Goal: Communication & Community: Answer question/provide support

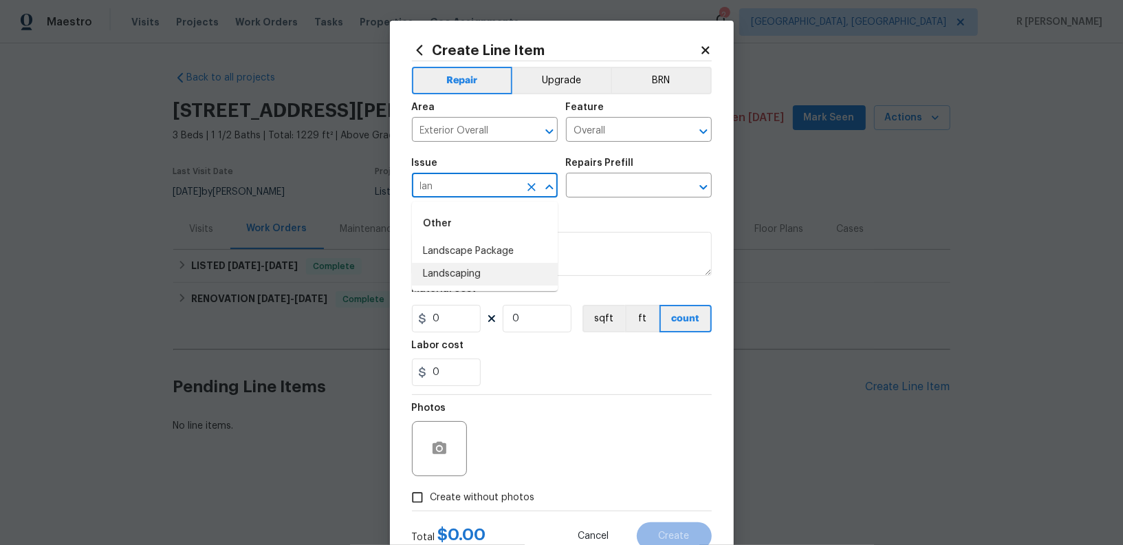
click at [454, 275] on li "Landscaping" at bounding box center [485, 274] width 146 height 23
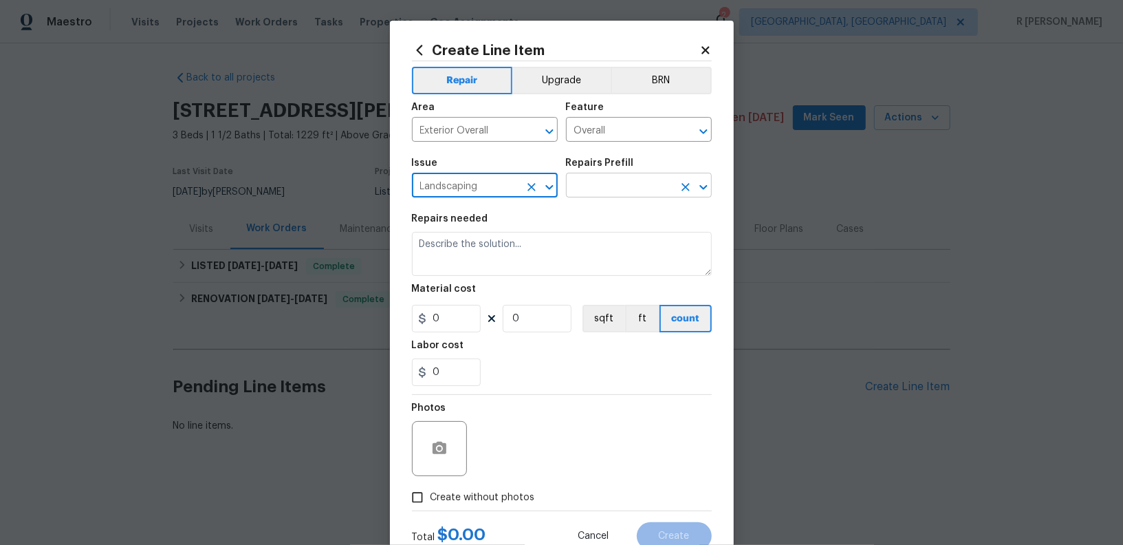
type input "Landscaping"
click at [623, 186] on input "text" at bounding box center [619, 186] width 107 height 21
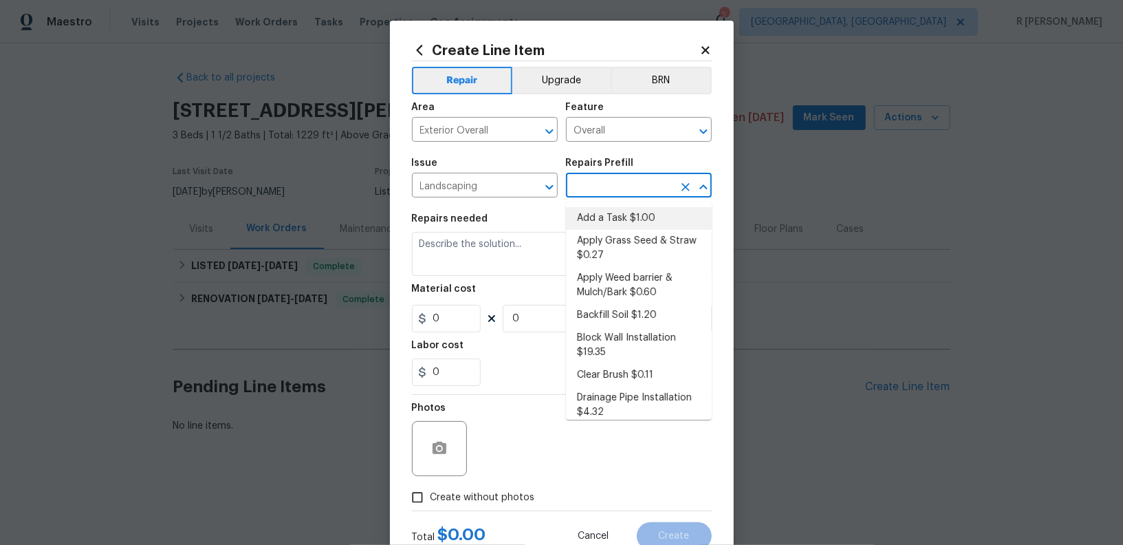
click at [619, 215] on li "Add a Task $1.00" at bounding box center [639, 218] width 146 height 23
type input "Add a Task $1.00"
type input "1"
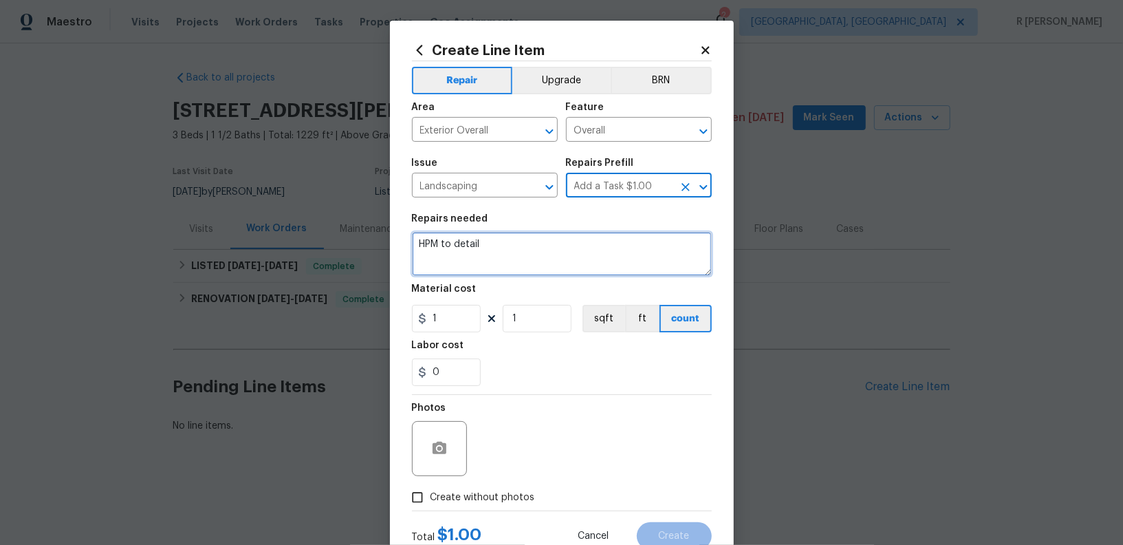
click at [468, 246] on textarea "HPM to detail" at bounding box center [562, 254] width 300 height 44
paste textarea "Base trim falling apart on one porch pillar and missing on another. Replace bas…"
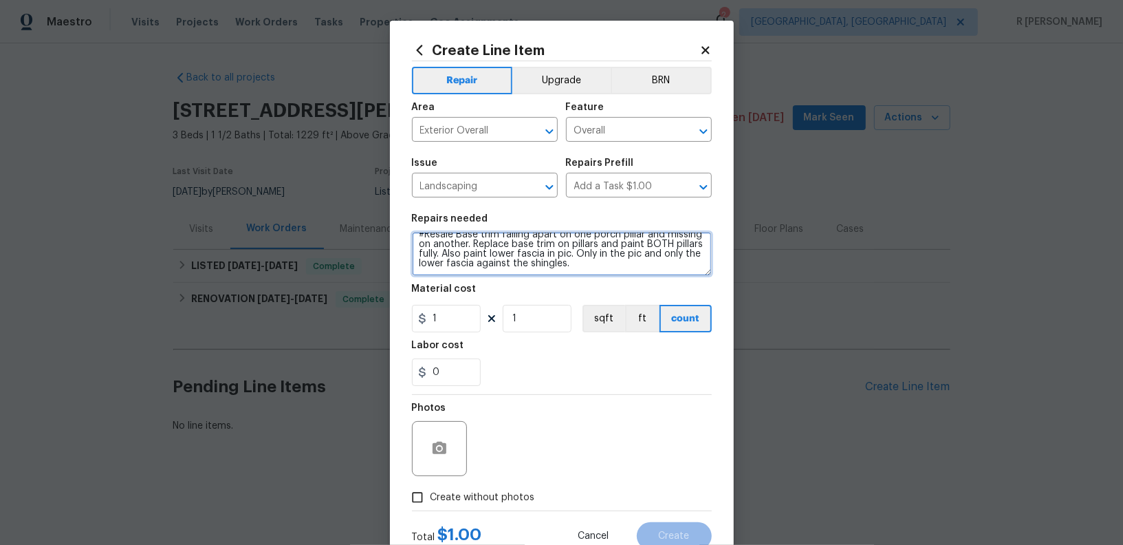
scroll to position [9, 0]
type textarea "#Resale Base trim falling apart on one porch pillar and missing on another. Rep…"
click at [474, 325] on input "1" at bounding box center [446, 319] width 69 height 28
click at [473, 325] on input "1" at bounding box center [446, 319] width 69 height 28
type input "150"
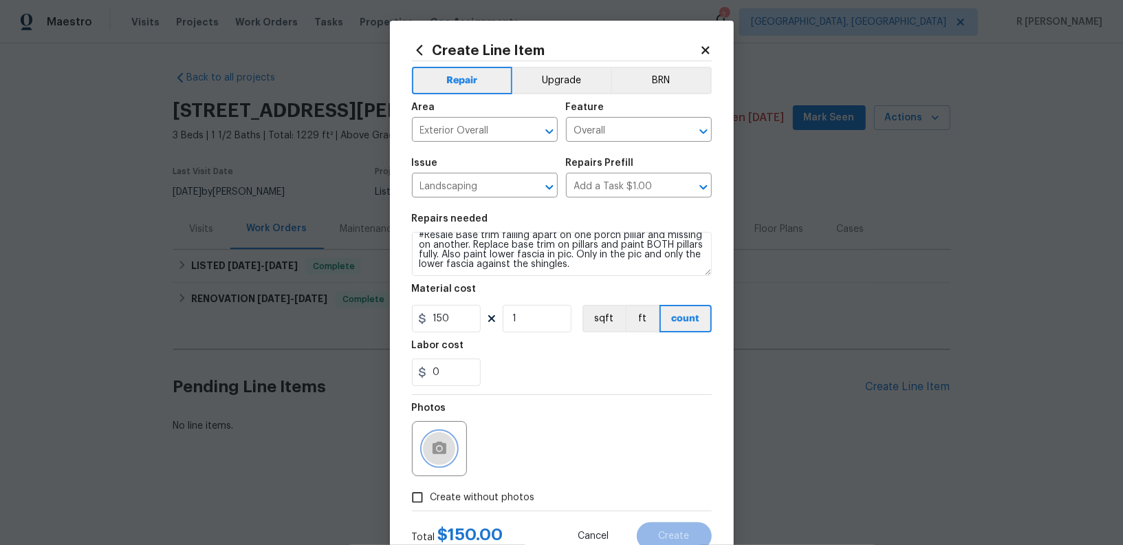
click at [449, 457] on button "button" at bounding box center [439, 448] width 33 height 33
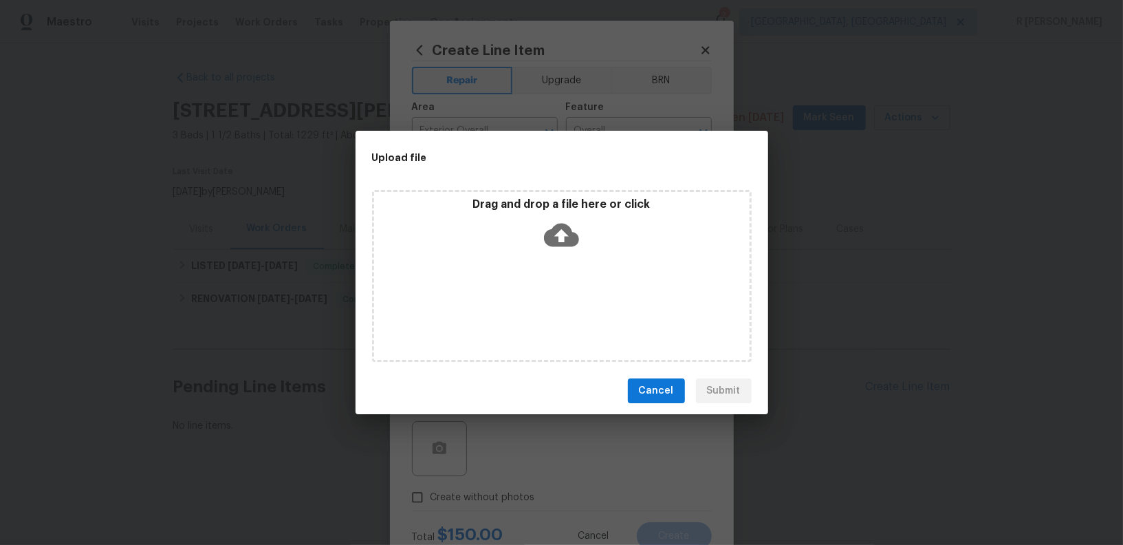
click at [565, 230] on icon at bounding box center [561, 235] width 35 height 23
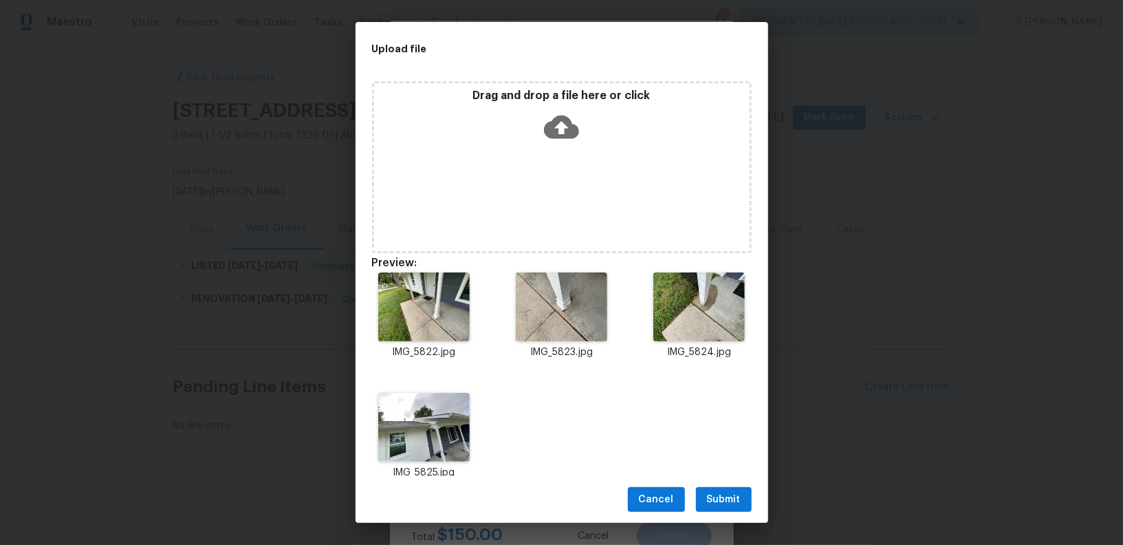
click at [737, 494] on span "Submit" at bounding box center [724, 499] width 34 height 17
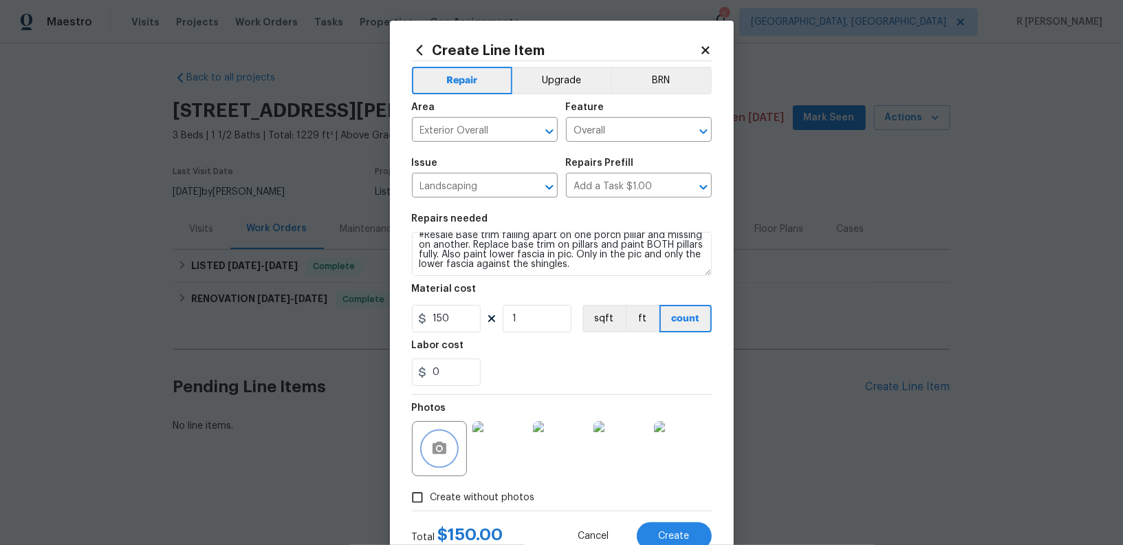
scroll to position [47, 0]
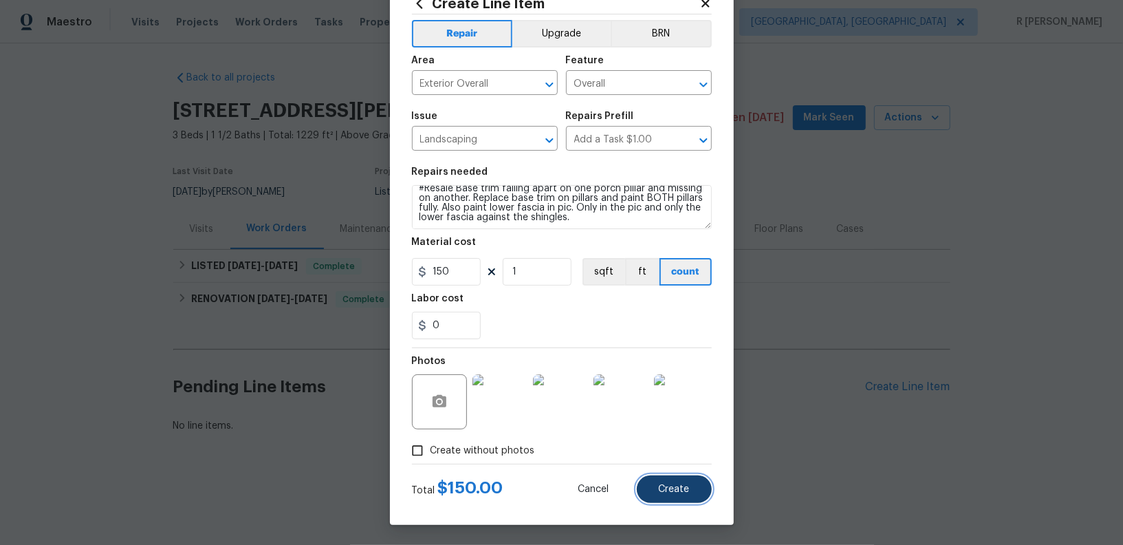
click at [653, 484] on button "Create" at bounding box center [674, 489] width 75 height 28
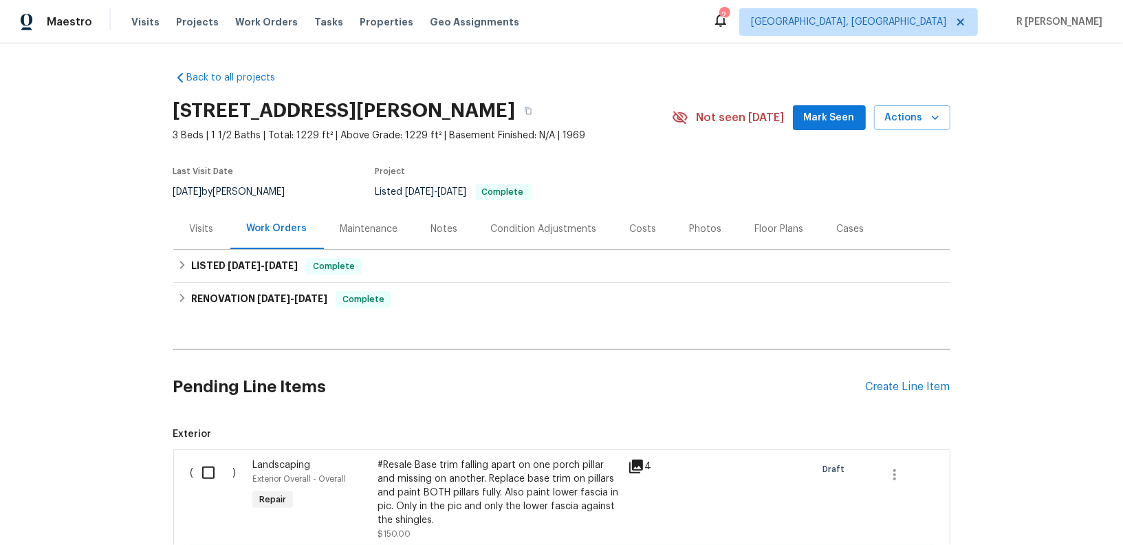
click at [205, 470] on input "checkbox" at bounding box center [213, 472] width 39 height 29
checkbox input "true"
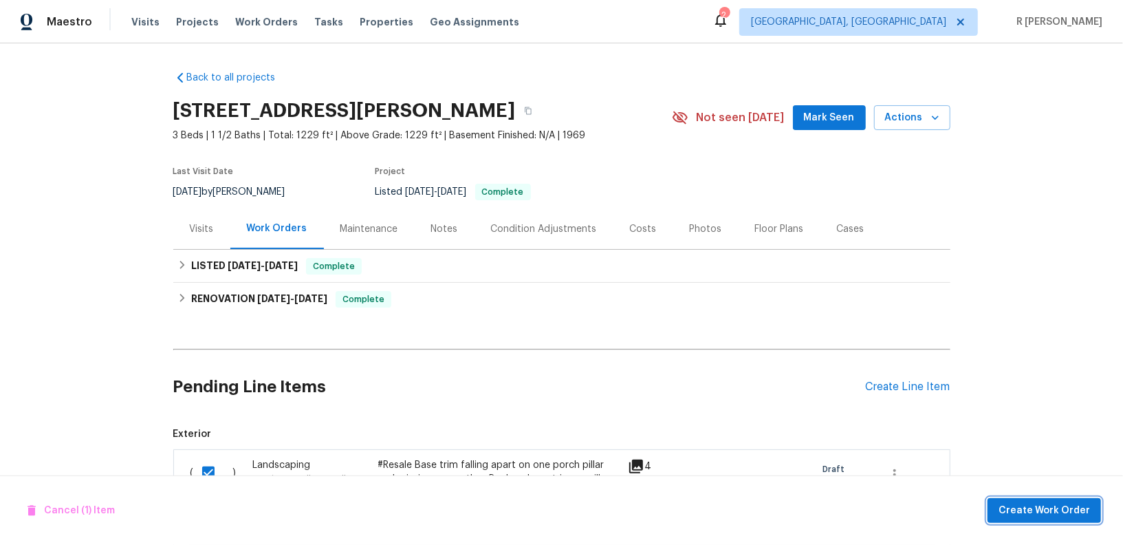
click at [1063, 511] on span "Create Work Order" at bounding box center [1044, 510] width 91 height 17
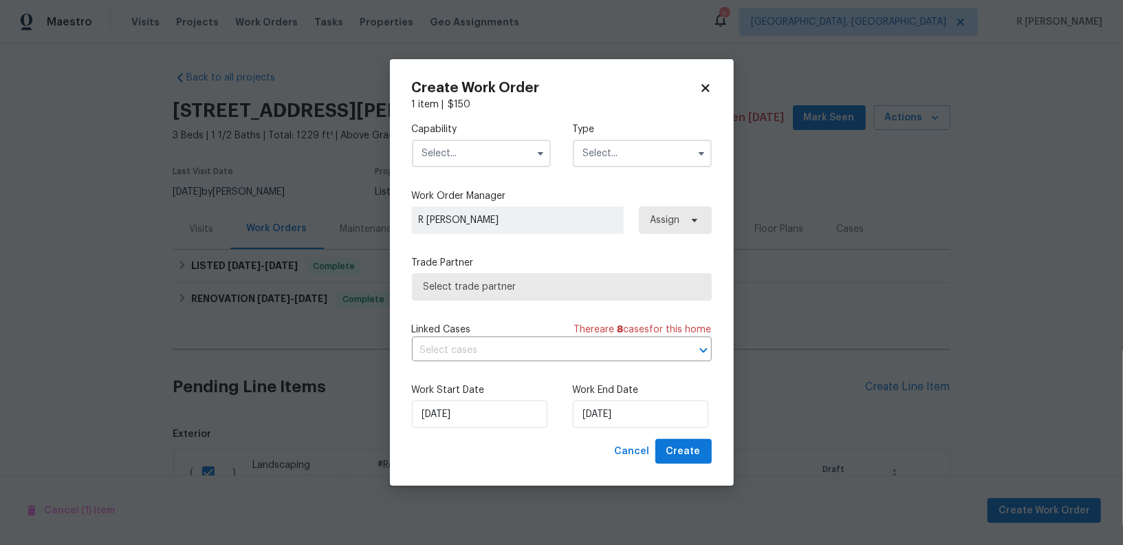
click at [496, 149] on input "text" at bounding box center [481, 154] width 139 height 28
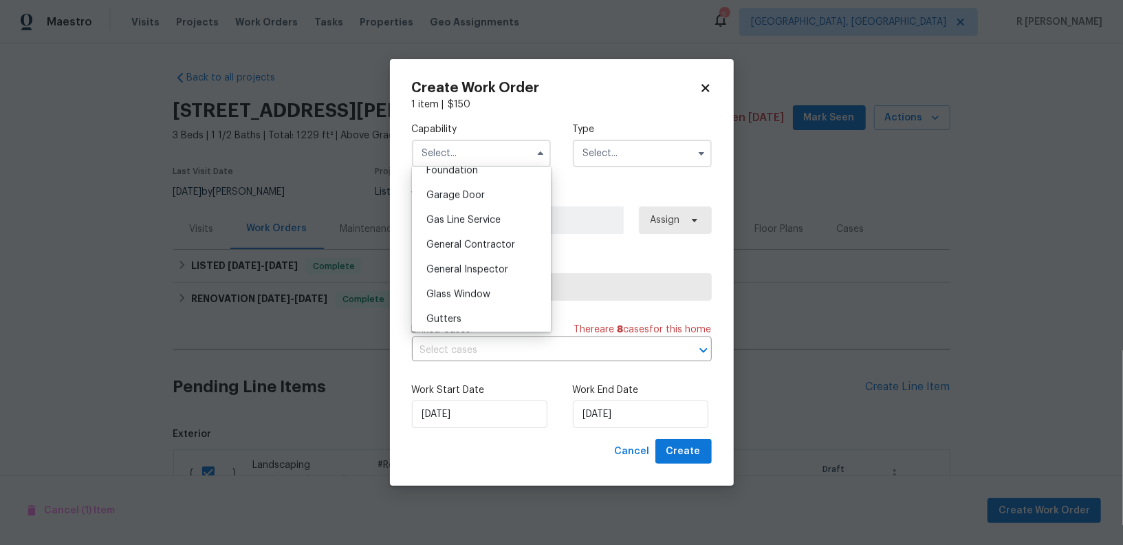
scroll to position [617, 0]
click at [477, 222] on span "General Contractor" at bounding box center [470, 223] width 89 height 10
type input "General Contractor"
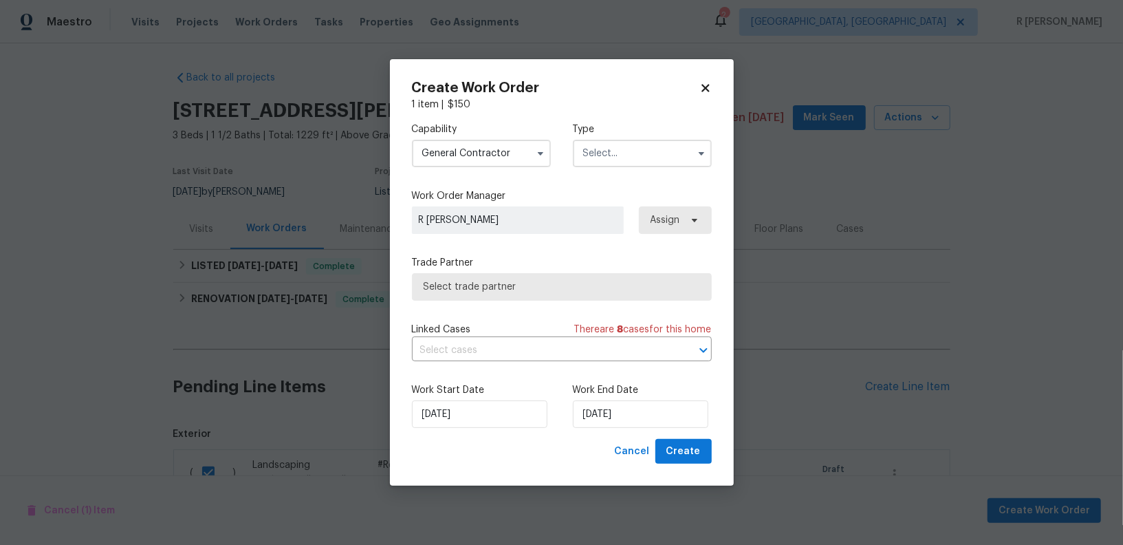
click at [640, 157] on input "text" at bounding box center [642, 154] width 139 height 28
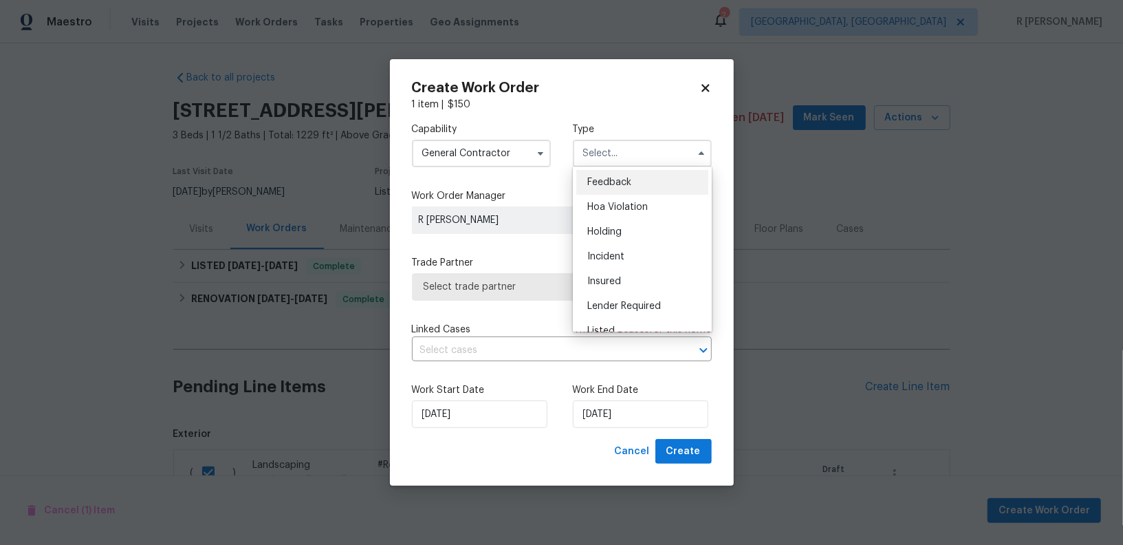
click at [629, 173] on div "Feedback" at bounding box center [642, 182] width 132 height 25
type input "Feedback"
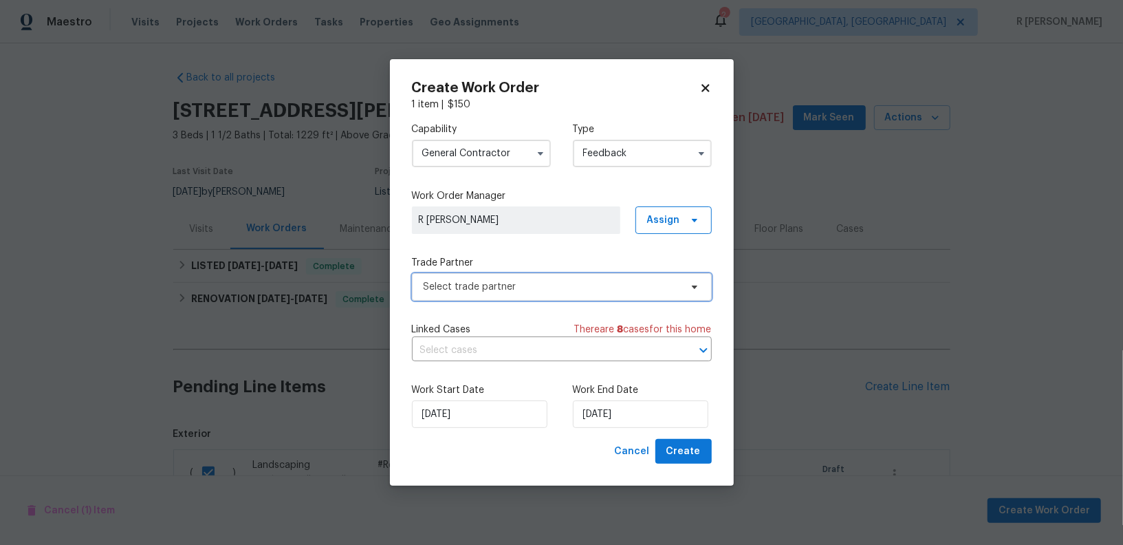
click at [487, 284] on span "Select trade partner" at bounding box center [552, 287] width 257 height 14
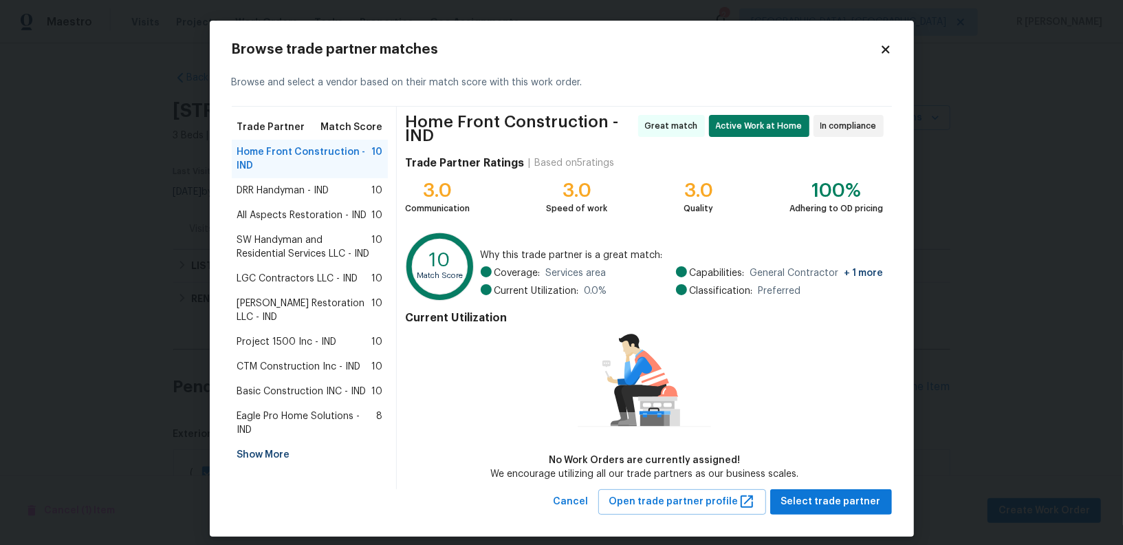
click at [312, 185] on span "DRR Handyman - IND" at bounding box center [283, 191] width 92 height 14
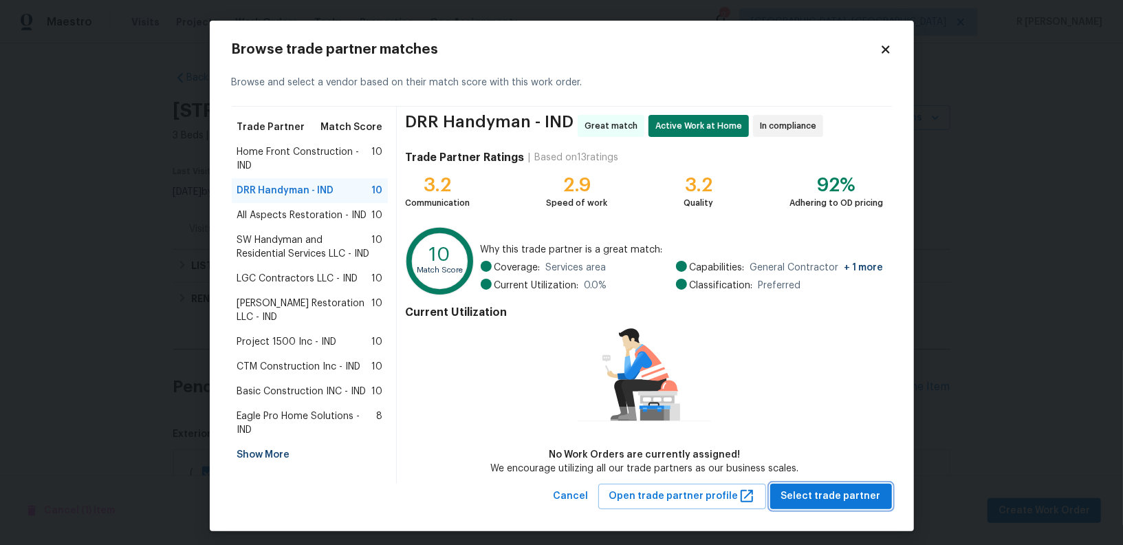
click at [856, 492] on span "Select trade partner" at bounding box center [831, 496] width 100 height 17
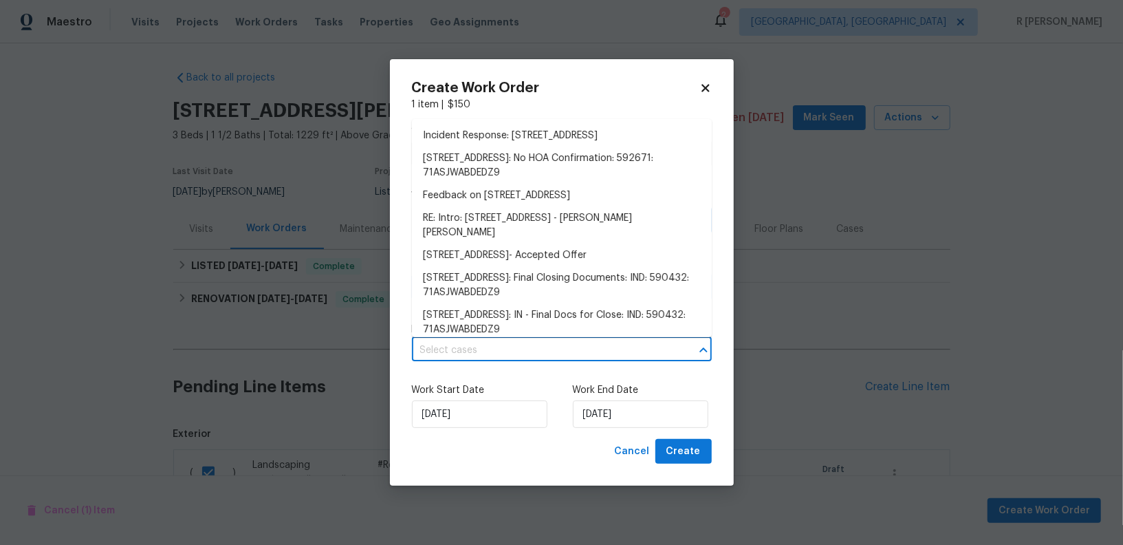
click at [453, 346] on input "text" at bounding box center [542, 350] width 261 height 21
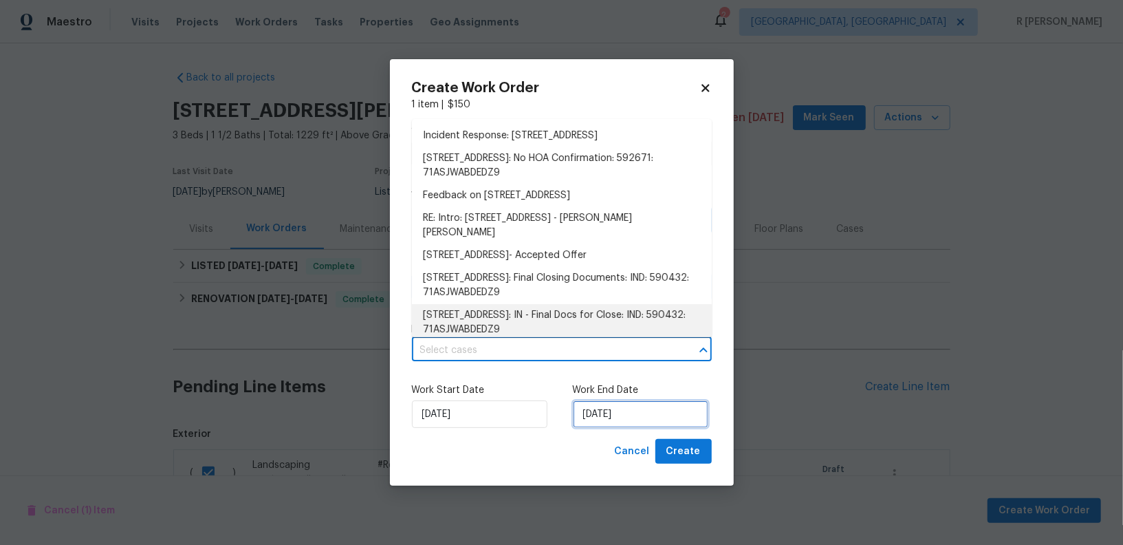
click at [584, 419] on input "[DATE]" at bounding box center [640, 414] width 135 height 28
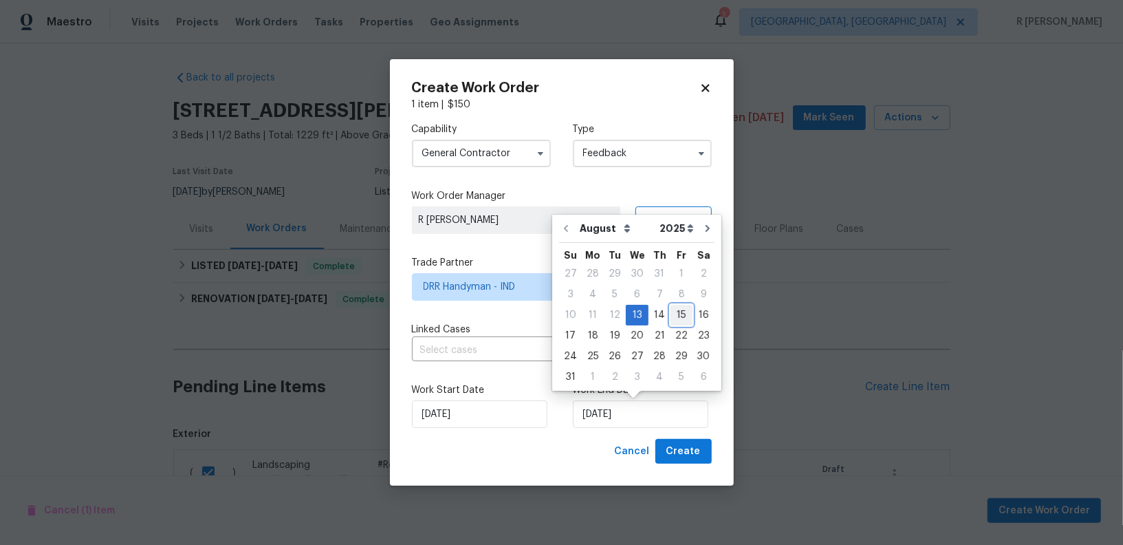
click at [681, 314] on div "15" at bounding box center [682, 314] width 22 height 19
type input "15/08/2025"
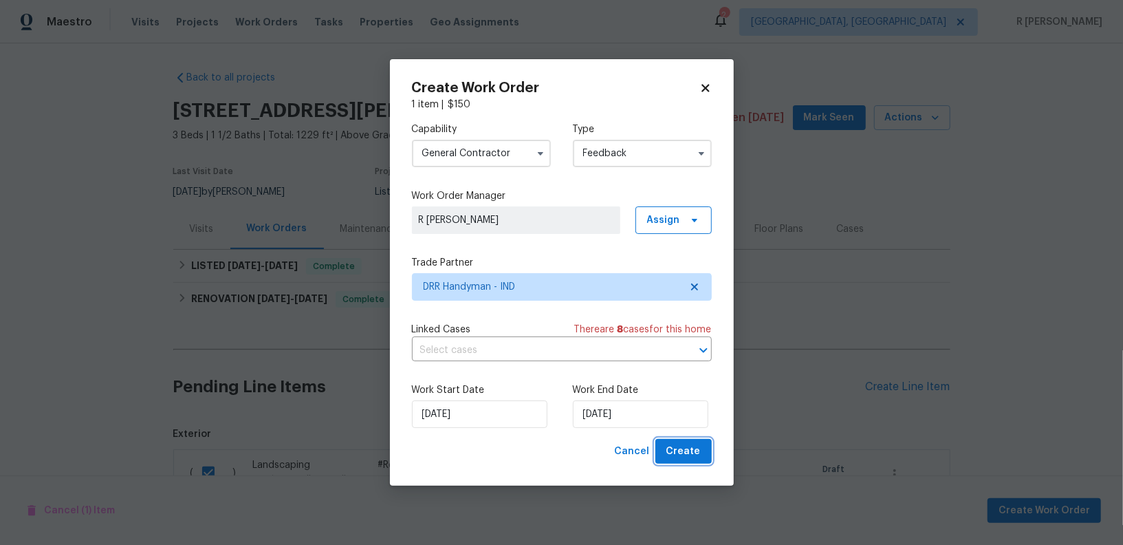
click at [695, 451] on span "Create" at bounding box center [683, 451] width 34 height 17
checkbox input "false"
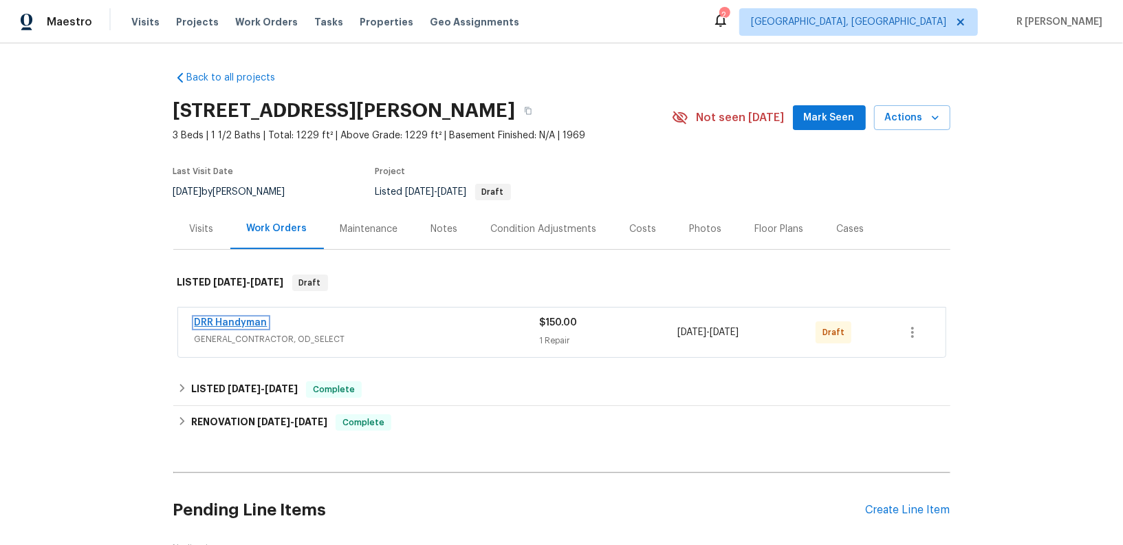
click at [220, 321] on link "DRR Handyman" at bounding box center [231, 323] width 73 height 10
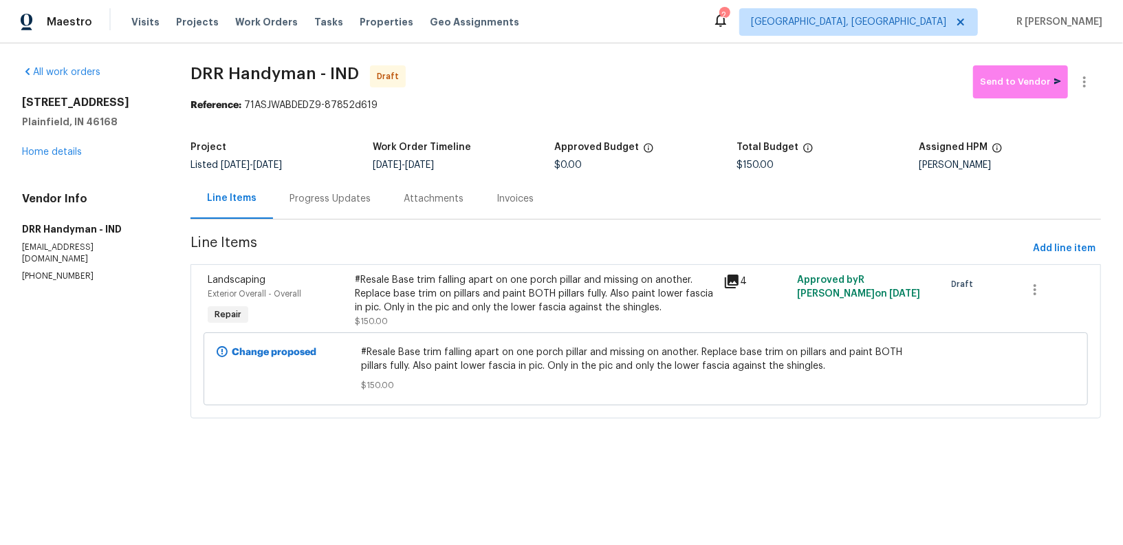
click at [329, 235] on section "DRR Handyman - IND Draft Send to Vendor Reference: 71ASJWABDEDZ9-87852d619 Proj…" at bounding box center [646, 249] width 911 height 369
click at [329, 231] on section "DRR Handyman - IND Draft Send to Vendor Reference: 71ASJWABDEDZ9-87852d619 Proj…" at bounding box center [646, 249] width 911 height 369
click at [327, 208] on div "Progress Updates" at bounding box center [330, 198] width 114 height 41
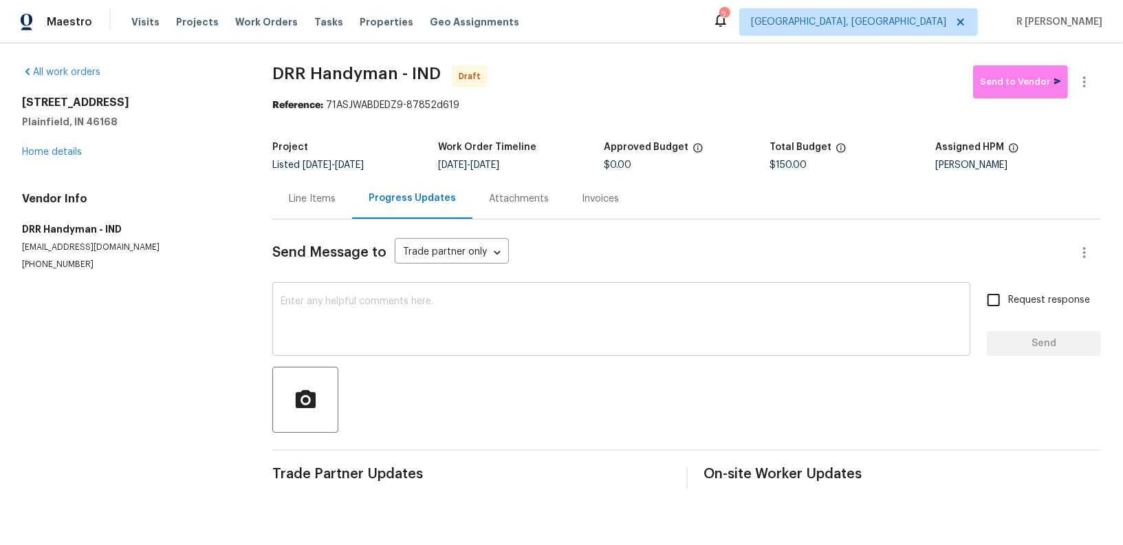
click at [499, 343] on textarea at bounding box center [622, 320] width 682 height 48
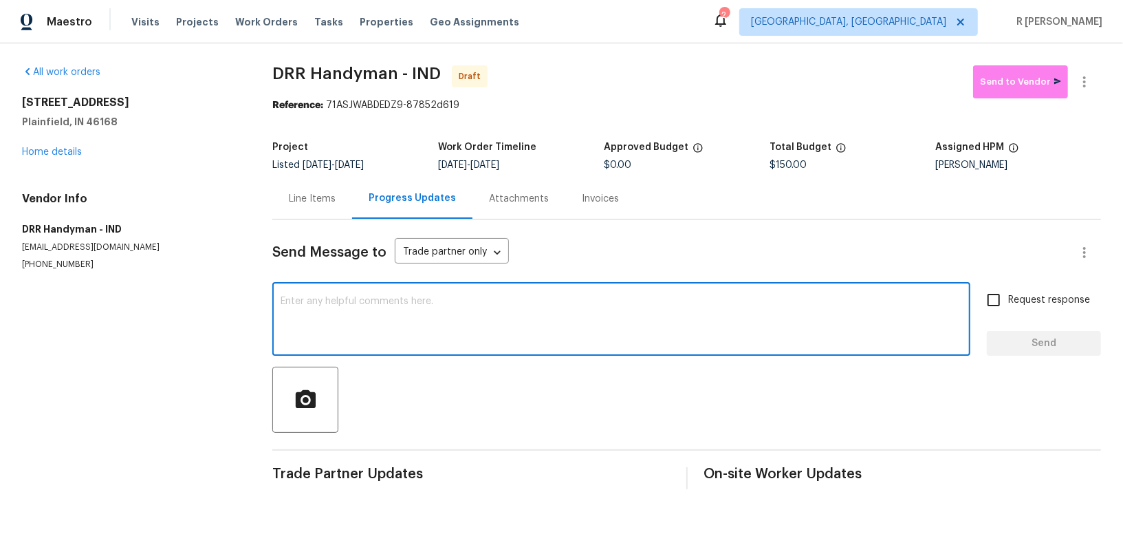
paste textarea "Hi this is (Yogesh) with Opendoor. I’m confirming you received the WO for the p…"
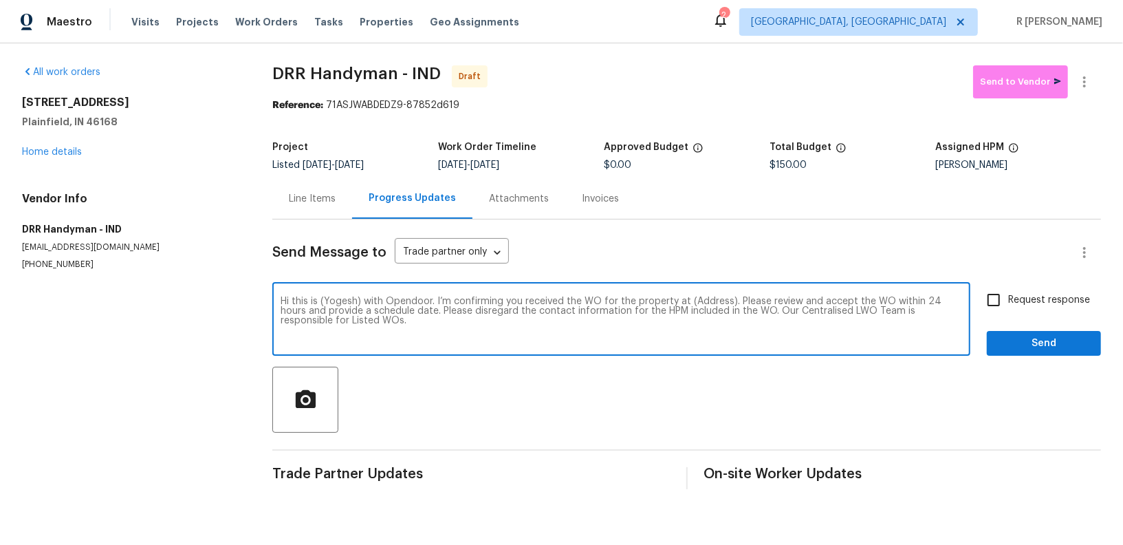
click at [717, 301] on textarea "Hi this is (Yogesh) with Opendoor. I’m confirming you received the WO for the p…" at bounding box center [622, 320] width 682 height 48
paste textarea "1107 Ridgewood Dr, Plainfield, IN 46168"
type textarea "Hi this is (Yogesh) with Opendoor. I’m confirming you received the WO for the p…"
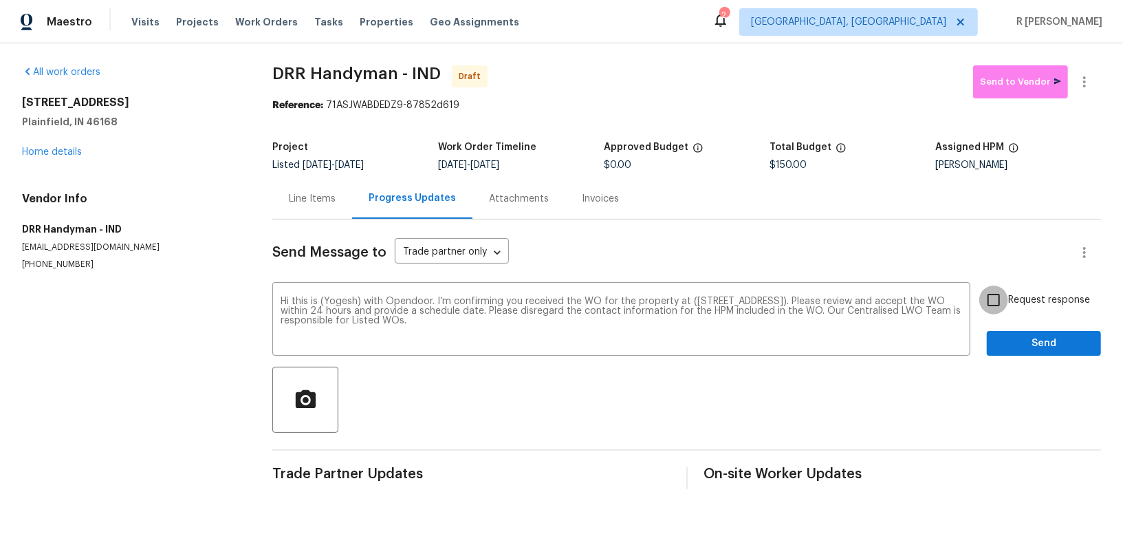
click at [997, 300] on input "Request response" at bounding box center [993, 299] width 29 height 29
checkbox input "true"
click at [1032, 356] on div "Send Message to Trade partner only Trade partner only ​ Hi this is (Yogesh) wit…" at bounding box center [686, 354] width 829 height 270
click at [1032, 343] on span "Send" at bounding box center [1044, 343] width 92 height 17
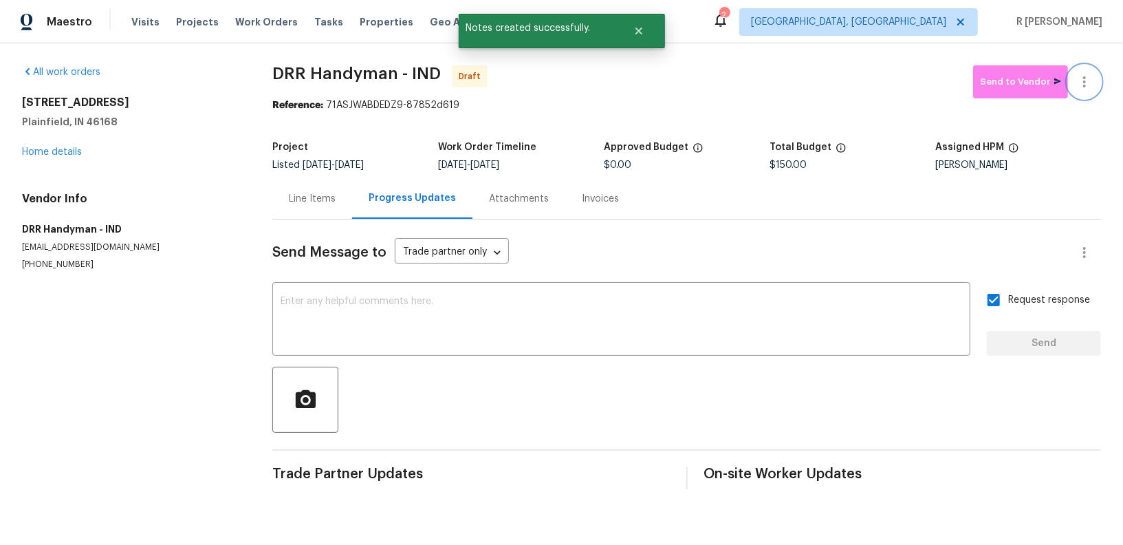
click at [1085, 74] on icon "button" at bounding box center [1084, 82] width 17 height 17
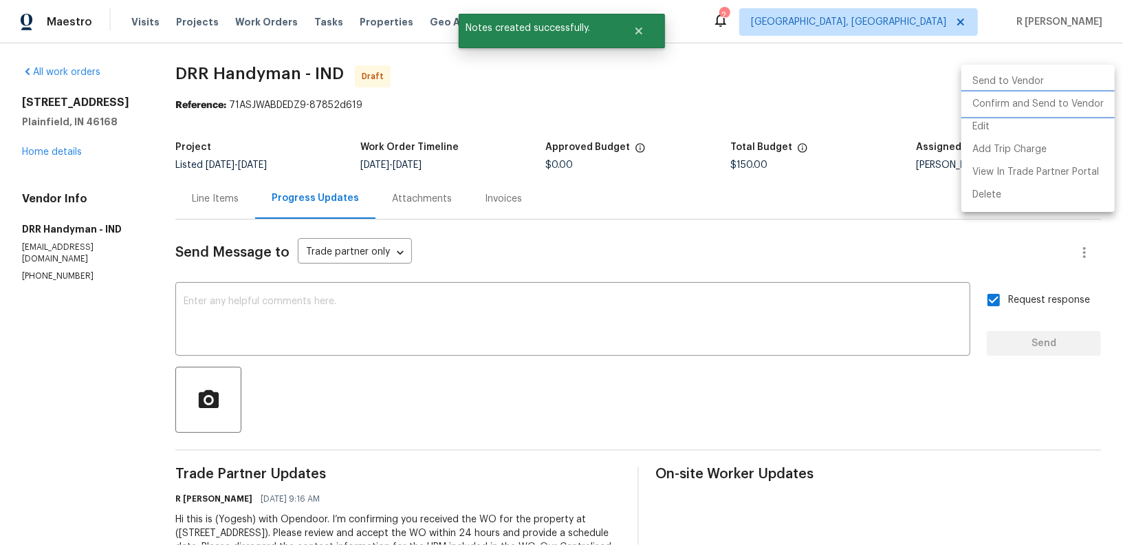
click at [1061, 99] on li "Confirm and Send to Vendor" at bounding box center [1038, 104] width 153 height 23
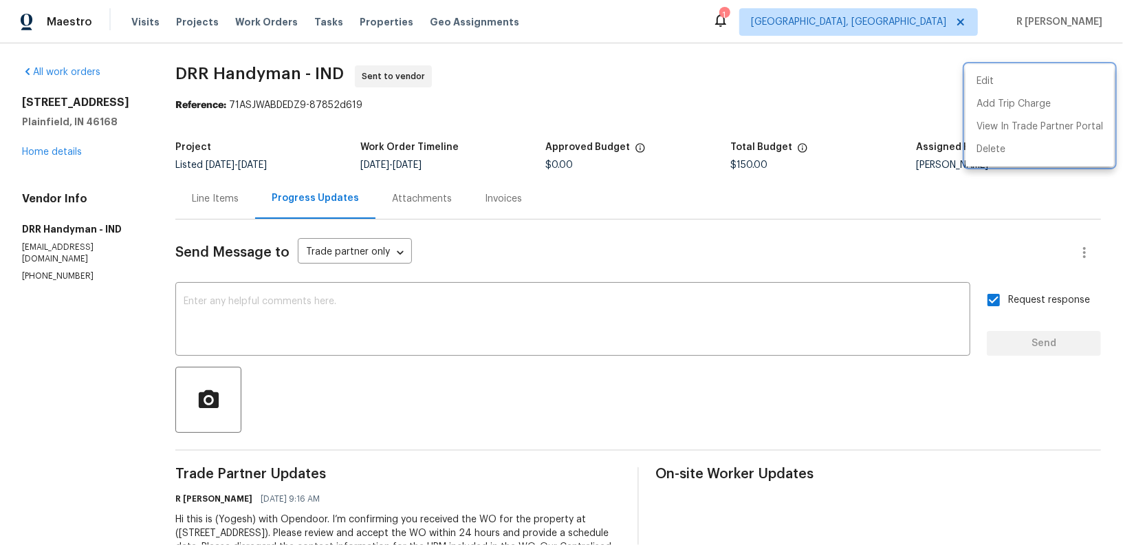
click at [36, 152] on div at bounding box center [561, 272] width 1123 height 545
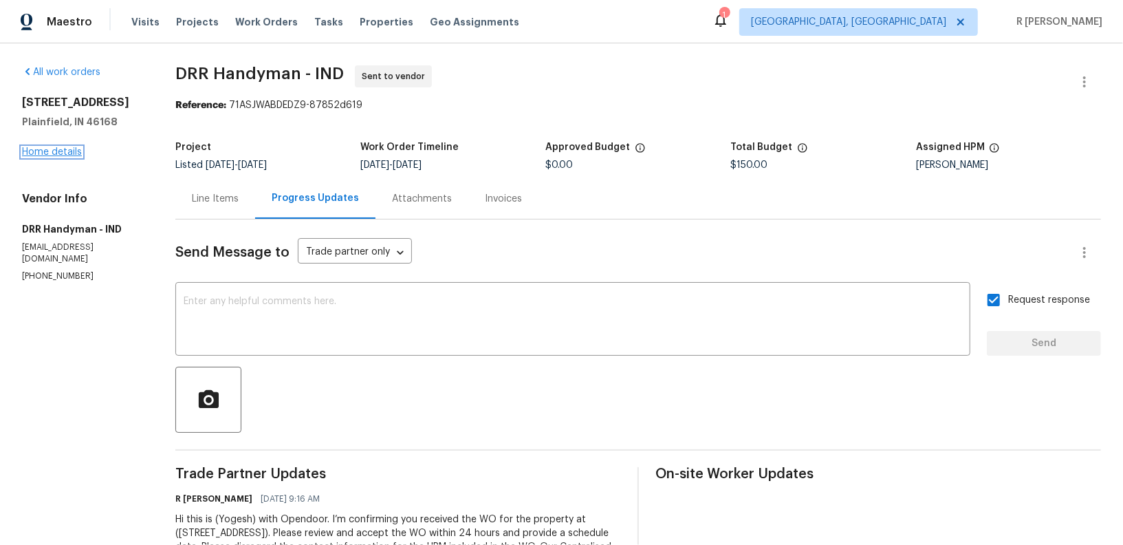
click at [54, 149] on link "Home details" at bounding box center [52, 152] width 60 height 10
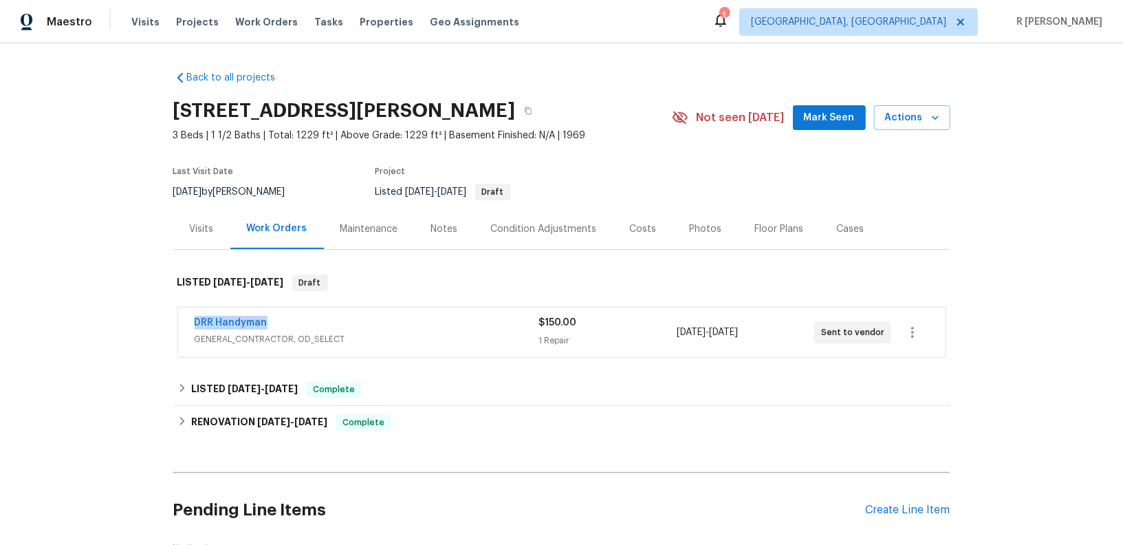
drag, startPoint x: 275, startPoint y: 316, endPoint x: 32, endPoint y: 305, distance: 243.7
click at [32, 305] on div "Back to all projects 1107 Ridgewood Dr, Plainfield, IN 46168 3 Beds | 1 1/2 Bat…" at bounding box center [561, 293] width 1123 height 501
copy link "DRR Handyman"
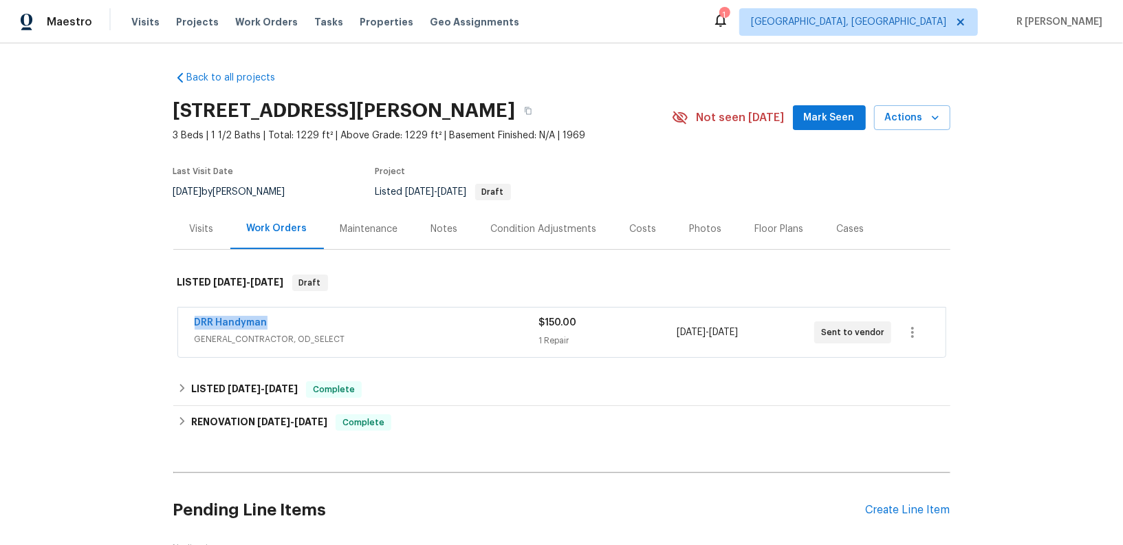
copy link "DRR Handyman"
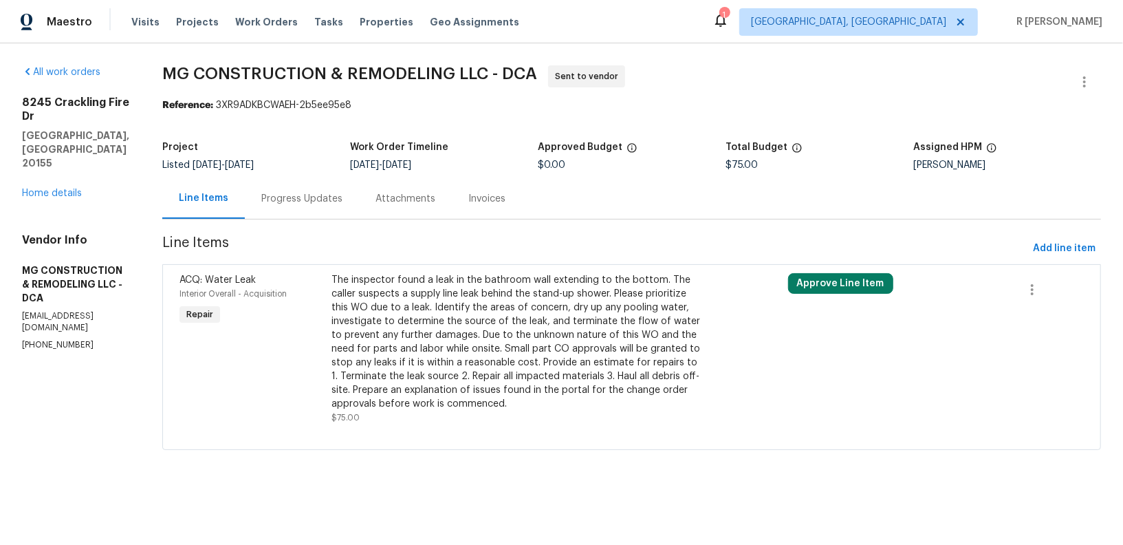
click at [336, 206] on div "Progress Updates" at bounding box center [302, 198] width 114 height 41
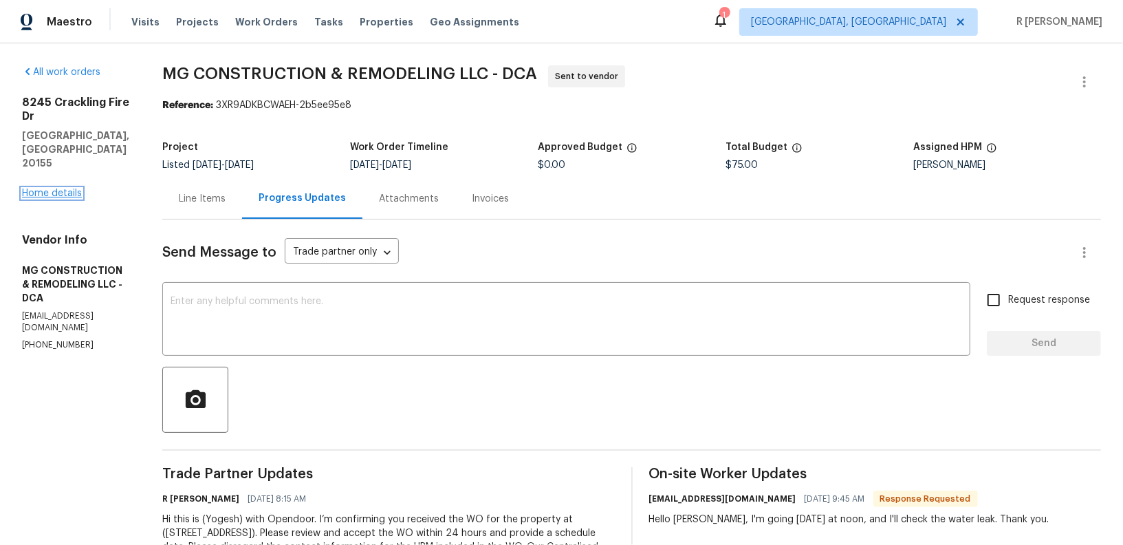
click at [54, 188] on link "Home details" at bounding box center [52, 193] width 60 height 10
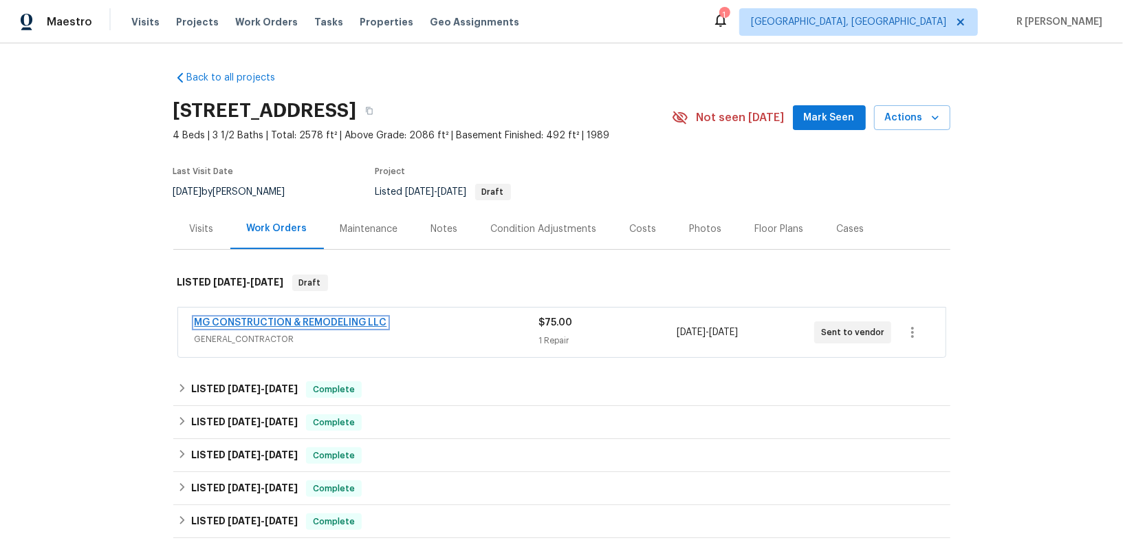
click at [312, 322] on link "MG CONSTRUCTION & REMODELING LLC" at bounding box center [291, 323] width 193 height 10
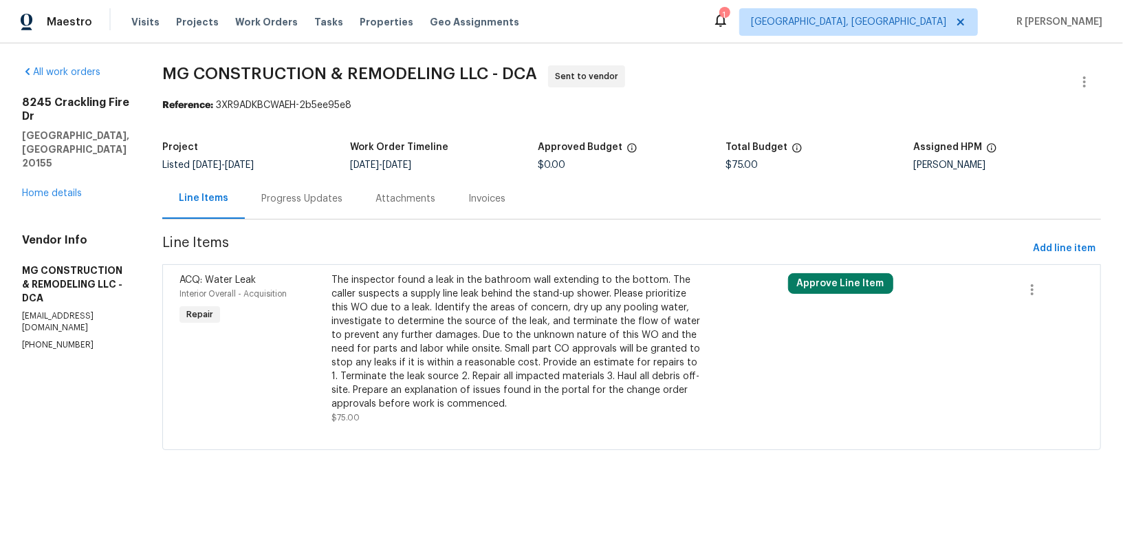
click at [61, 339] on p "(703) 499-3098" at bounding box center [75, 345] width 107 height 12
copy p "(703) 499-3098"
click at [343, 193] on div "Progress Updates" at bounding box center [301, 199] width 81 height 14
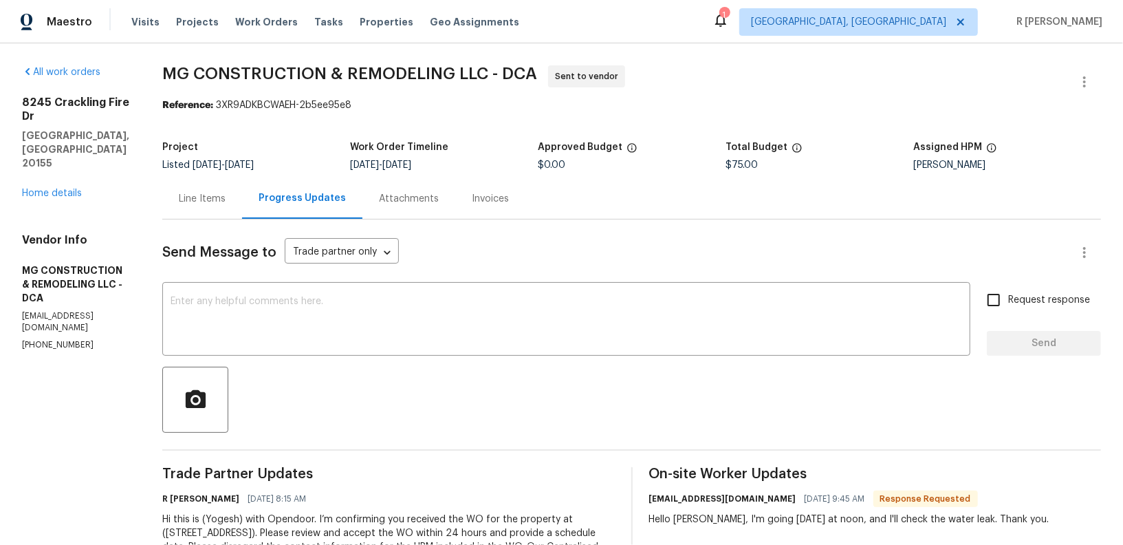
scroll to position [61, 0]
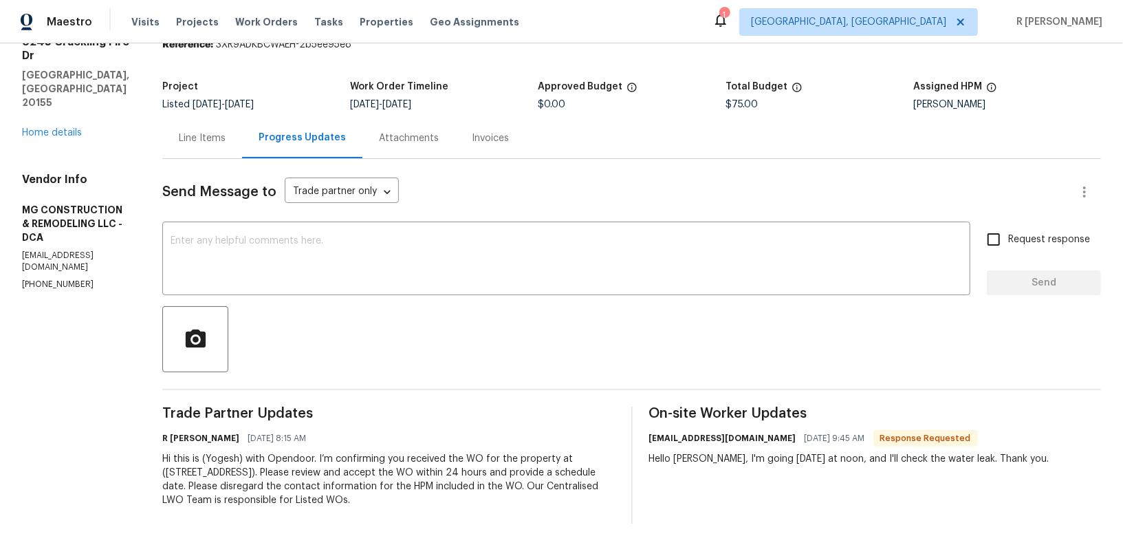
click at [389, 216] on div "Send Message to Trade partner only Trade partner only ​ x ​ Request response Se…" at bounding box center [631, 341] width 939 height 365
click at [389, 263] on textarea at bounding box center [567, 260] width 792 height 48
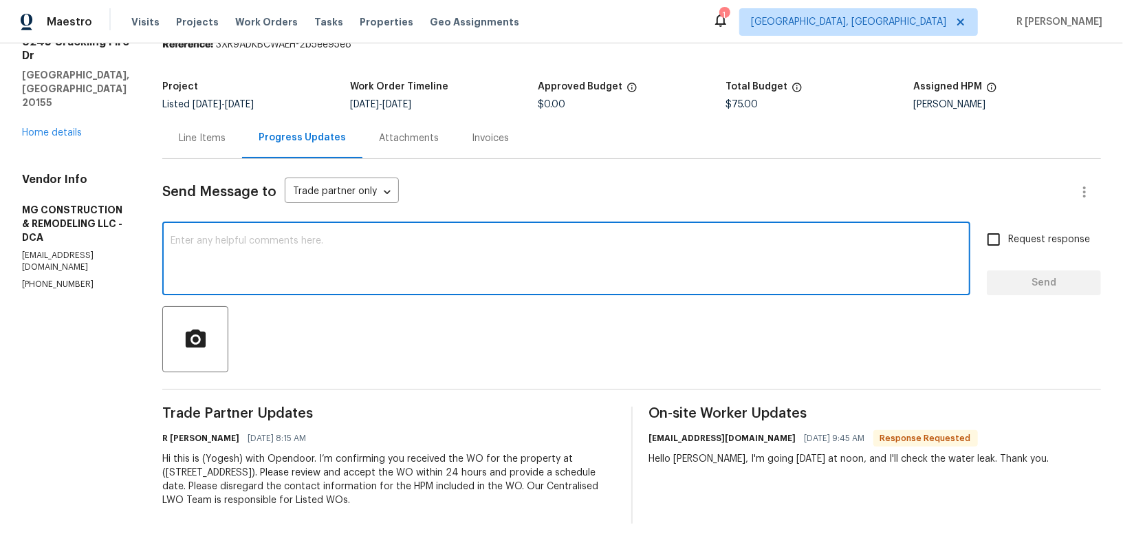
paste textarea "This work order needs to be completed by the target date in order to meet our d…"
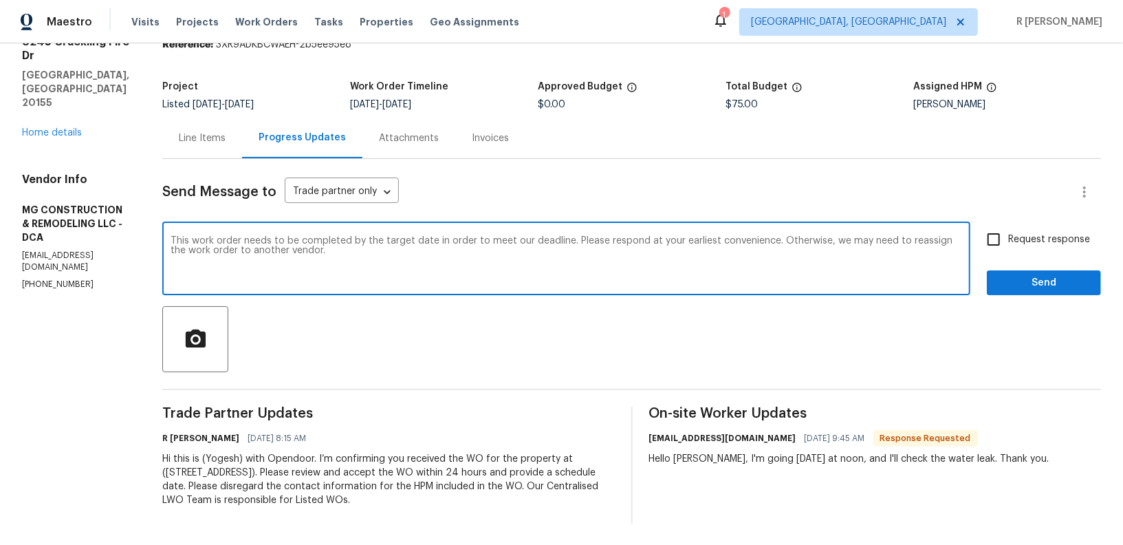
type textarea "This work order needs to be completed by the target date in order to meet our d…"
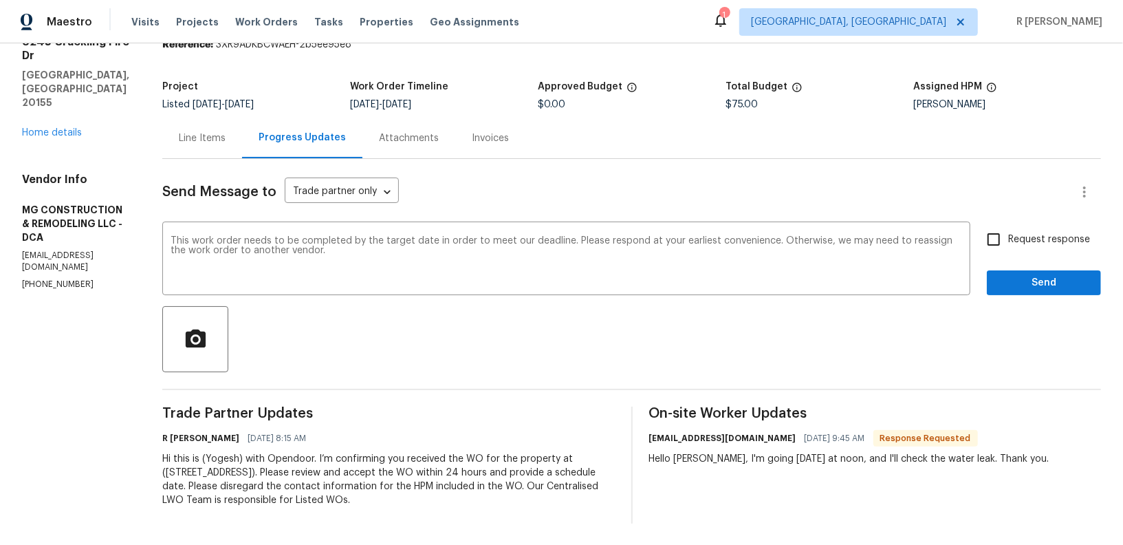
click at [1035, 242] on span "Request response" at bounding box center [1049, 239] width 82 height 14
click at [1008, 242] on input "Request response" at bounding box center [993, 239] width 29 height 29
checkbox input "true"
click at [1036, 283] on span "Send" at bounding box center [1044, 282] width 92 height 17
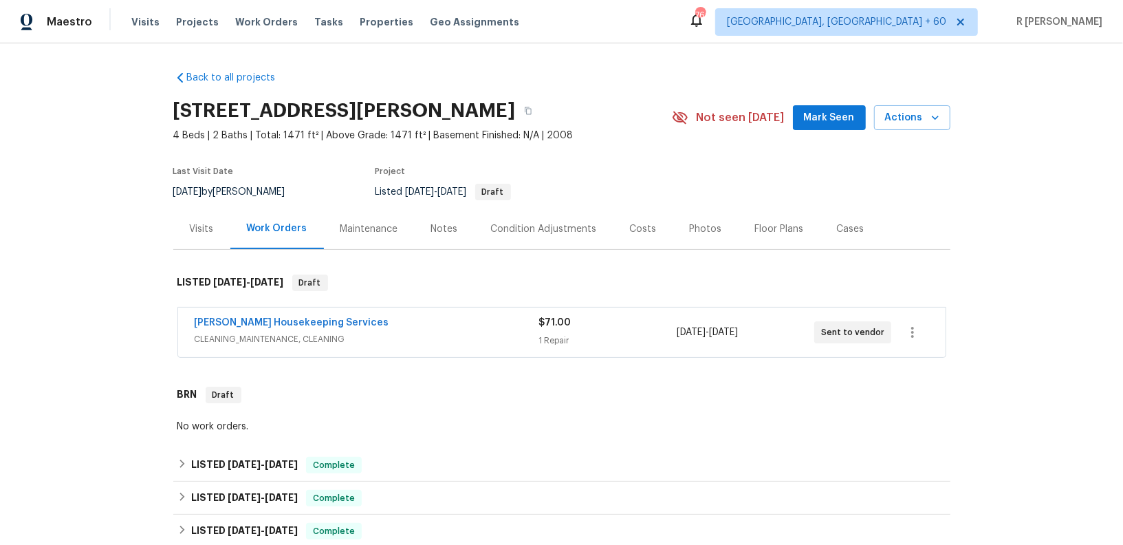
click at [436, 321] on div "Arelis Housekeeping Services" at bounding box center [367, 324] width 345 height 17
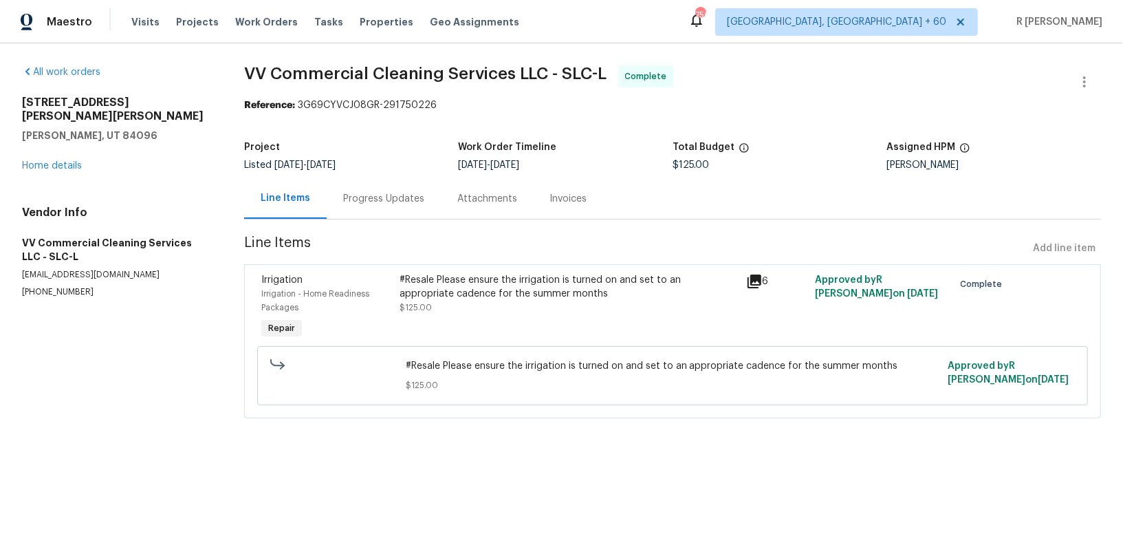
click at [43, 144] on div "[STREET_ADDRESS][PERSON_NAME][PERSON_NAME][PERSON_NAME] Home details" at bounding box center [116, 134] width 189 height 77
click at [43, 161] on link "Home details" at bounding box center [52, 166] width 60 height 10
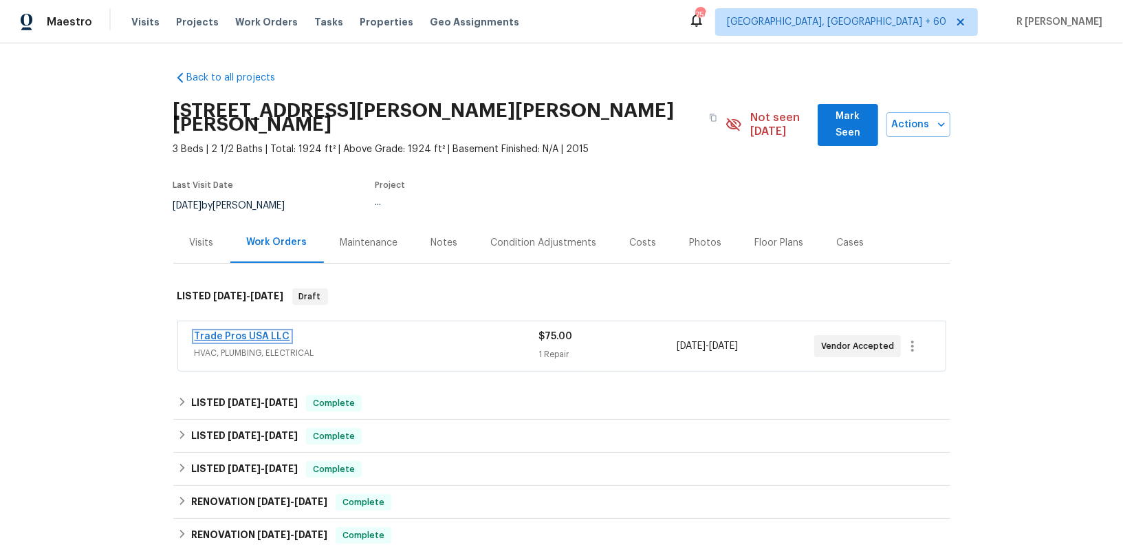
click at [248, 332] on link "Trade Pros USA LLC" at bounding box center [243, 337] width 96 height 10
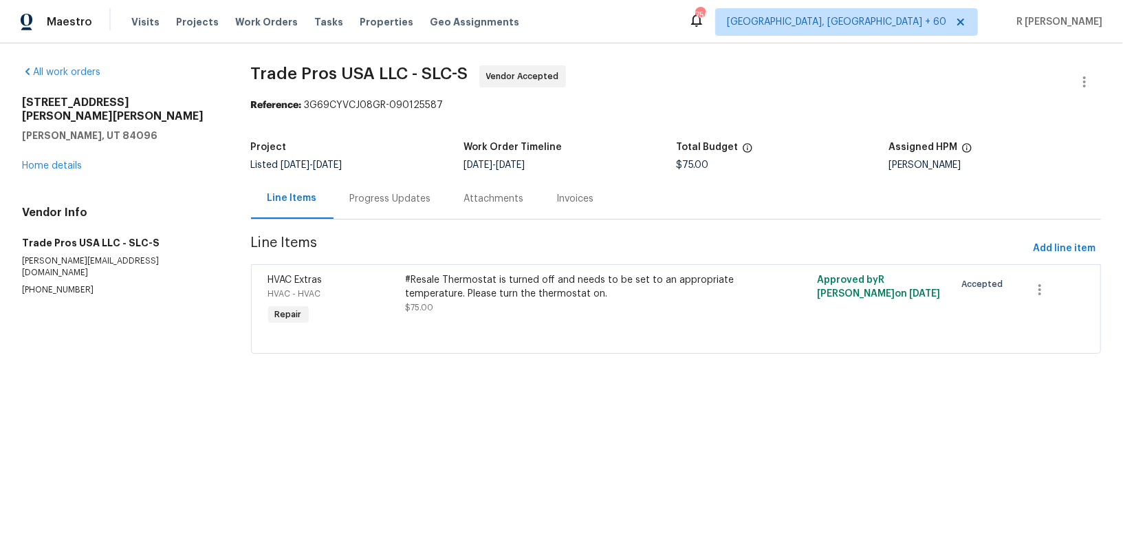
click at [399, 202] on div "Progress Updates" at bounding box center [390, 199] width 81 height 14
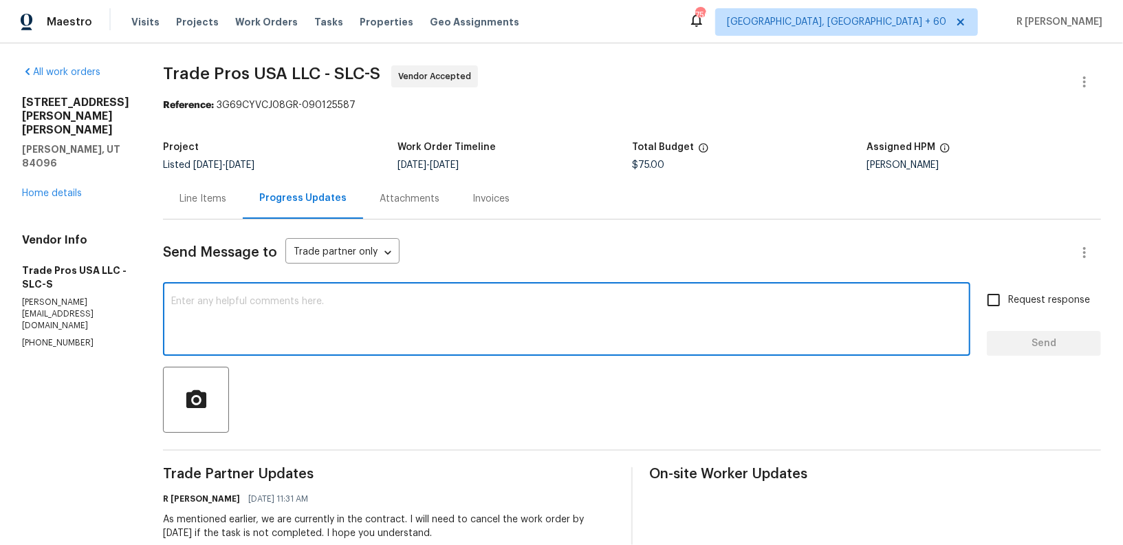
click at [329, 311] on textarea at bounding box center [566, 320] width 791 height 48
paste textarea "This work order needs to be completed by the target date in order to meet our d…"
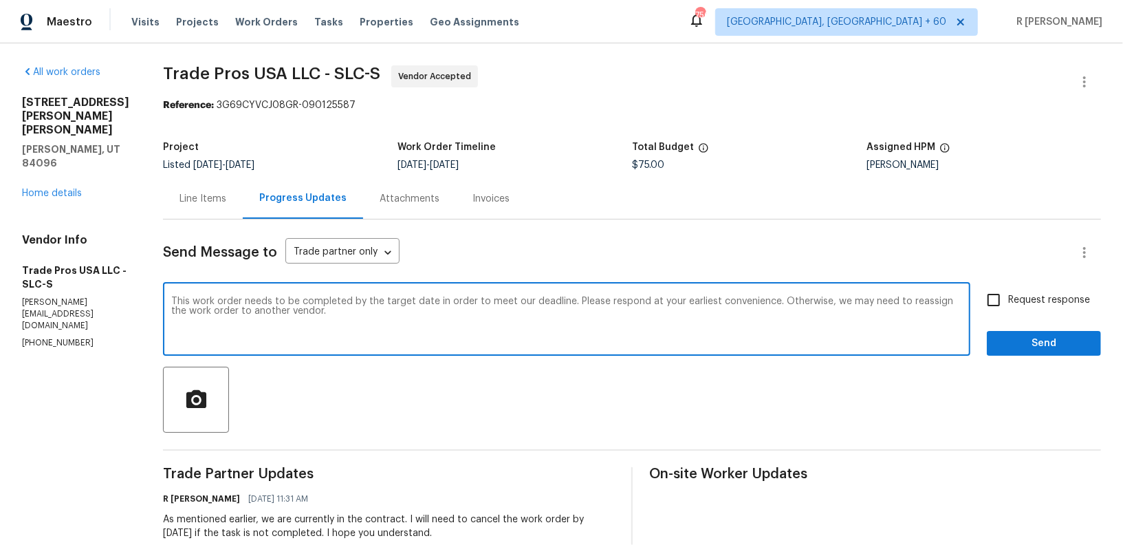
type textarea "This work order needs to be completed by the target date in order to meet our d…"
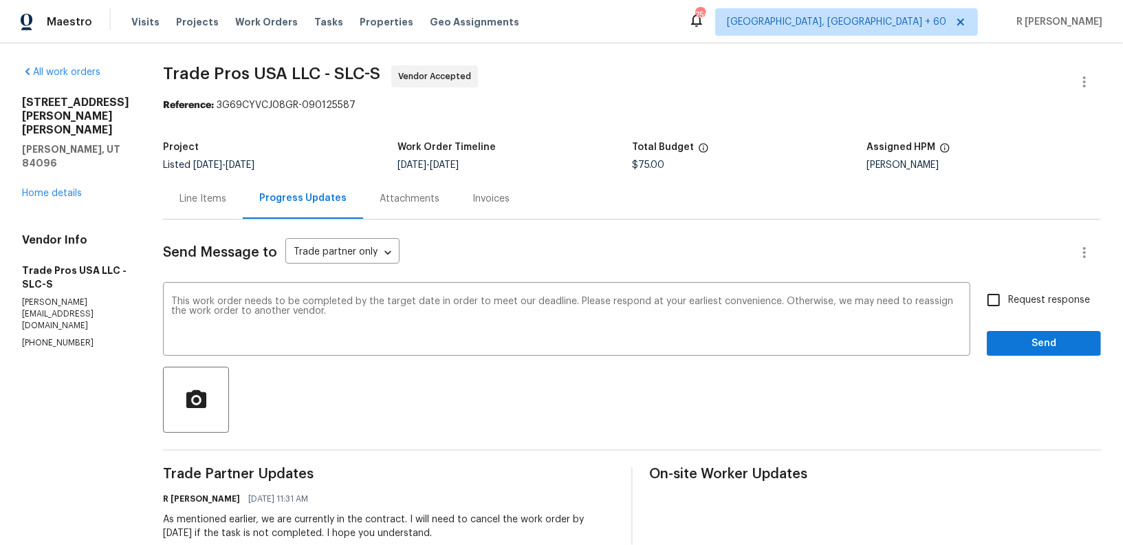
click at [1043, 302] on span "Request response" at bounding box center [1049, 300] width 82 height 14
click at [1008, 302] on input "Request response" at bounding box center [993, 299] width 29 height 29
checkbox input "true"
click at [1045, 348] on span "Send" at bounding box center [1044, 343] width 92 height 17
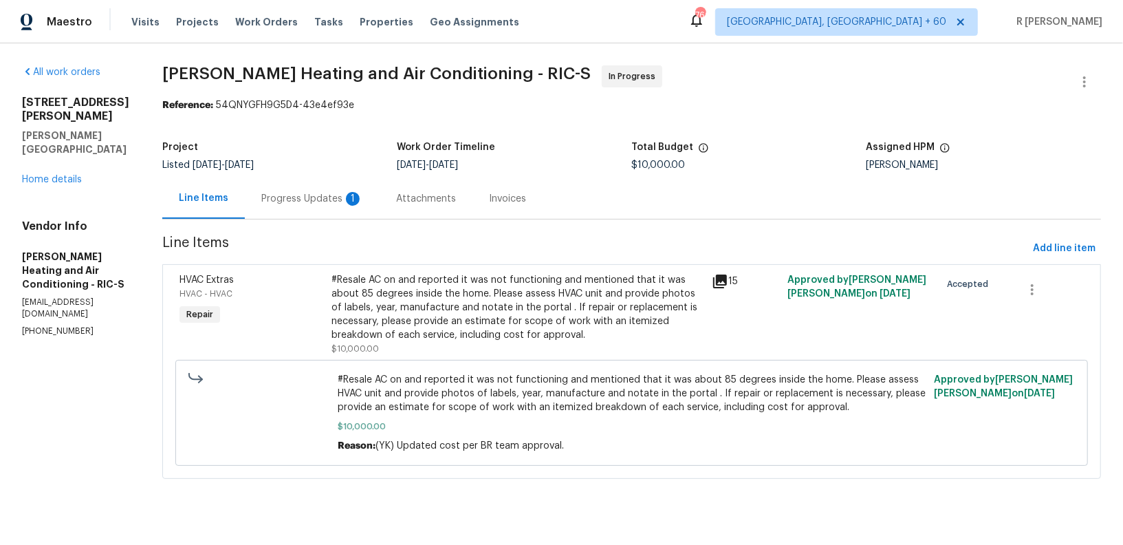
click at [303, 203] on div "Progress Updates 1" at bounding box center [312, 199] width 102 height 14
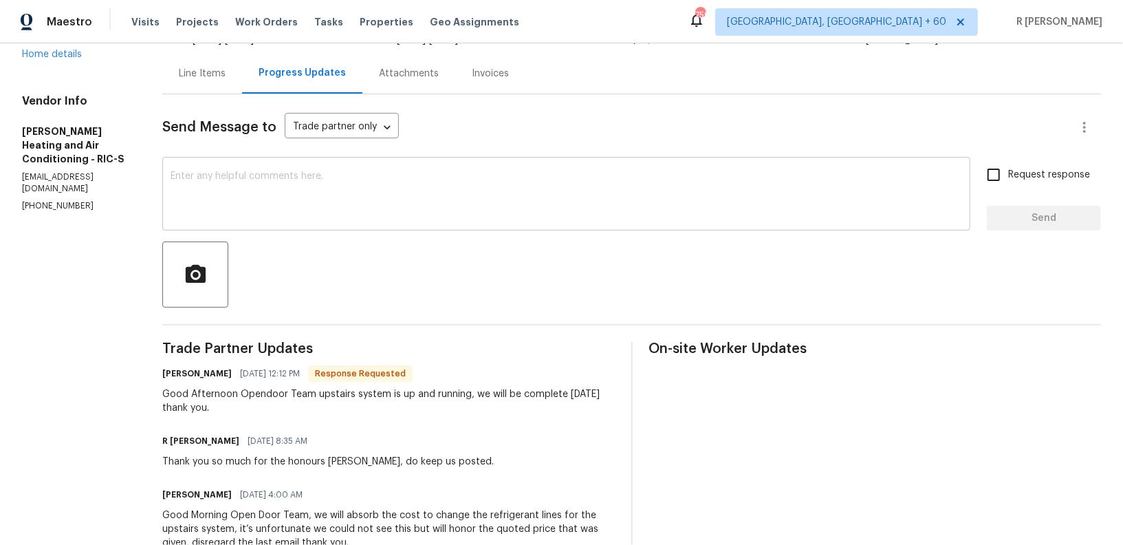
scroll to position [167, 0]
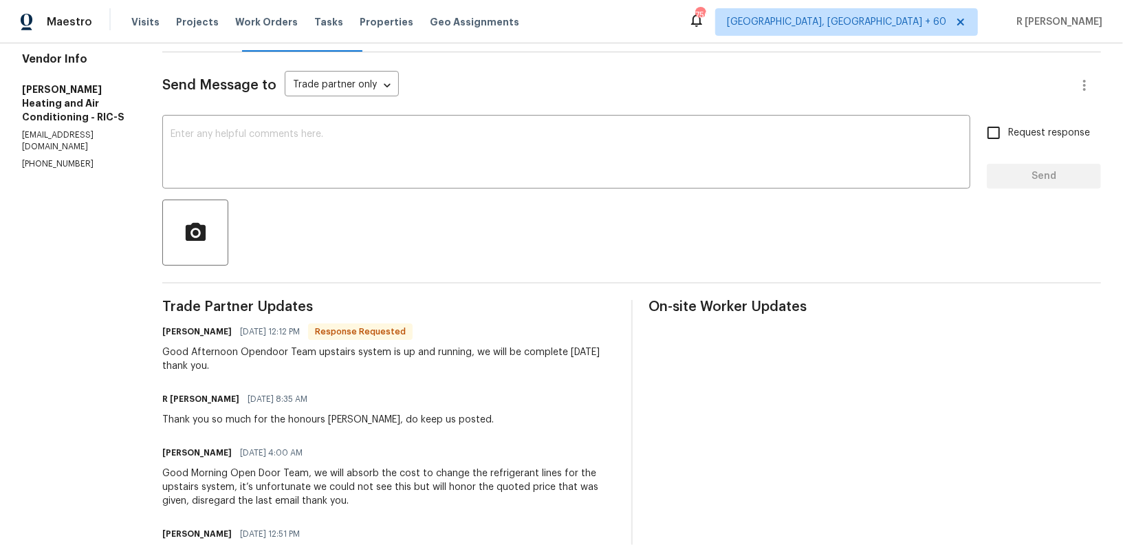
click at [419, 350] on div "Good Afternoon Opendoor Team upstairs system is up and running, we will be comp…" at bounding box center [388, 359] width 453 height 28
click at [237, 173] on textarea at bounding box center [567, 153] width 792 height 48
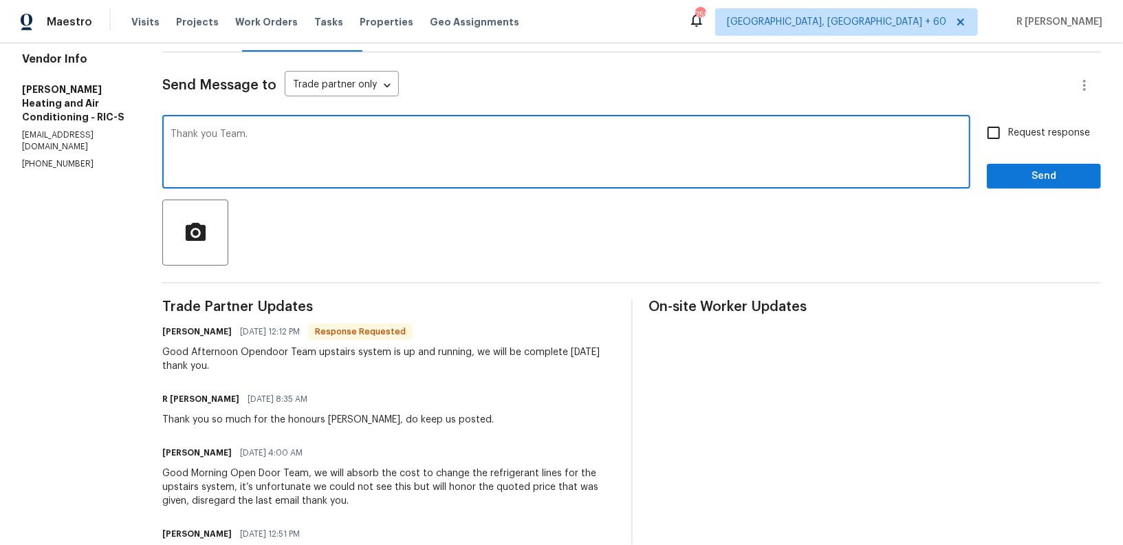
type textarea "Thank you Team."
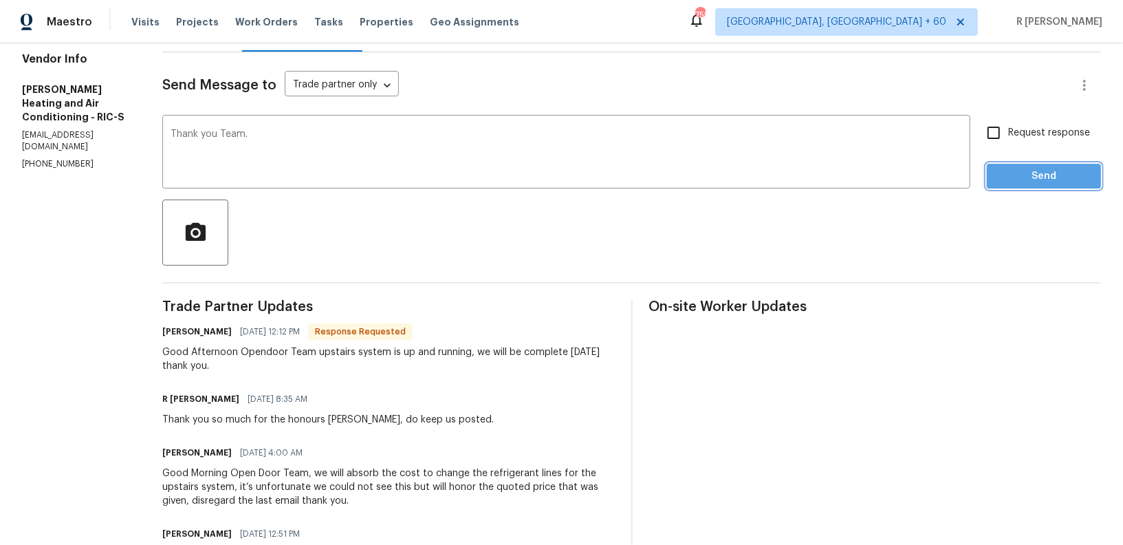
click at [1053, 174] on span "Send" at bounding box center [1044, 176] width 92 height 17
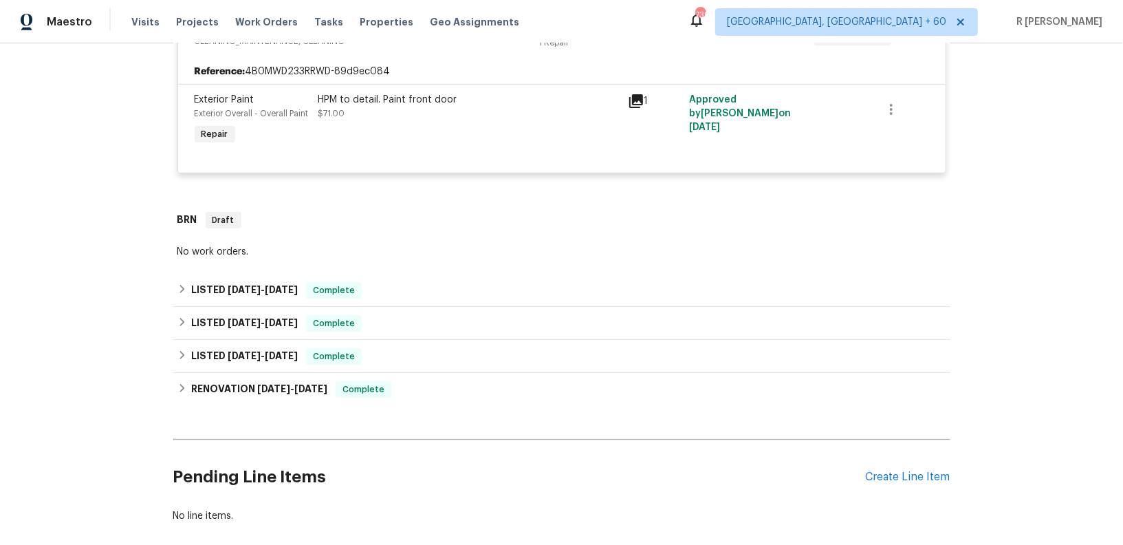
scroll to position [346, 0]
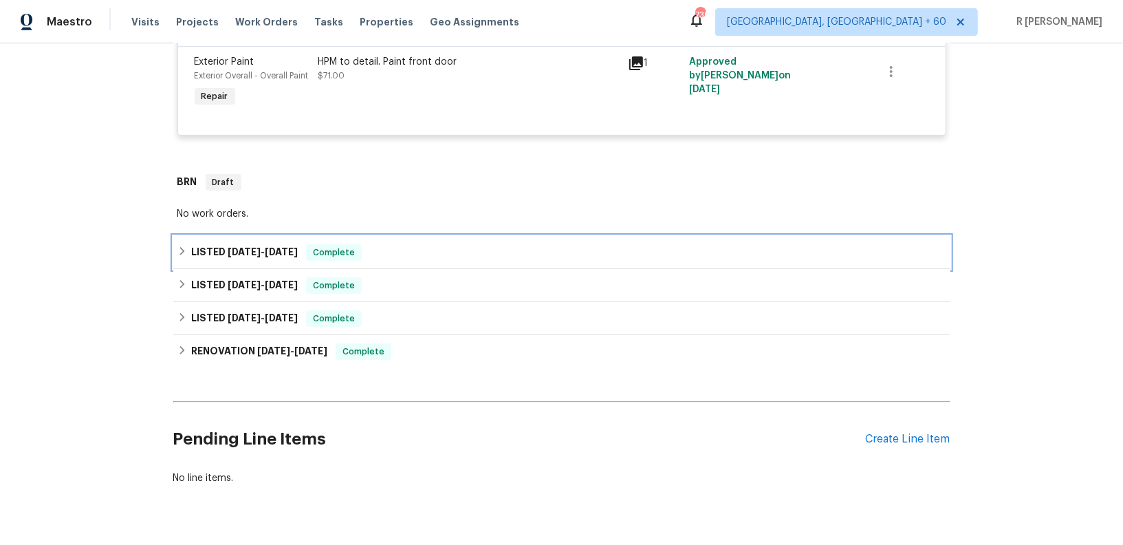
click at [442, 263] on div "LISTED 5/16/25 - 6/9/25 Complete" at bounding box center [561, 252] width 777 height 33
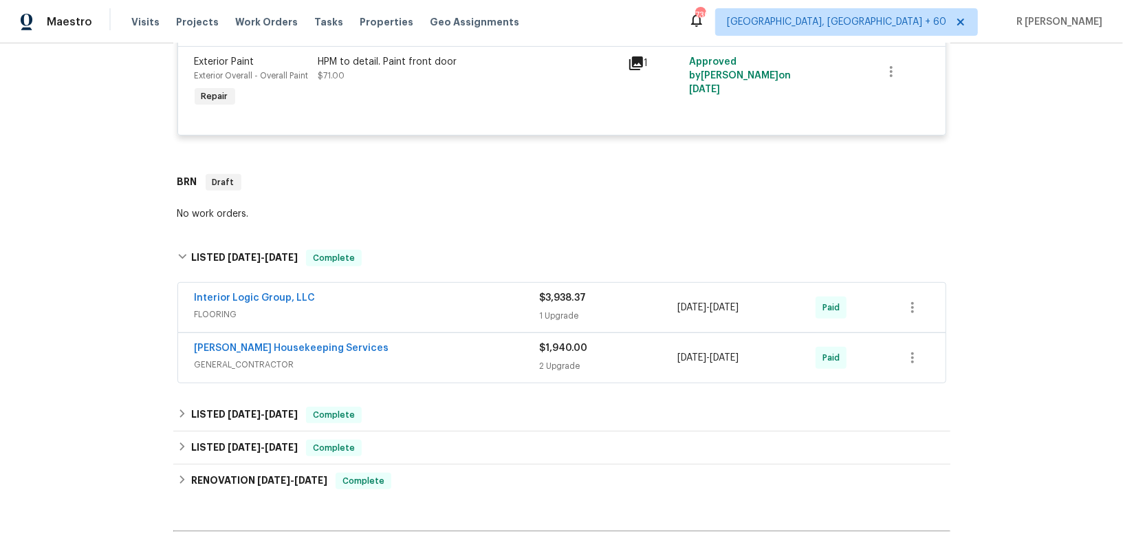
click at [419, 294] on div "Interior Logic Group, LLC" at bounding box center [367, 299] width 345 height 17
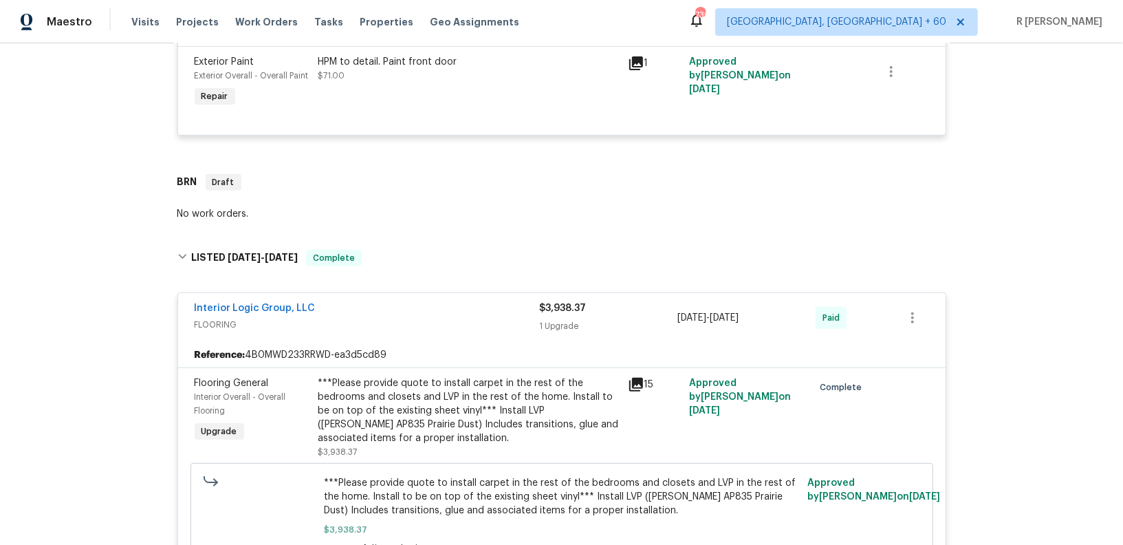
click at [418, 308] on div "Interior Logic Group, LLC" at bounding box center [367, 309] width 345 height 17
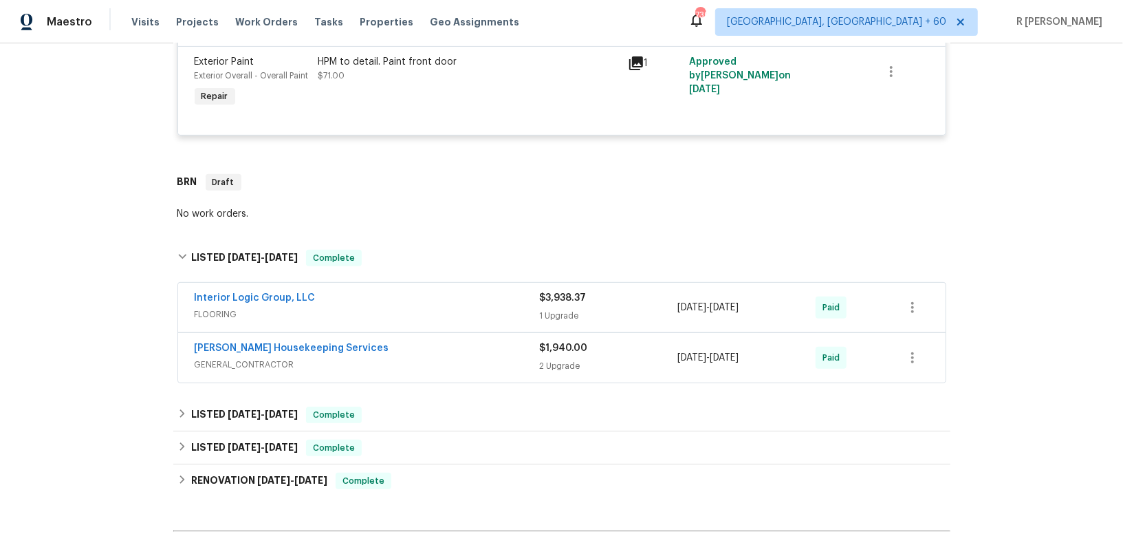
click at [427, 347] on div "Arelis Housekeeping Services" at bounding box center [367, 349] width 345 height 17
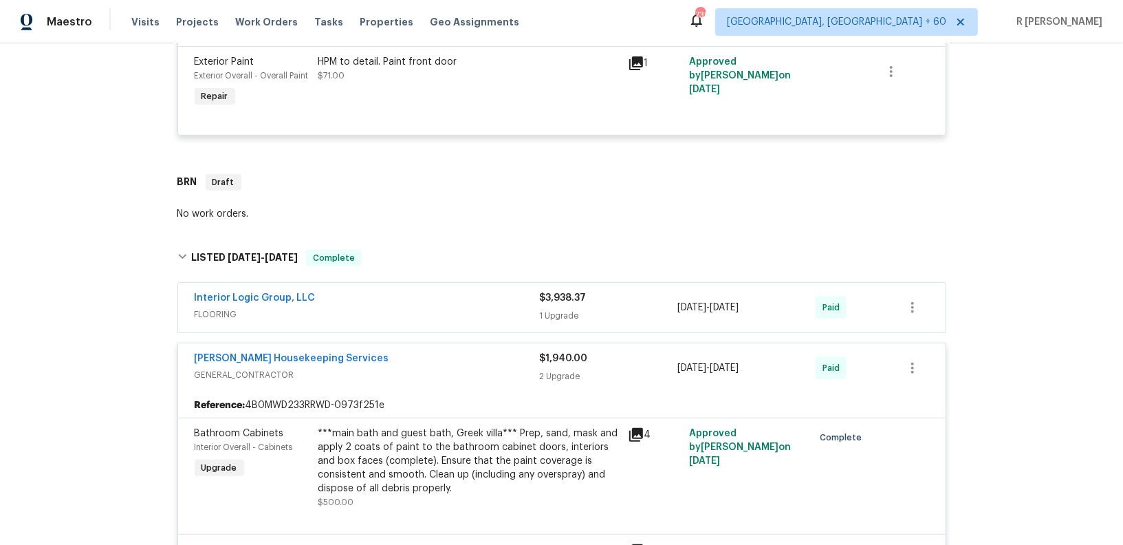
click at [428, 347] on div "Arelis Housekeeping Services GENERAL_CONTRACTOR $1,940.00 2 Upgrade 6/4/2025 - …" at bounding box center [562, 368] width 768 height 50
click at [427, 369] on span "GENERAL_CONTRACTOR" at bounding box center [367, 375] width 345 height 14
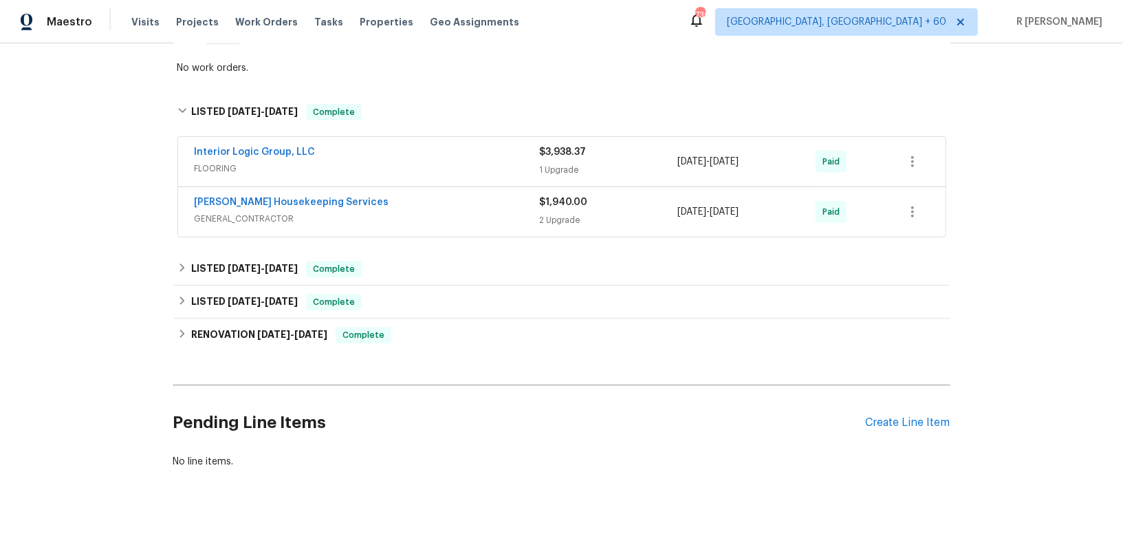
scroll to position [506, 0]
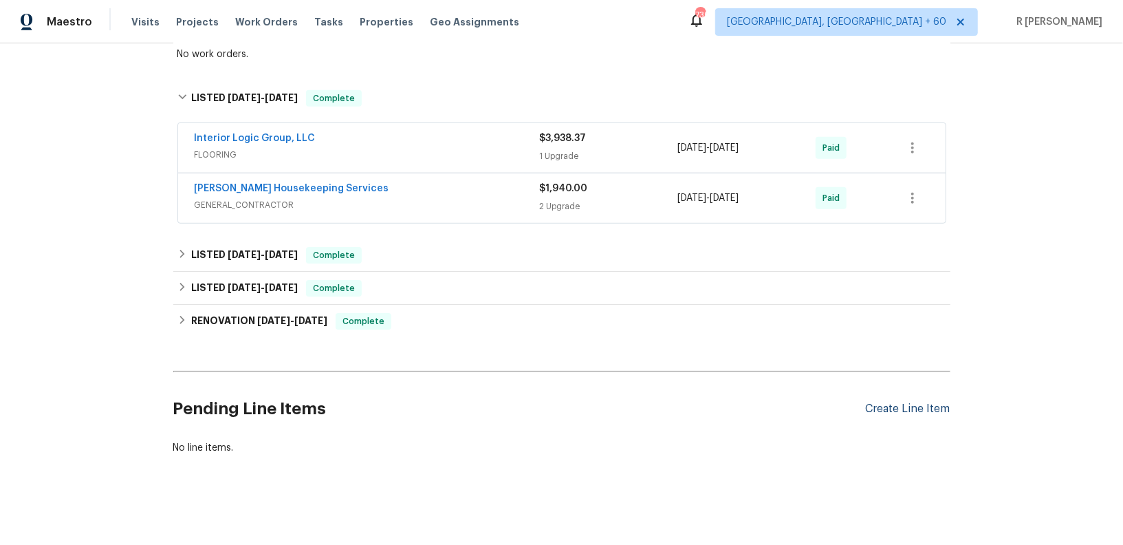
click at [919, 402] on div "Create Line Item" at bounding box center [908, 408] width 85 height 13
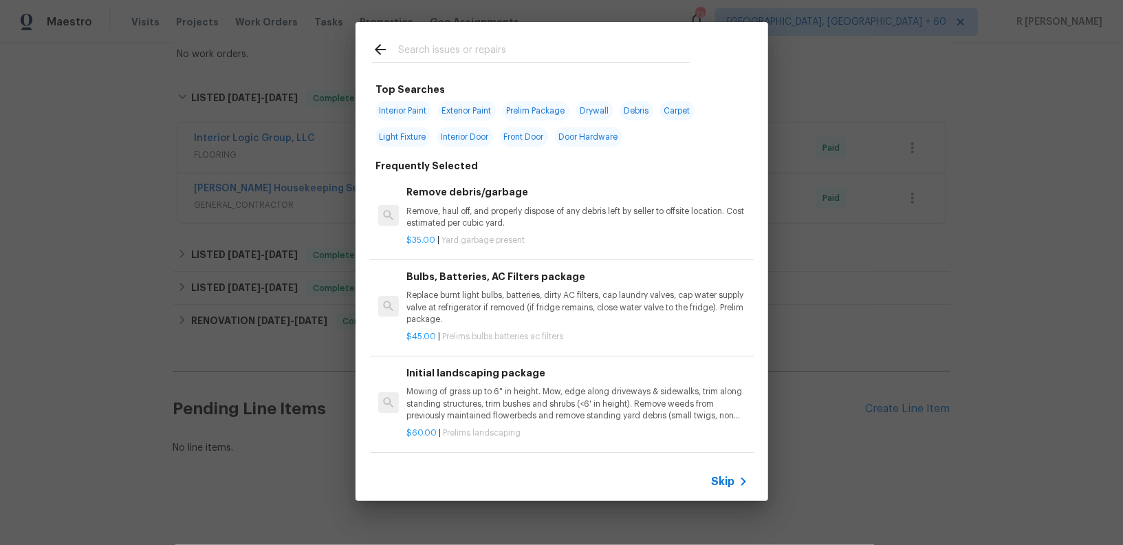
click at [490, 51] on input "text" at bounding box center [544, 51] width 292 height 21
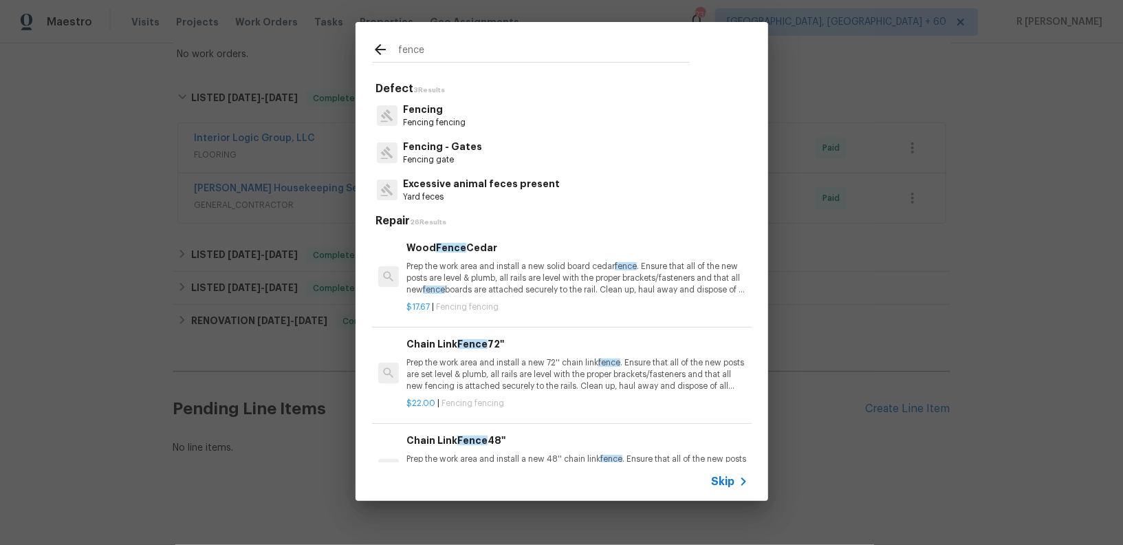
type input "fence"
click at [424, 108] on p "Fencing" at bounding box center [434, 109] width 63 height 14
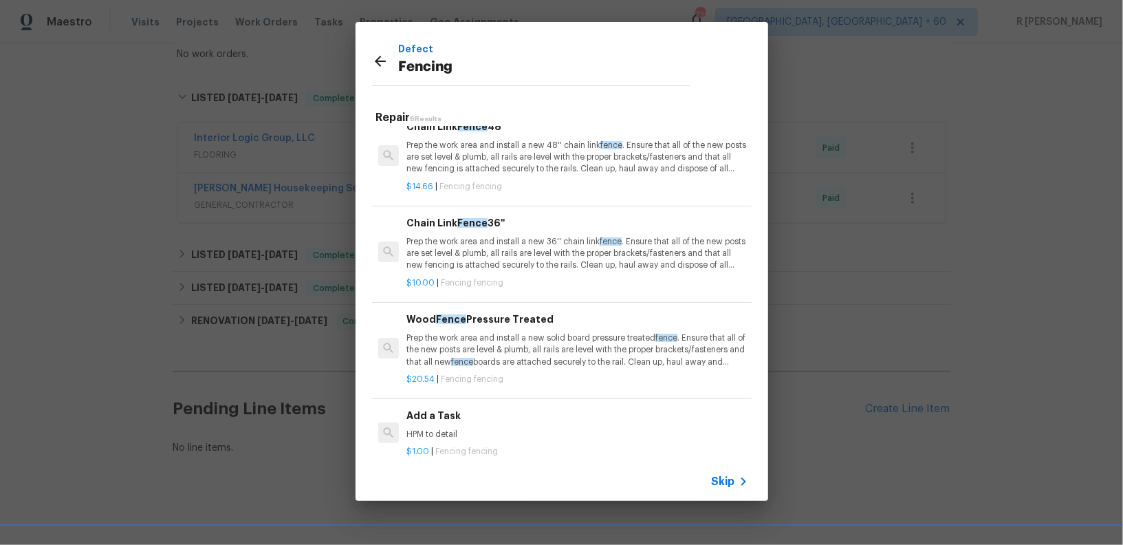
scroll to position [12, 0]
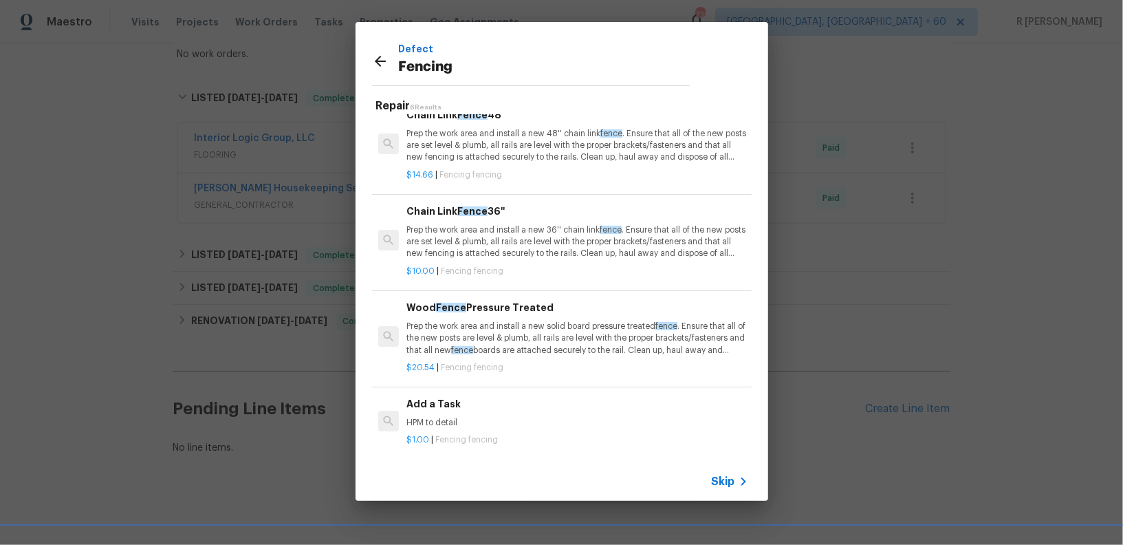
click at [439, 448] on div "Add a Task HPM to detail $1.00 | Fencing fencing" at bounding box center [562, 421] width 384 height 77
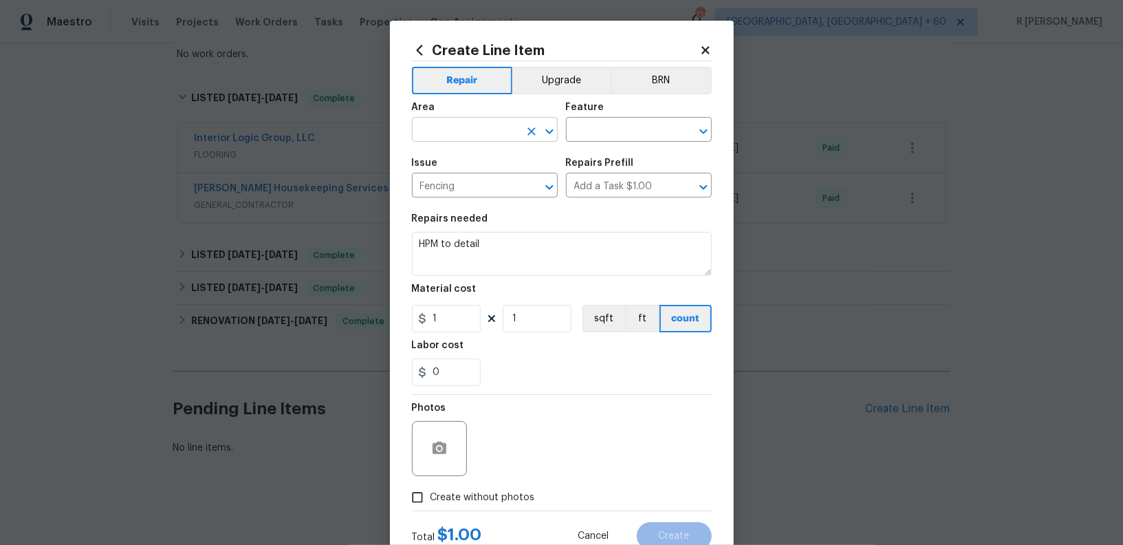
click at [460, 120] on input "text" at bounding box center [465, 130] width 107 height 21
click at [451, 184] on li "Exterior Overall" at bounding box center [485, 184] width 146 height 23
type input "Exterior Overall"
click at [610, 118] on div "Feature" at bounding box center [639, 111] width 146 height 18
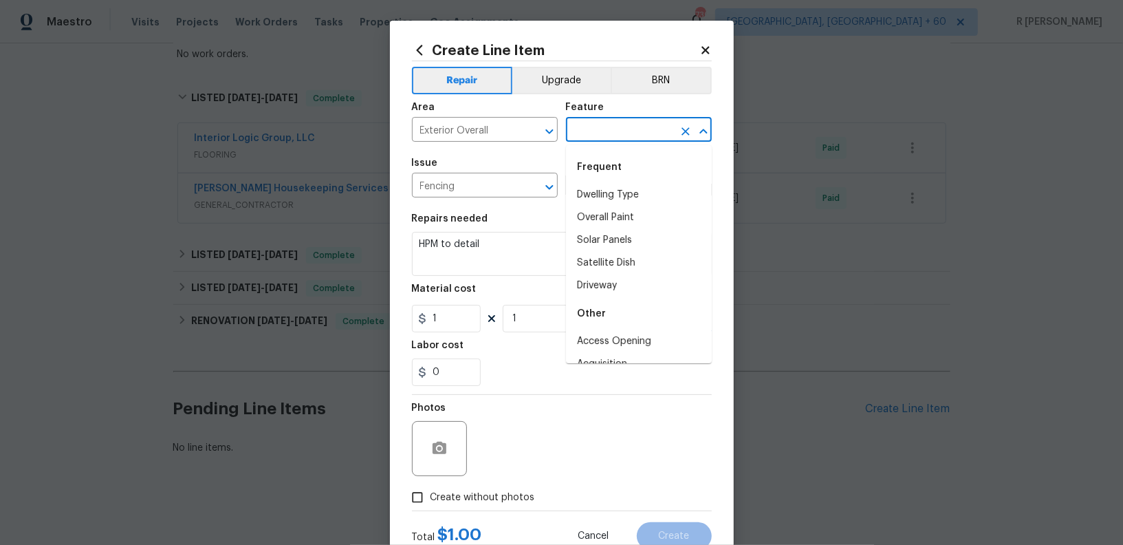
click at [610, 138] on input "text" at bounding box center [619, 130] width 107 height 21
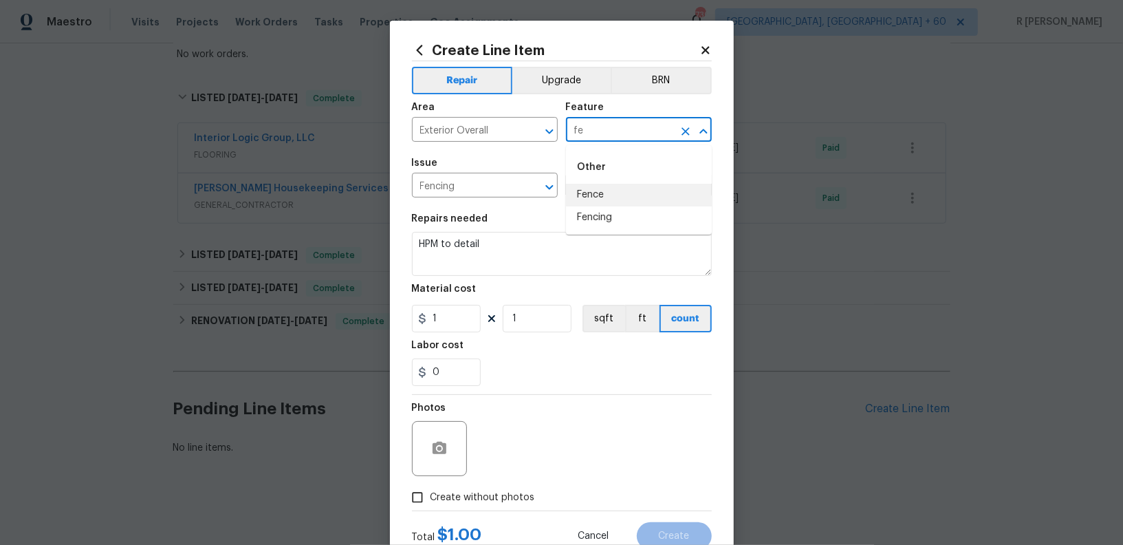
click at [603, 190] on li "Fence" at bounding box center [639, 195] width 146 height 23
type input "Fence"
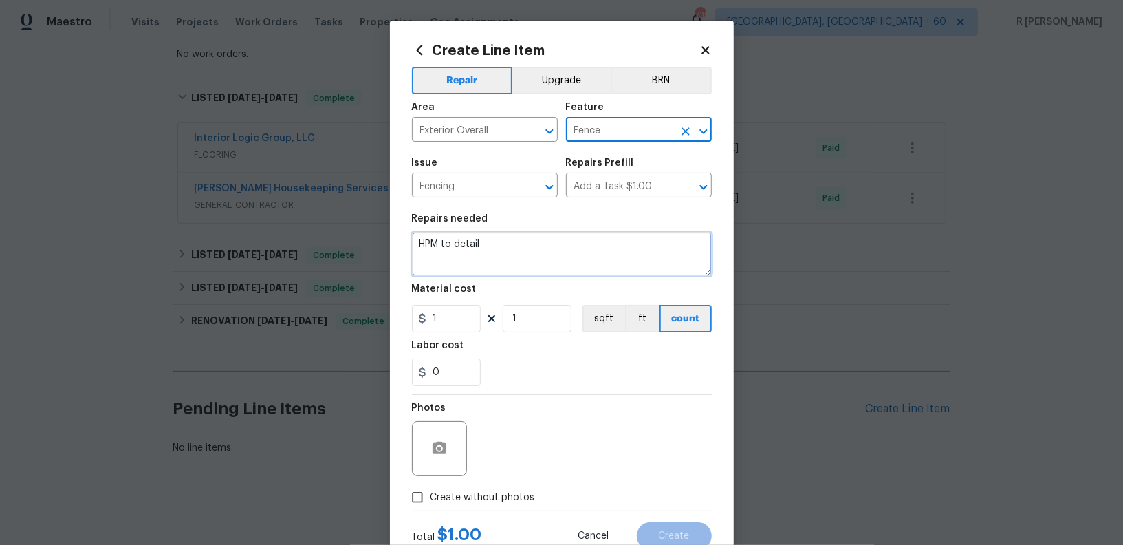
click at [530, 270] on textarea "HPM to detail" at bounding box center [562, 254] width 300 height 44
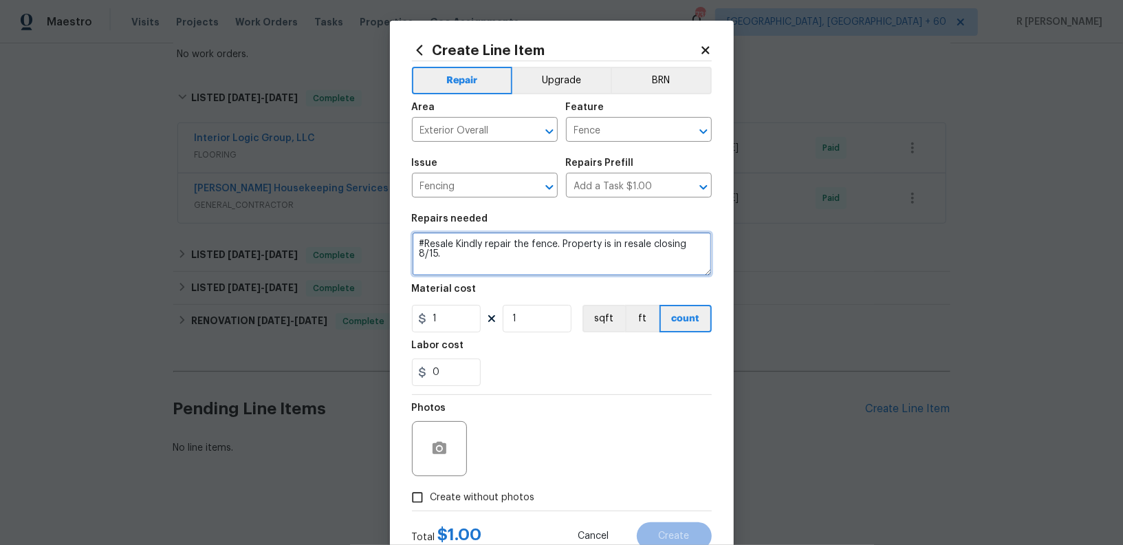
type textarea "#Resale Kindly repair the fence. Property is in resale closing 8/15."
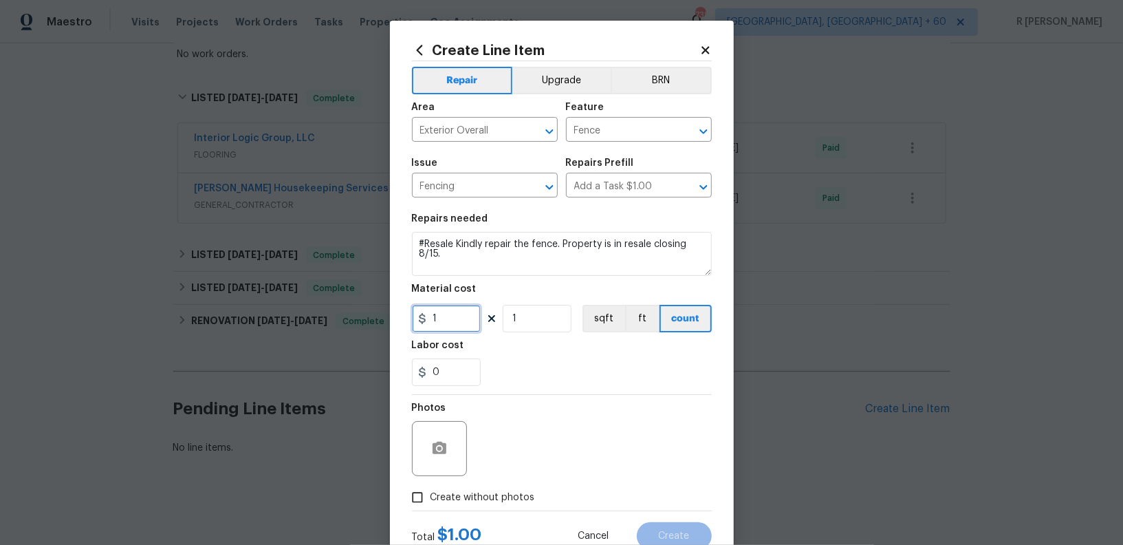
click at [450, 323] on input "1" at bounding box center [446, 319] width 69 height 28
type input "75"
click at [450, 455] on button "button" at bounding box center [439, 448] width 33 height 33
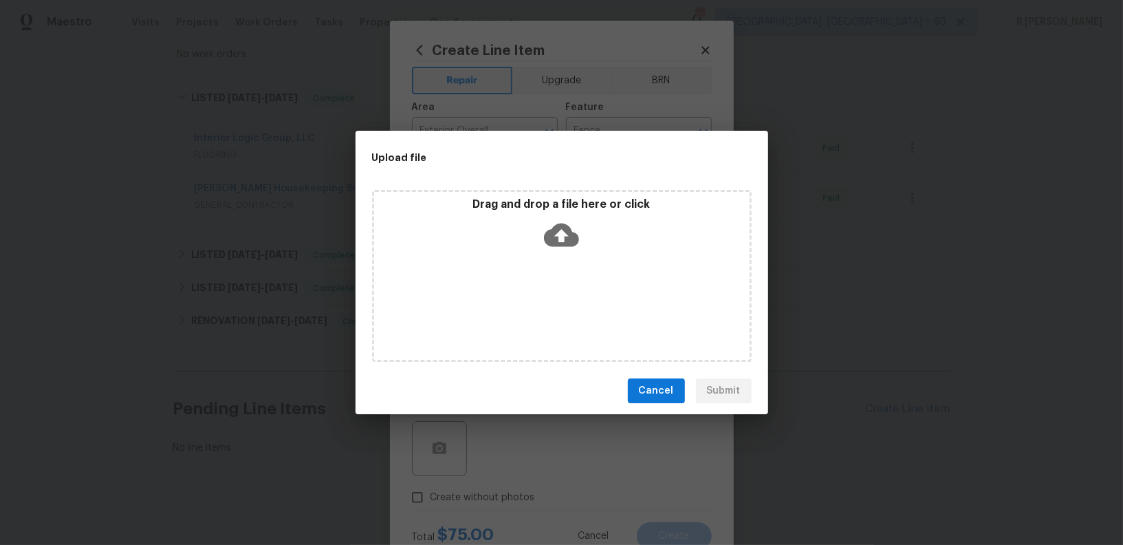
click at [576, 232] on icon at bounding box center [561, 235] width 35 height 23
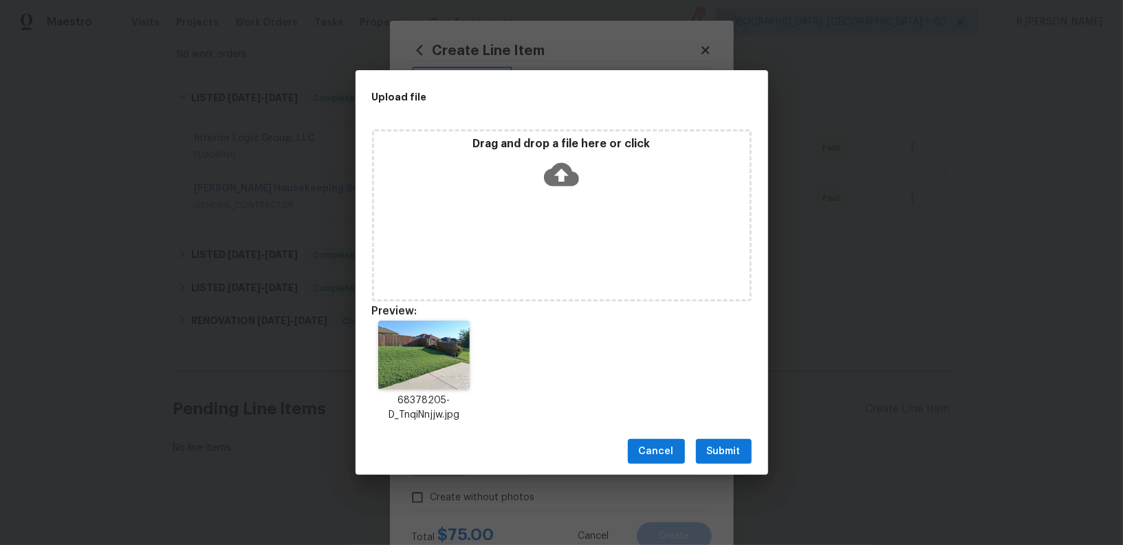
click at [729, 444] on span "Submit" at bounding box center [724, 451] width 34 height 17
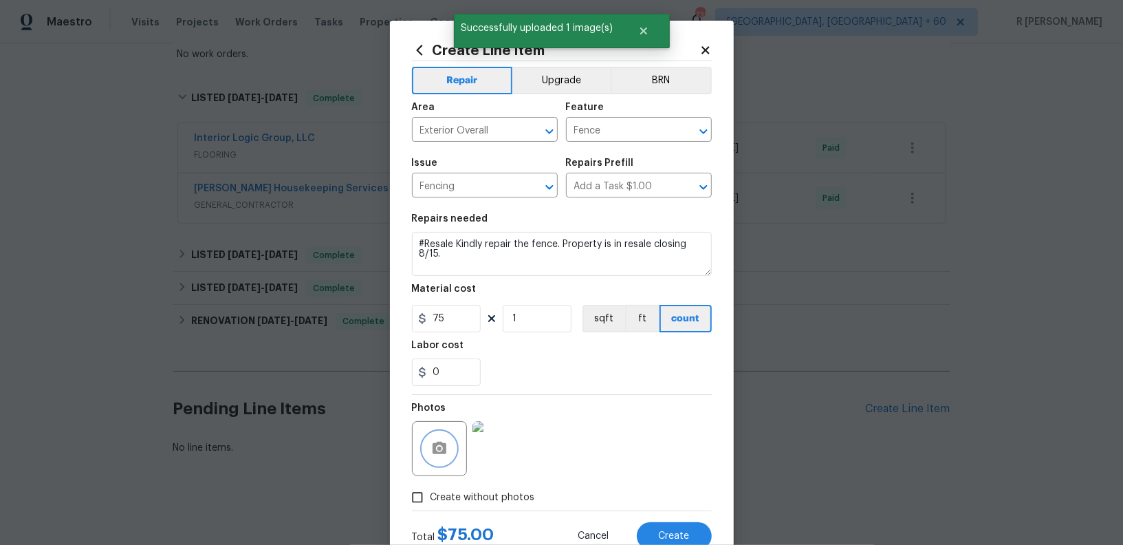
scroll to position [47, 0]
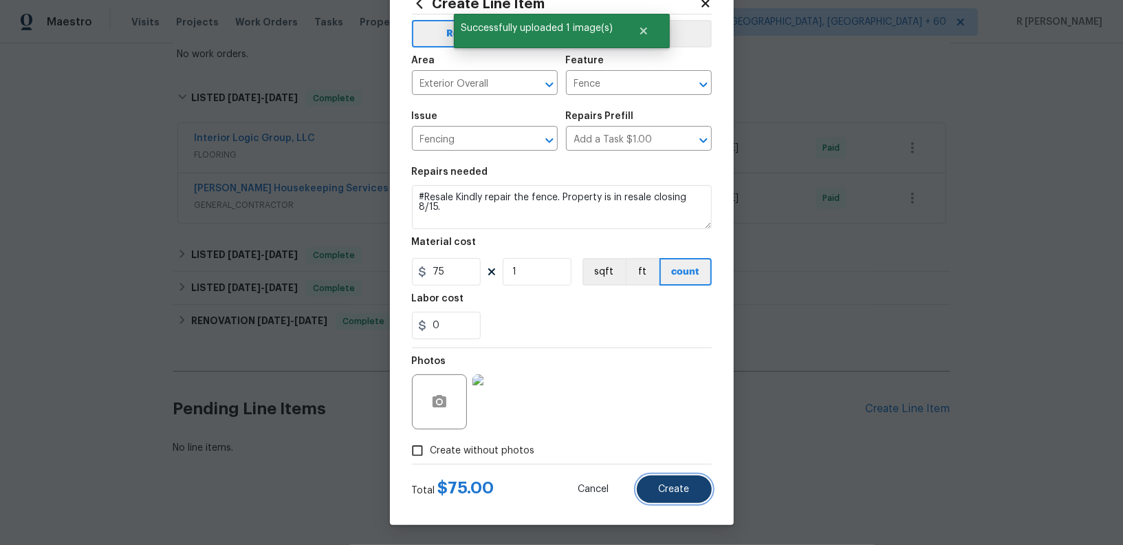
click at [677, 486] on span "Create" at bounding box center [674, 489] width 31 height 10
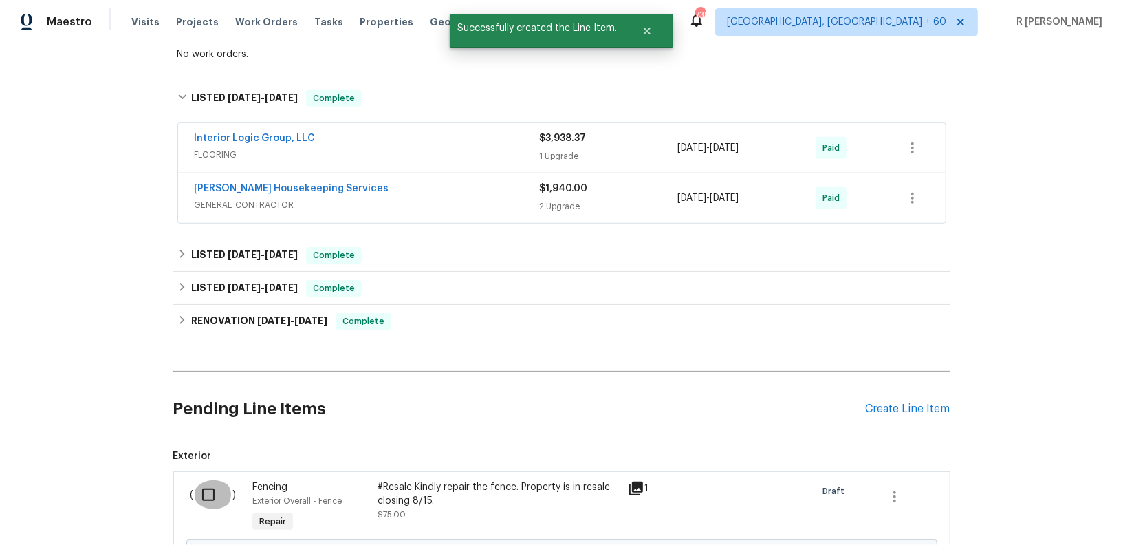
click at [206, 487] on input "checkbox" at bounding box center [213, 494] width 39 height 29
checkbox input "true"
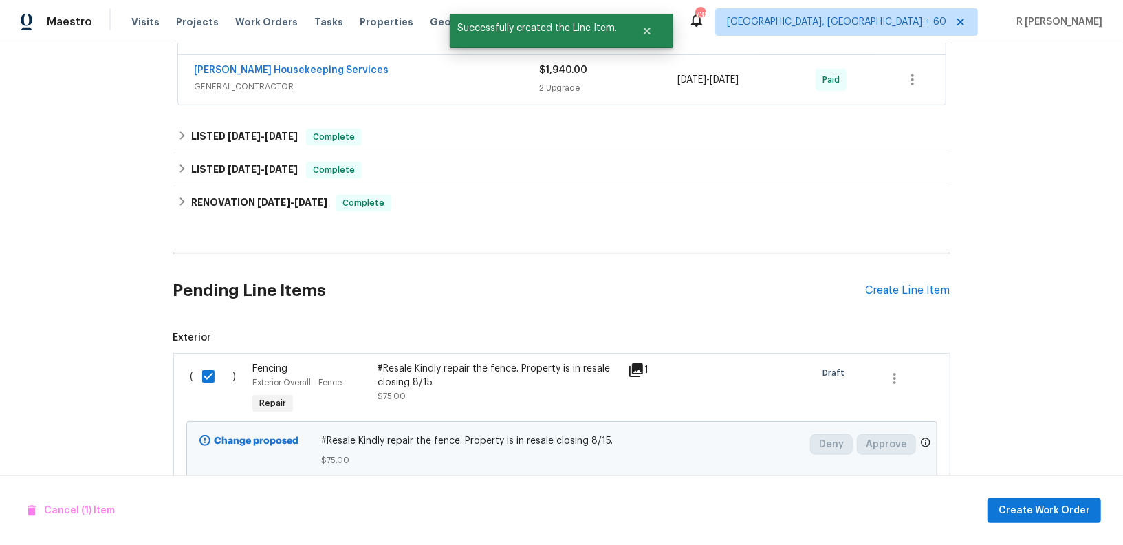
scroll to position [662, 0]
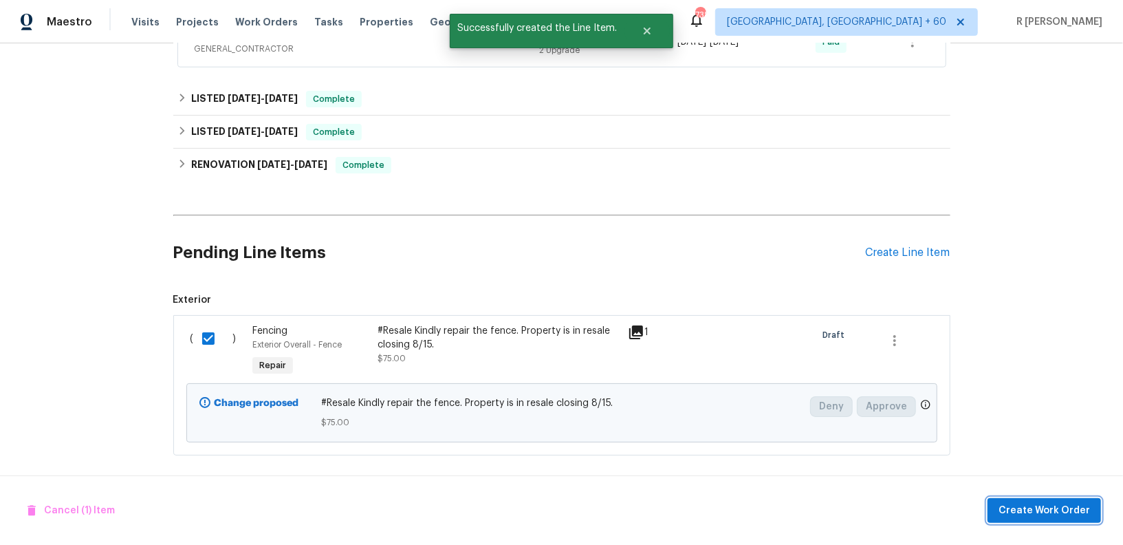
click at [1041, 505] on span "Create Work Order" at bounding box center [1044, 510] width 91 height 17
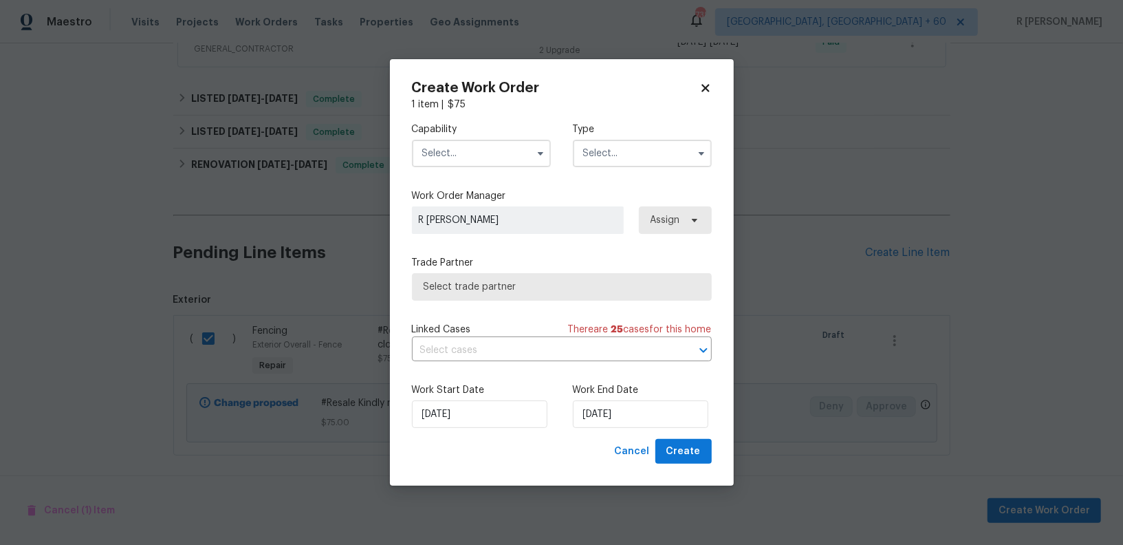
click at [478, 151] on input "text" at bounding box center [481, 154] width 139 height 28
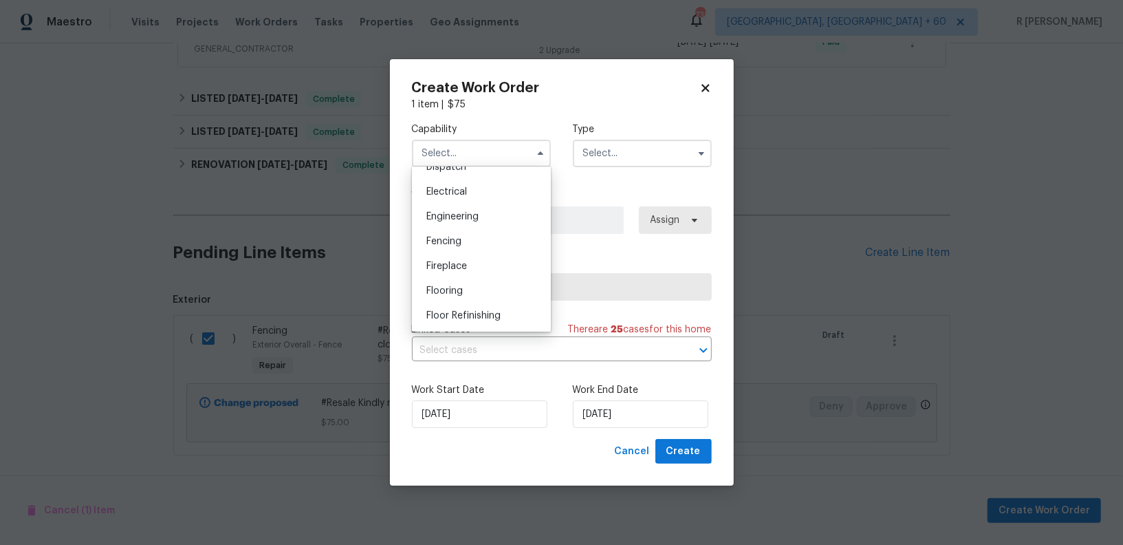
scroll to position [370, 0]
click at [451, 285] on div "Fencing" at bounding box center [481, 296] width 132 height 25
type input "Fencing"
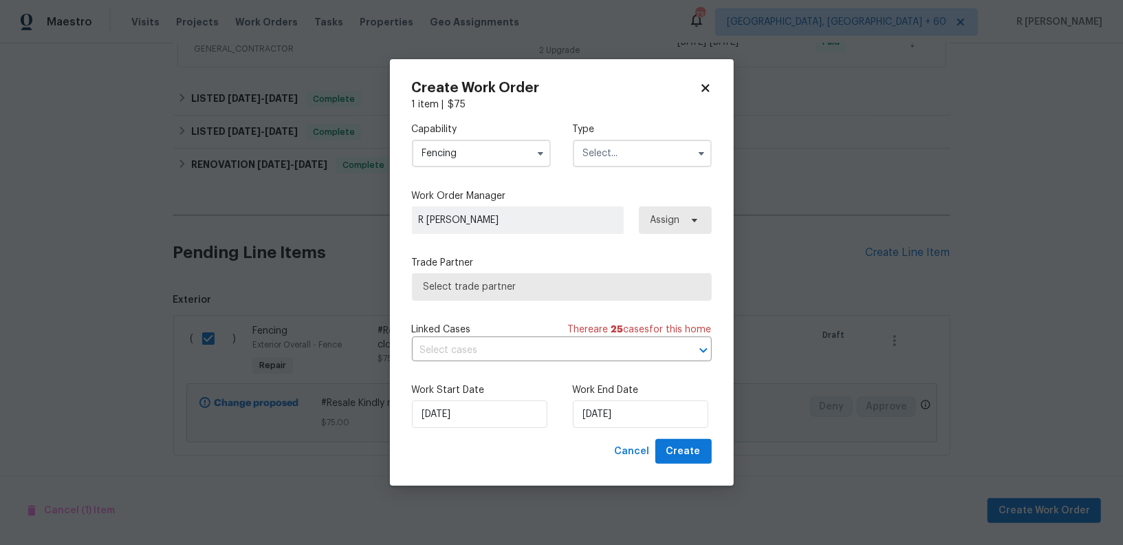
click at [645, 156] on input "text" at bounding box center [642, 154] width 139 height 28
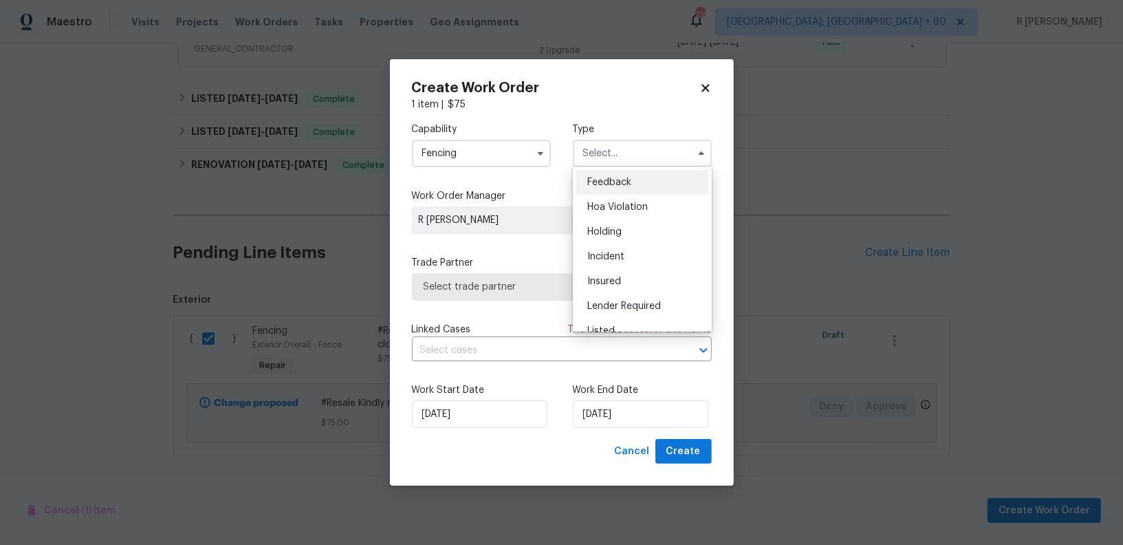
click at [620, 186] on span "Feedback" at bounding box center [609, 182] width 44 height 10
type input "Feedback"
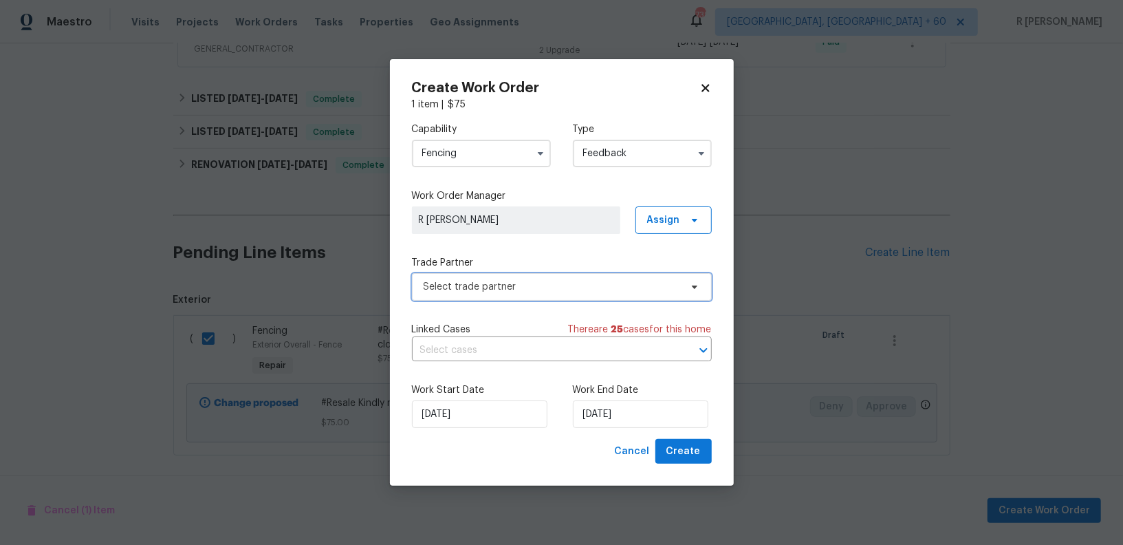
click at [512, 273] on span "Select trade partner" at bounding box center [562, 287] width 300 height 28
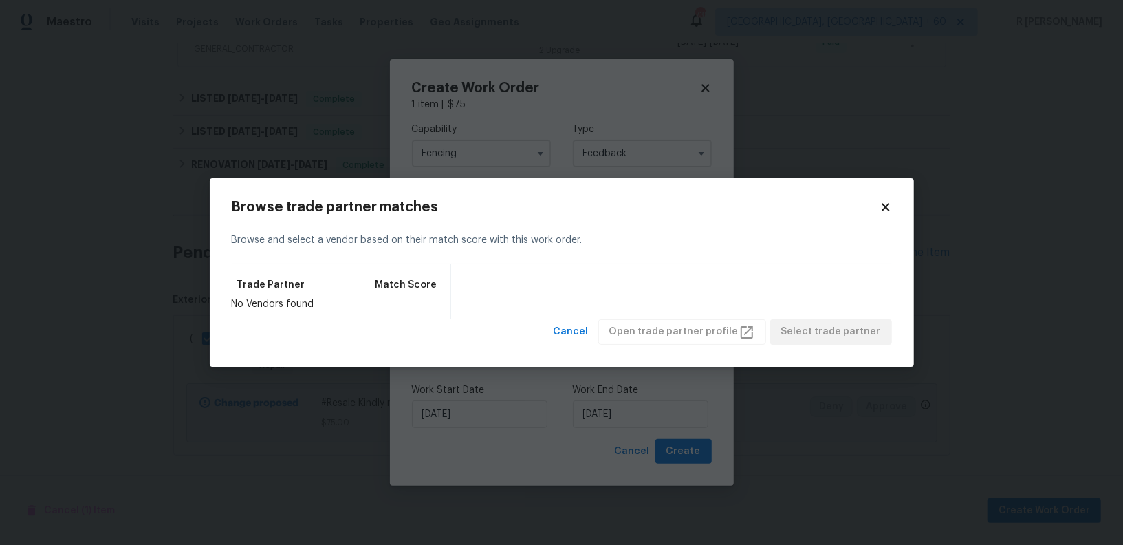
click at [882, 204] on icon at bounding box center [886, 208] width 8 height 8
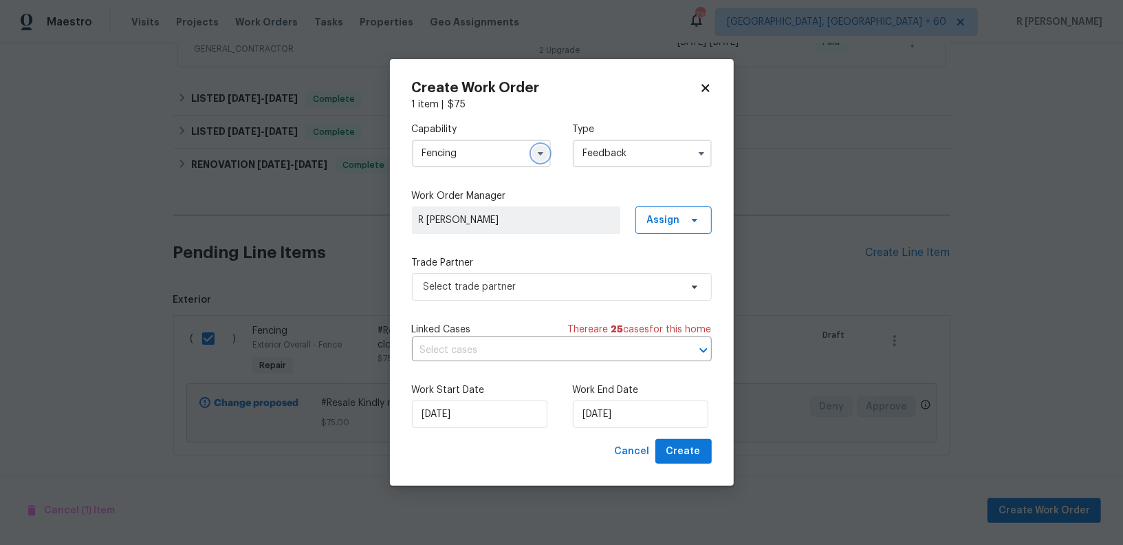
click at [535, 156] on icon "button" at bounding box center [540, 153] width 11 height 11
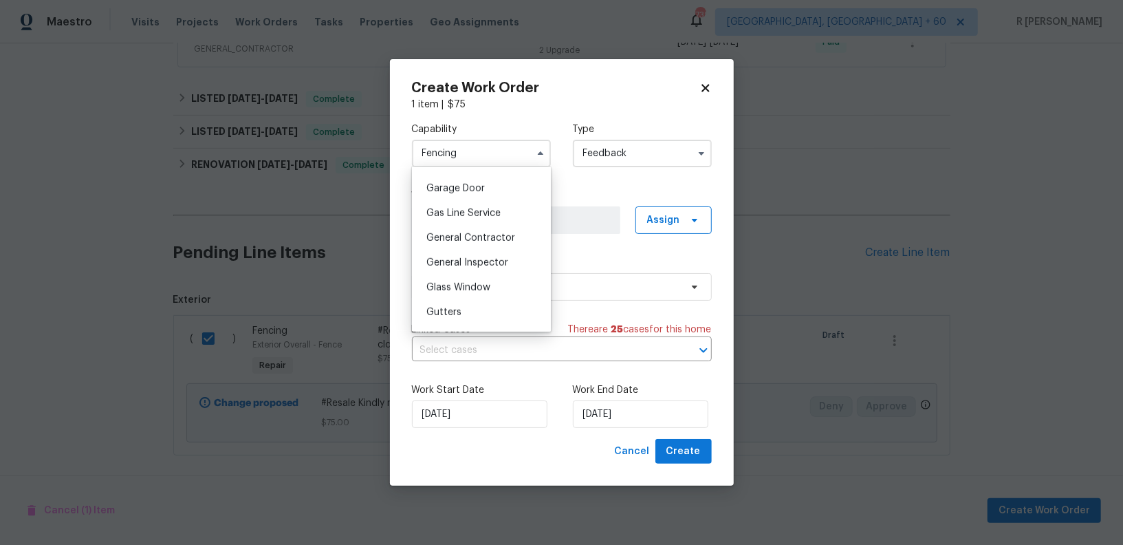
scroll to position [620, 0]
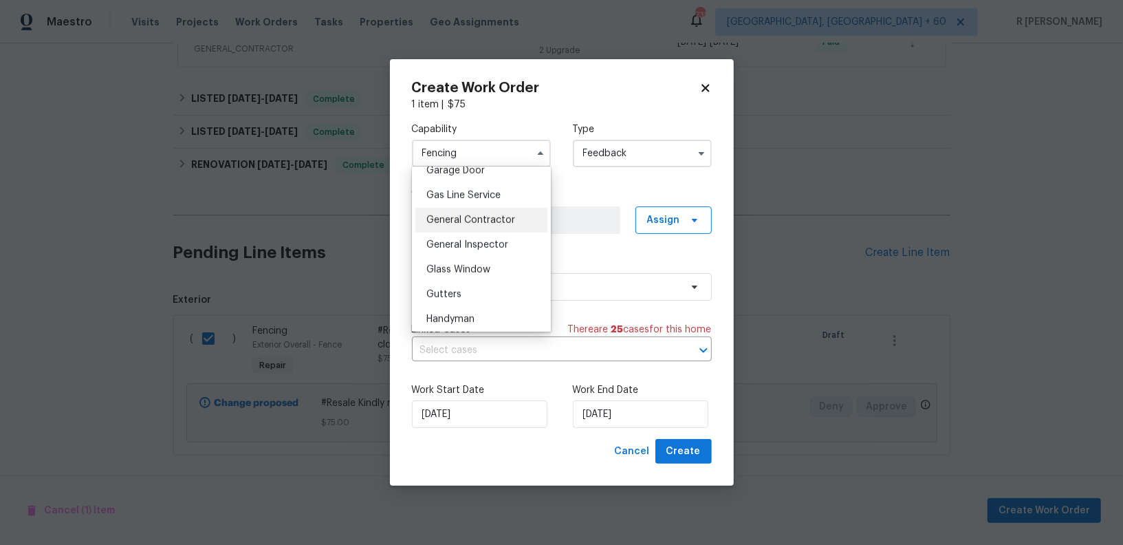
click at [465, 223] on span "General Contractor" at bounding box center [470, 220] width 89 height 10
type input "General Contractor"
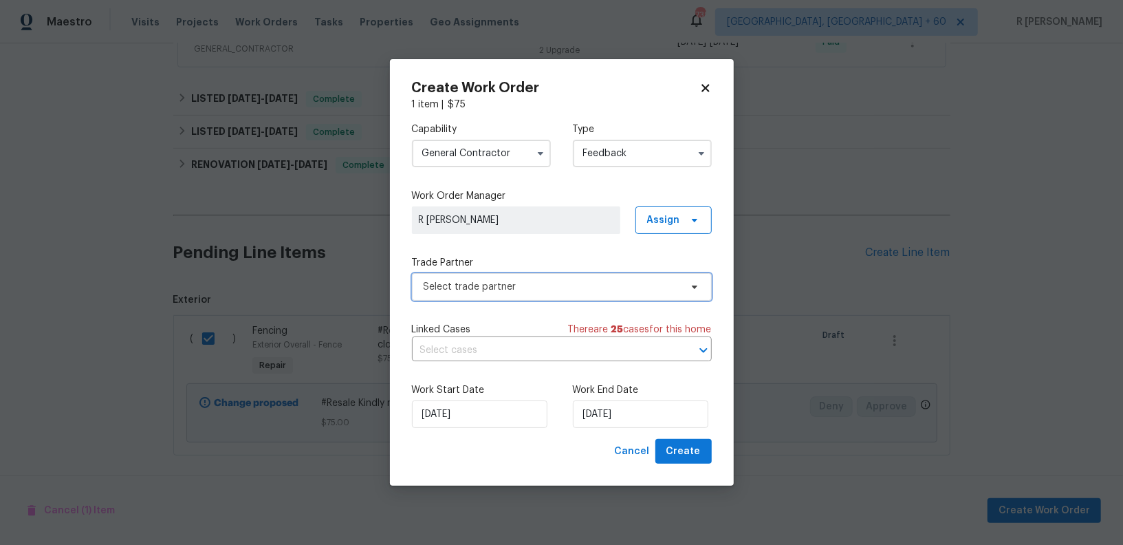
click at [481, 283] on span "Select trade partner" at bounding box center [552, 287] width 257 height 14
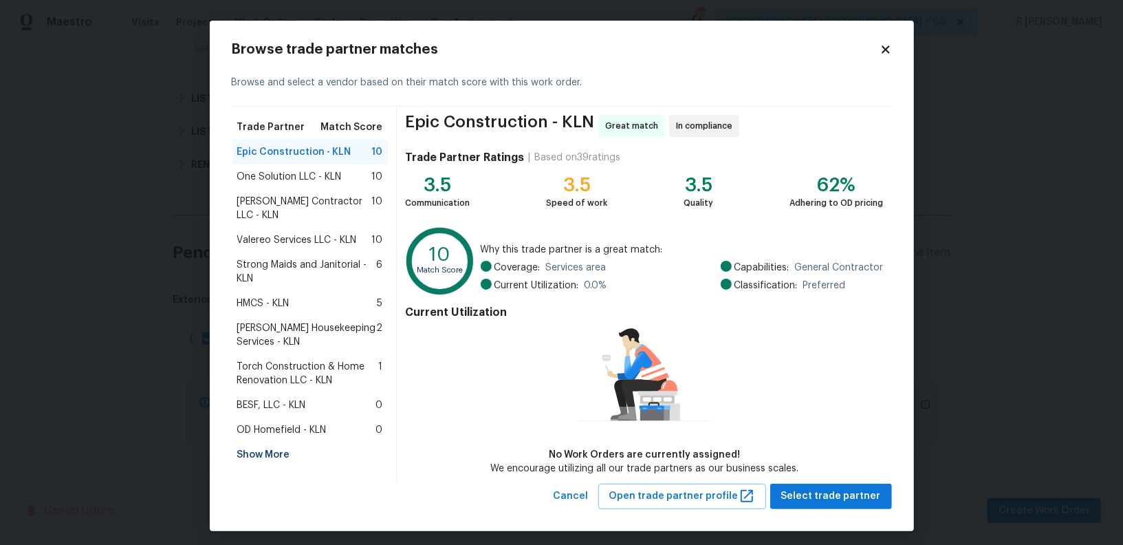
scroll to position [5, 0]
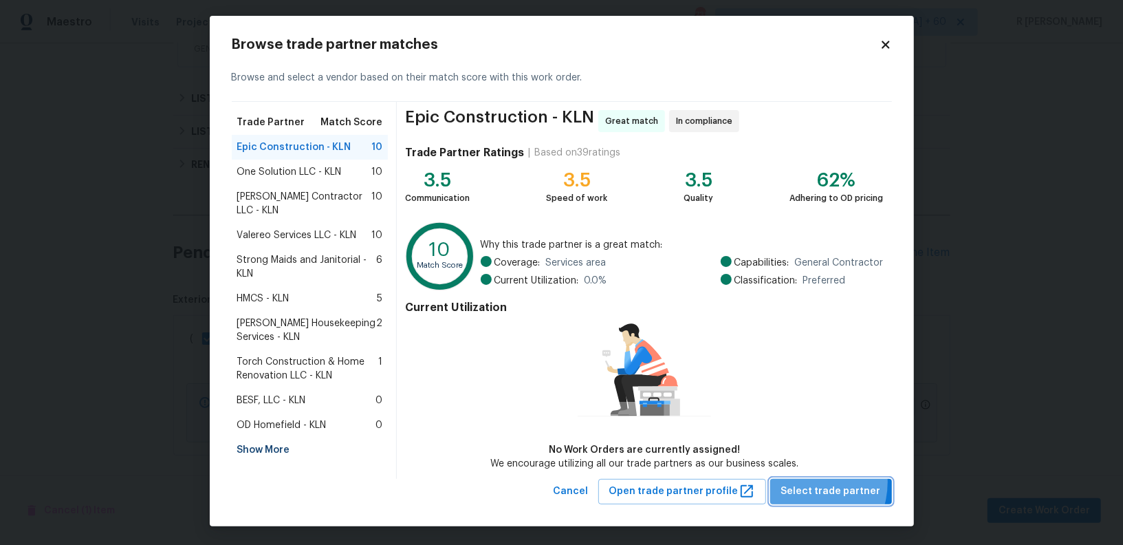
click at [809, 481] on button "Select trade partner" at bounding box center [831, 491] width 122 height 25
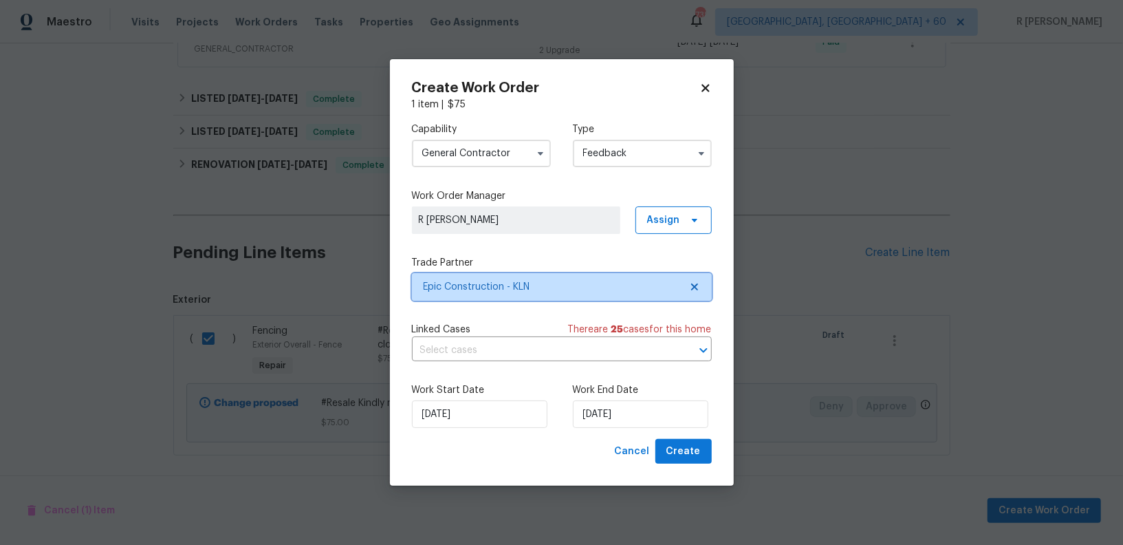
scroll to position [0, 0]
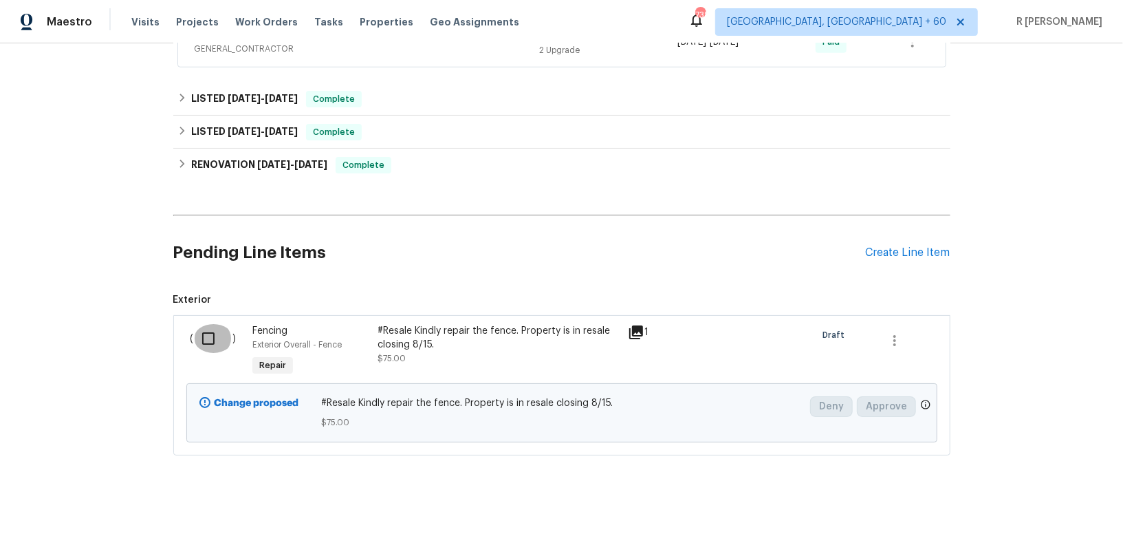
click at [210, 336] on input "checkbox" at bounding box center [213, 338] width 39 height 29
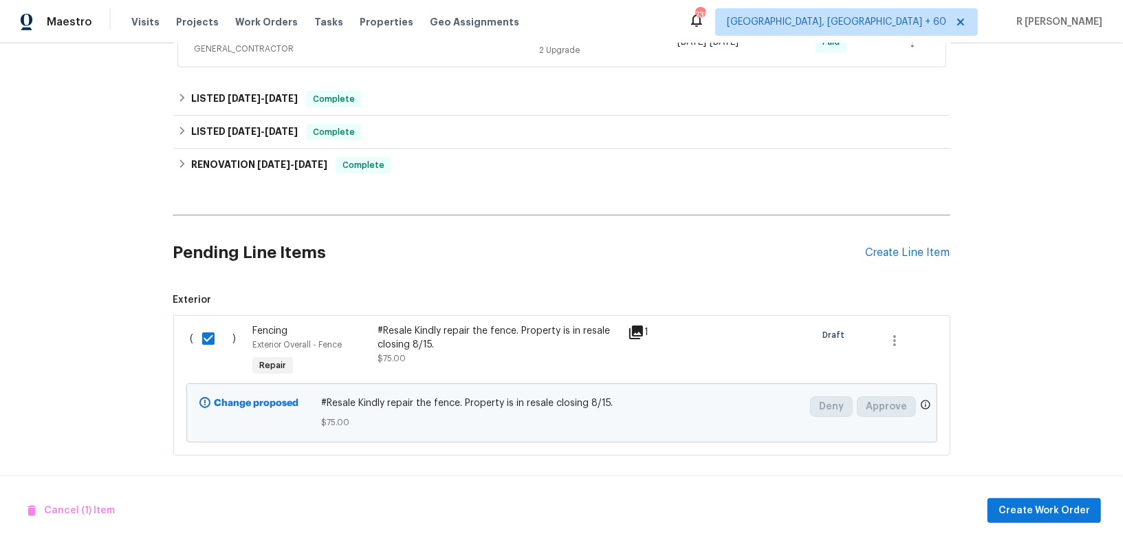
click at [1046, 527] on div "Cancel (1) Item Create Work Order" at bounding box center [561, 510] width 1123 height 70
click at [1037, 513] on span "Create Work Order" at bounding box center [1044, 510] width 91 height 17
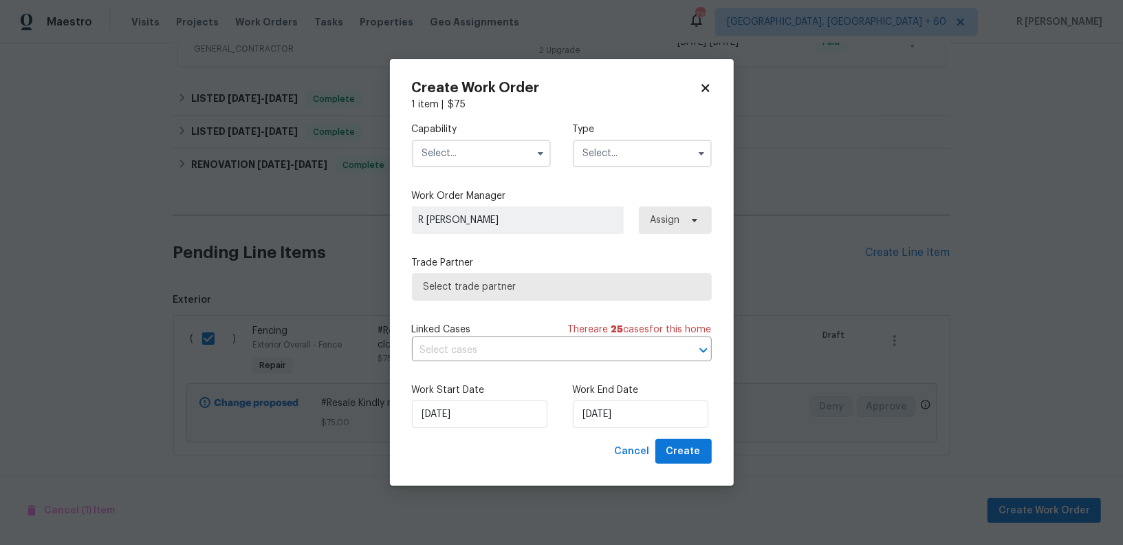
click at [464, 157] on input "text" at bounding box center [481, 154] width 139 height 28
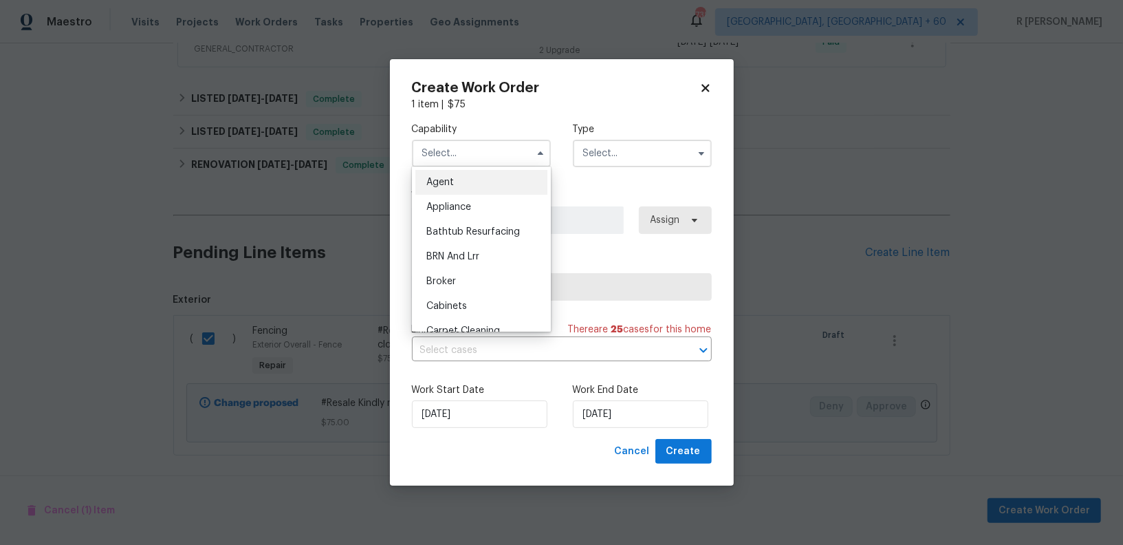
checkbox input "false"
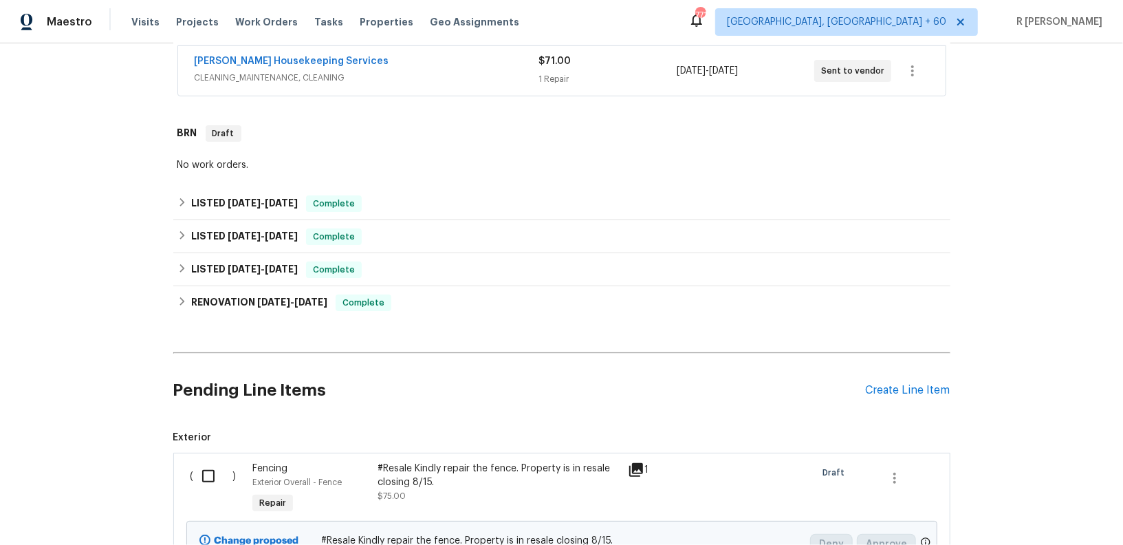
scroll to position [400, 0]
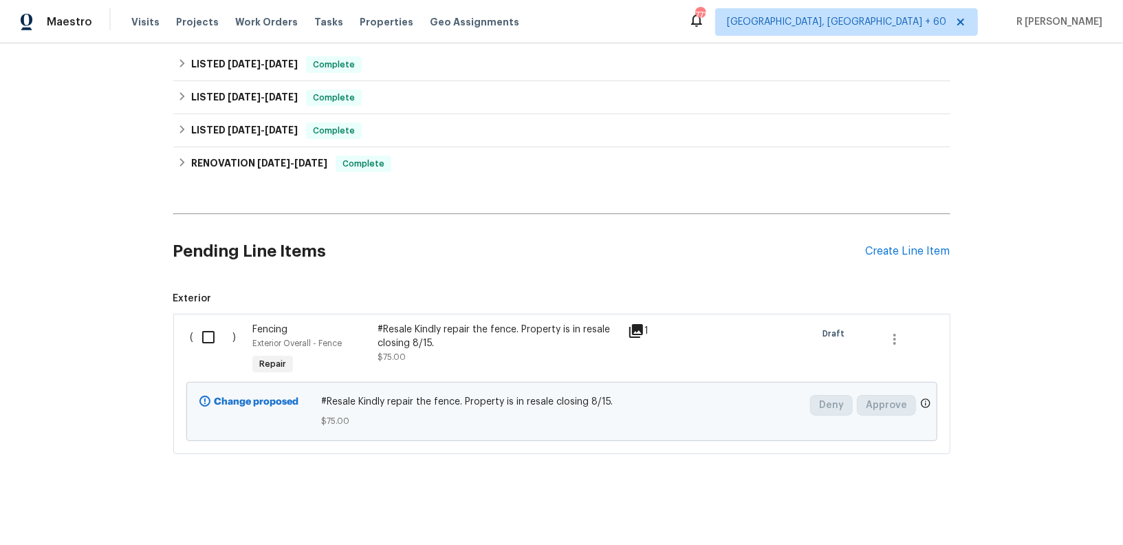
click at [186, 334] on div "( )" at bounding box center [217, 349] width 63 height 63
click at [213, 337] on input "checkbox" at bounding box center [213, 337] width 39 height 29
checkbox input "true"
click at [1036, 516] on span "Create Work Order" at bounding box center [1044, 510] width 91 height 17
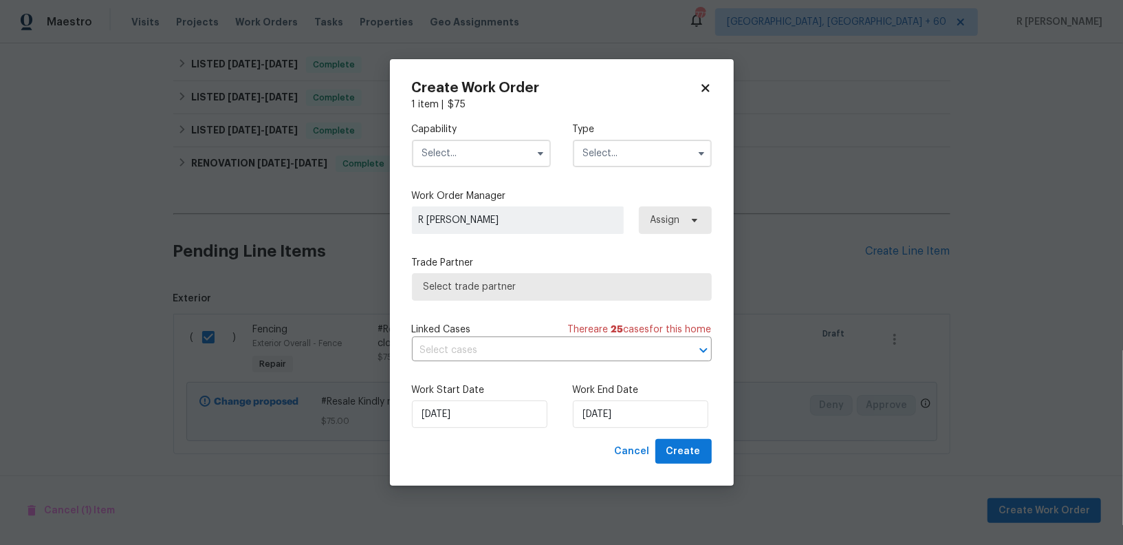
click at [488, 149] on input "text" at bounding box center [481, 154] width 139 height 28
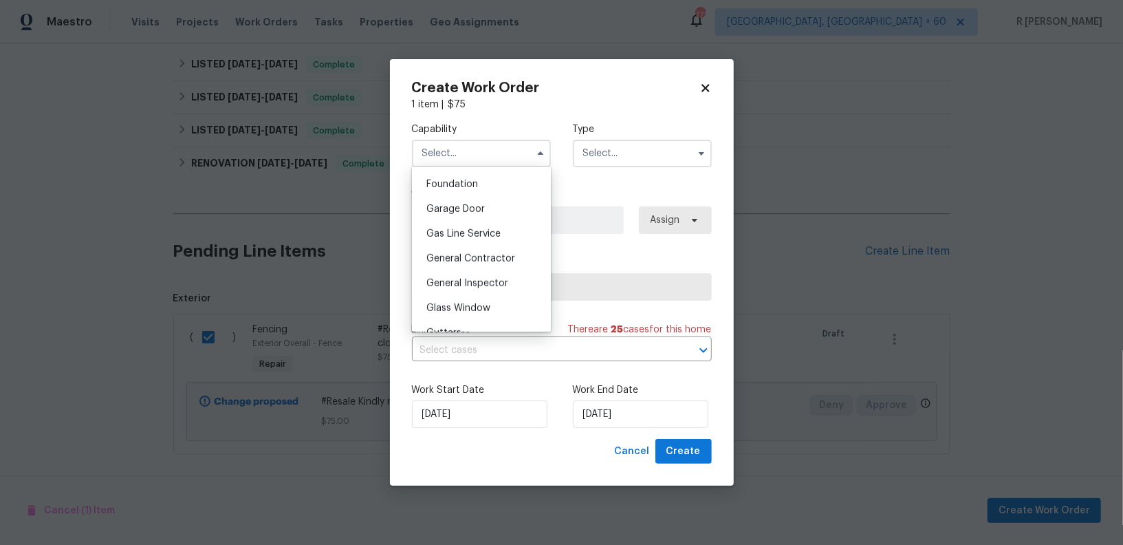
scroll to position [587, 0]
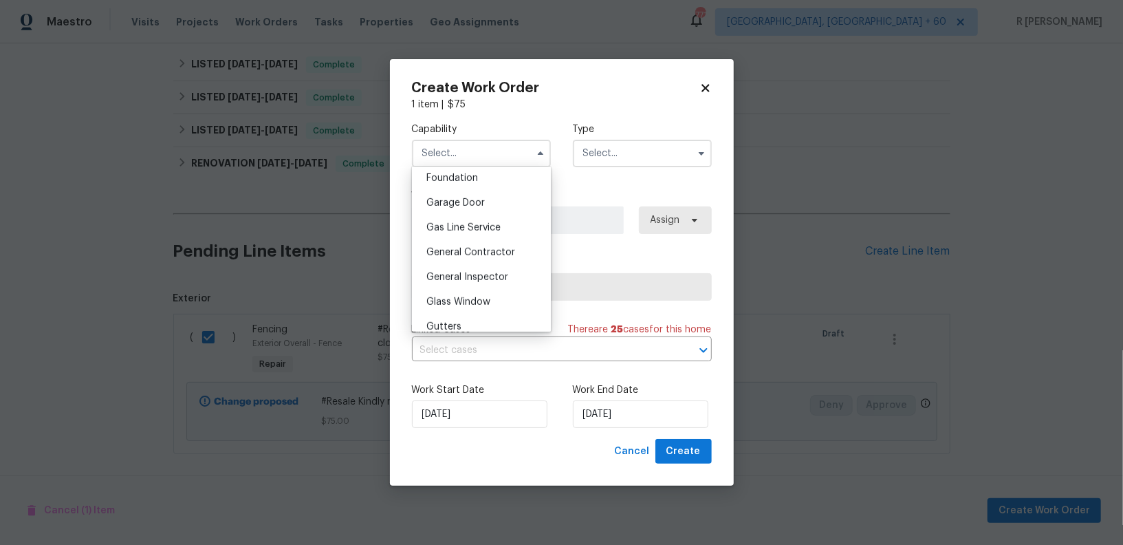
click at [481, 253] on span "General Contractor" at bounding box center [470, 253] width 89 height 10
type input "General Contractor"
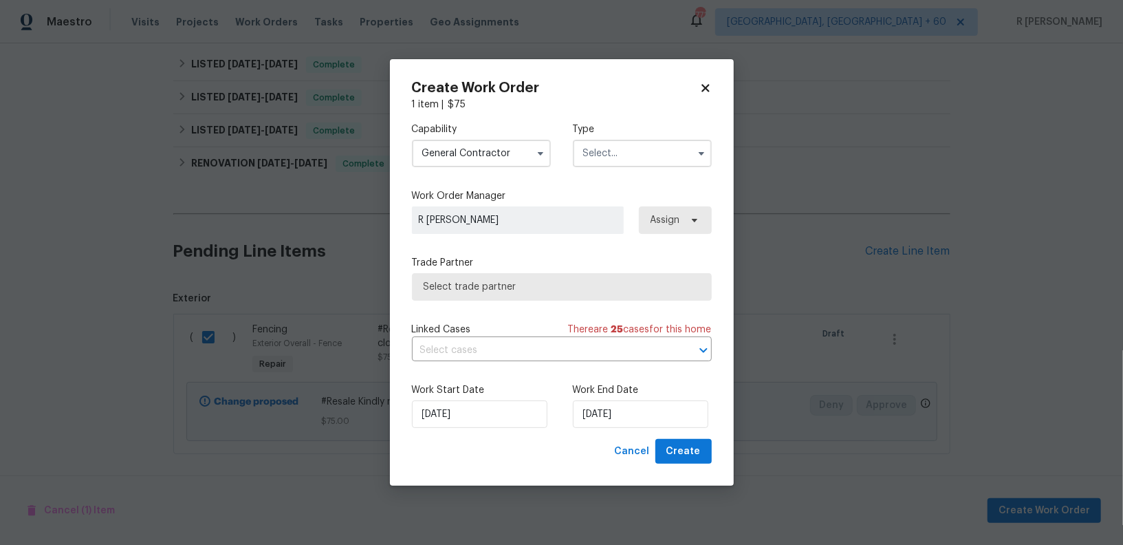
click at [622, 154] on input "text" at bounding box center [642, 154] width 139 height 28
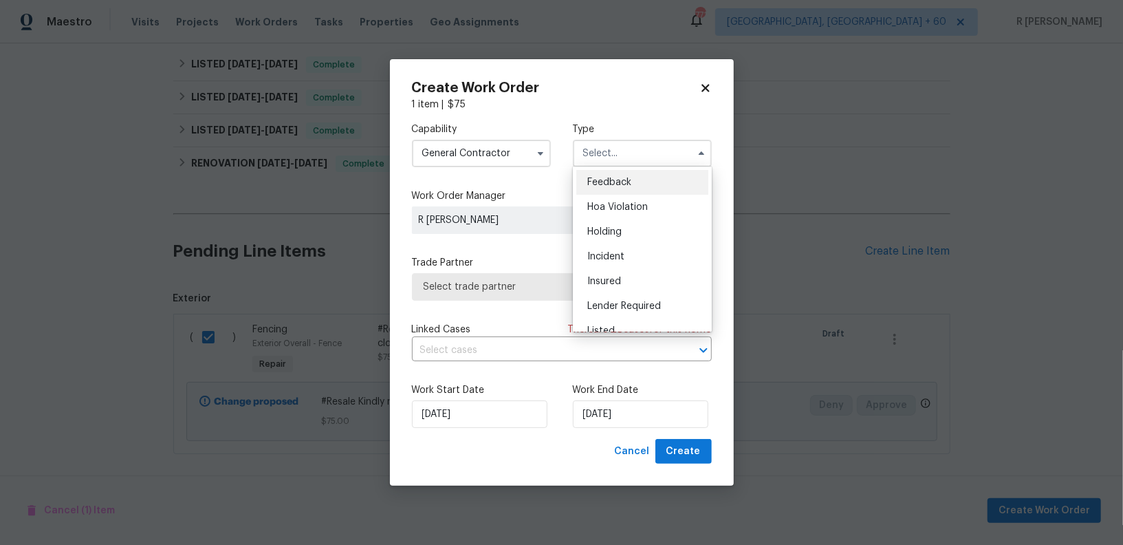
click at [623, 183] on span "Feedback" at bounding box center [609, 182] width 44 height 10
type input "Feedback"
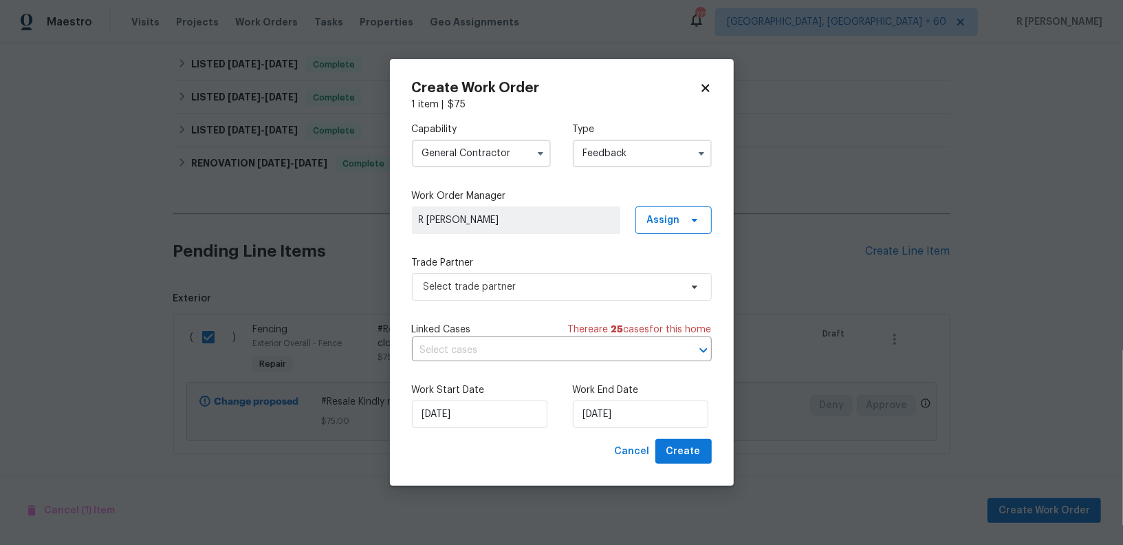
click at [458, 307] on div "Capability General Contractor Type Feedback Work Order Manager R Yogesh Kannan …" at bounding box center [562, 274] width 300 height 327
click at [462, 296] on span "Select trade partner" at bounding box center [562, 287] width 300 height 28
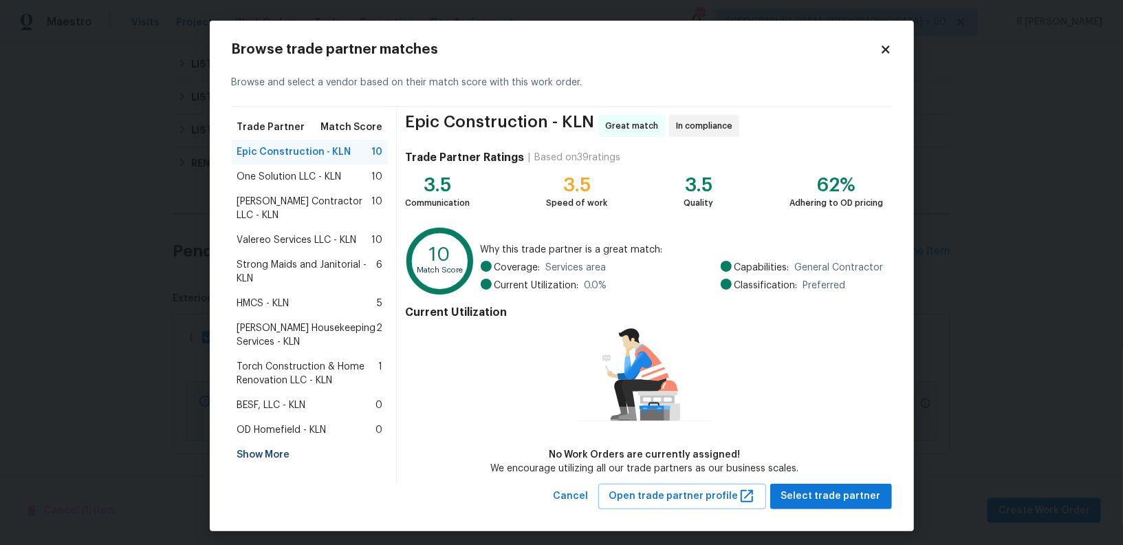
click at [270, 262] on span "Strong Maids and Janitorial - KLN" at bounding box center [307, 272] width 140 height 28
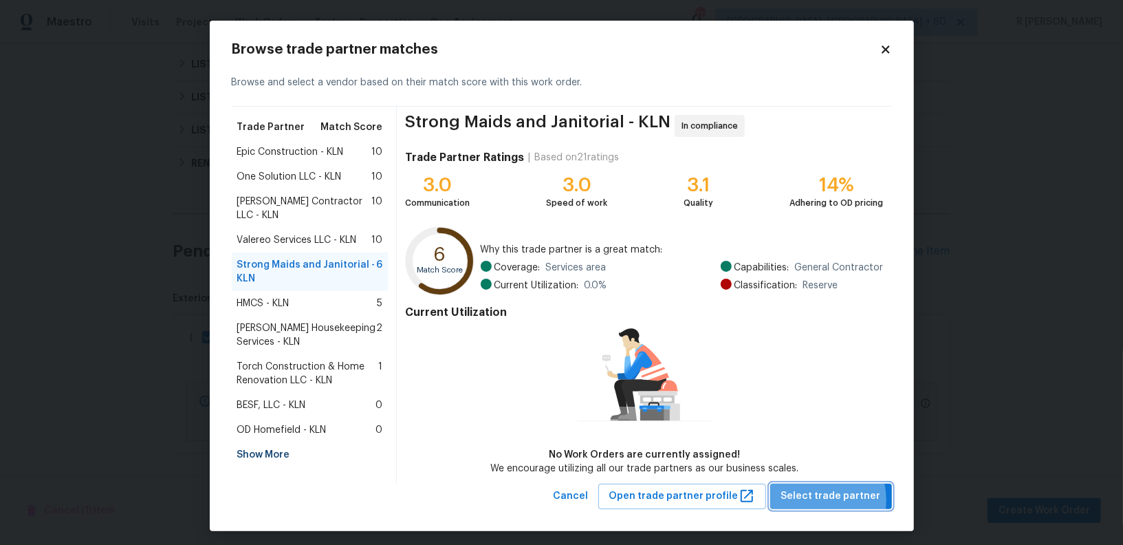
click at [817, 499] on span "Select trade partner" at bounding box center [831, 496] width 100 height 17
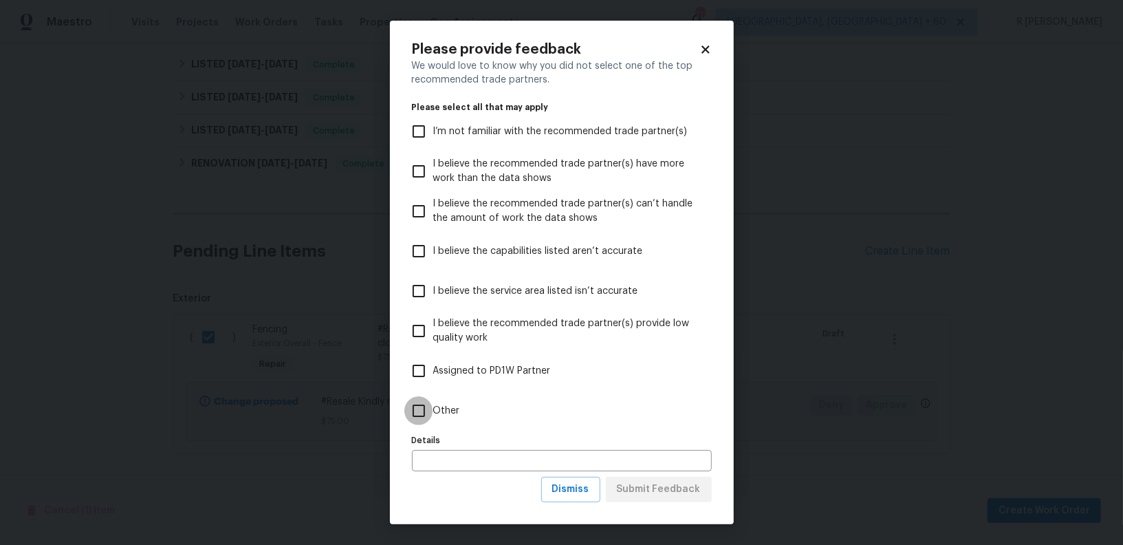
click at [427, 415] on input "Other" at bounding box center [418, 410] width 29 height 29
checkbox input "true"
click at [634, 492] on span "Submit Feedback" at bounding box center [659, 489] width 84 height 17
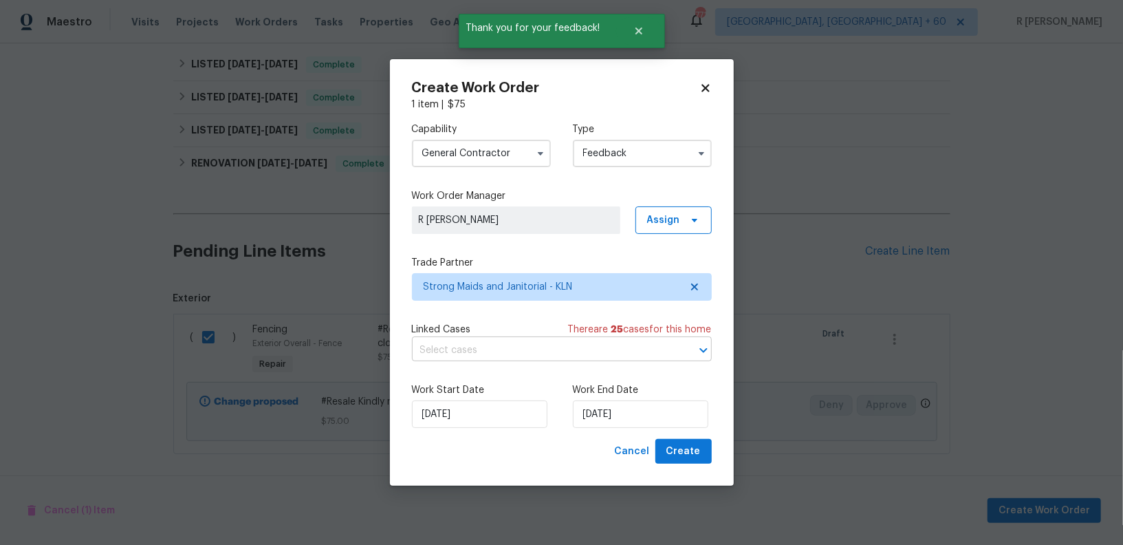
click at [510, 340] on input "text" at bounding box center [542, 350] width 261 height 21
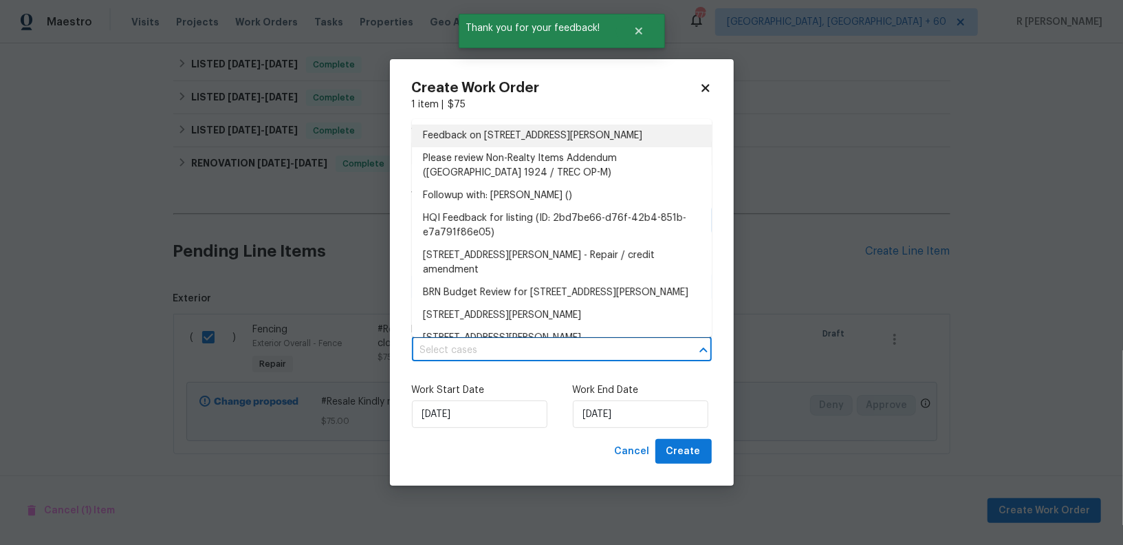
click at [484, 139] on li "Feedback on 407 Viola Dr, Killeen, TX 76542" at bounding box center [562, 135] width 300 height 23
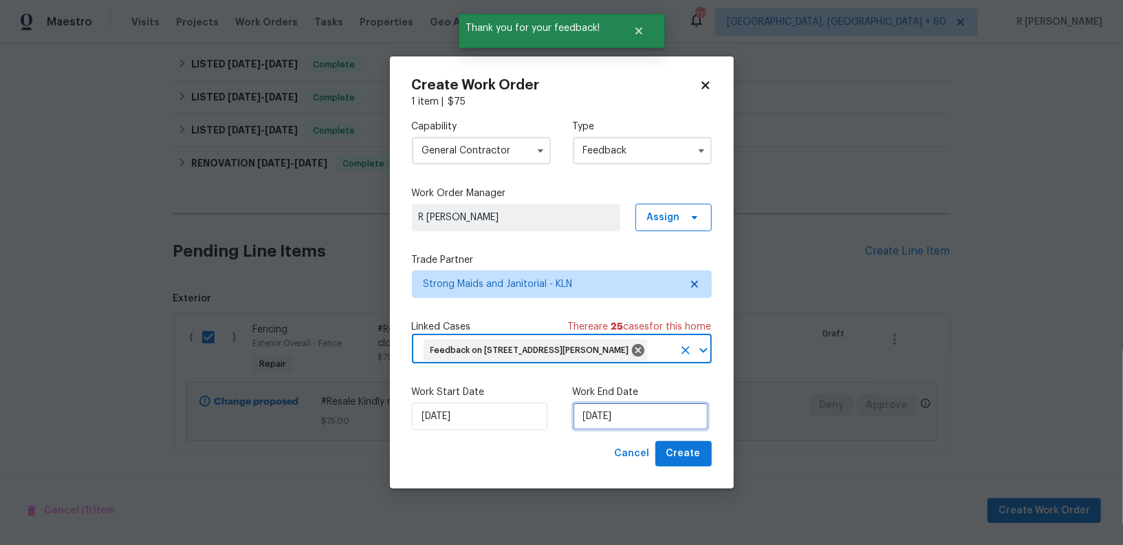
click at [614, 418] on input "13/08/2025" at bounding box center [640, 416] width 135 height 28
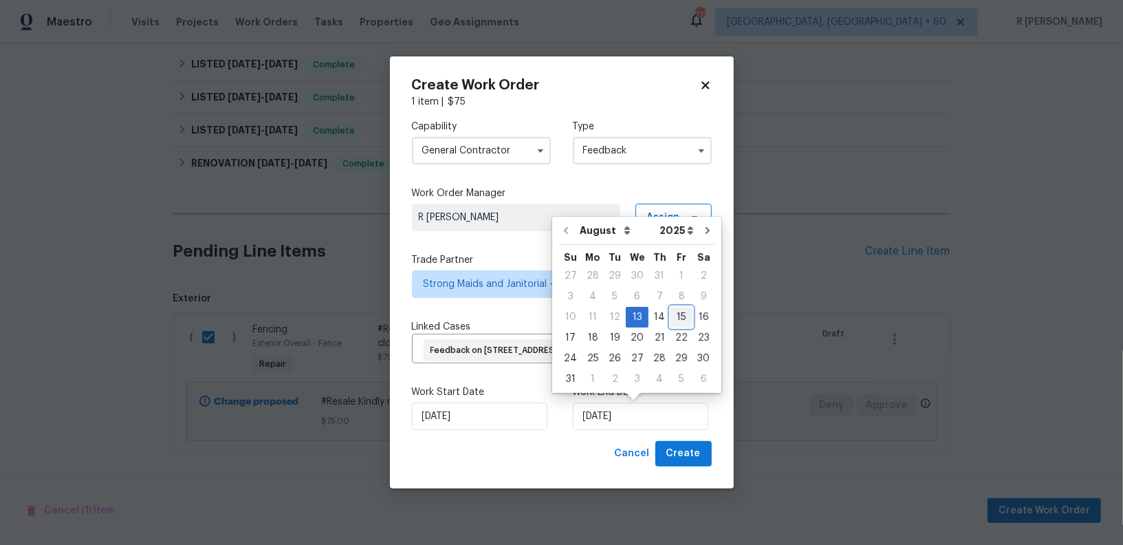
click at [671, 318] on div "15" at bounding box center [682, 316] width 22 height 19
type input "15/08/2025"
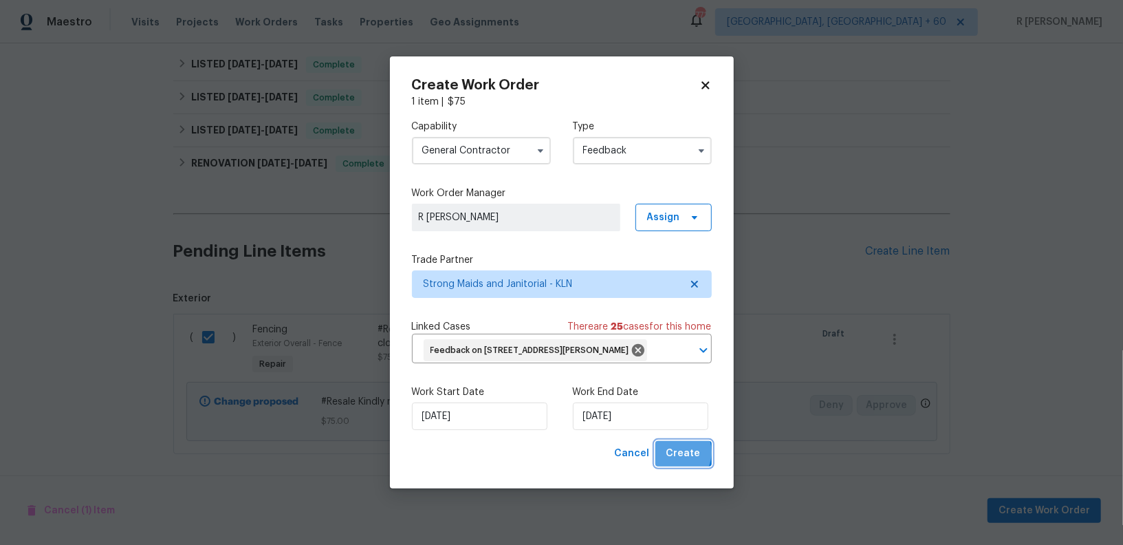
click at [677, 453] on span "Create" at bounding box center [683, 453] width 34 height 17
checkbox input "false"
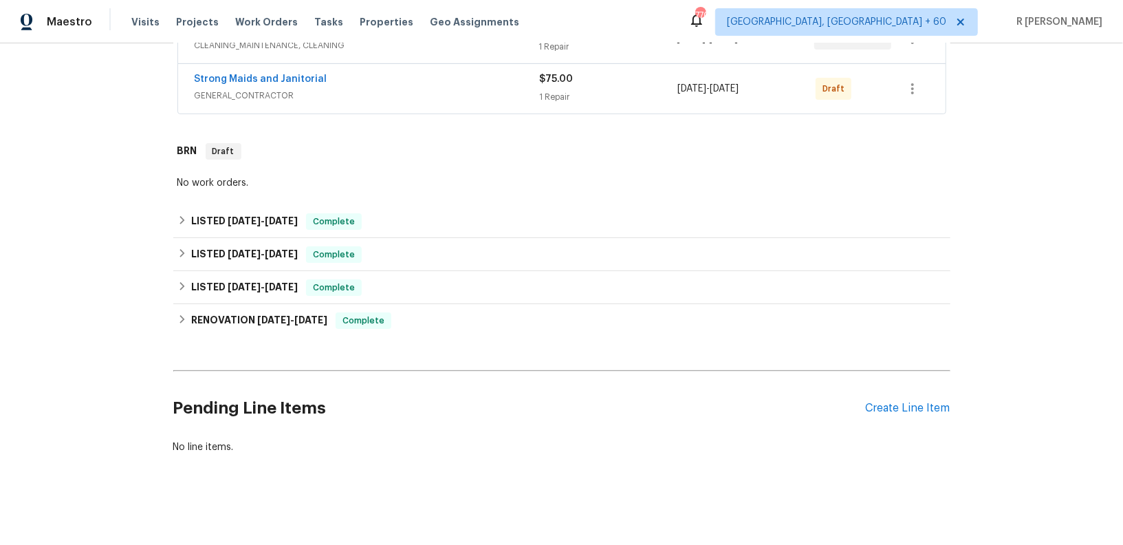
click at [286, 67] on div "Strong Maids and Janitorial GENERAL_CONTRACTOR $75.00 1 Repair 8/13/2025 - 8/15…" at bounding box center [562, 89] width 768 height 50
click at [283, 85] on div "Strong Maids and Janitorial" at bounding box center [367, 80] width 345 height 17
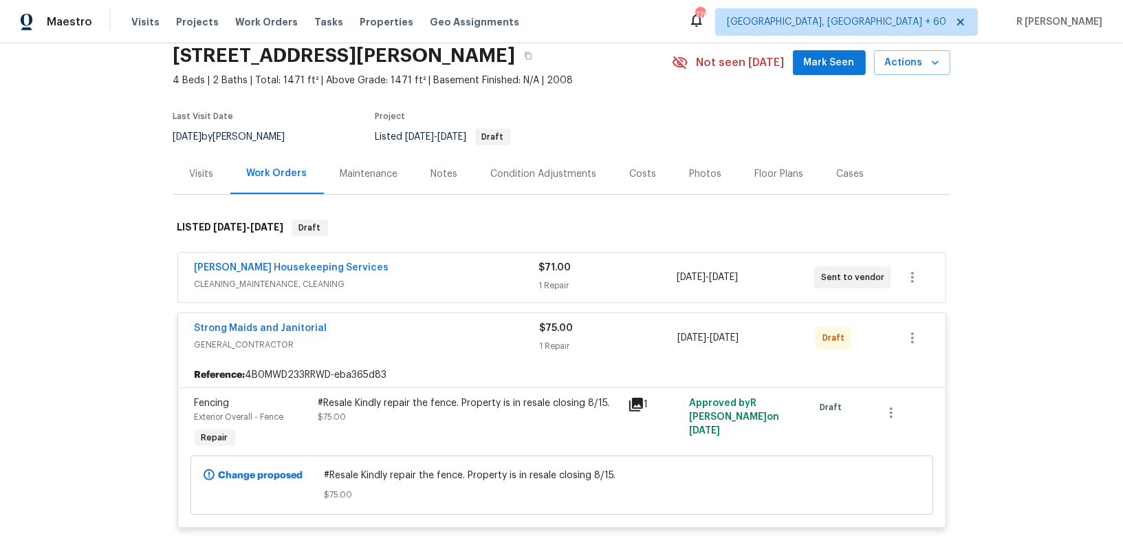
scroll to position [14, 0]
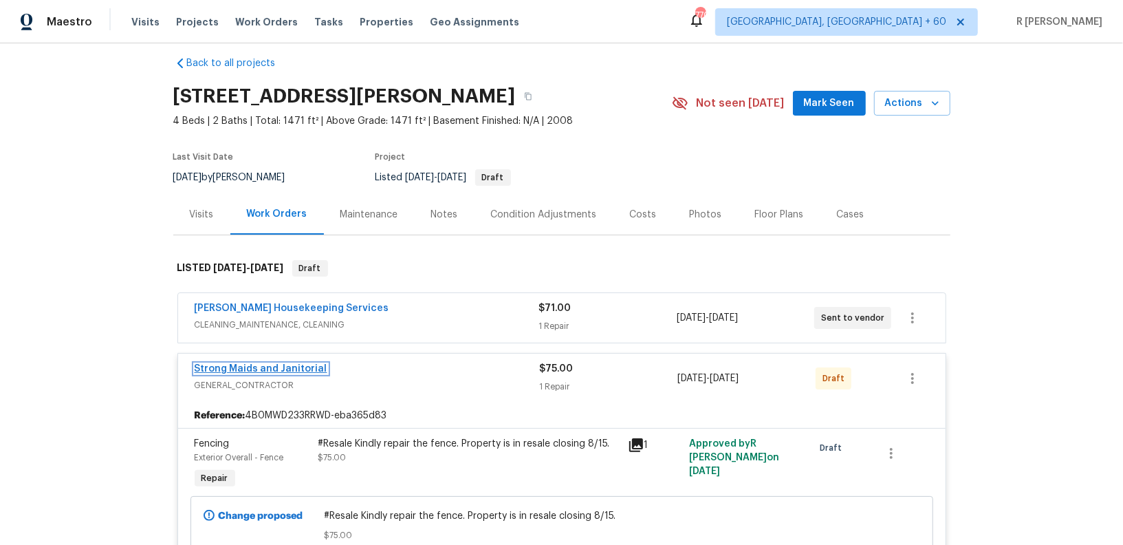
click at [262, 364] on link "Strong Maids and Janitorial" at bounding box center [261, 369] width 133 height 10
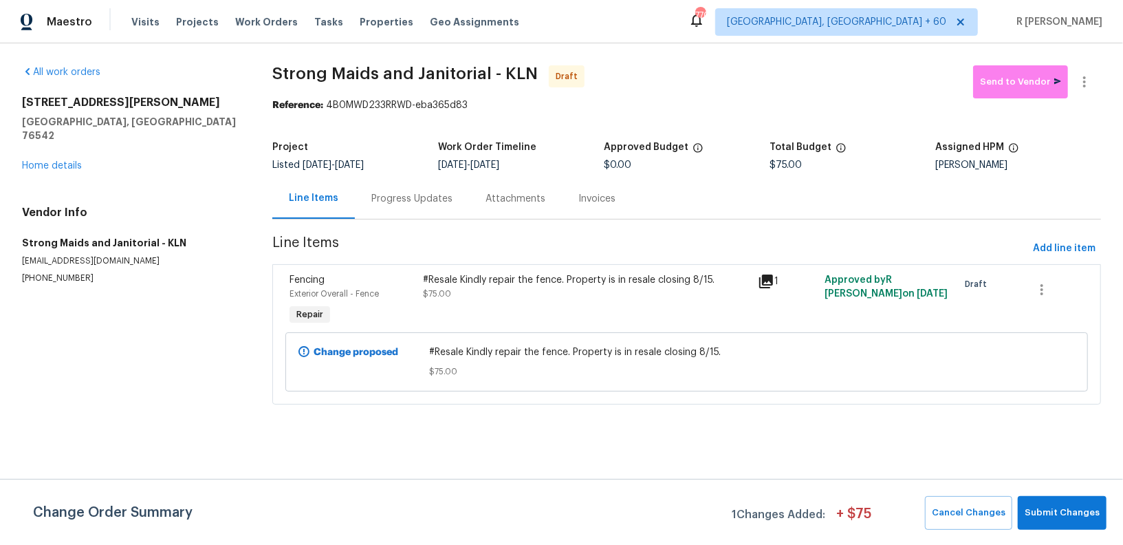
click at [1055, 532] on div "Change Order Summary 1 Changes Added: + $ 75 Cancel Changes Submit Changes" at bounding box center [561, 512] width 1123 height 66
click at [1054, 519] on span "Submit Changes" at bounding box center [1062, 513] width 75 height 16
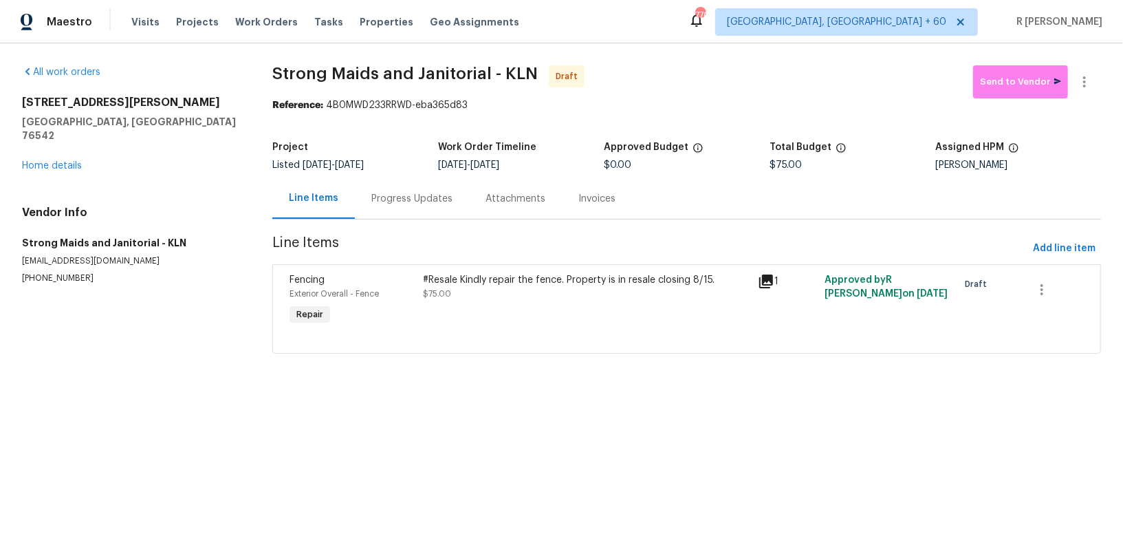
click at [398, 202] on div "Progress Updates" at bounding box center [411, 199] width 81 height 14
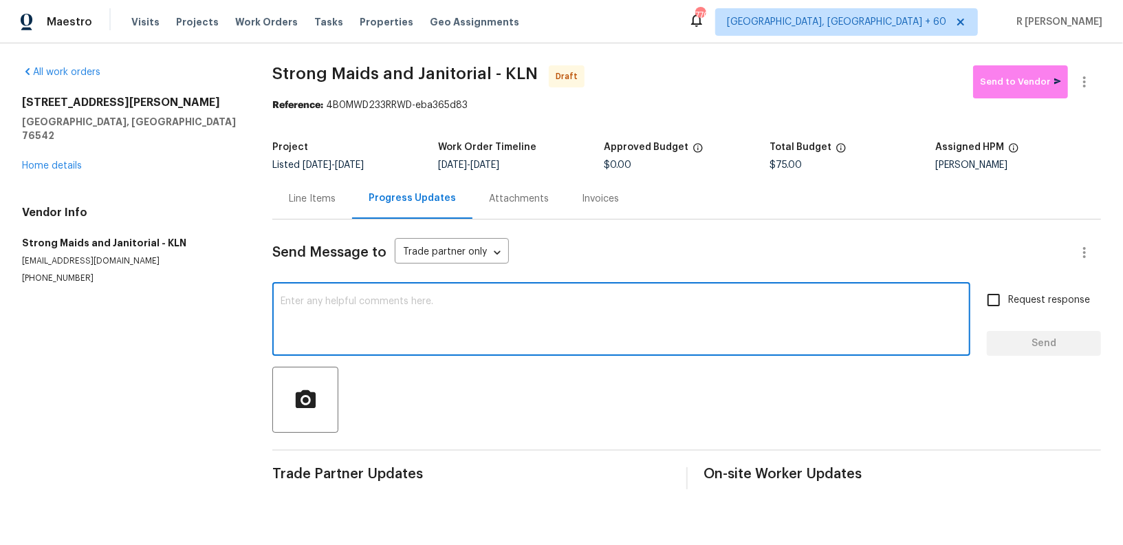
click at [499, 311] on textarea at bounding box center [622, 320] width 682 height 48
paste textarea "Hi this is (Yogesh) with Opendoor. I’m confirming you received the WO for the p…"
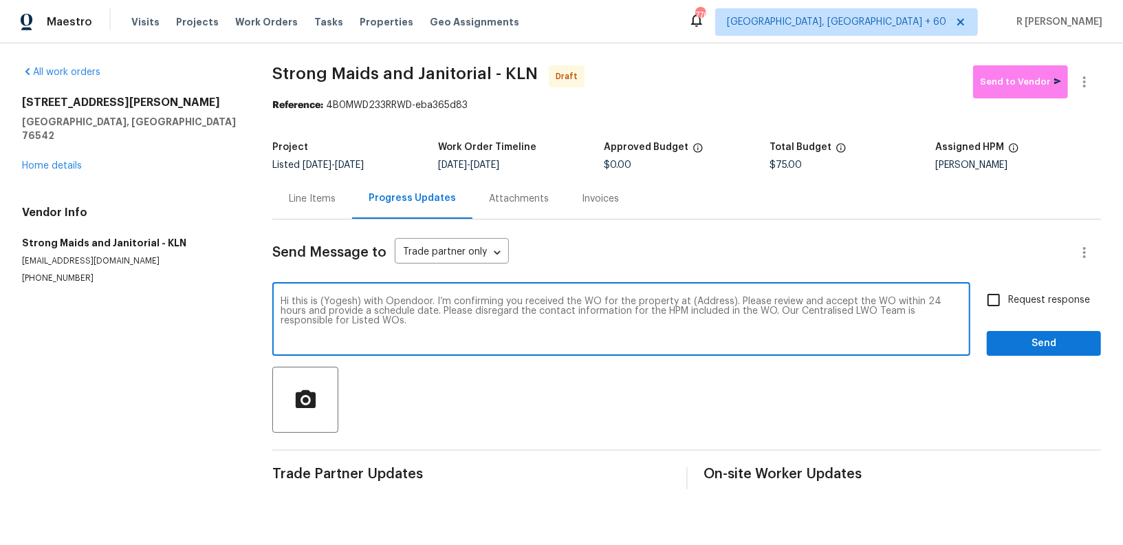
click at [711, 300] on textarea "Hi this is (Yogesh) with Opendoor. I’m confirming you received the WO for the p…" at bounding box center [622, 320] width 682 height 48
paste textarea "407 Viola Dr, Killeen, TX 76542"
type textarea "Hi this is (Yogesh) with Opendoor. I’m confirming you received the WO for the p…"
click at [1012, 310] on label "Request response" at bounding box center [1034, 299] width 111 height 29
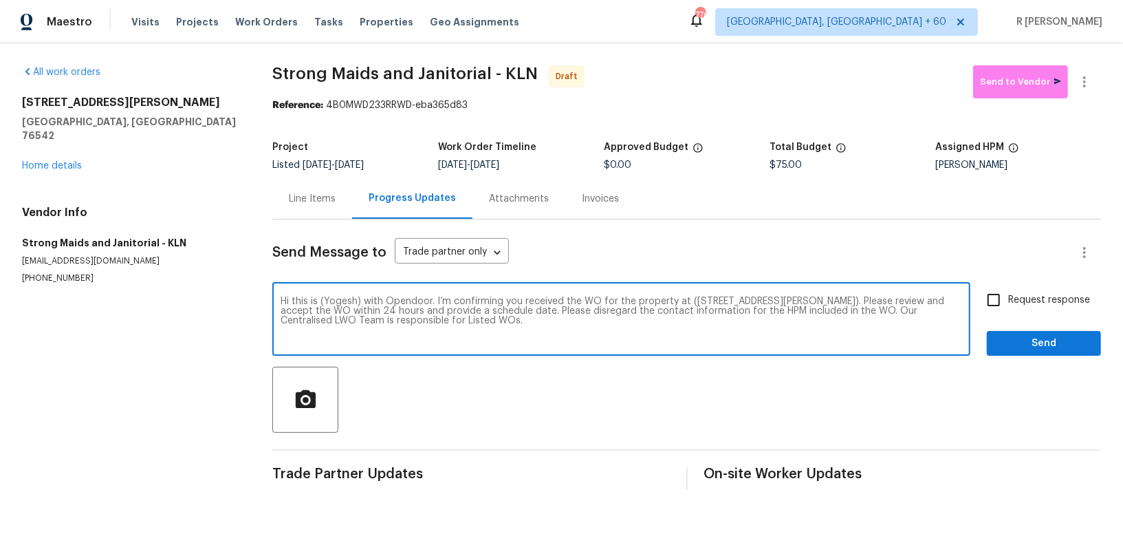
click at [1008, 310] on input "Request response" at bounding box center [993, 299] width 29 height 29
checkbox input "true"
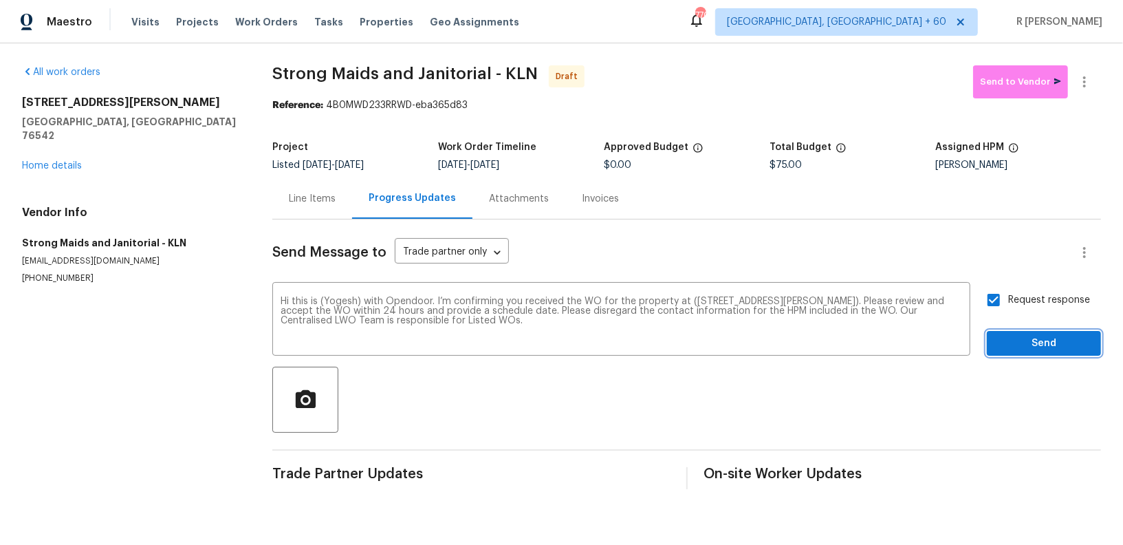
click at [1012, 351] on span "Send" at bounding box center [1044, 343] width 92 height 17
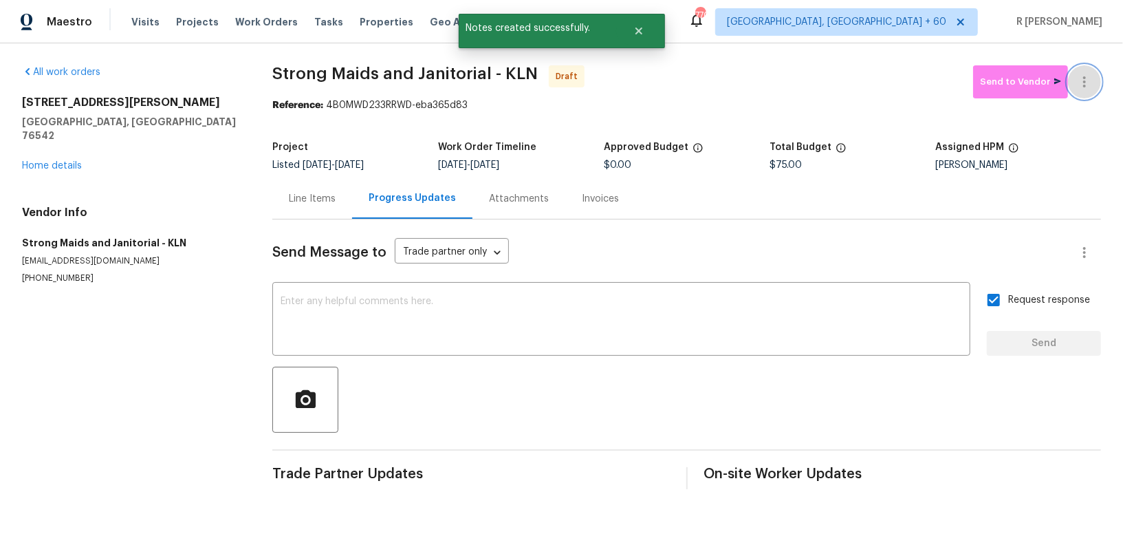
click at [1093, 74] on icon "button" at bounding box center [1084, 82] width 17 height 17
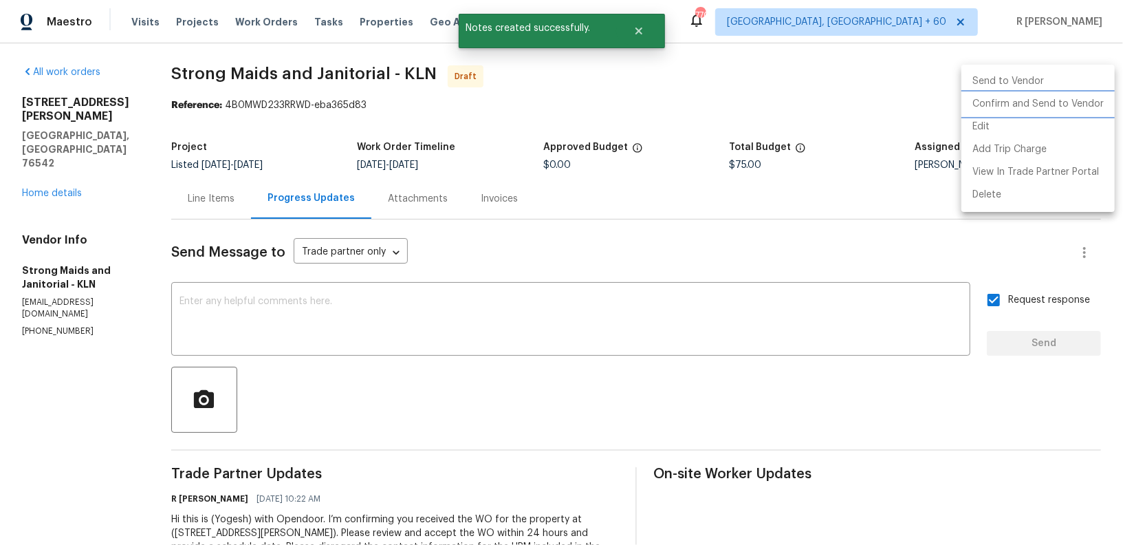
click at [1026, 100] on li "Confirm and Send to Vendor" at bounding box center [1038, 104] width 153 height 23
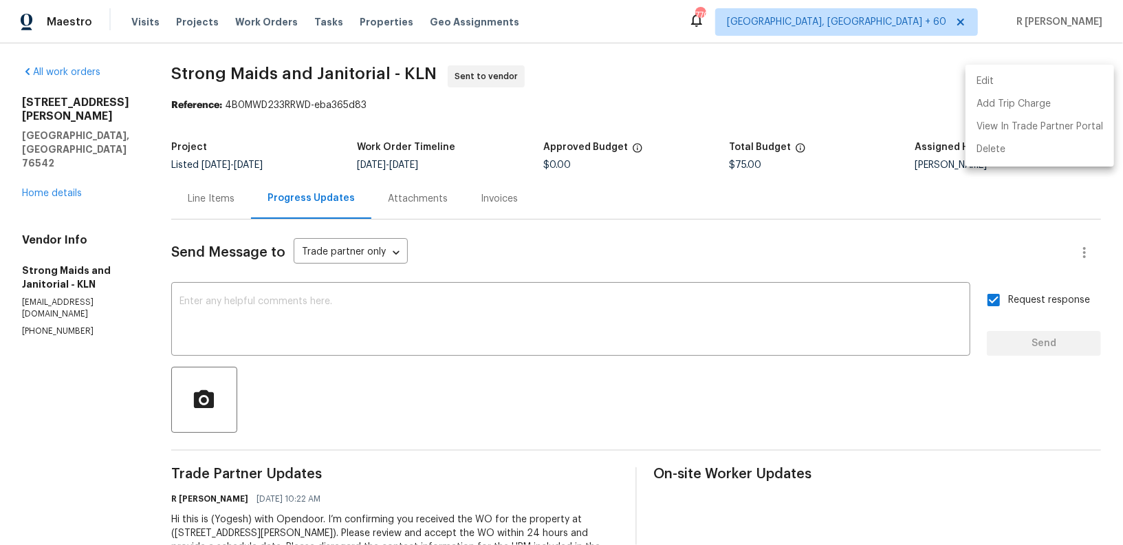
click at [43, 282] on div at bounding box center [561, 272] width 1123 height 545
click at [43, 282] on div "Edit Add Trip Charge View In Trade Partner Portal Delete" at bounding box center [561, 272] width 1123 height 545
click at [43, 325] on p "(214) 694-8119" at bounding box center [80, 331] width 116 height 12
copy p "(214) 694-8119"
click at [199, 204] on div "Line Items" at bounding box center [211, 199] width 47 height 14
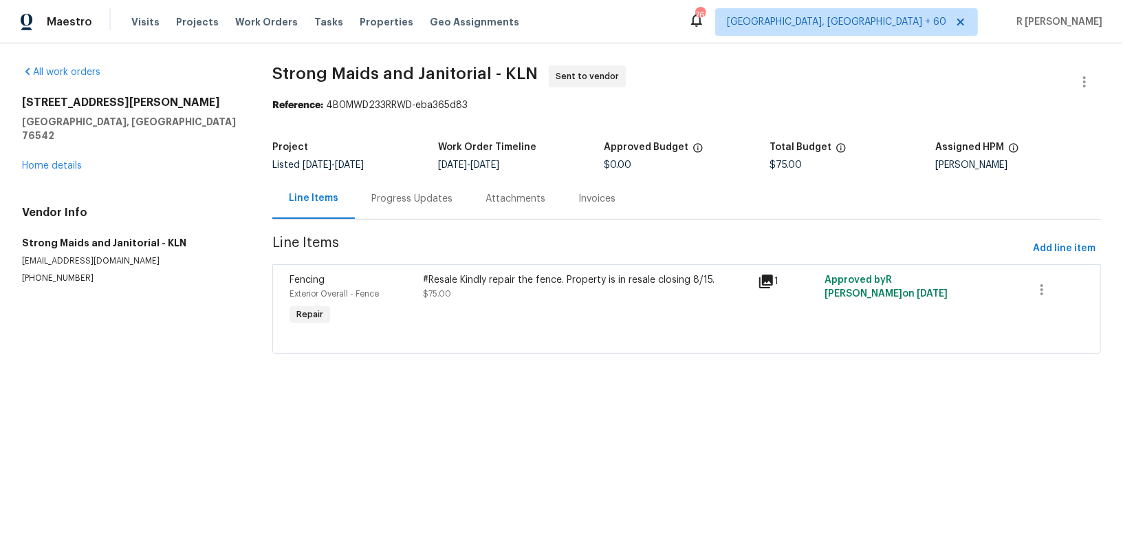
click at [406, 199] on div "Progress Updates" at bounding box center [411, 199] width 81 height 14
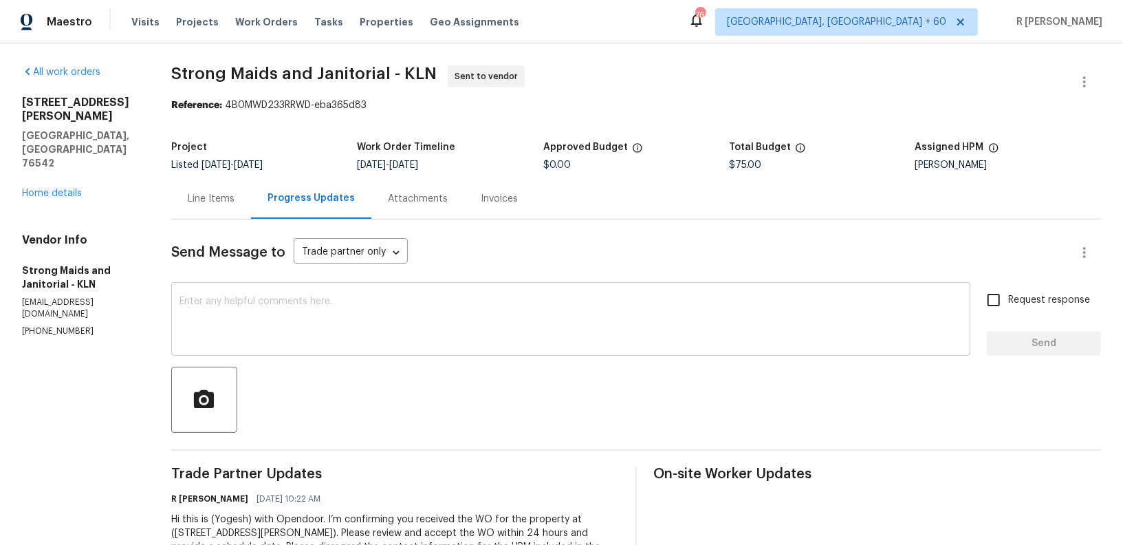
click at [430, 319] on textarea at bounding box center [571, 320] width 783 height 48
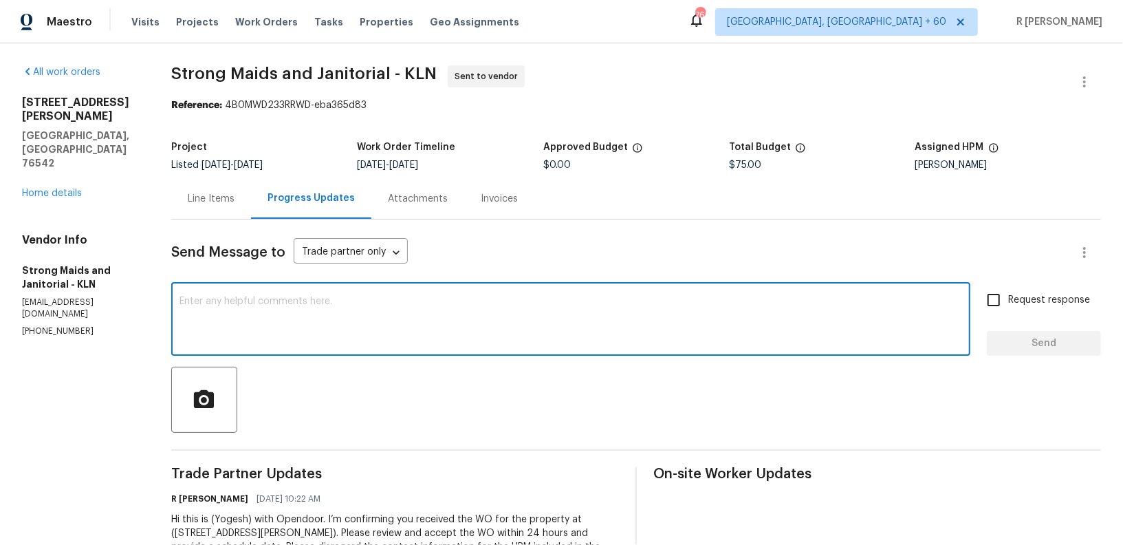
click at [50, 136] on div "407 Viola Dr Killeen, TX 76542 Home details" at bounding box center [80, 148] width 116 height 105
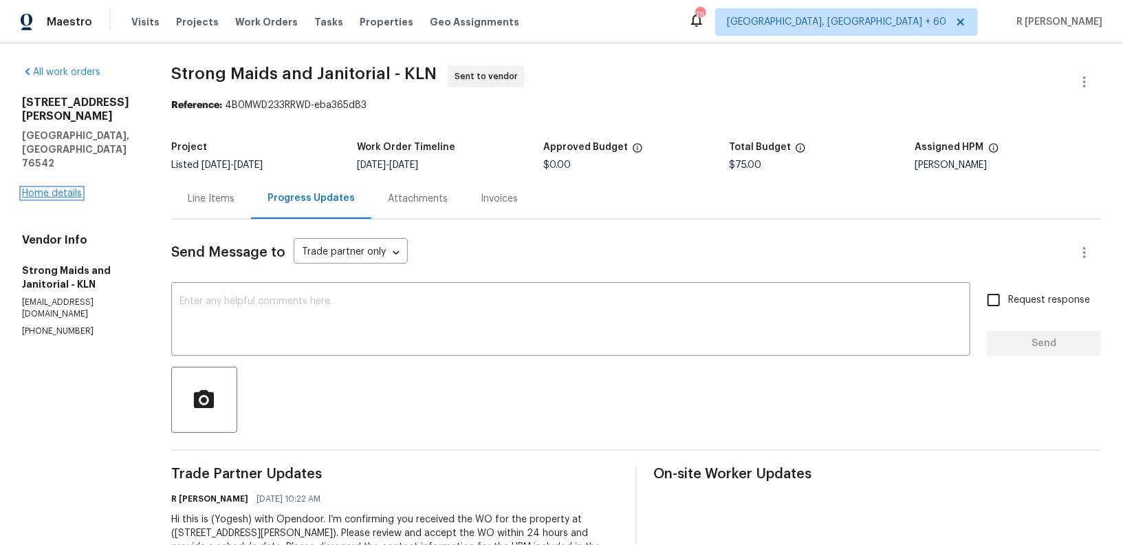
click at [50, 188] on link "Home details" at bounding box center [52, 193] width 60 height 10
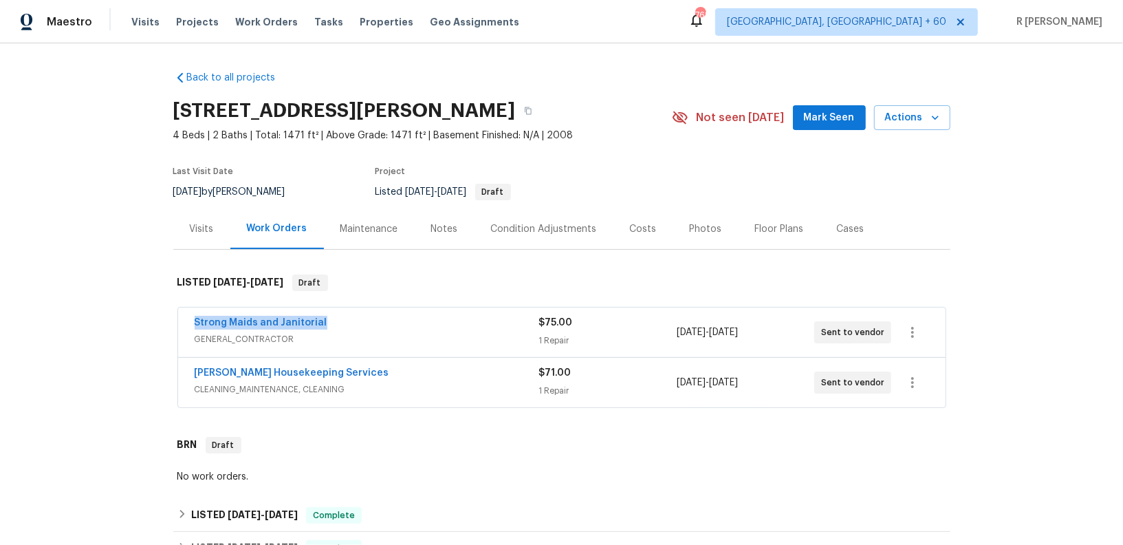
drag, startPoint x: 334, startPoint y: 324, endPoint x: 98, endPoint y: 324, distance: 235.2
click at [98, 324] on div "Back to all projects 407 Viola Dr, Killeen, TX 76542 4 Beds | 2 Baths | Total: …" at bounding box center [561, 293] width 1123 height 501
copy link "Strong Maids and Janitorial"
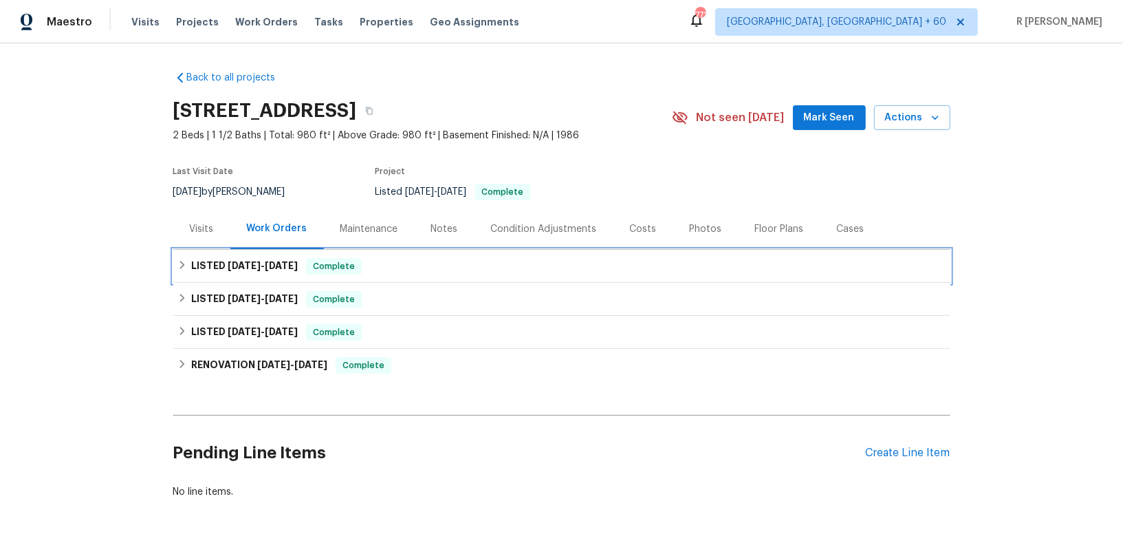
click at [426, 264] on div "LISTED [DATE] - [DATE] Complete" at bounding box center [561, 266] width 769 height 17
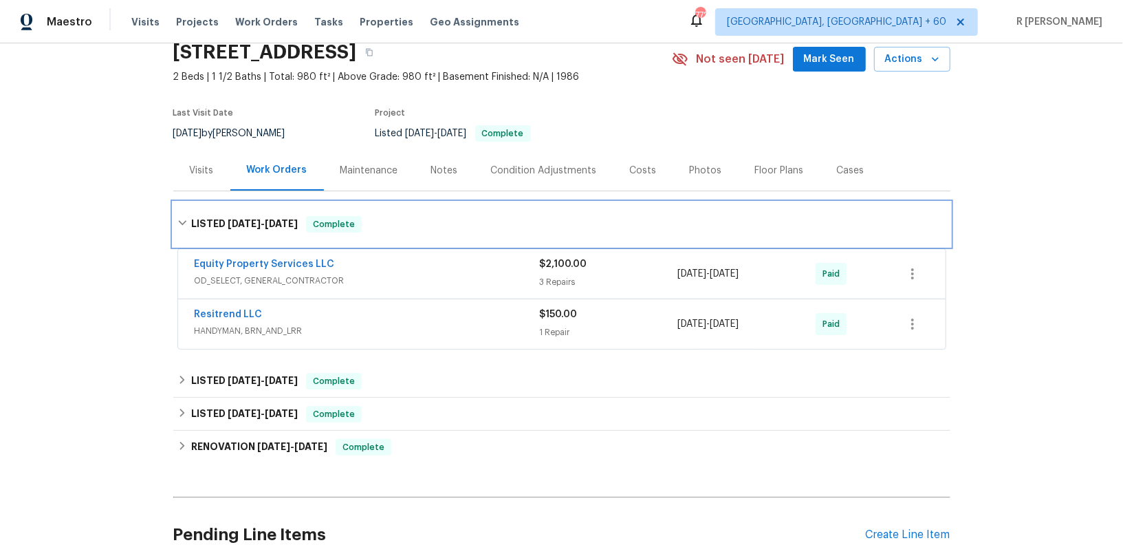
scroll to position [59, 0]
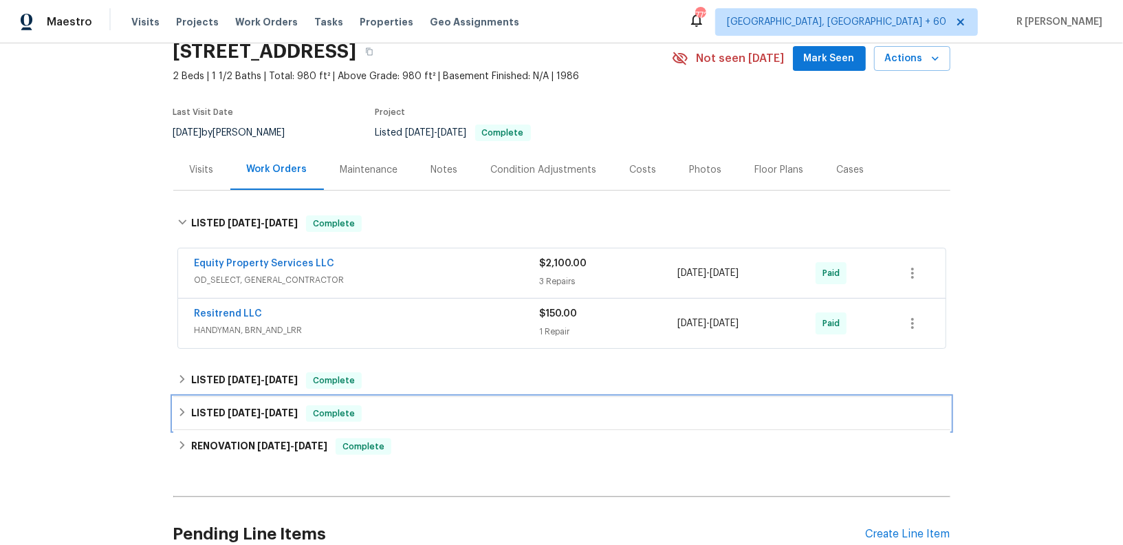
click at [467, 397] on div "LISTED [DATE] - [DATE] Complete" at bounding box center [561, 413] width 777 height 33
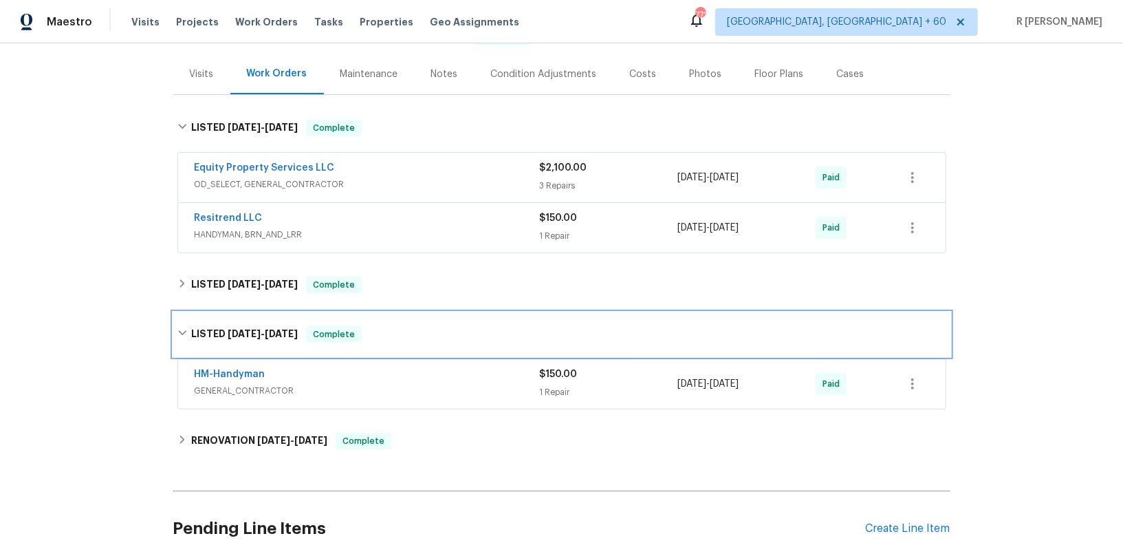
scroll to position [196, 0]
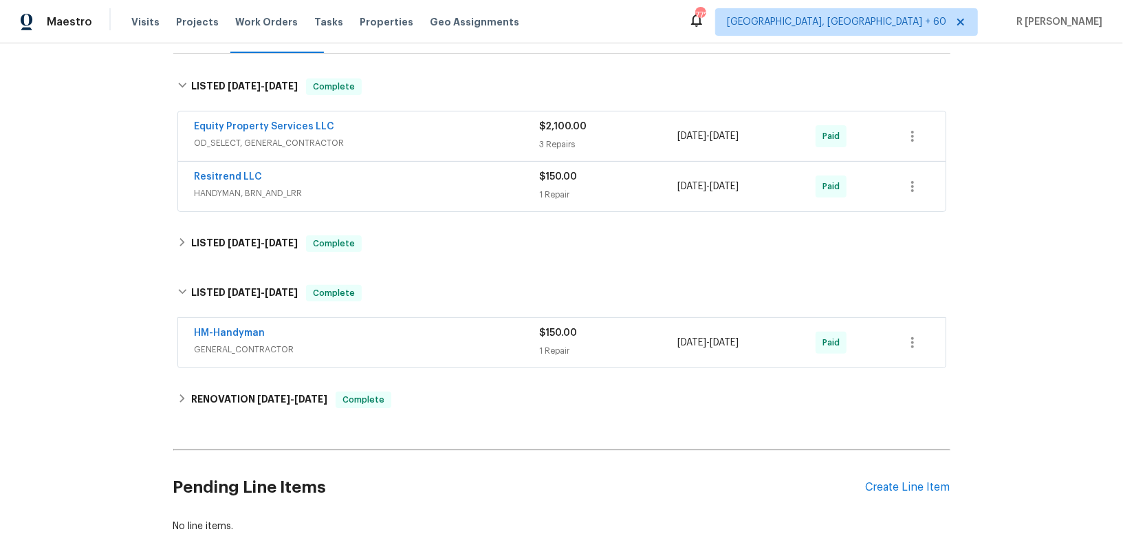
click at [475, 339] on div "HM-Handyman" at bounding box center [367, 334] width 345 height 17
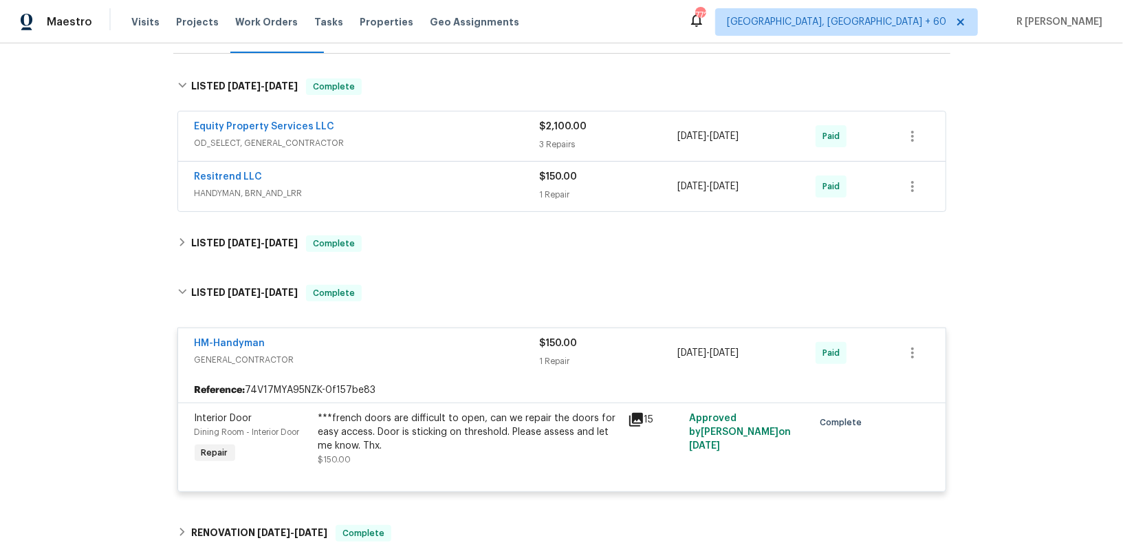
click at [475, 339] on div "HM-Handyman" at bounding box center [367, 344] width 345 height 17
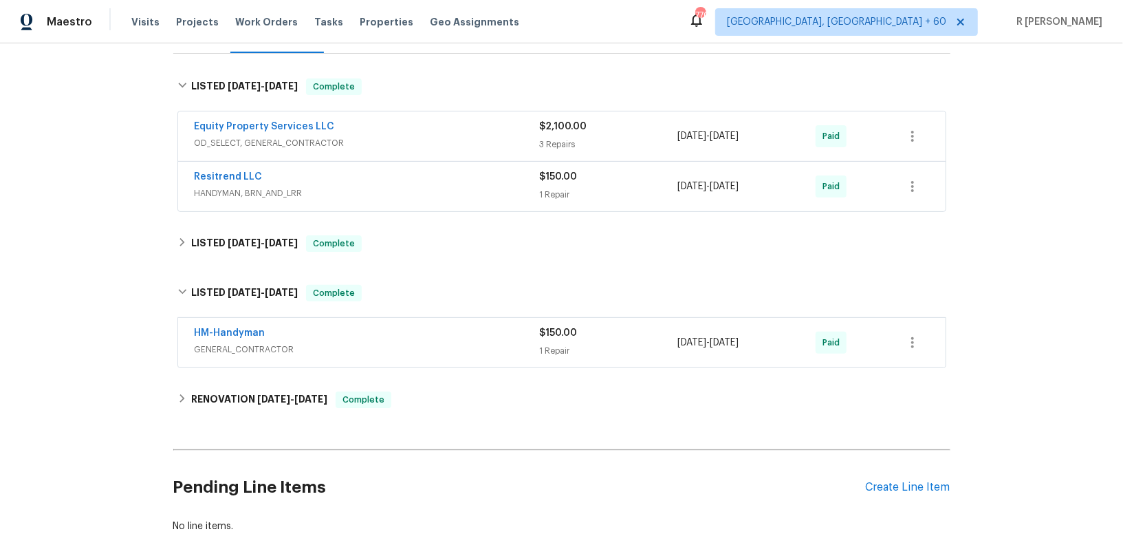
scroll to position [0, 0]
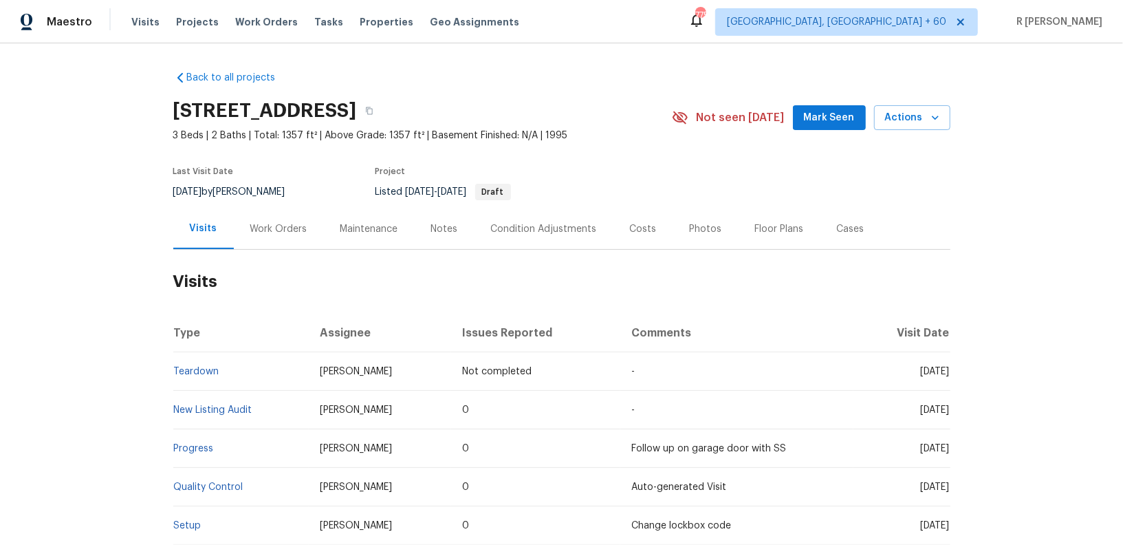
drag, startPoint x: 230, startPoint y: 259, endPoint x: 260, endPoint y: 254, distance: 30.0
click at [231, 259] on h2 "Visits" at bounding box center [561, 282] width 777 height 64
click at [260, 254] on h2 "Visits" at bounding box center [561, 282] width 777 height 64
click at [266, 243] on div "Work Orders" at bounding box center [279, 228] width 90 height 41
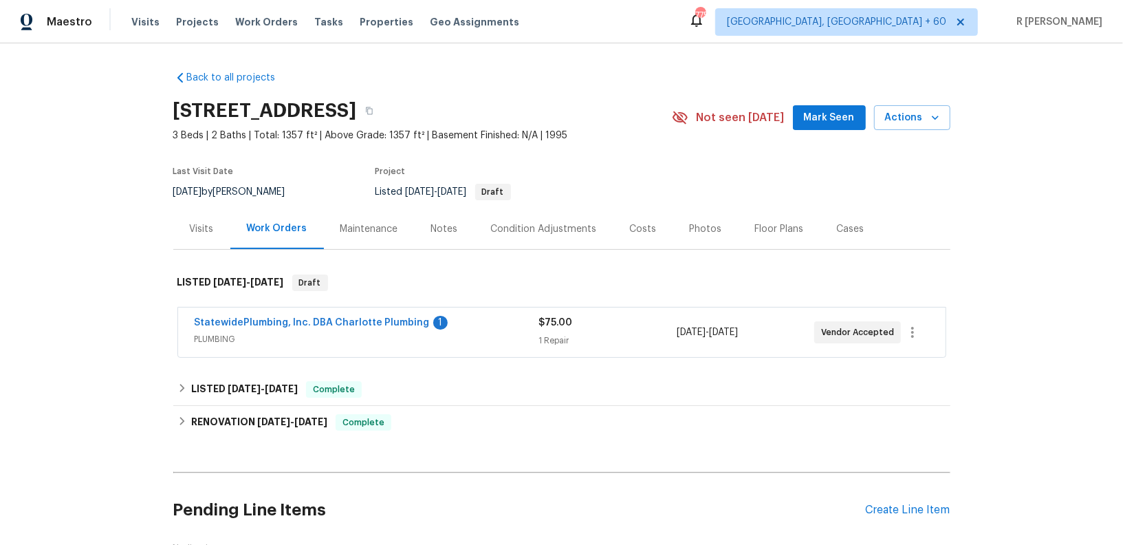
click at [275, 316] on span "StatewidePlumbing, Inc. DBA Charlotte Plumbing" at bounding box center [312, 323] width 235 height 14
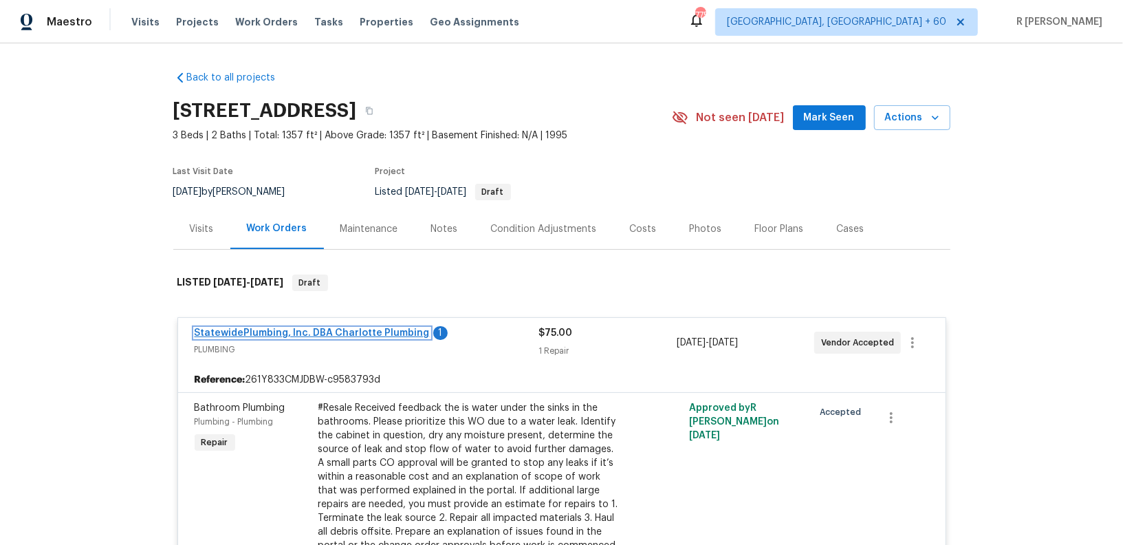
click at [274, 334] on link "StatewidePlumbing, Inc. DBA Charlotte Plumbing" at bounding box center [312, 333] width 235 height 10
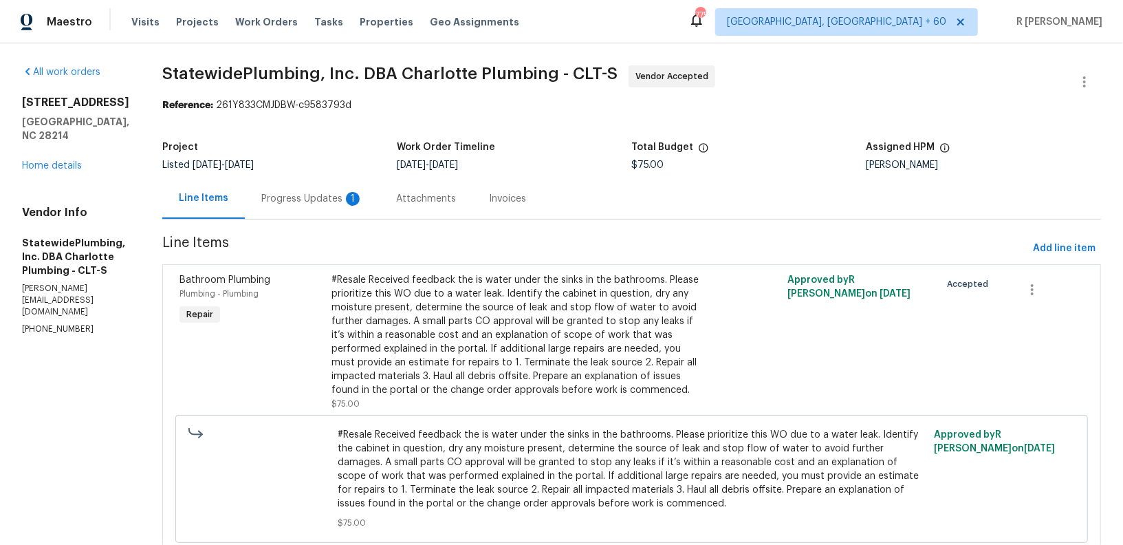
click at [332, 202] on div "Progress Updates 1" at bounding box center [312, 199] width 102 height 14
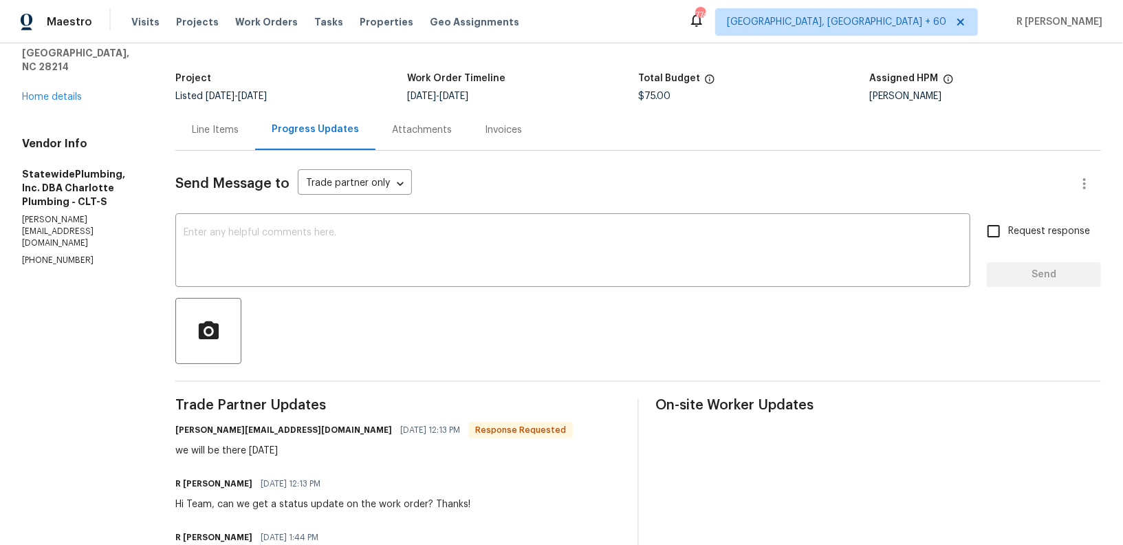
scroll to position [169, 0]
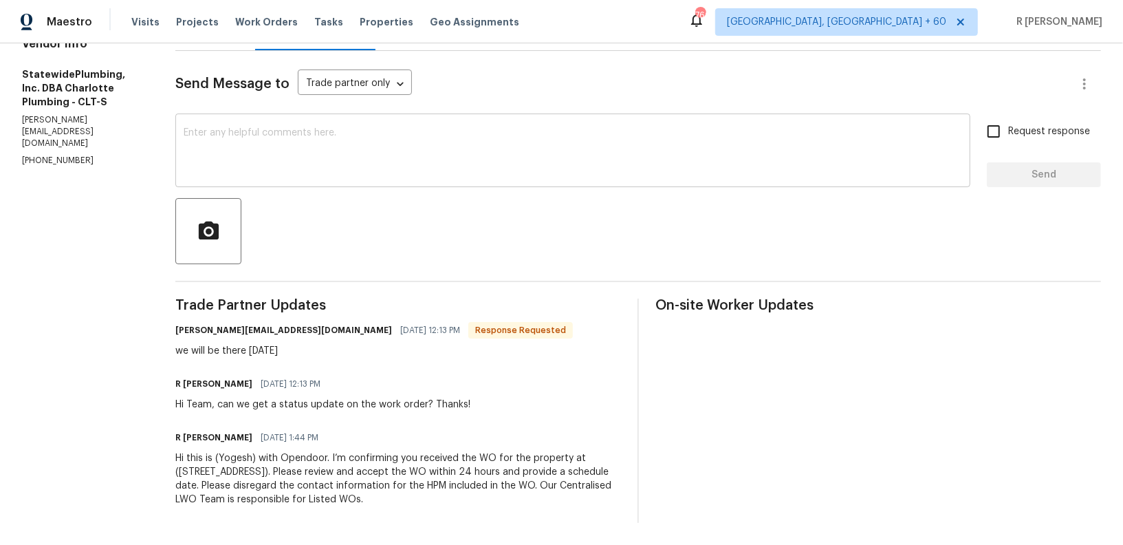
click at [431, 136] on textarea at bounding box center [573, 152] width 779 height 48
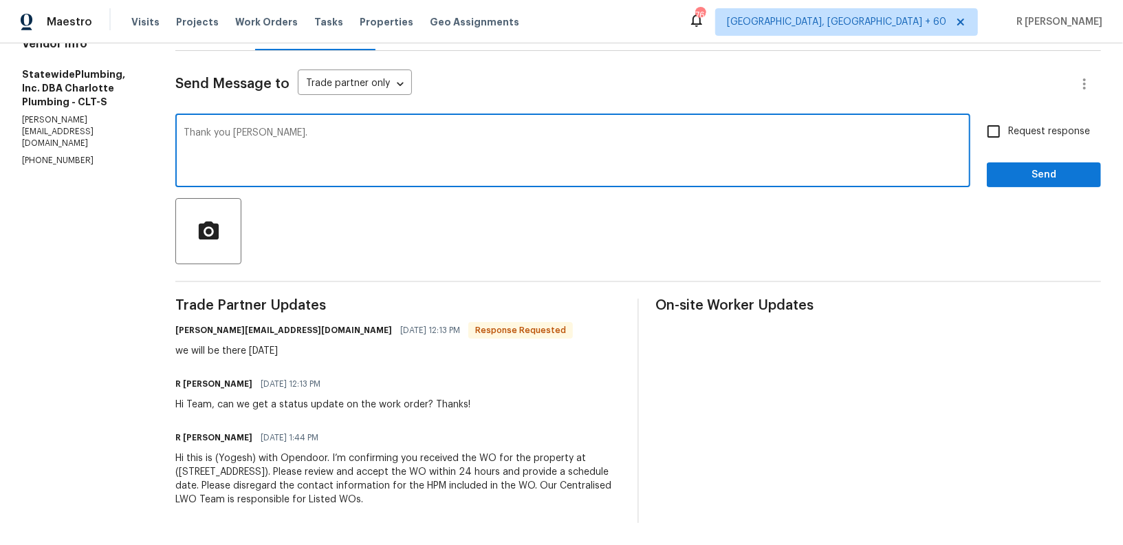
type textarea "Thank you [PERSON_NAME]."
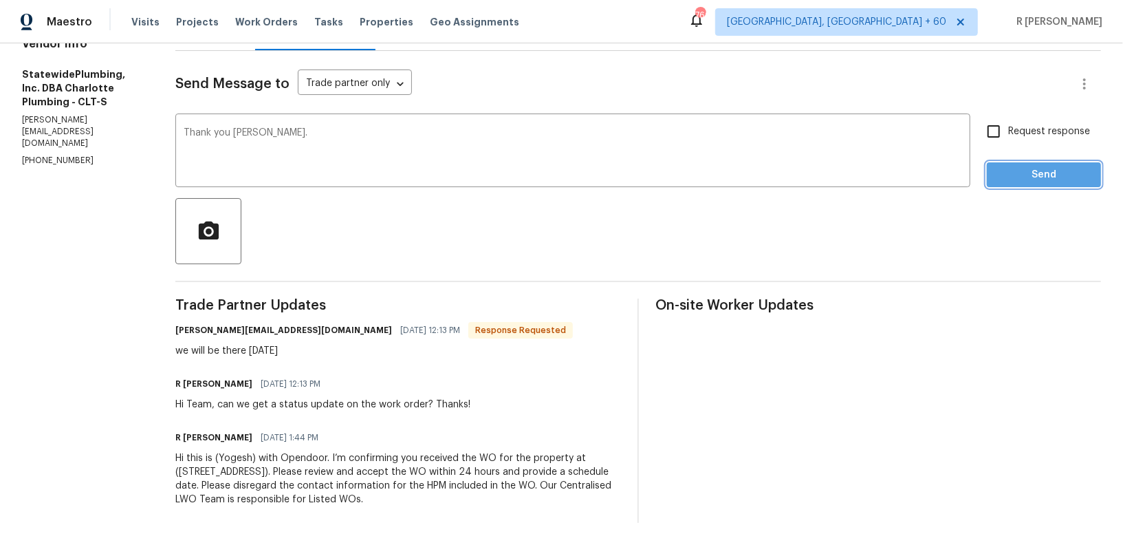
click at [1064, 166] on span "Send" at bounding box center [1044, 174] width 92 height 17
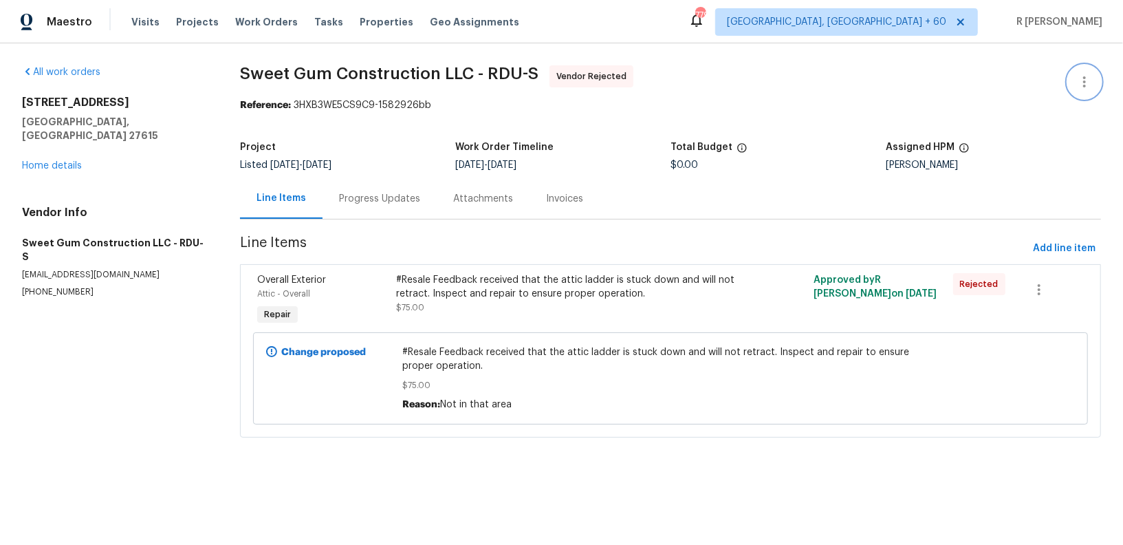
click at [1084, 84] on icon "button" at bounding box center [1084, 82] width 17 height 17
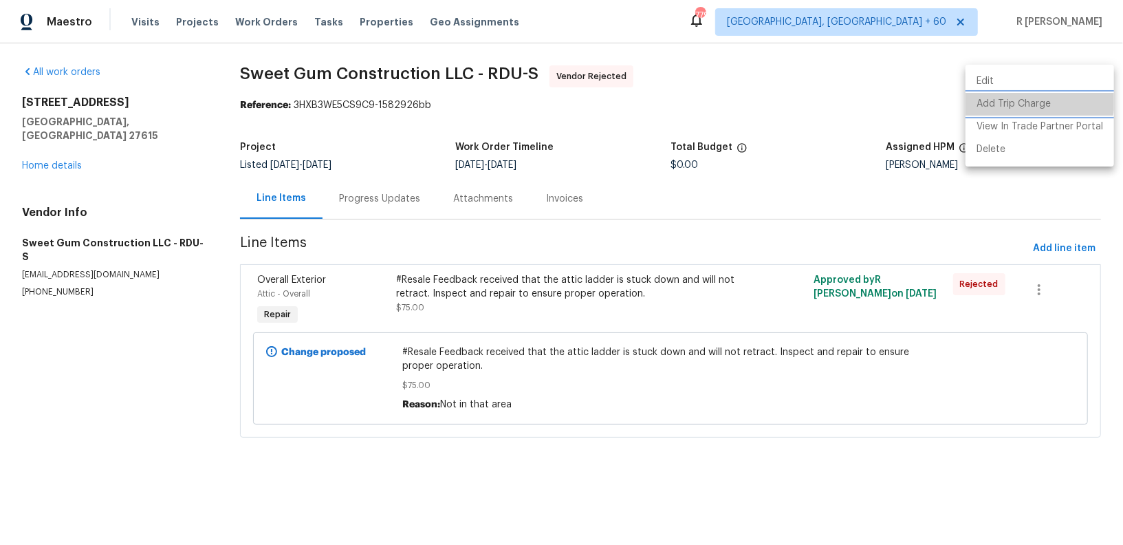
click at [1015, 94] on li "Add Trip Charge" at bounding box center [1040, 104] width 149 height 23
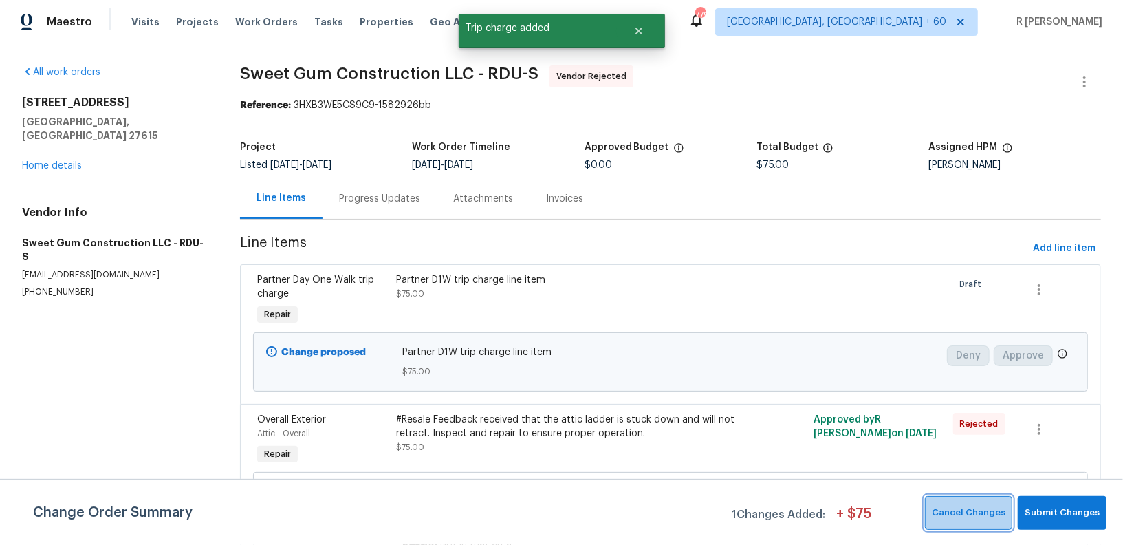
click at [972, 514] on span "Cancel Changes" at bounding box center [969, 513] width 74 height 16
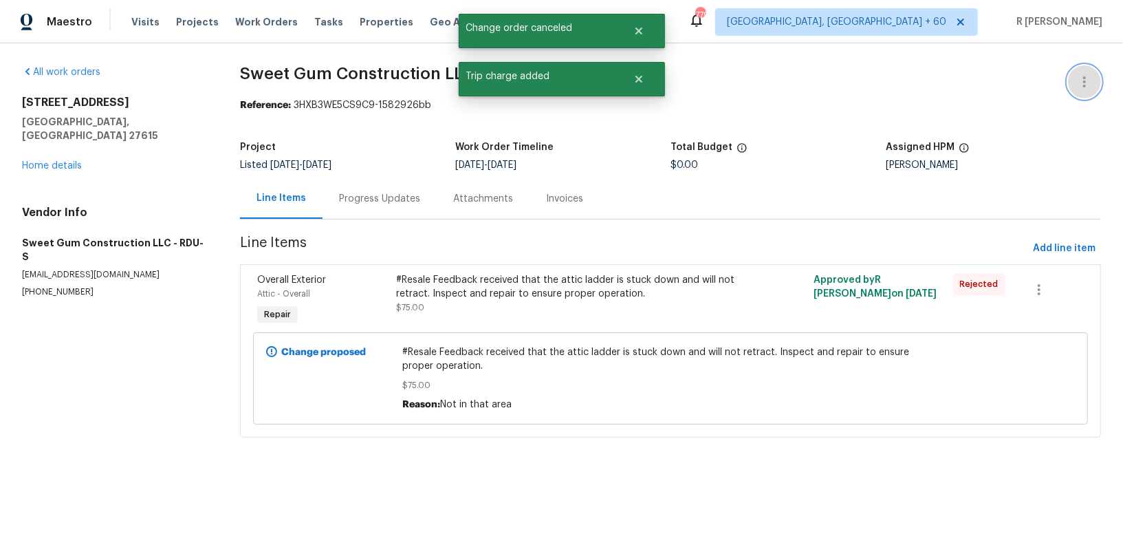
click at [1084, 75] on icon "button" at bounding box center [1084, 82] width 17 height 17
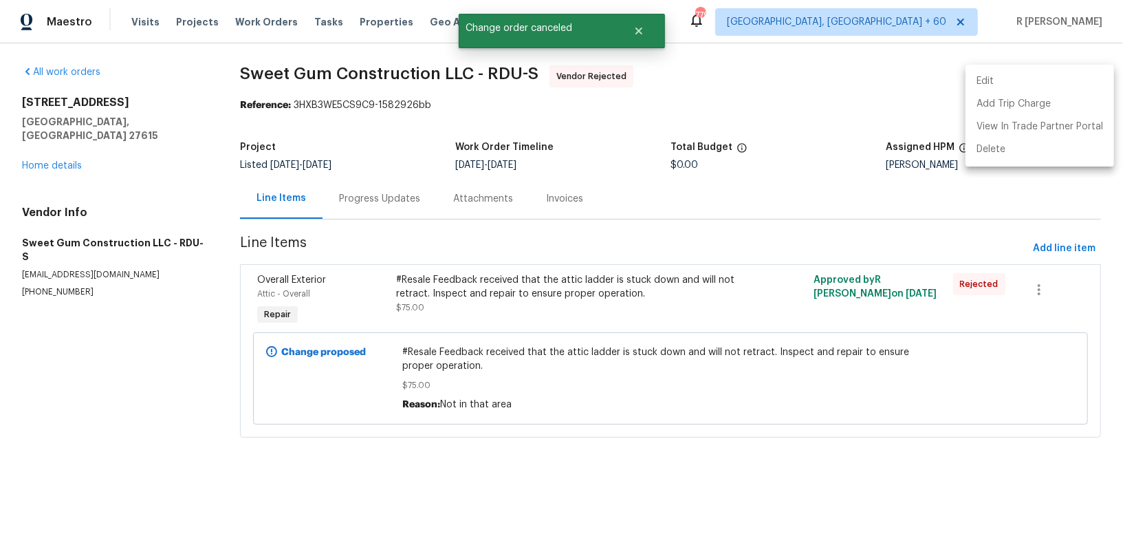
click at [995, 85] on li "Edit" at bounding box center [1040, 81] width 149 height 23
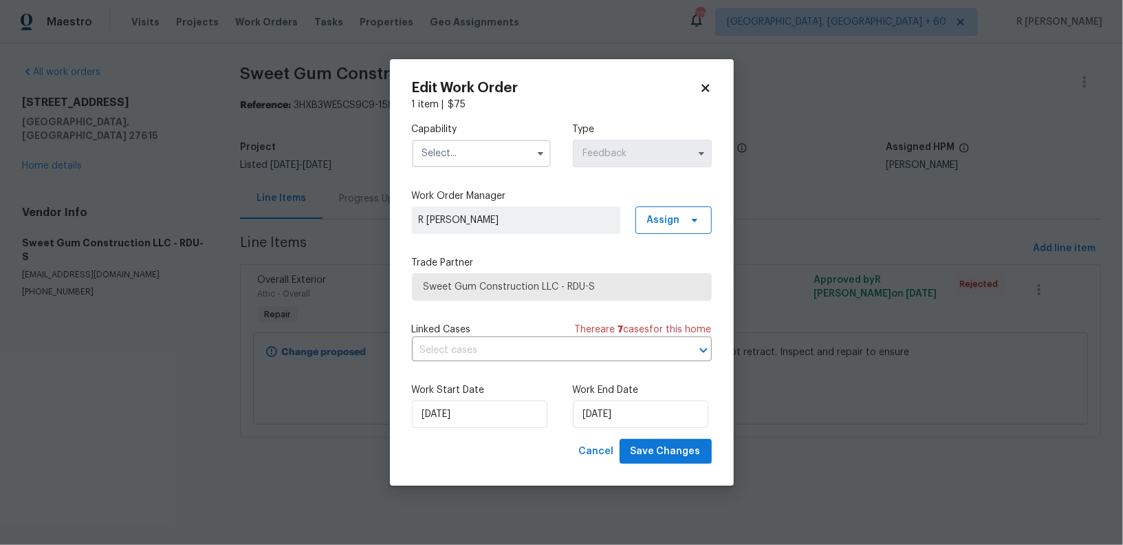
click at [486, 163] on input "text" at bounding box center [481, 154] width 139 height 28
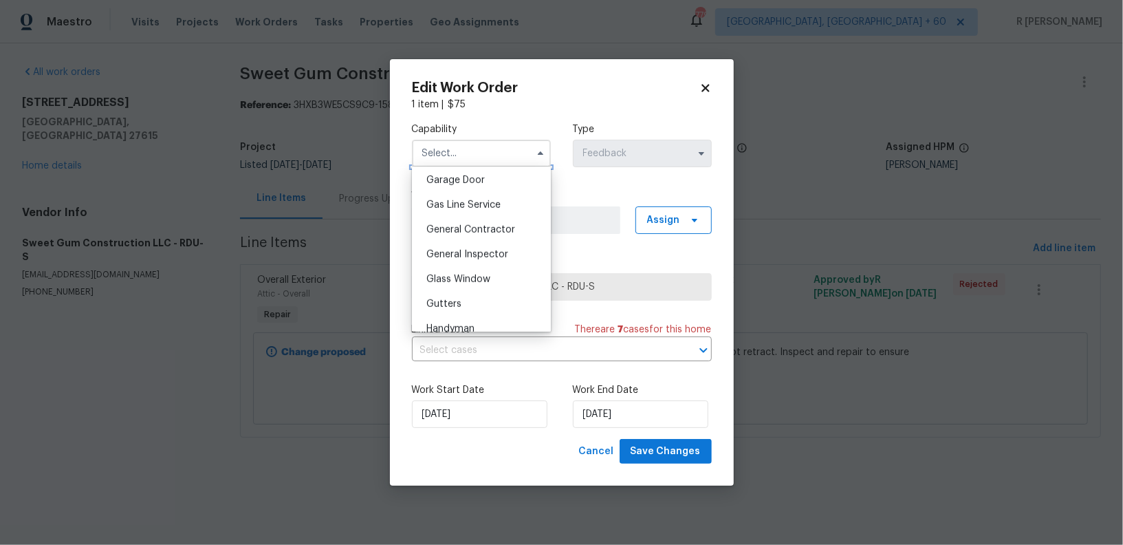
scroll to position [556, 0]
click at [486, 289] on div "General Contractor" at bounding box center [481, 284] width 132 height 25
type input "General Contractor"
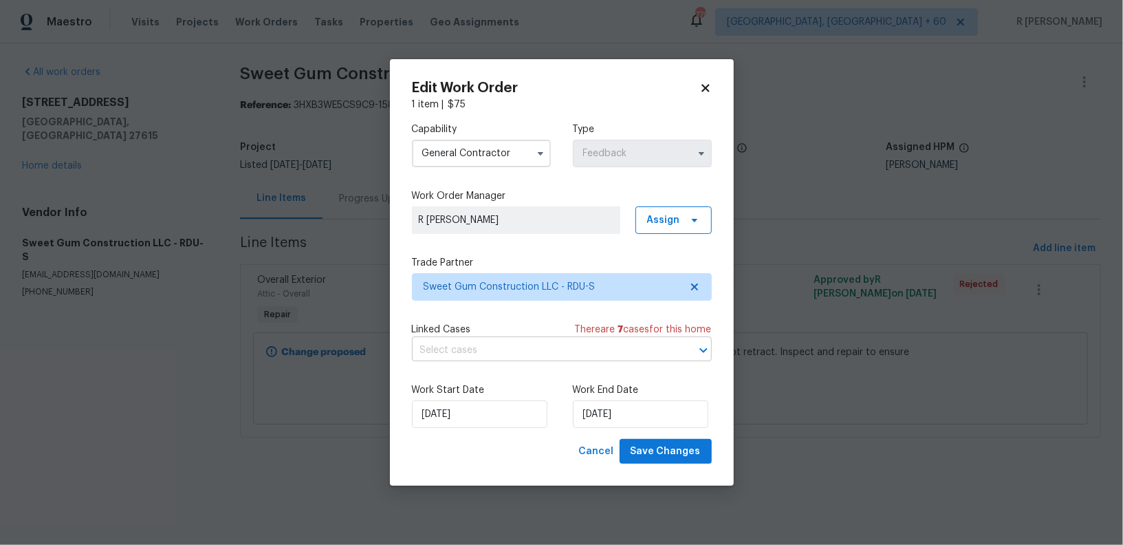
click at [484, 349] on input "text" at bounding box center [542, 350] width 261 height 21
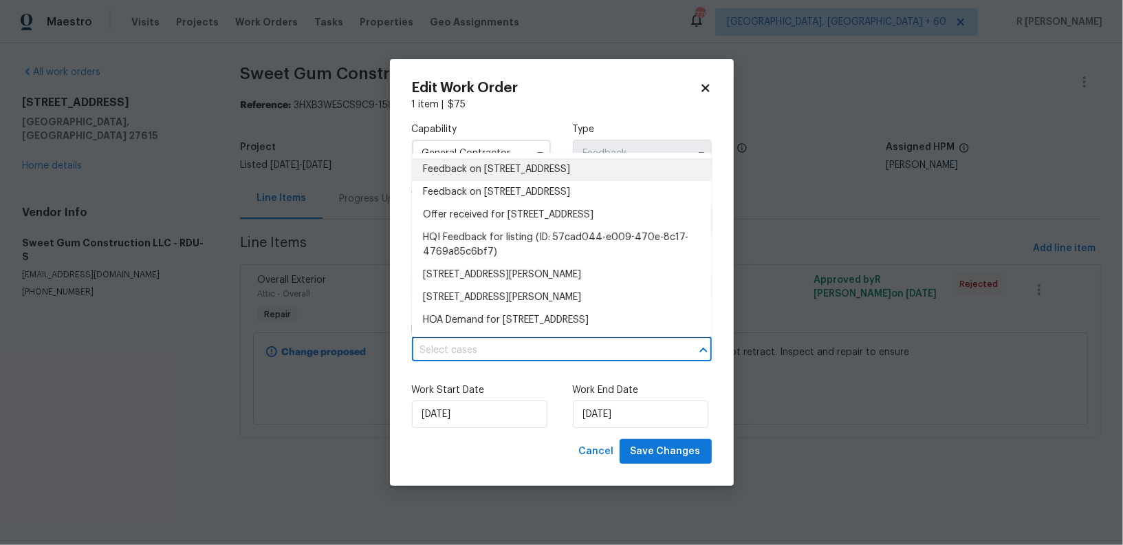
click at [514, 168] on li "Feedback on 1312 Rainwood Ln, Raleigh, NC 27615" at bounding box center [562, 169] width 300 height 23
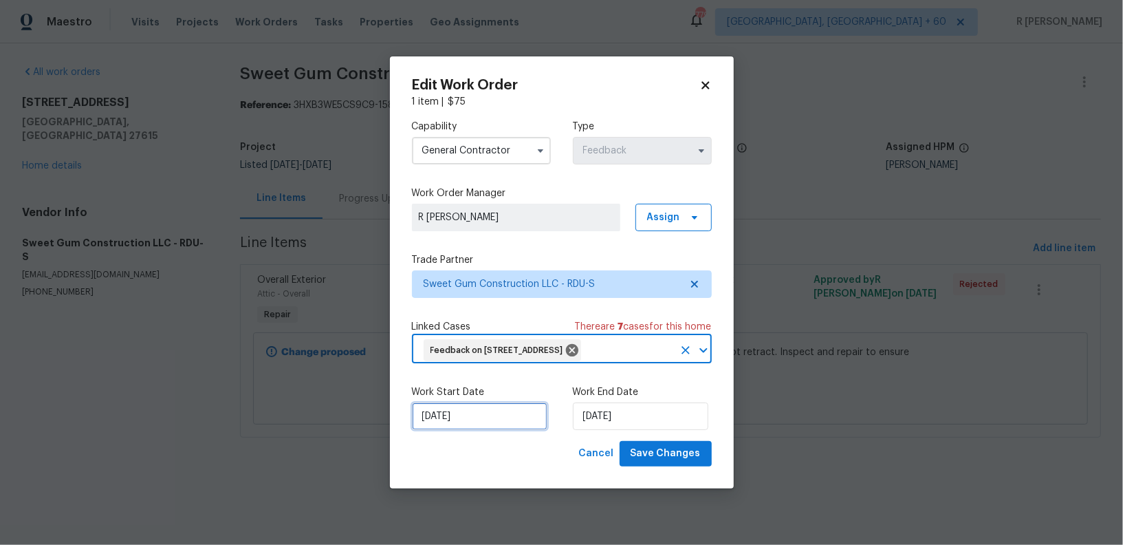
click at [440, 424] on input "12/08/2025" at bounding box center [479, 416] width 135 height 28
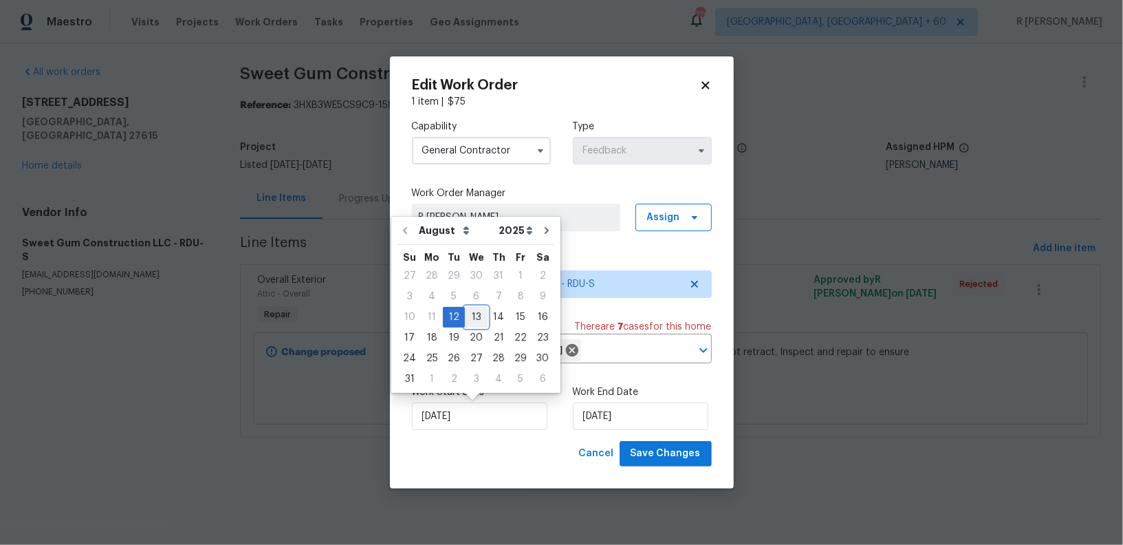
click at [477, 321] on div "13" at bounding box center [476, 316] width 23 height 19
type input "[DATE]"
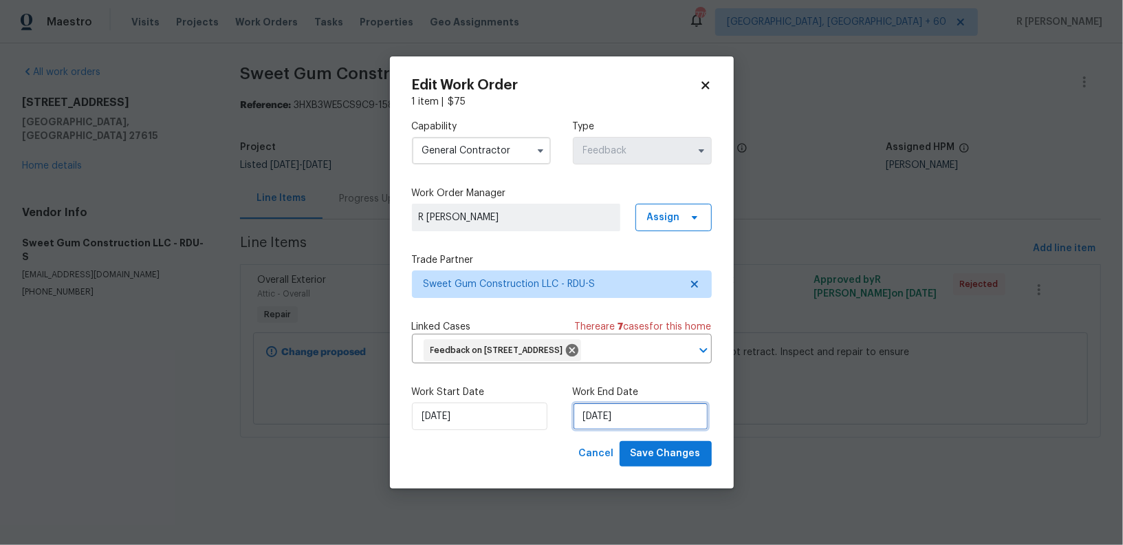
click at [607, 413] on input "14/08/2025" at bounding box center [640, 416] width 135 height 28
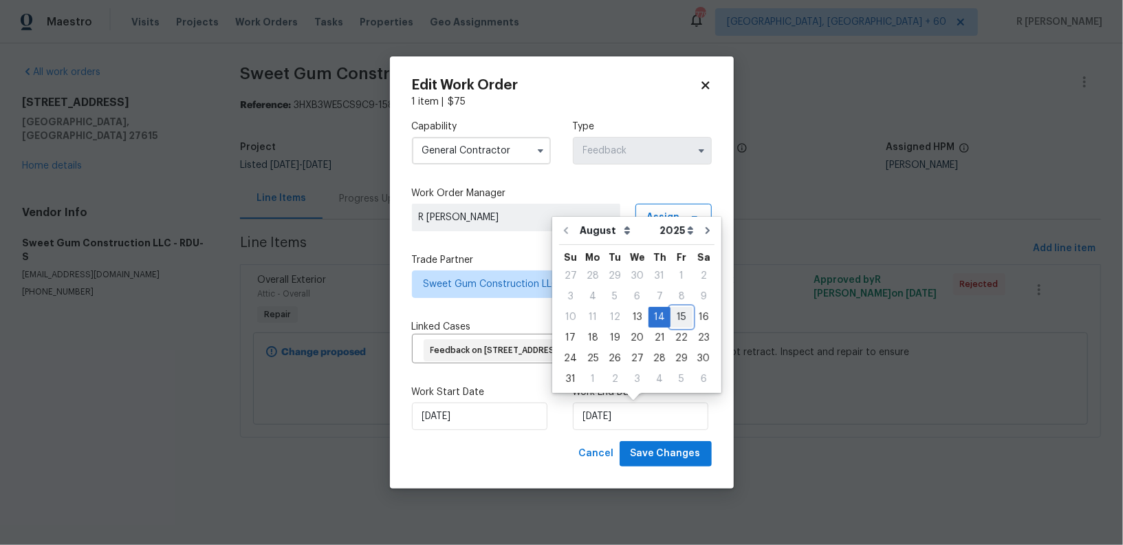
click at [679, 312] on div "15" at bounding box center [682, 316] width 22 height 19
type input "15/08/2025"
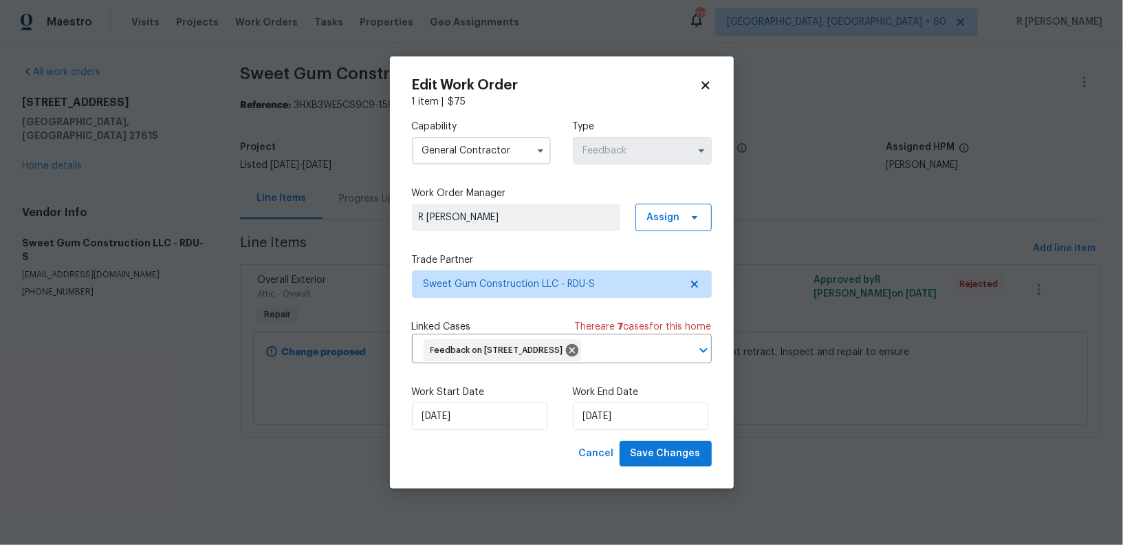
click at [561, 269] on div "Trade Partner Sweet Gum Construction LLC - RDU-S" at bounding box center [562, 275] width 300 height 45
click at [556, 285] on span "Sweet Gum Construction LLC - RDU-S" at bounding box center [552, 284] width 257 height 14
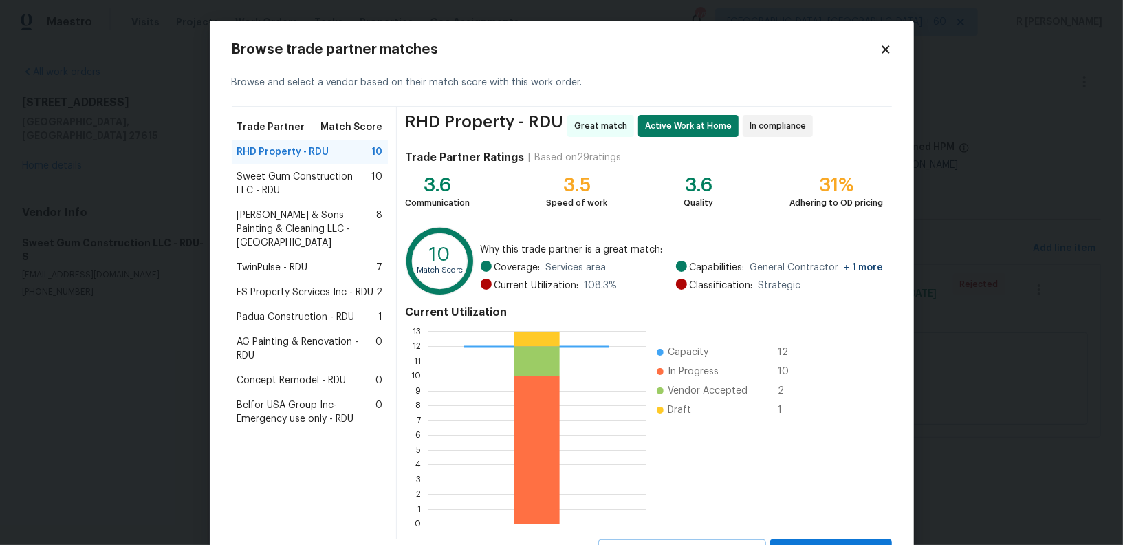
scroll to position [61, 0]
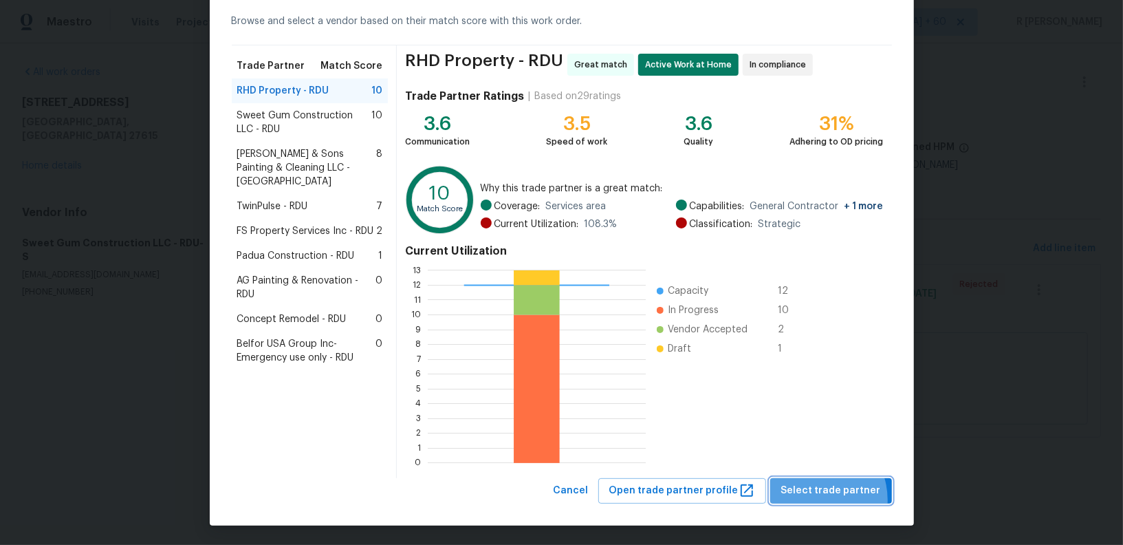
click at [819, 499] on button "Select trade partner" at bounding box center [831, 490] width 122 height 25
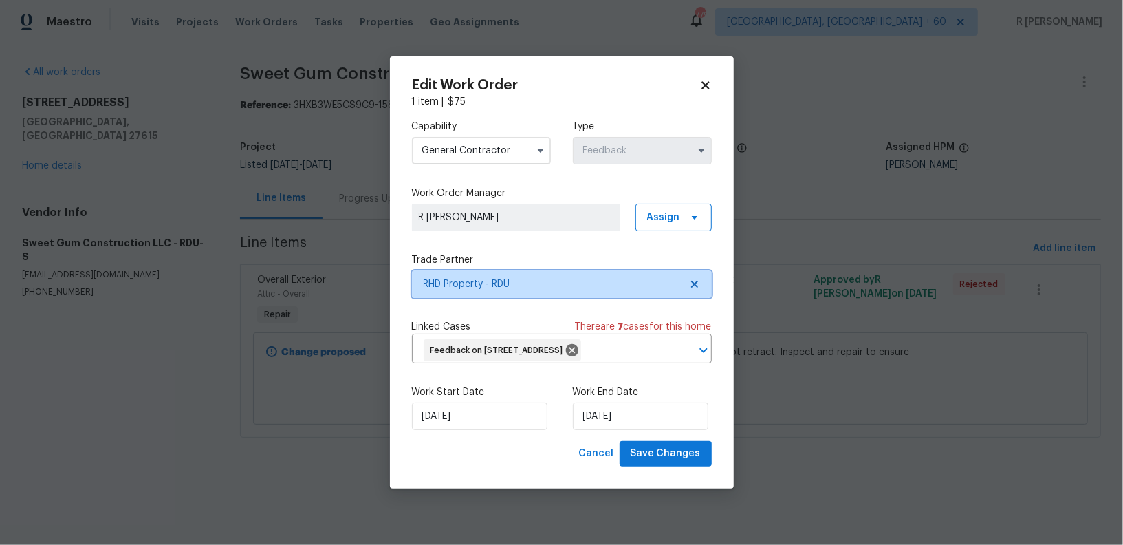
scroll to position [0, 0]
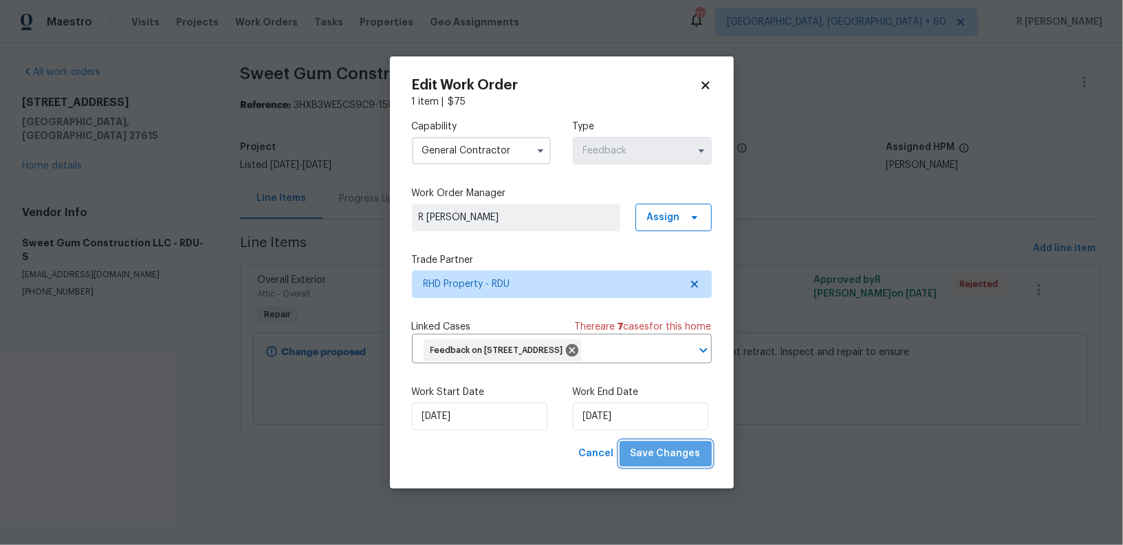
click at [675, 443] on button "Save Changes" at bounding box center [666, 453] width 92 height 25
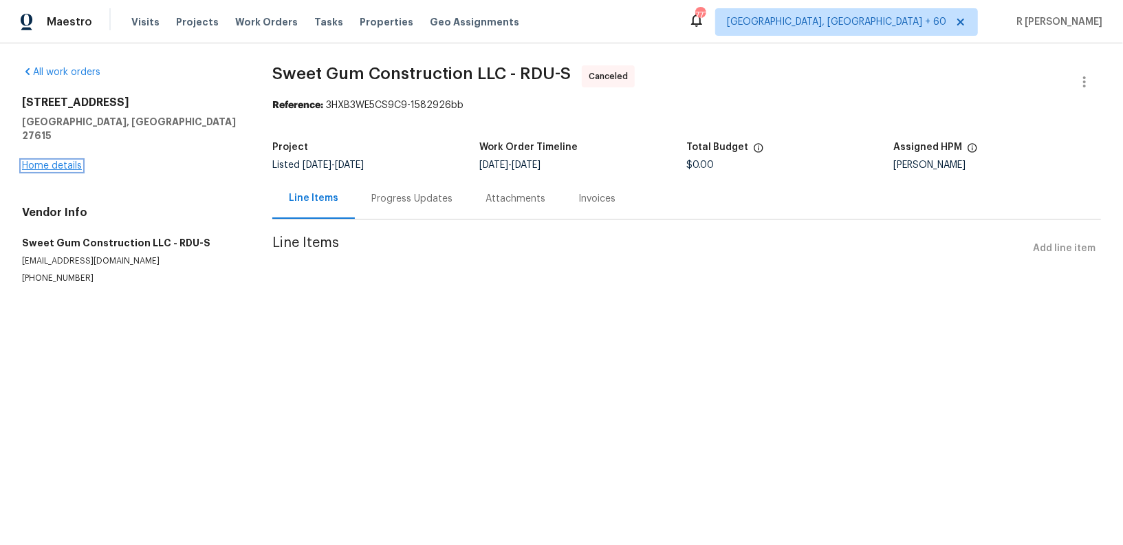
click at [41, 161] on link "Home details" at bounding box center [52, 166] width 60 height 10
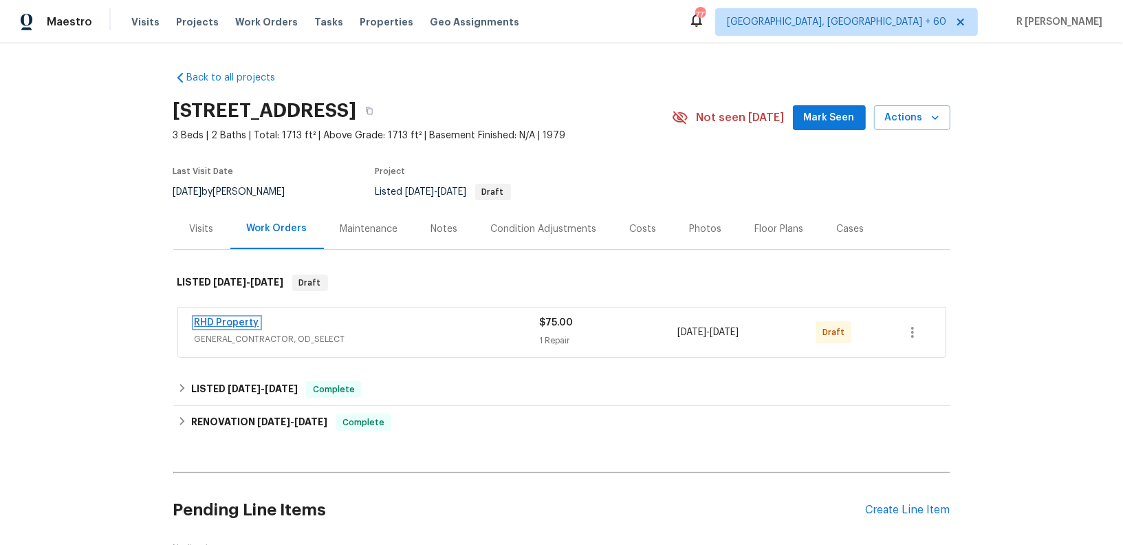
click at [220, 320] on link "RHD Property" at bounding box center [227, 323] width 65 height 10
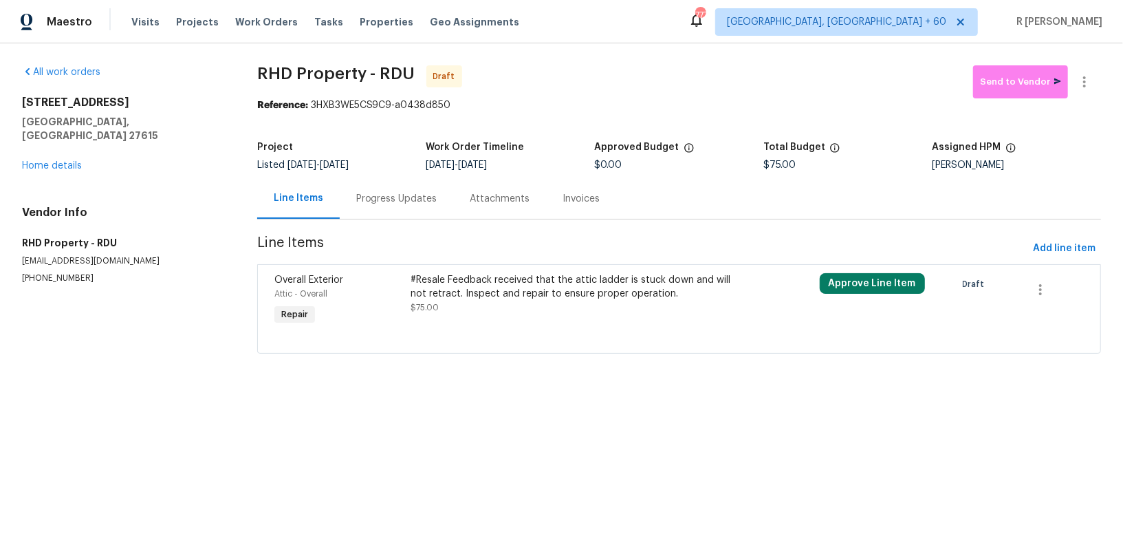
click at [418, 199] on div "Progress Updates" at bounding box center [396, 199] width 81 height 14
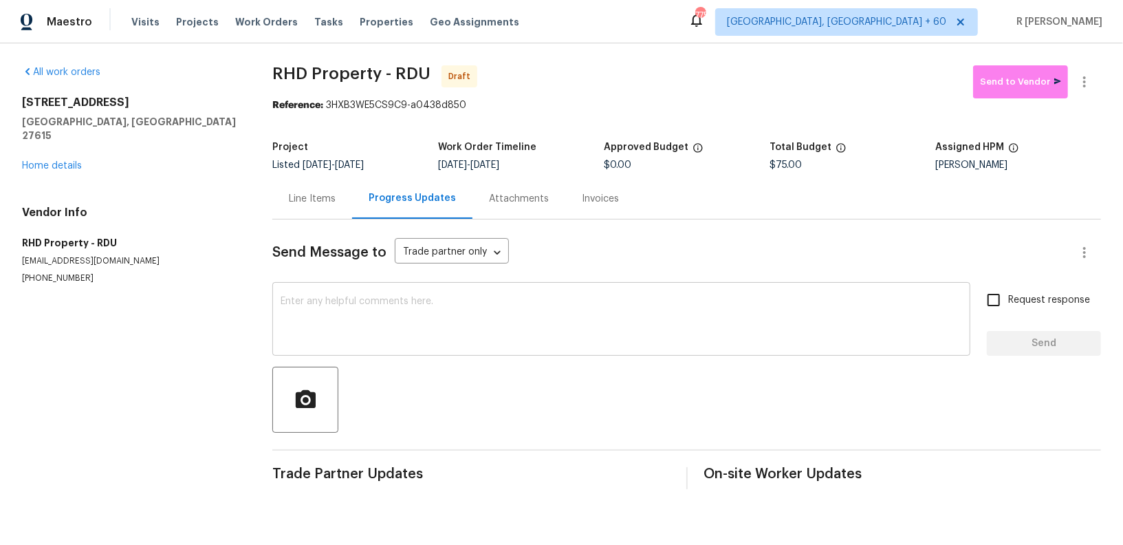
click at [459, 340] on textarea at bounding box center [622, 320] width 682 height 48
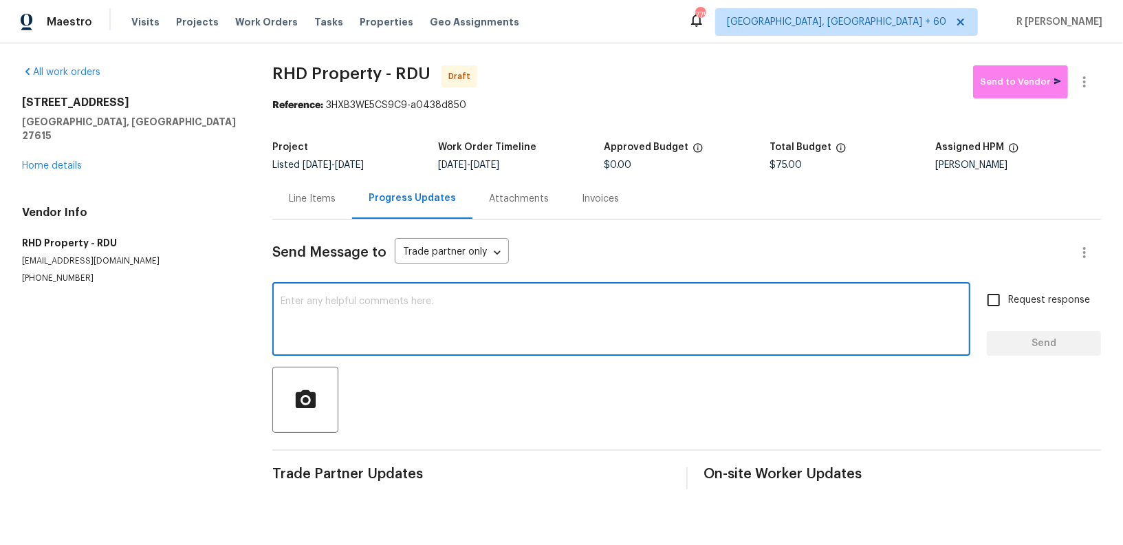
paste textarea "Hi this is (Yogesh) with Opendoor. I’m confirming you received the WO for the p…"
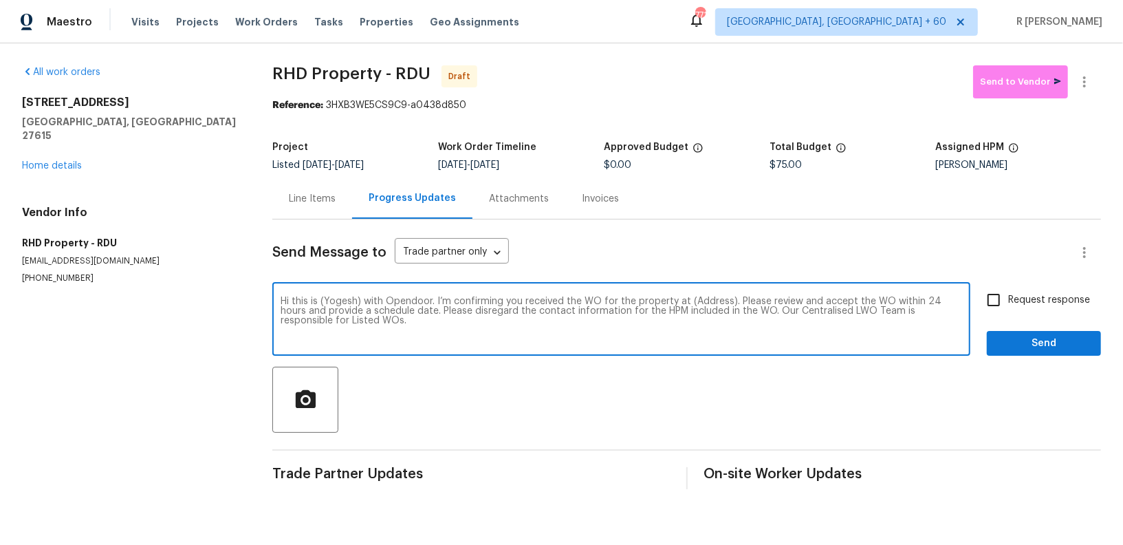
click at [714, 294] on div "Hi this is (Yogesh) with Opendoor. I’m confirming you received the WO for the p…" at bounding box center [621, 320] width 698 height 70
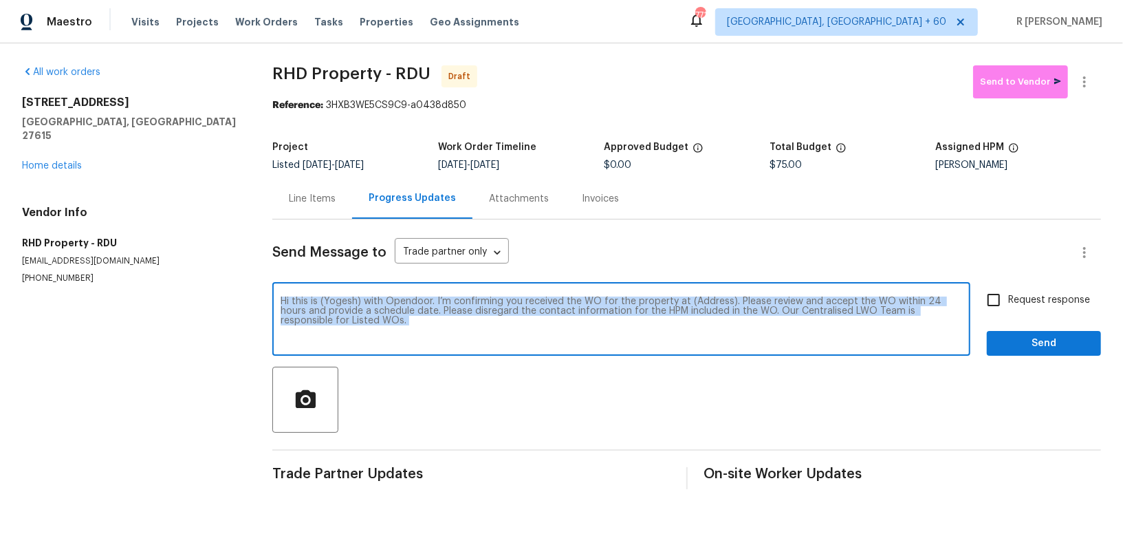
click at [714, 294] on div "Hi this is (Yogesh) with Opendoor. I’m confirming you received the WO for the p…" at bounding box center [621, 320] width 698 height 70
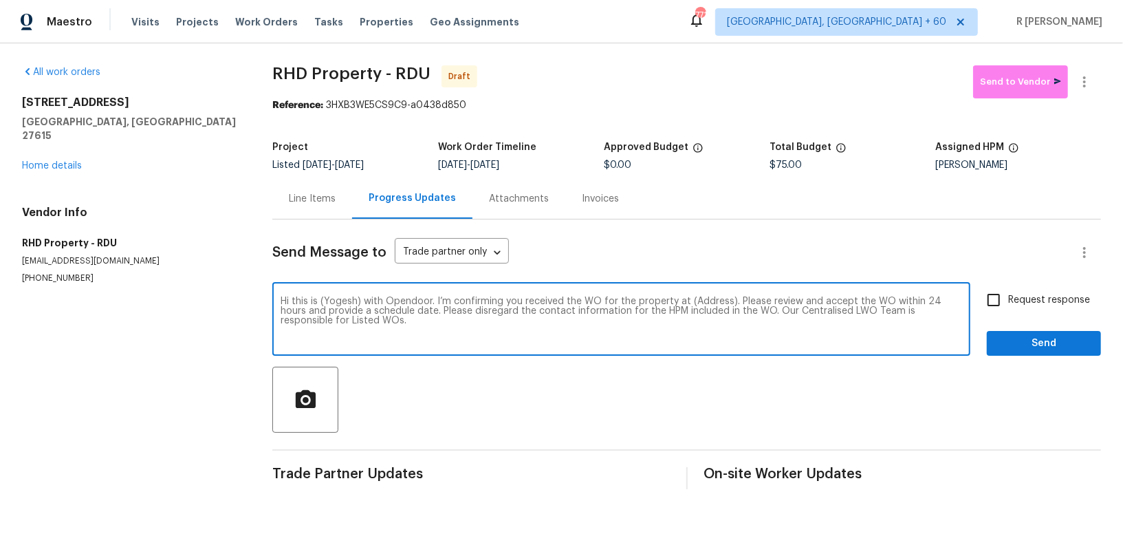
click at [702, 302] on textarea "Hi this is (Yogesh) with Opendoor. I’m confirming you received the WO for the p…" at bounding box center [622, 320] width 682 height 48
paste textarea "1312 Rainwood Ln, Raleigh, NC 27615"
type textarea "Hi this is (Yogesh) with Opendoor. I’m confirming you received the WO for the p…"
click at [995, 309] on input "Request response" at bounding box center [993, 299] width 29 height 29
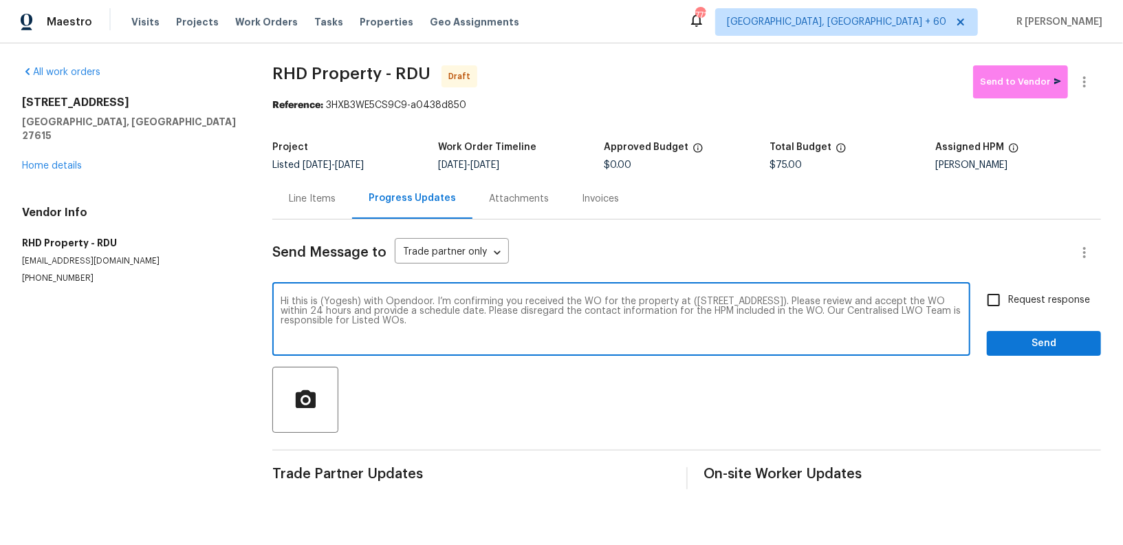
checkbox input "true"
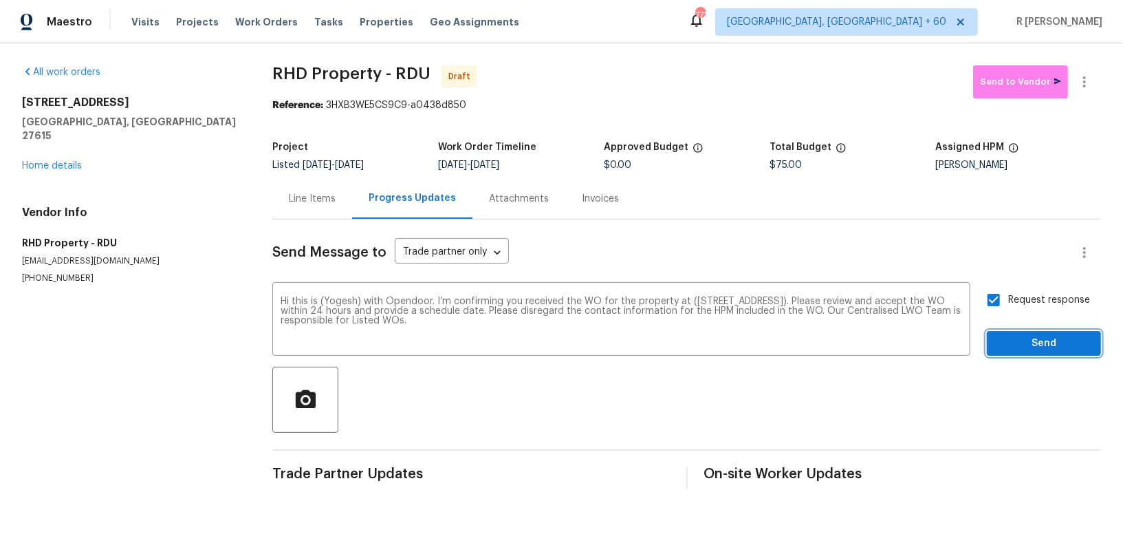
click at [1012, 351] on span "Send" at bounding box center [1044, 343] width 92 height 17
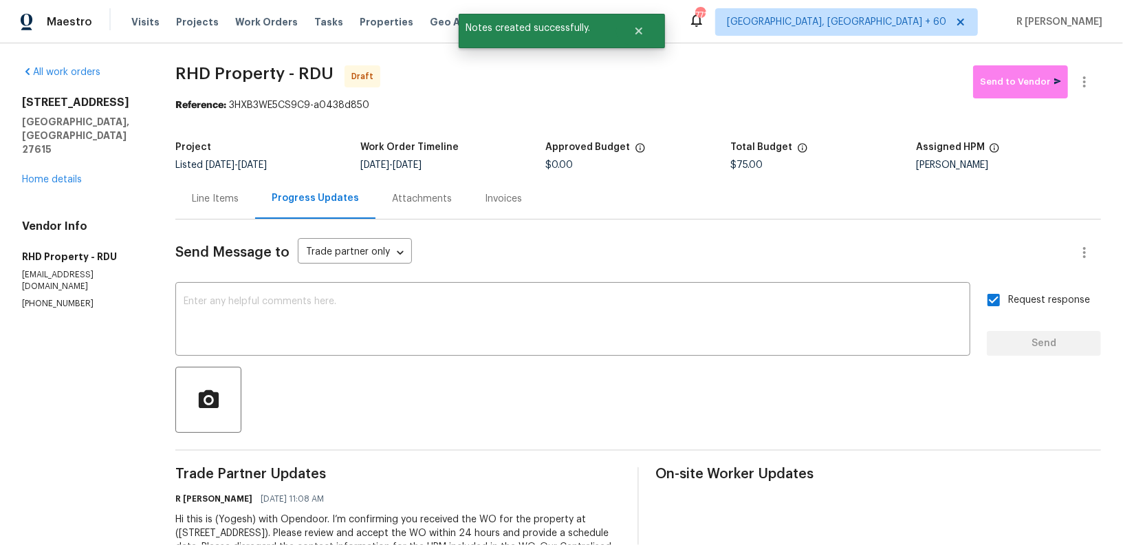
click at [1087, 60] on div "All work orders 1312 Rainwood Ln Raleigh, NC 27615 Home details Vendor Info RHD…" at bounding box center [561, 324] width 1123 height 563
click at [1090, 89] on button "button" at bounding box center [1084, 81] width 33 height 33
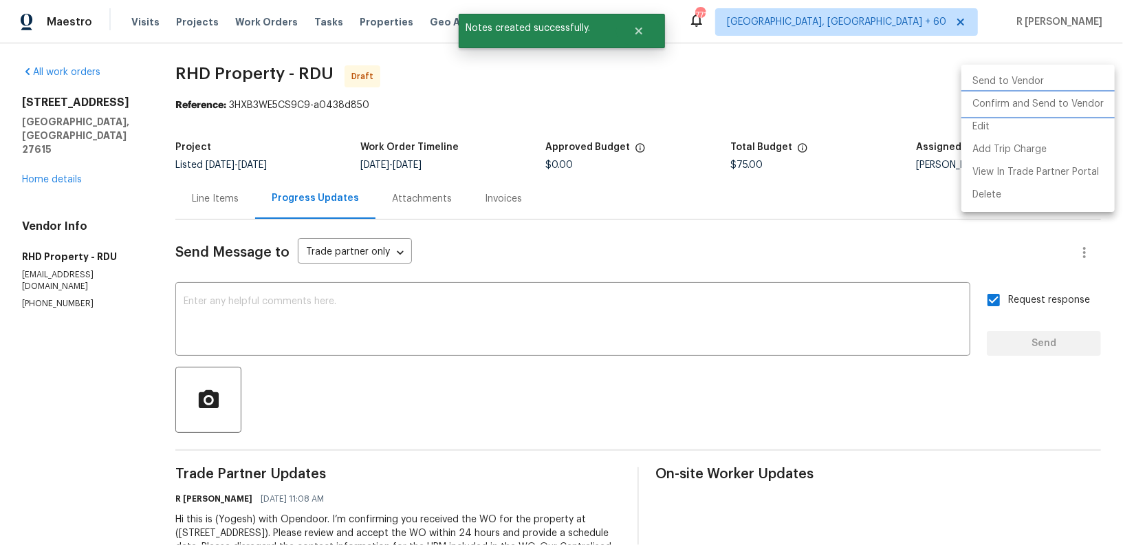
click at [1028, 107] on li "Confirm and Send to Vendor" at bounding box center [1038, 104] width 153 height 23
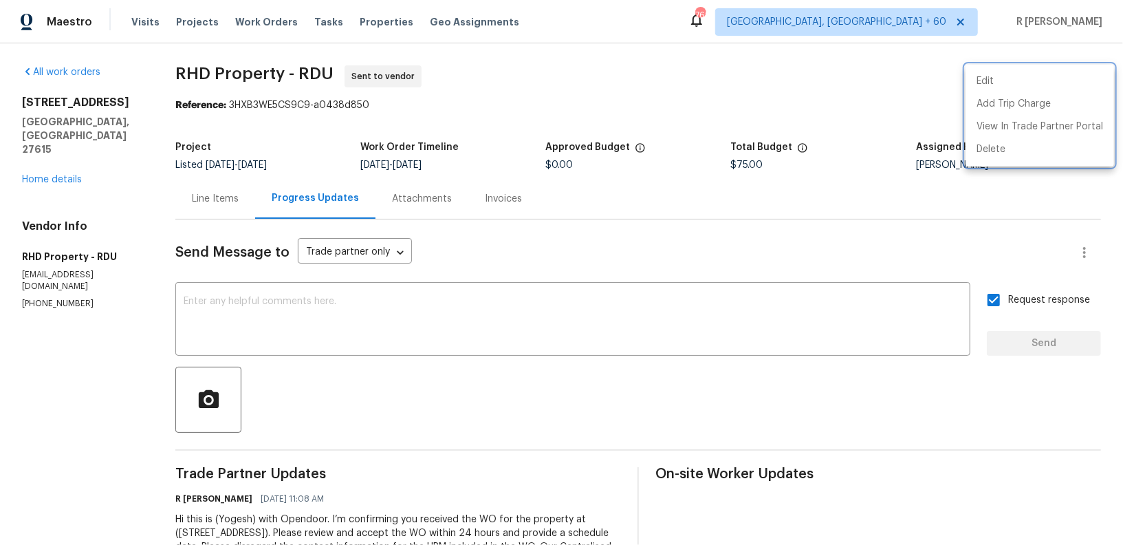
click at [39, 152] on div at bounding box center [561, 272] width 1123 height 545
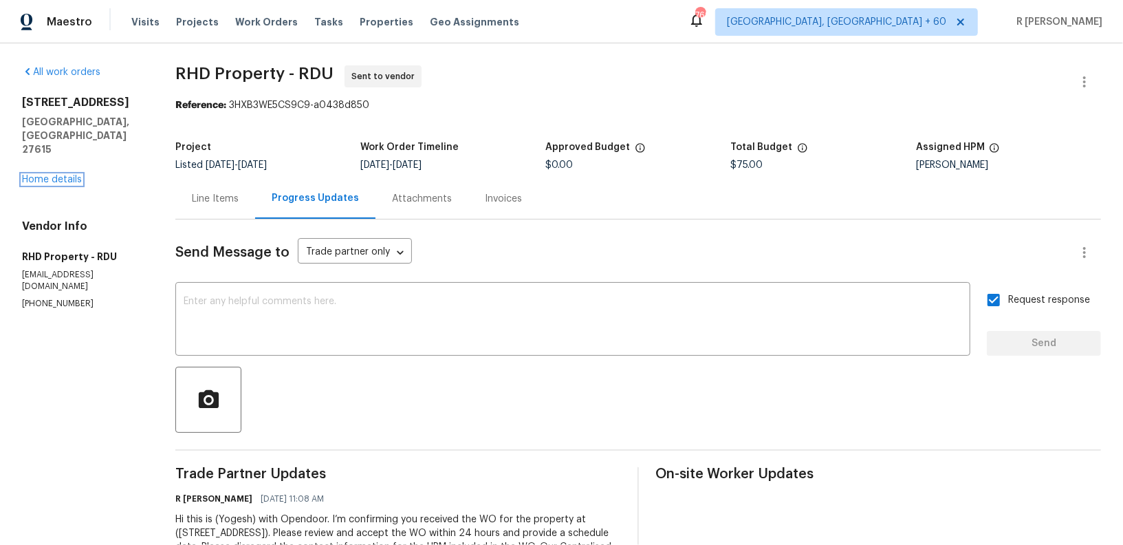
click at [39, 175] on link "Home details" at bounding box center [52, 180] width 60 height 10
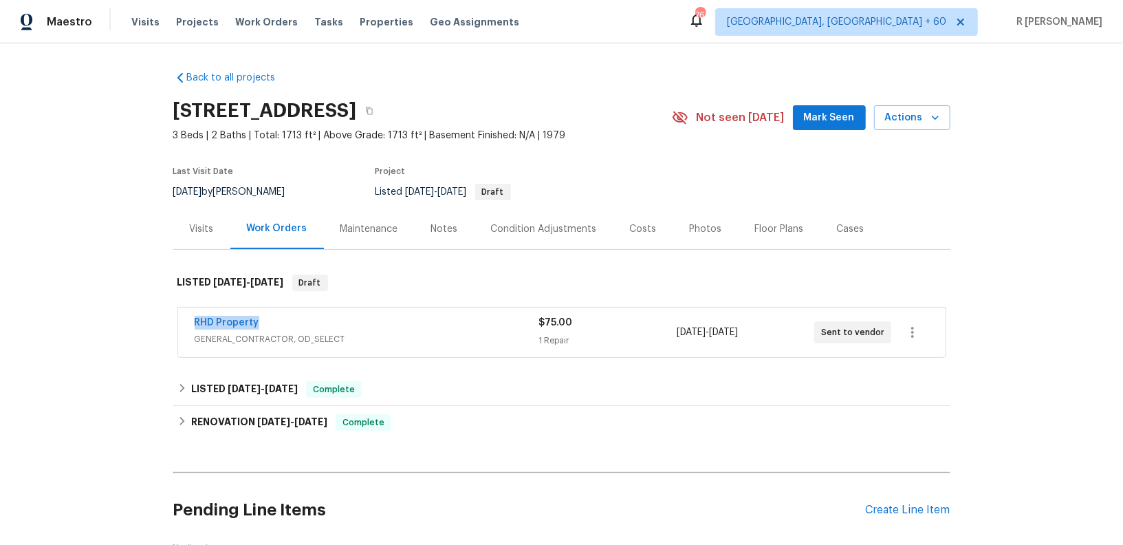
drag, startPoint x: 263, startPoint y: 323, endPoint x: 24, endPoint y: 323, distance: 239.4
click at [24, 323] on div "Back to all projects 1312 Rainwood Ln, Raleigh, NC 27615 3 Beds | 2 Baths | Tot…" at bounding box center [561, 293] width 1123 height 501
copy link "RHD Property"
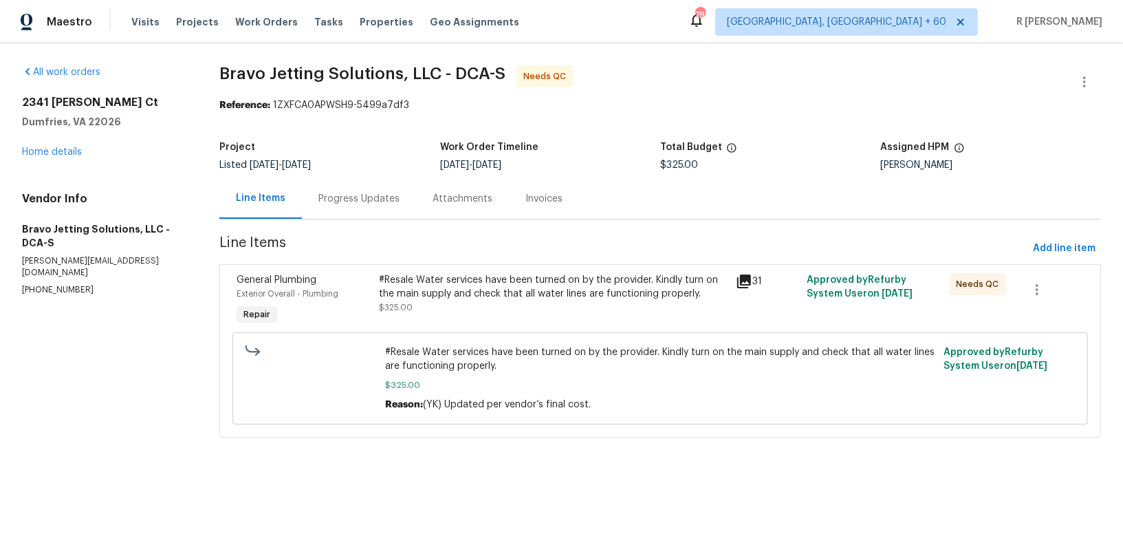
click at [410, 201] on div "Progress Updates" at bounding box center [359, 198] width 114 height 41
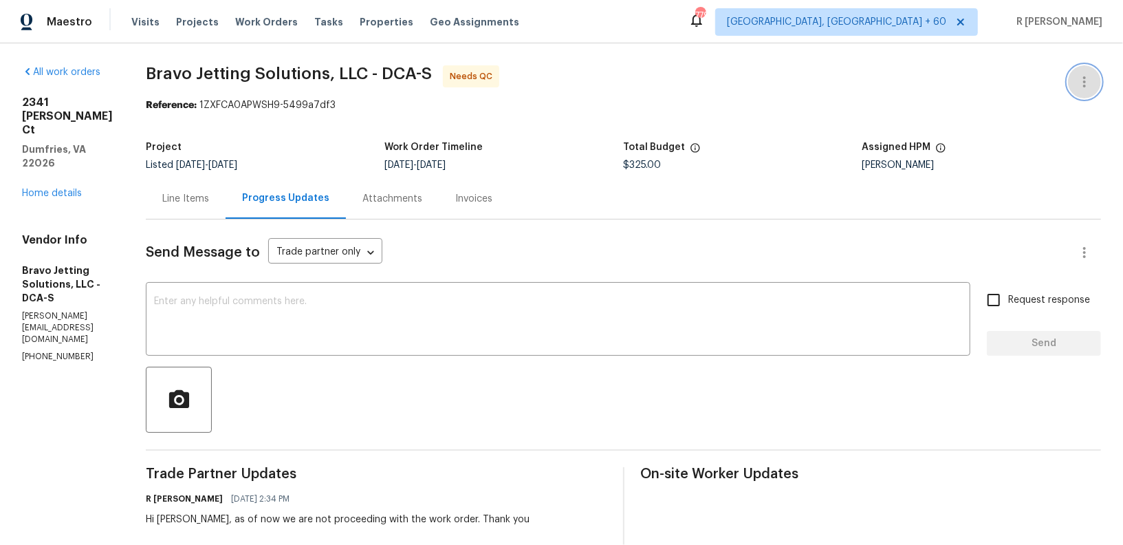
click at [1081, 81] on icon "button" at bounding box center [1084, 82] width 17 height 17
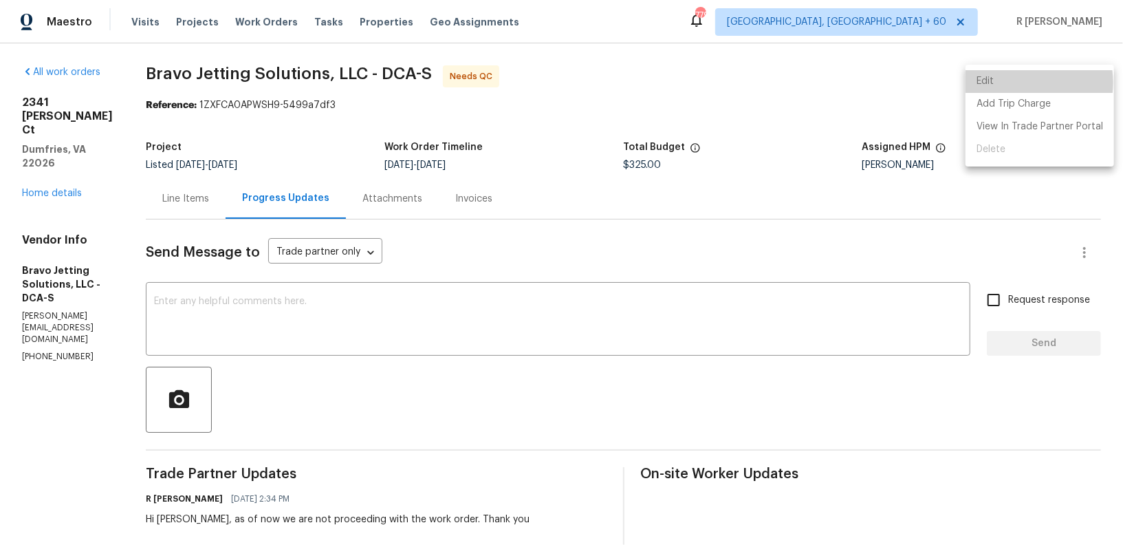
click at [1021, 82] on li "Edit" at bounding box center [1040, 81] width 149 height 23
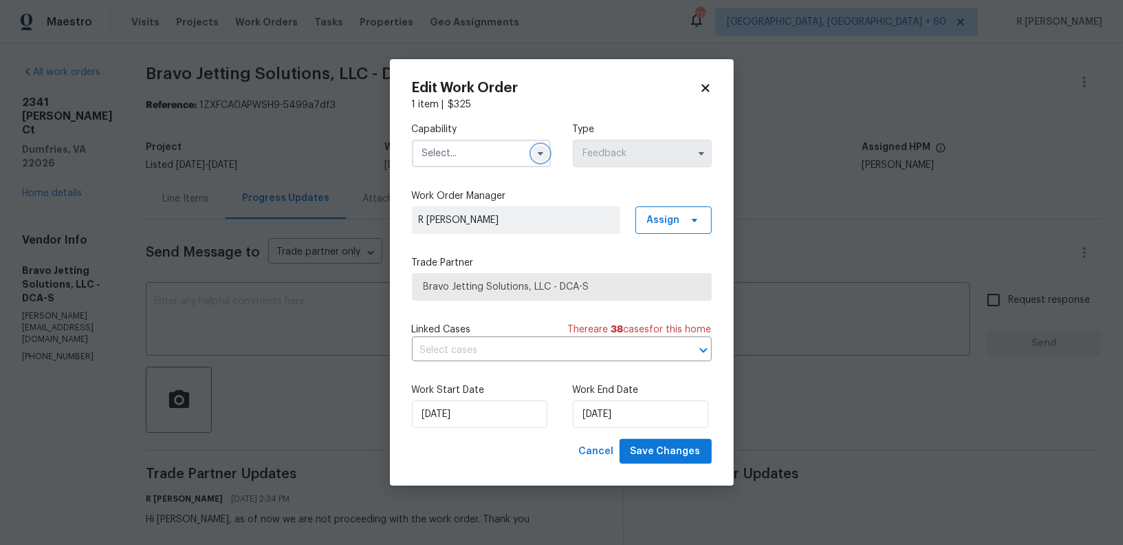
click at [537, 153] on icon "button" at bounding box center [540, 153] width 11 height 11
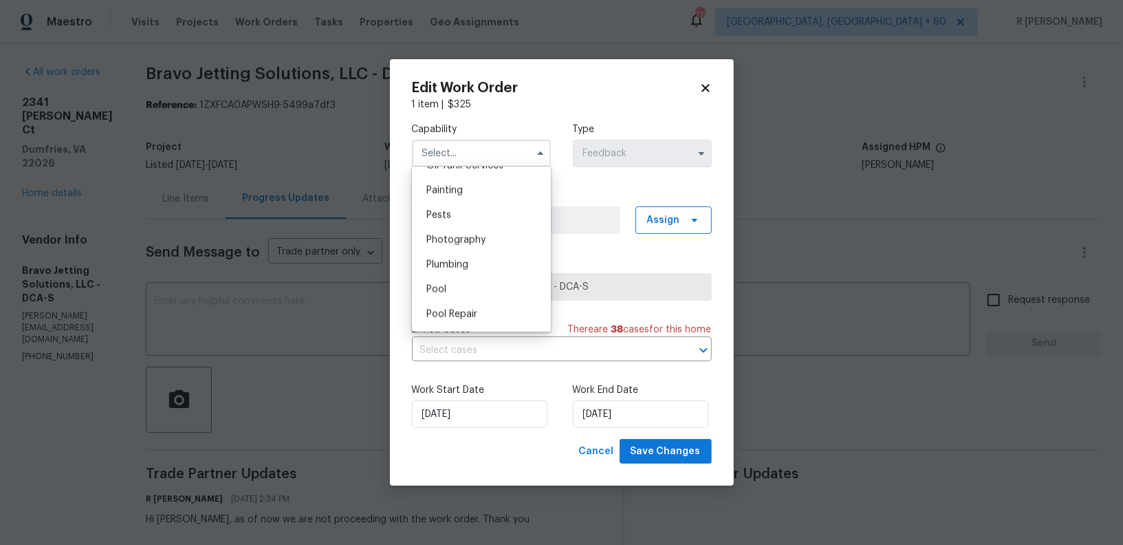
scroll to position [1149, 0]
click at [479, 267] on div "Plumbing" at bounding box center [481, 262] width 132 height 25
type input "Plumbing"
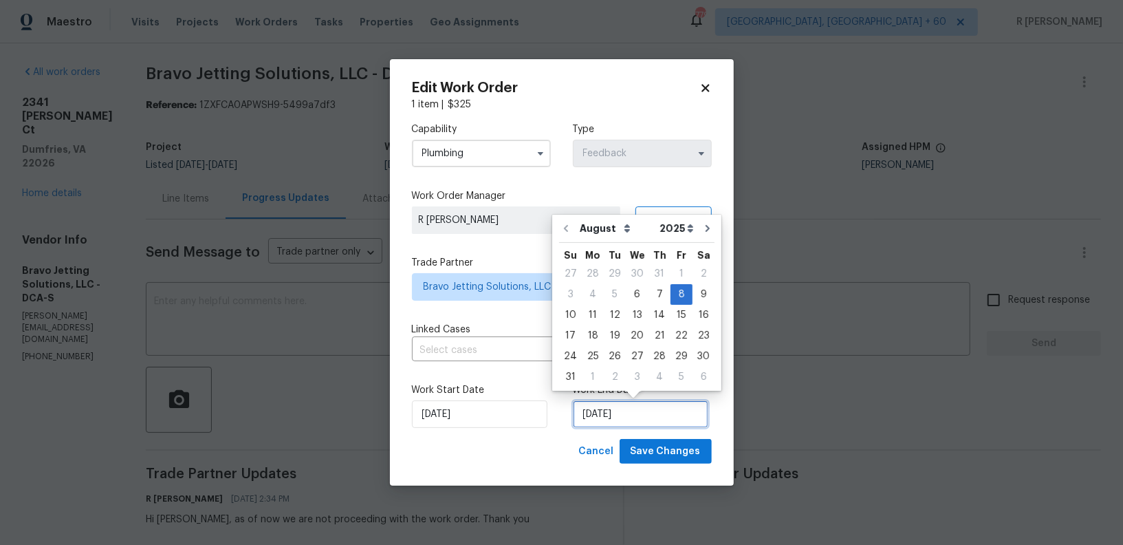
click at [634, 410] on input "08/08/2025" at bounding box center [640, 414] width 135 height 28
click at [636, 314] on div "13" at bounding box center [637, 314] width 23 height 19
type input "13/08/2025"
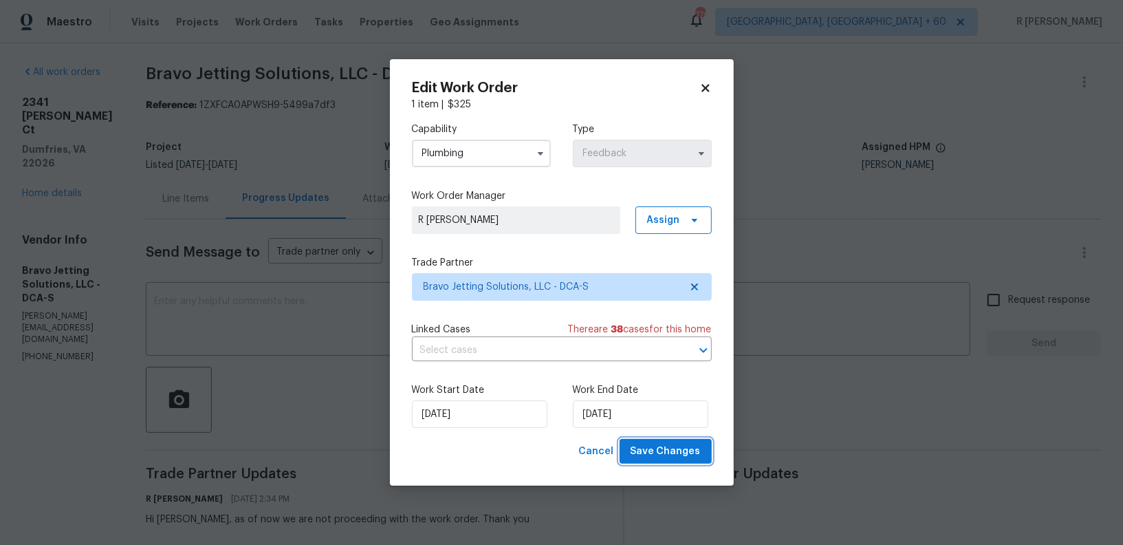
click at [700, 447] on button "Save Changes" at bounding box center [666, 451] width 92 height 25
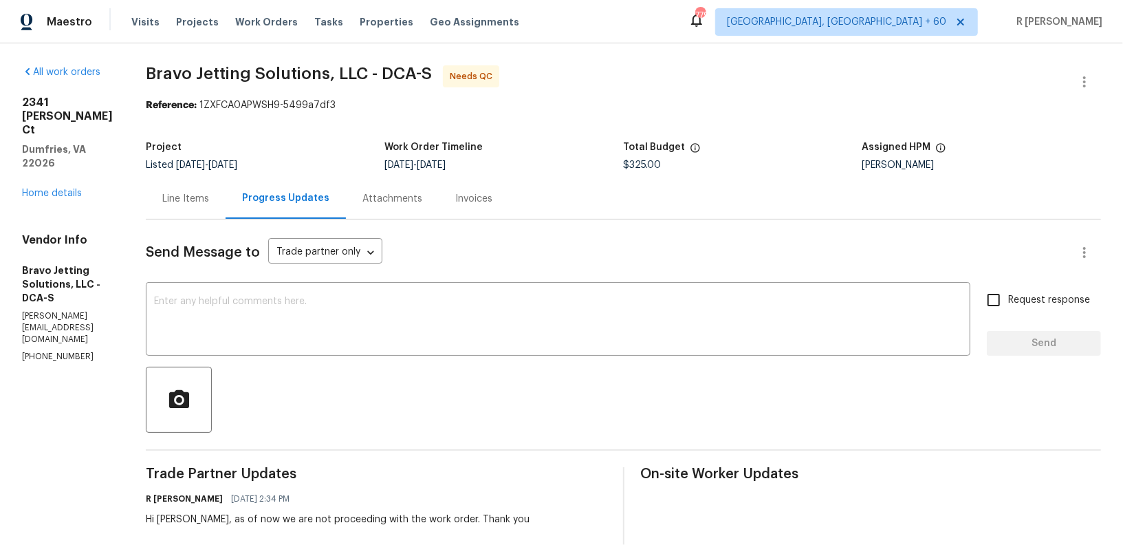
click at [209, 195] on div "Line Items" at bounding box center [185, 199] width 47 height 14
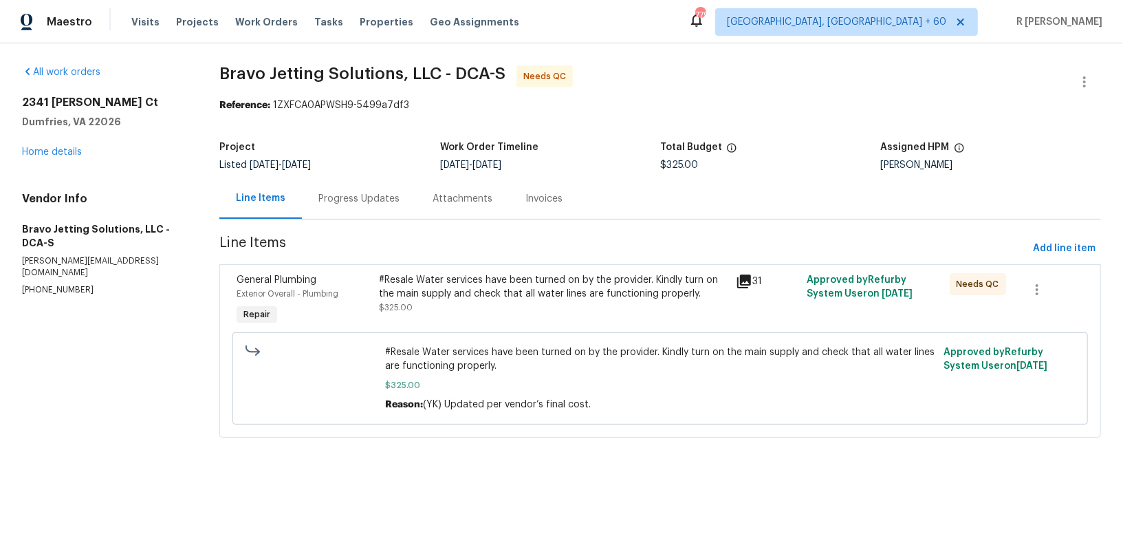
click at [409, 312] on div "#Resale Water services have been turned on by the provider. Kindly turn on the …" at bounding box center [554, 293] width 348 height 41
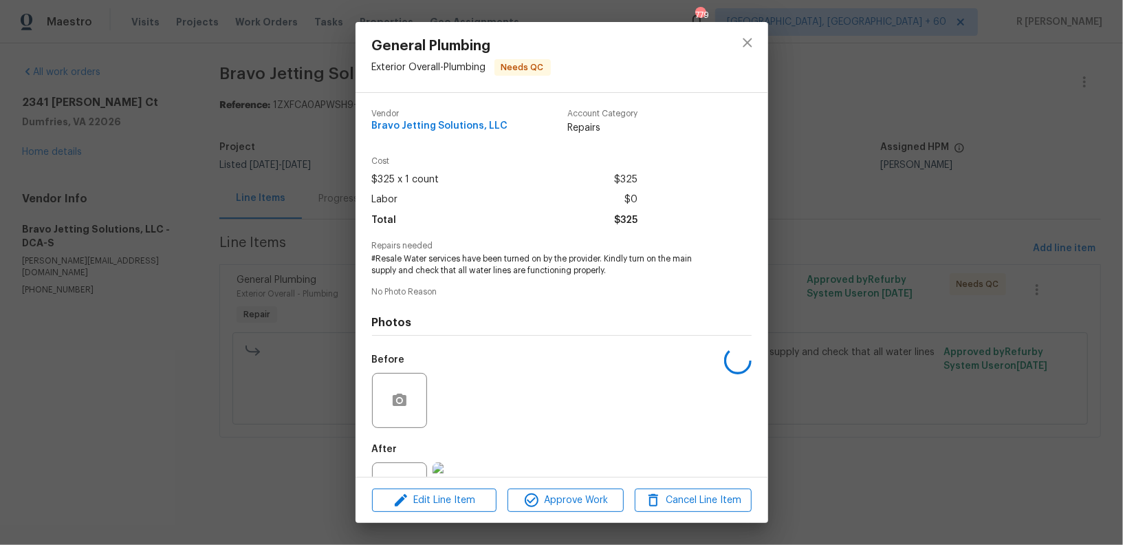
scroll to position [54, 0]
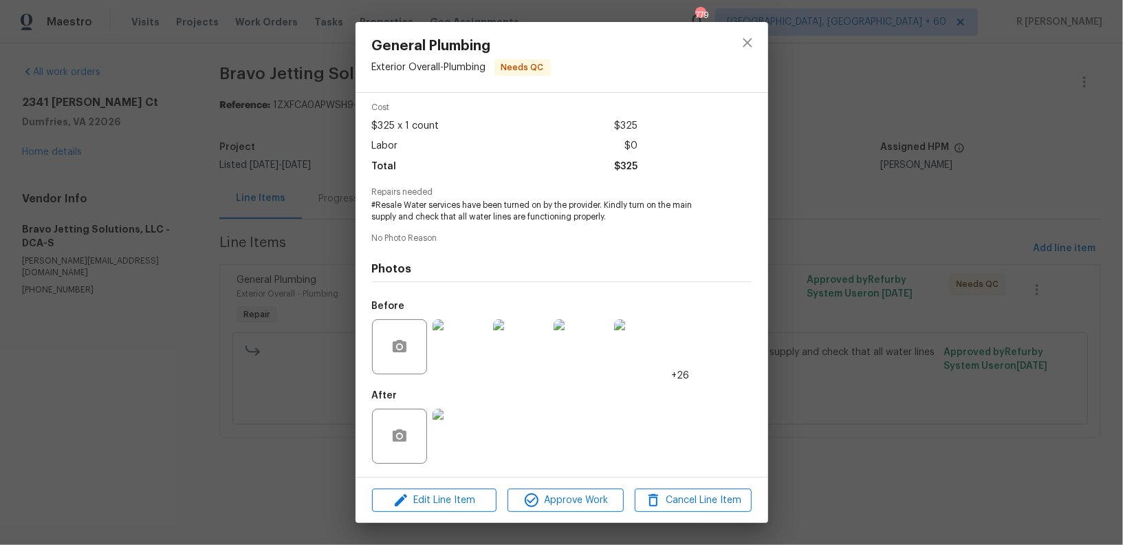
click at [476, 427] on img at bounding box center [460, 436] width 55 height 55
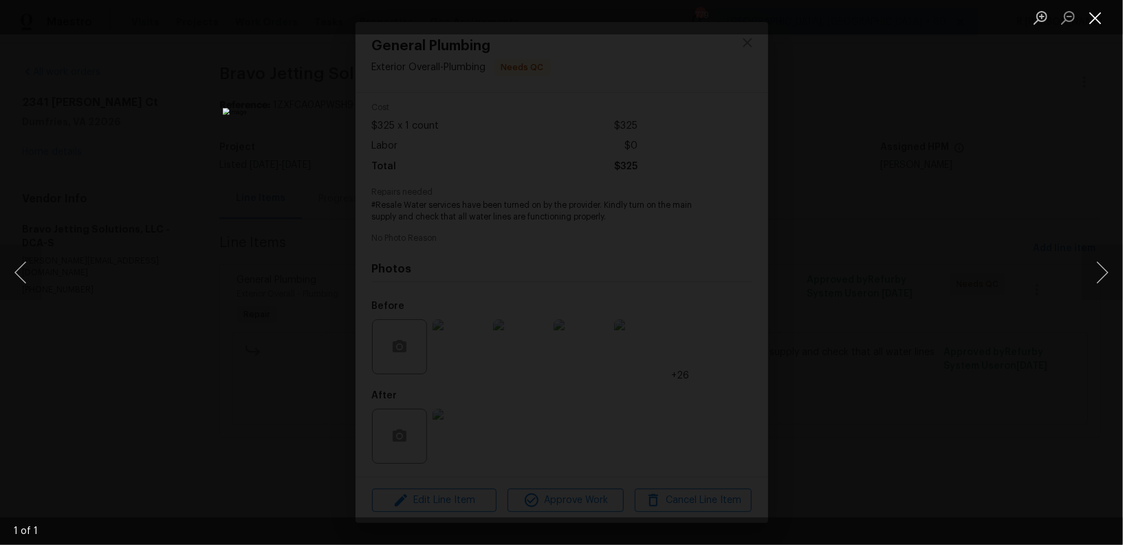
click at [1105, 17] on button "Close lightbox" at bounding box center [1096, 18] width 28 height 24
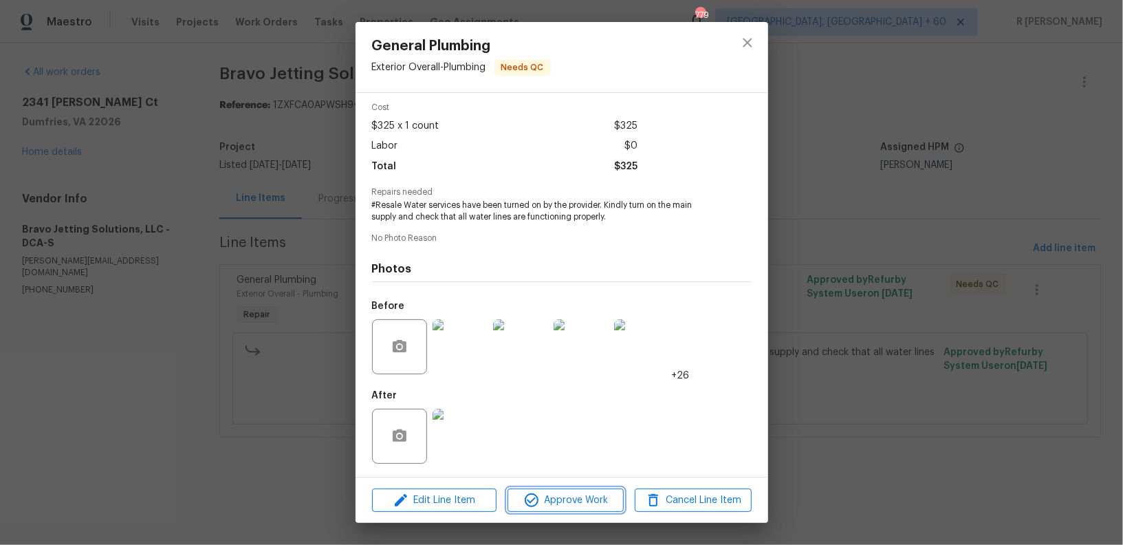
click at [577, 501] on span "Approve Work" at bounding box center [566, 500] width 108 height 17
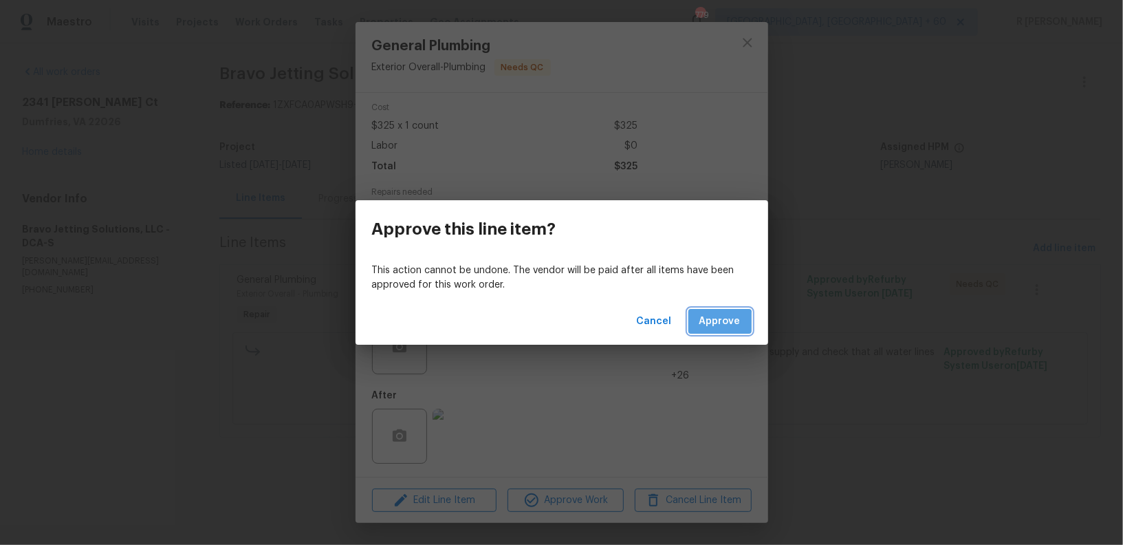
click at [704, 329] on span "Approve" at bounding box center [720, 321] width 41 height 17
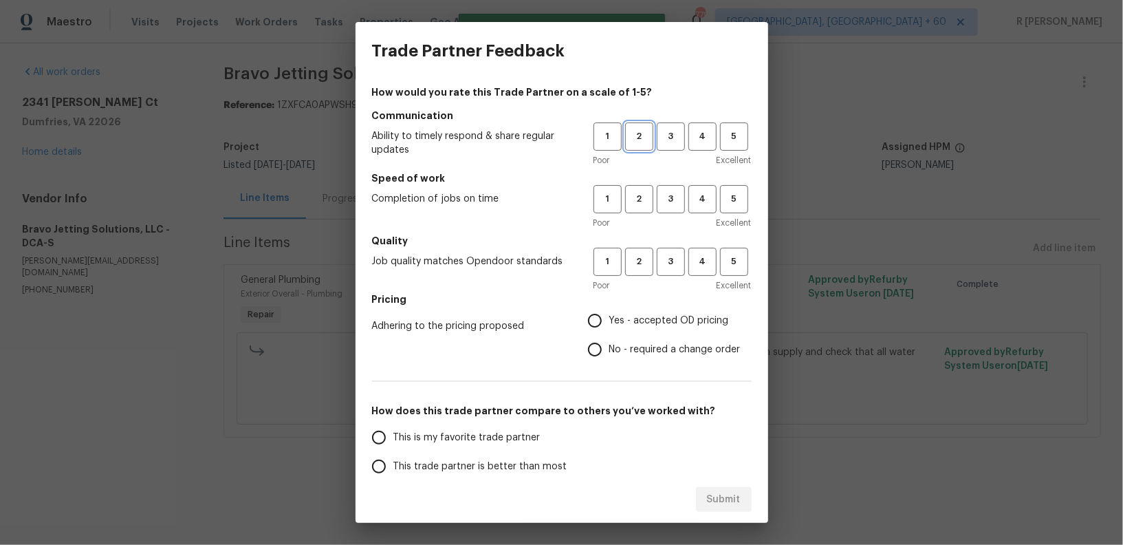
click at [638, 132] on span "2" at bounding box center [639, 137] width 25 height 16
click at [637, 191] on span "2" at bounding box center [639, 199] width 25 height 16
click at [641, 268] on span "2" at bounding box center [639, 262] width 25 height 16
drag, startPoint x: 611, startPoint y: 343, endPoint x: 619, endPoint y: 357, distance: 16.0
click at [611, 345] on span "No - required a change order" at bounding box center [674, 350] width 131 height 14
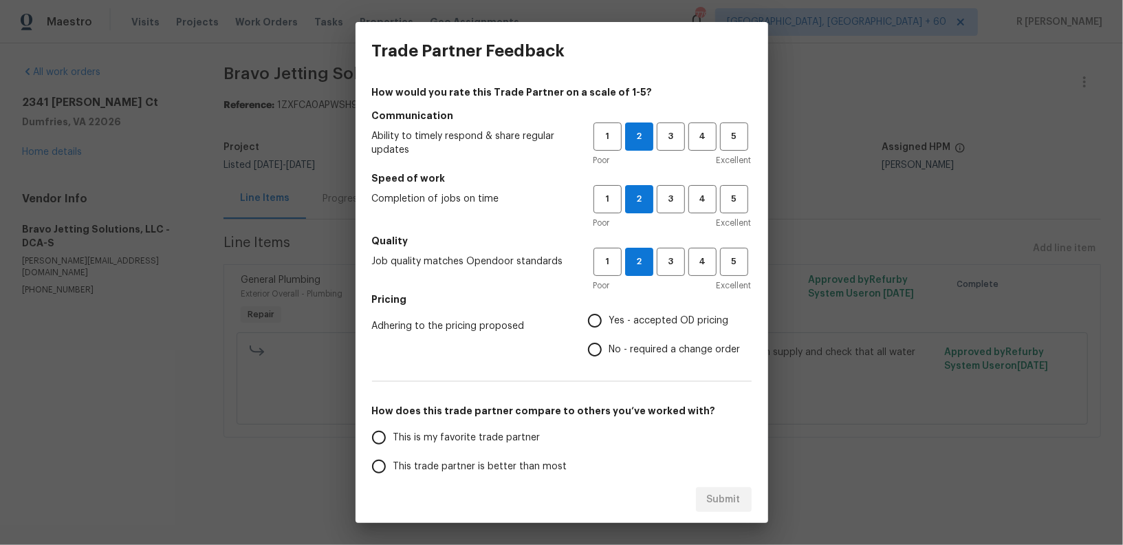
click at [609, 345] on input "No - required a change order" at bounding box center [595, 349] width 29 height 29
radio input "true"
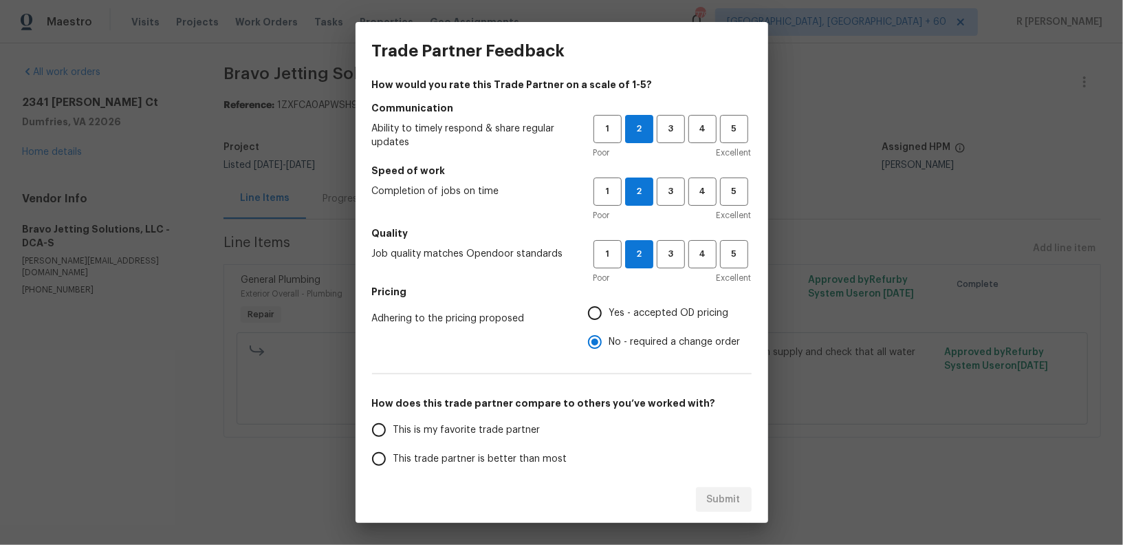
scroll to position [153, 0]
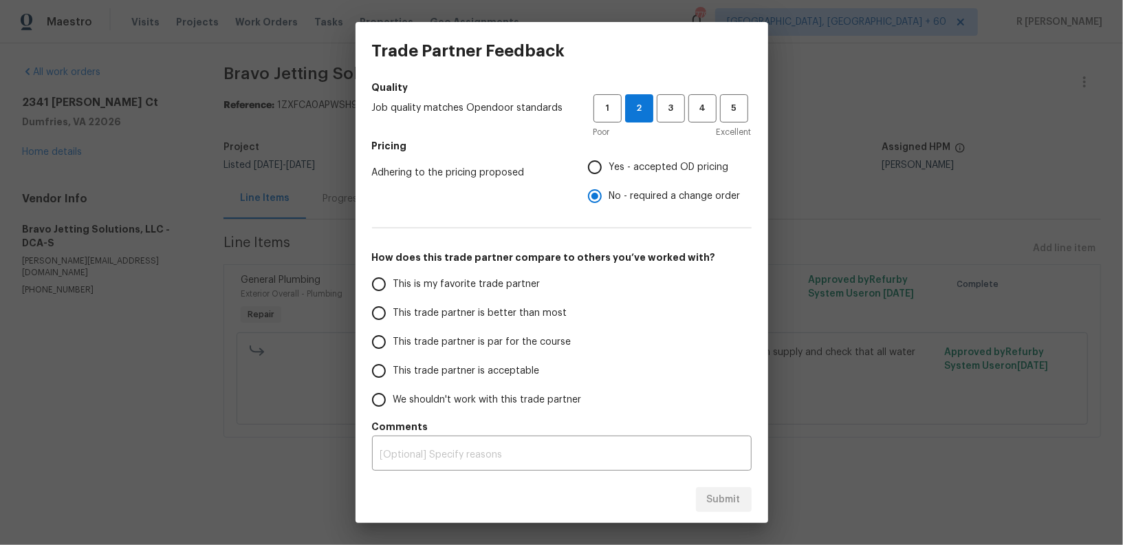
click at [448, 358] on label "This trade partner is acceptable" at bounding box center [473, 370] width 217 height 29
click at [393, 358] on input "This trade partner is acceptable" at bounding box center [379, 370] width 29 height 29
click at [713, 504] on span "Submit" at bounding box center [724, 499] width 34 height 17
radio input "true"
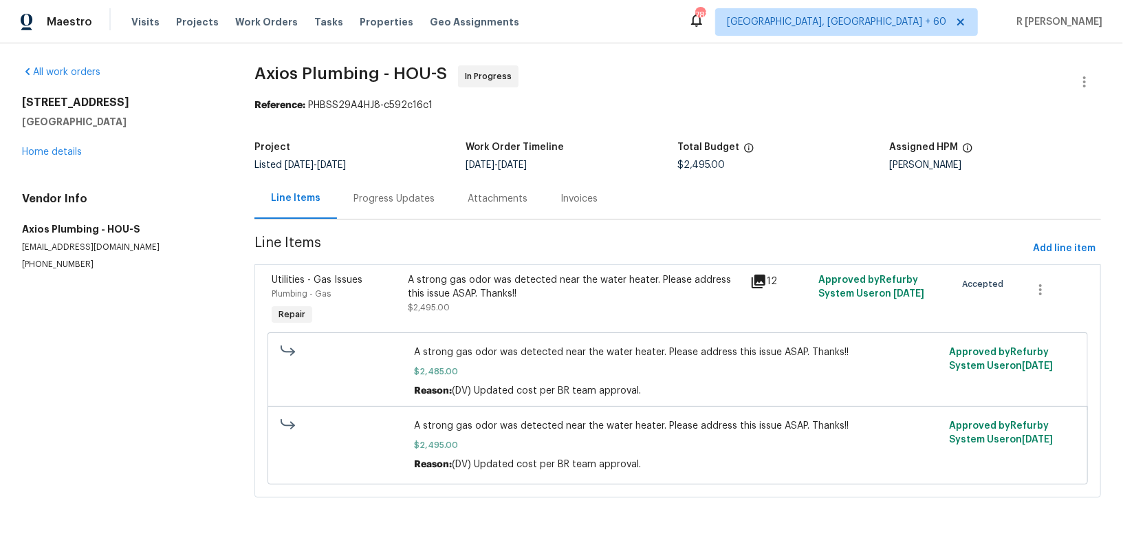
click at [369, 198] on div "Progress Updates" at bounding box center [394, 199] width 81 height 14
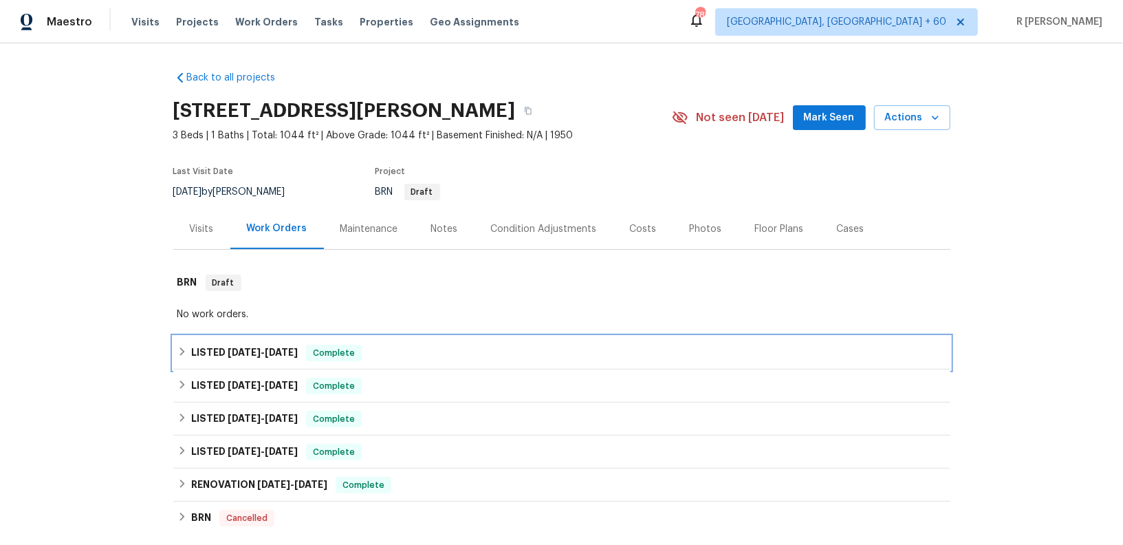
click at [272, 350] on span "[DATE]" at bounding box center [281, 352] width 33 height 10
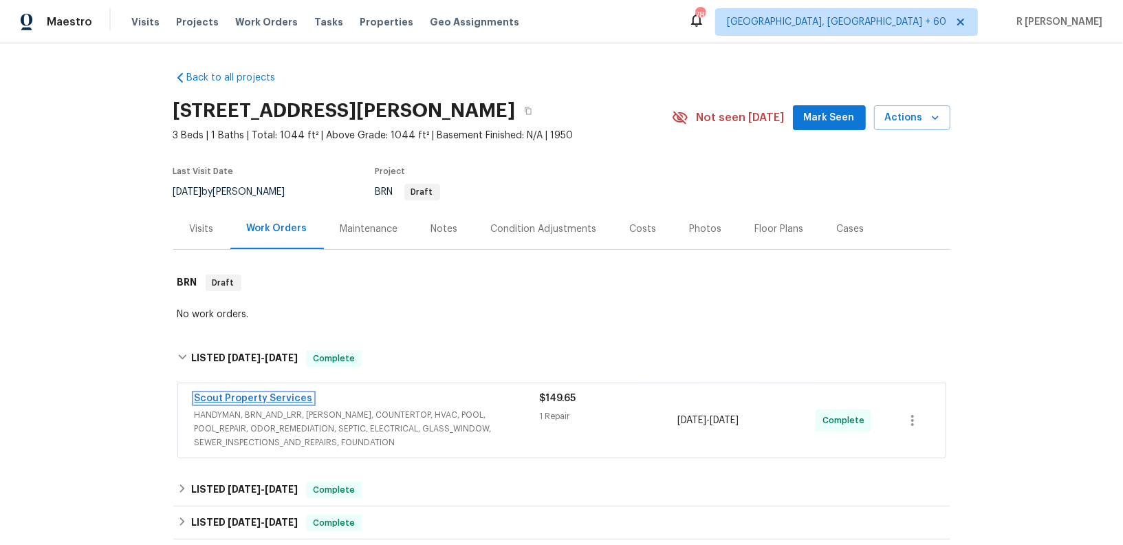
click at [279, 395] on link "Scout Property Services" at bounding box center [254, 398] width 118 height 10
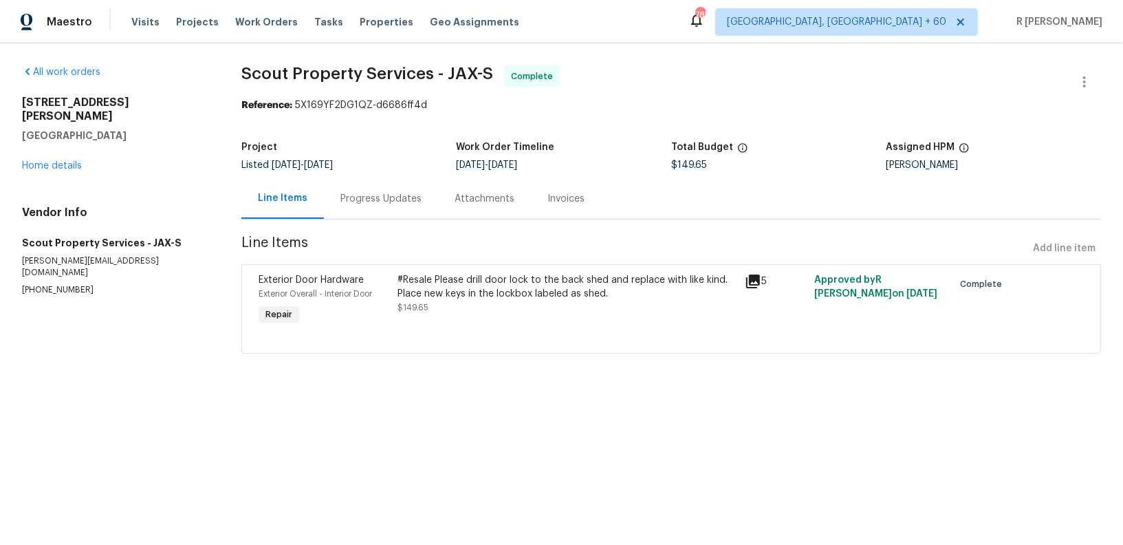
click at [389, 197] on div "Progress Updates" at bounding box center [380, 199] width 81 height 14
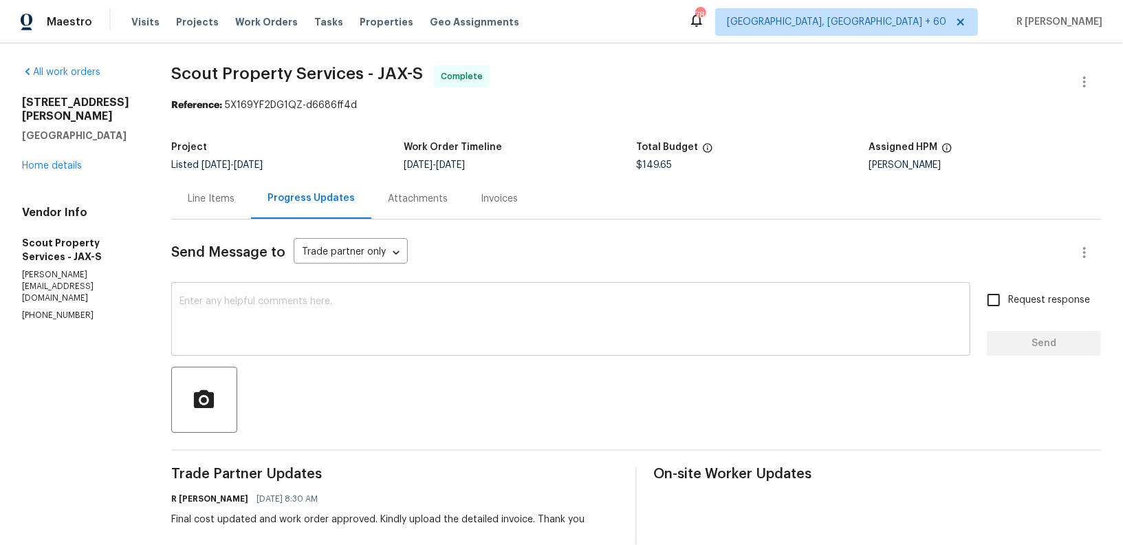
click at [376, 310] on textarea at bounding box center [571, 320] width 783 height 48
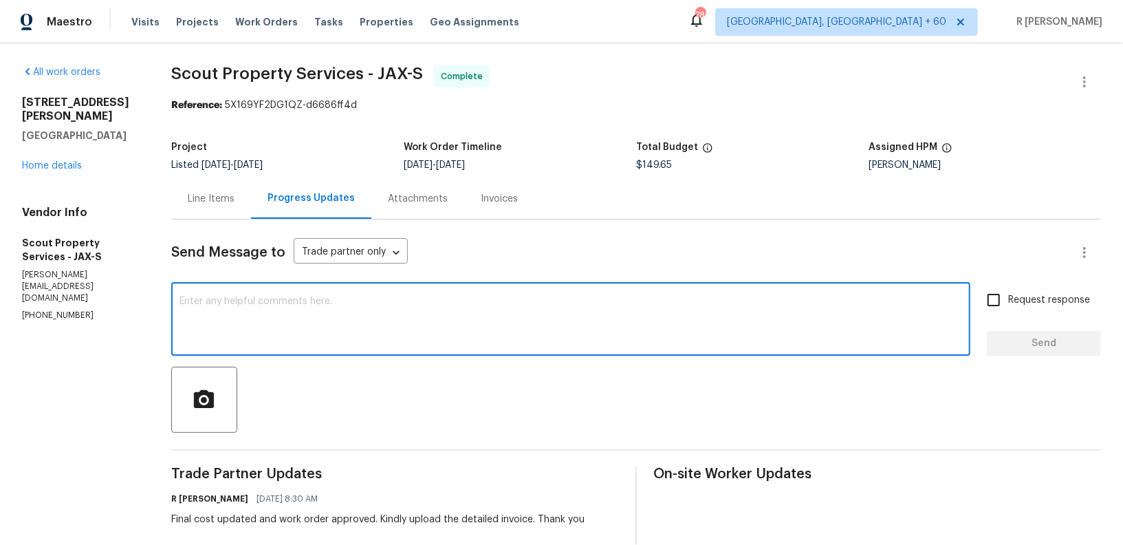
scroll to position [155, 0]
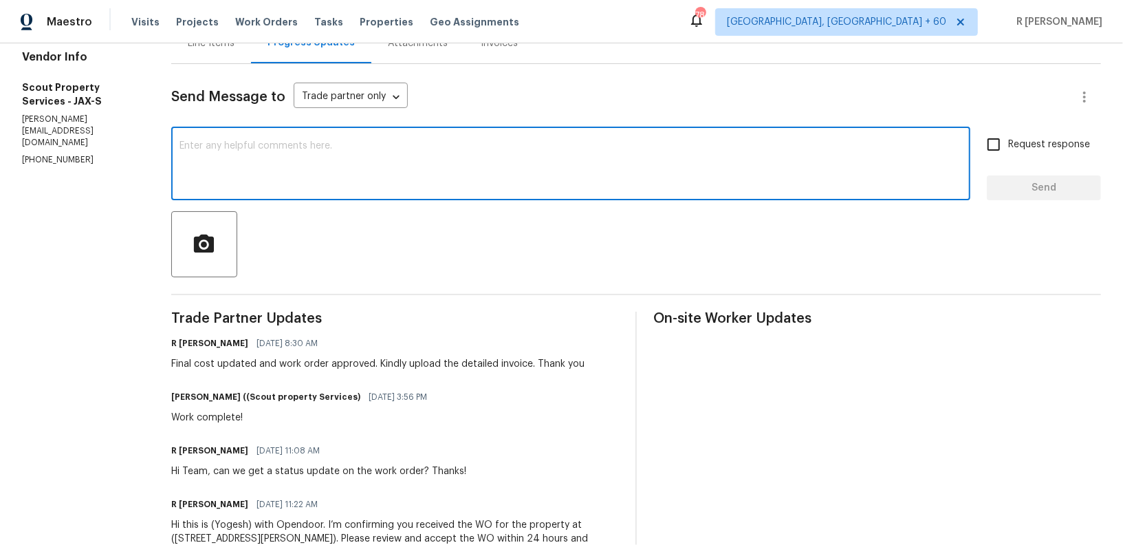
click at [376, 310] on div "Send Message to Trade partner only Trade partner only ​ x ​ Request response Se…" at bounding box center [636, 326] width 930 height 525
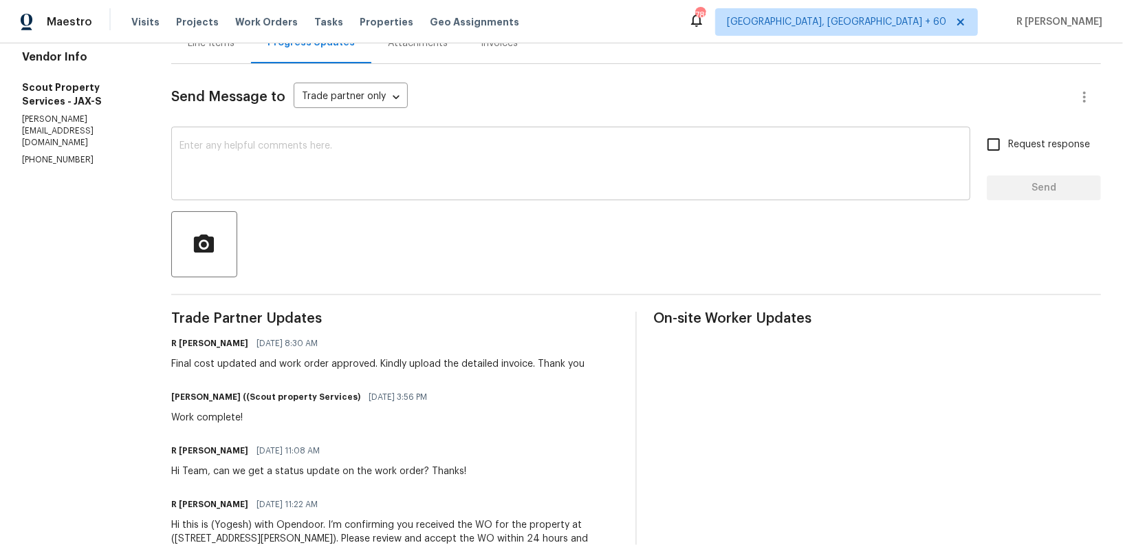
click at [371, 174] on textarea at bounding box center [571, 165] width 783 height 48
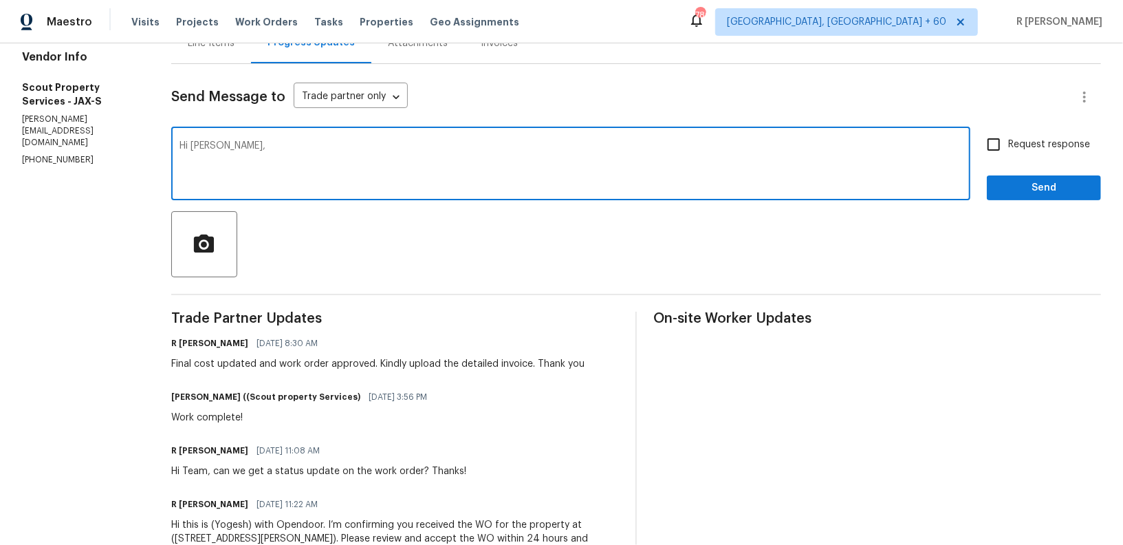
click at [555, 193] on div "Hi [PERSON_NAME], x ​" at bounding box center [570, 165] width 799 height 70
paste textarea "left the key to the shed?"
click at [288, 144] on textarea "Hi [PERSON_NAME], Kindly advise left the key to the shed?" at bounding box center [571, 165] width 783 height 48
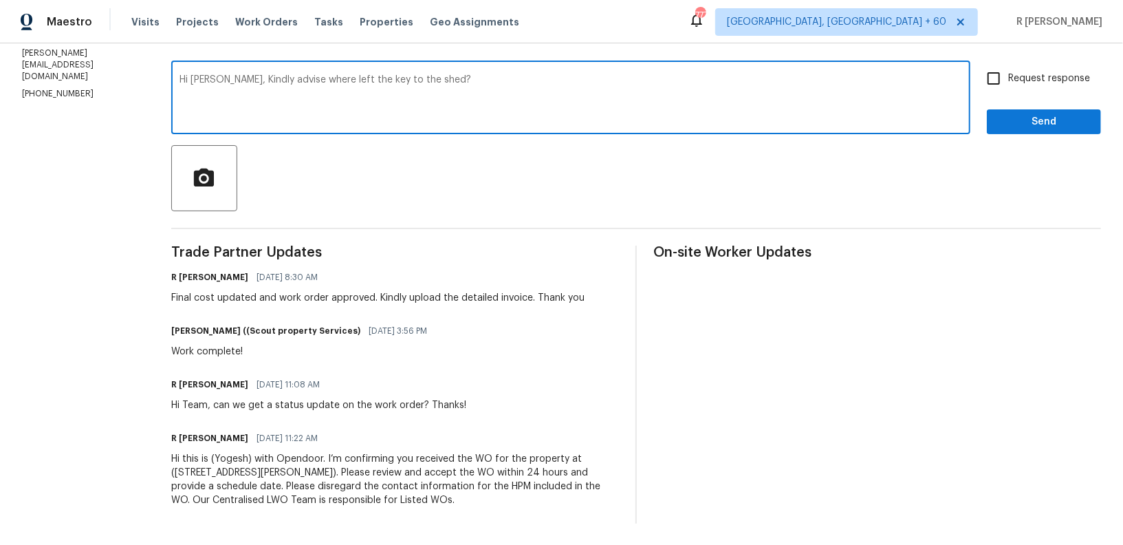
click at [499, 80] on textarea "Hi [PERSON_NAME], Kindly advise where left the key to the shed?" at bounding box center [571, 99] width 783 height 48
drag, startPoint x: 474, startPoint y: 76, endPoint x: 226, endPoint y: 76, distance: 248.3
click at [226, 76] on textarea "Hi [PERSON_NAME], Kindly advise where left the key to the shed?" at bounding box center [571, 99] width 783 height 48
paste textarea "you left the key to the shed."
type textarea "Hi [PERSON_NAME], Kindly advise where you left the key to the shed."
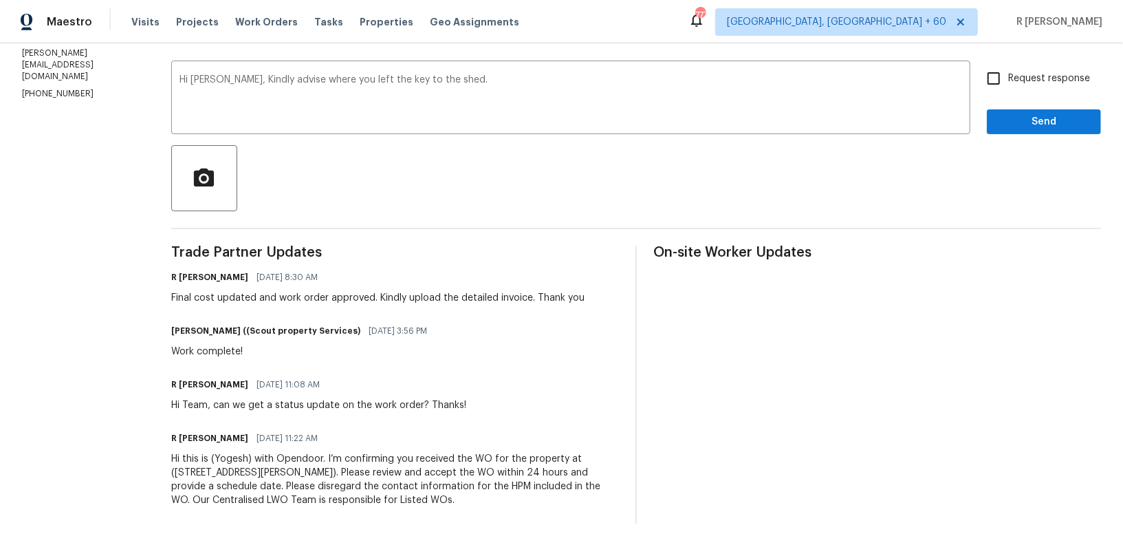
click at [1043, 86] on label "Request response" at bounding box center [1034, 78] width 111 height 29
click at [1008, 86] on input "Request response" at bounding box center [993, 78] width 29 height 29
checkbox input "true"
click at [1036, 127] on span "Send" at bounding box center [1044, 121] width 92 height 17
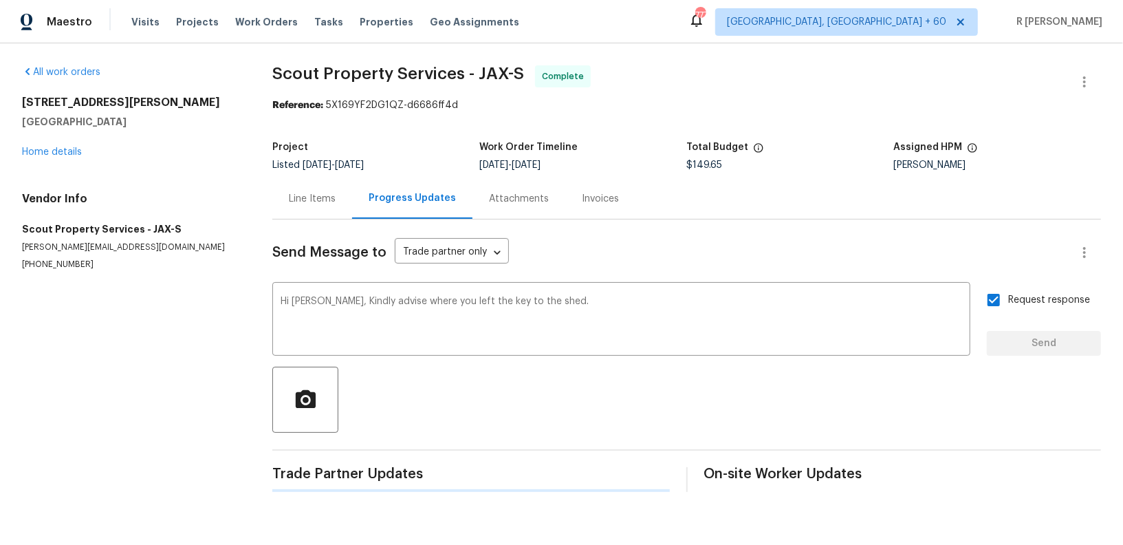
scroll to position [0, 0]
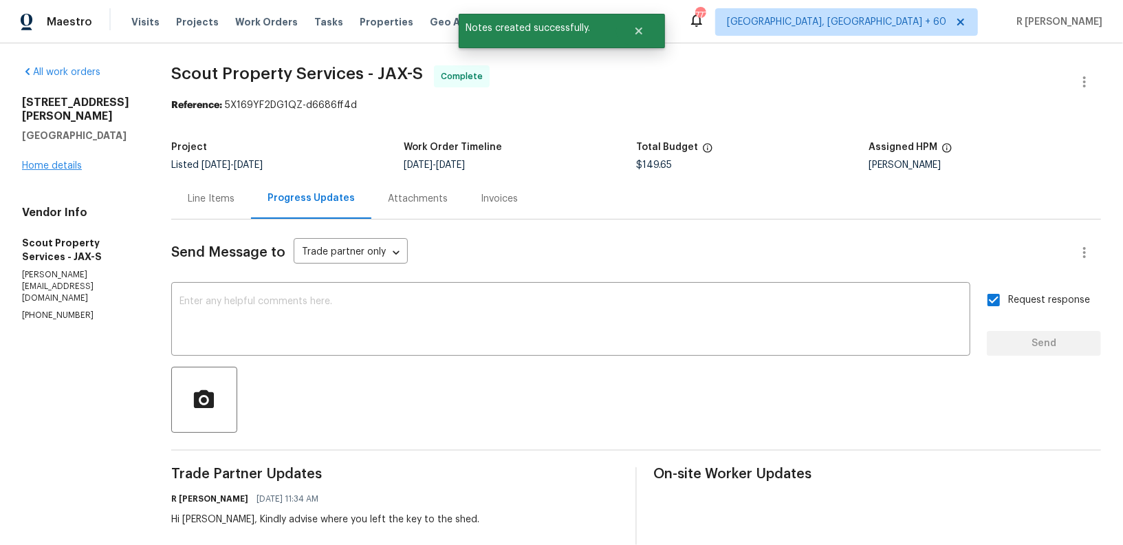
click at [54, 156] on div "[STREET_ADDRESS][PERSON_NAME] Home details" at bounding box center [80, 134] width 116 height 77
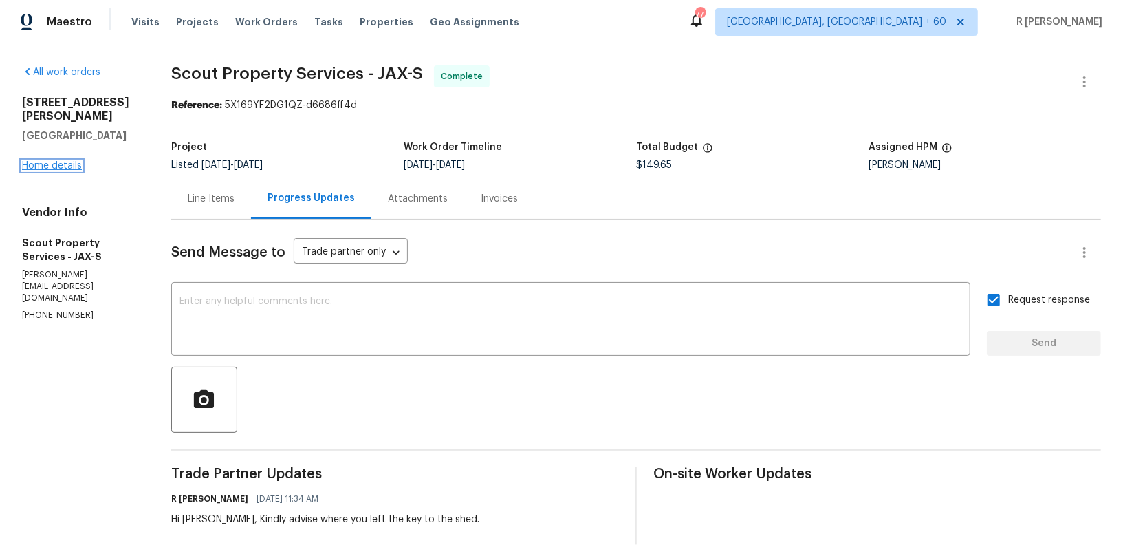
click at [67, 161] on link "Home details" at bounding box center [52, 166] width 60 height 10
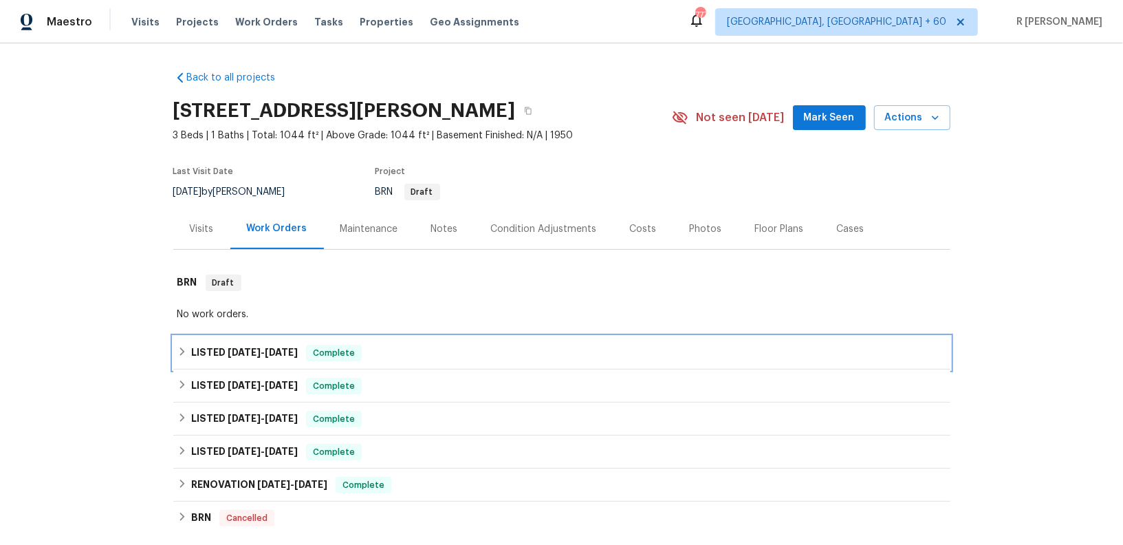
click at [299, 347] on div "LISTED [DATE] - [DATE] Complete" at bounding box center [561, 353] width 769 height 17
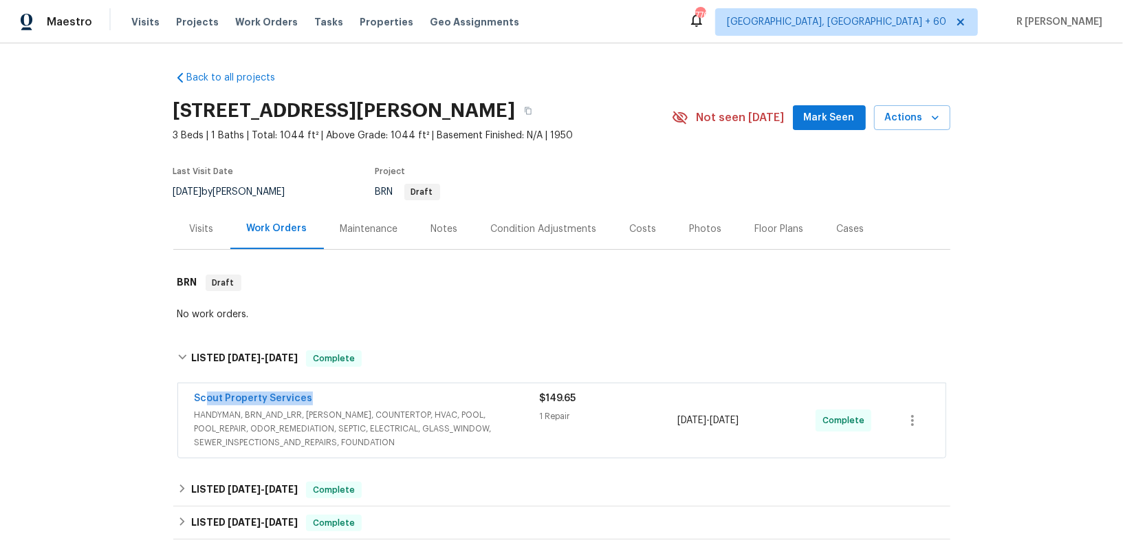
drag, startPoint x: 326, startPoint y: 396, endPoint x: 116, endPoint y: 385, distance: 210.8
click at [116, 385] on div "Back to all projects [STREET_ADDRESS][PERSON_NAME] 3 Beds | 1 Baths | Total: 10…" at bounding box center [561, 293] width 1123 height 501
copy link "Scout Property Services"
